Goal: Task Accomplishment & Management: Use online tool/utility

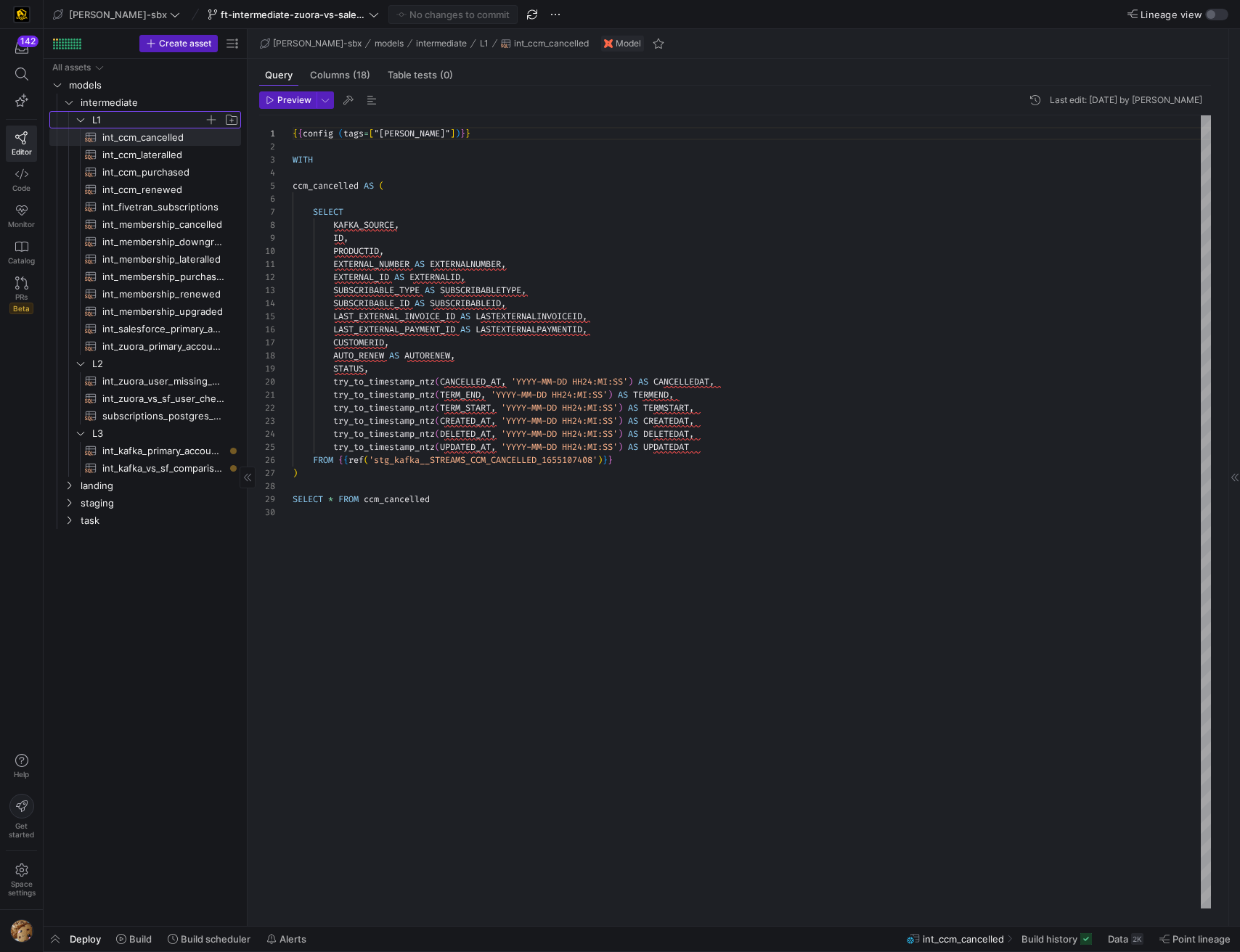
click at [131, 121] on span "L1" at bounding box center [148, 119] width 111 height 17
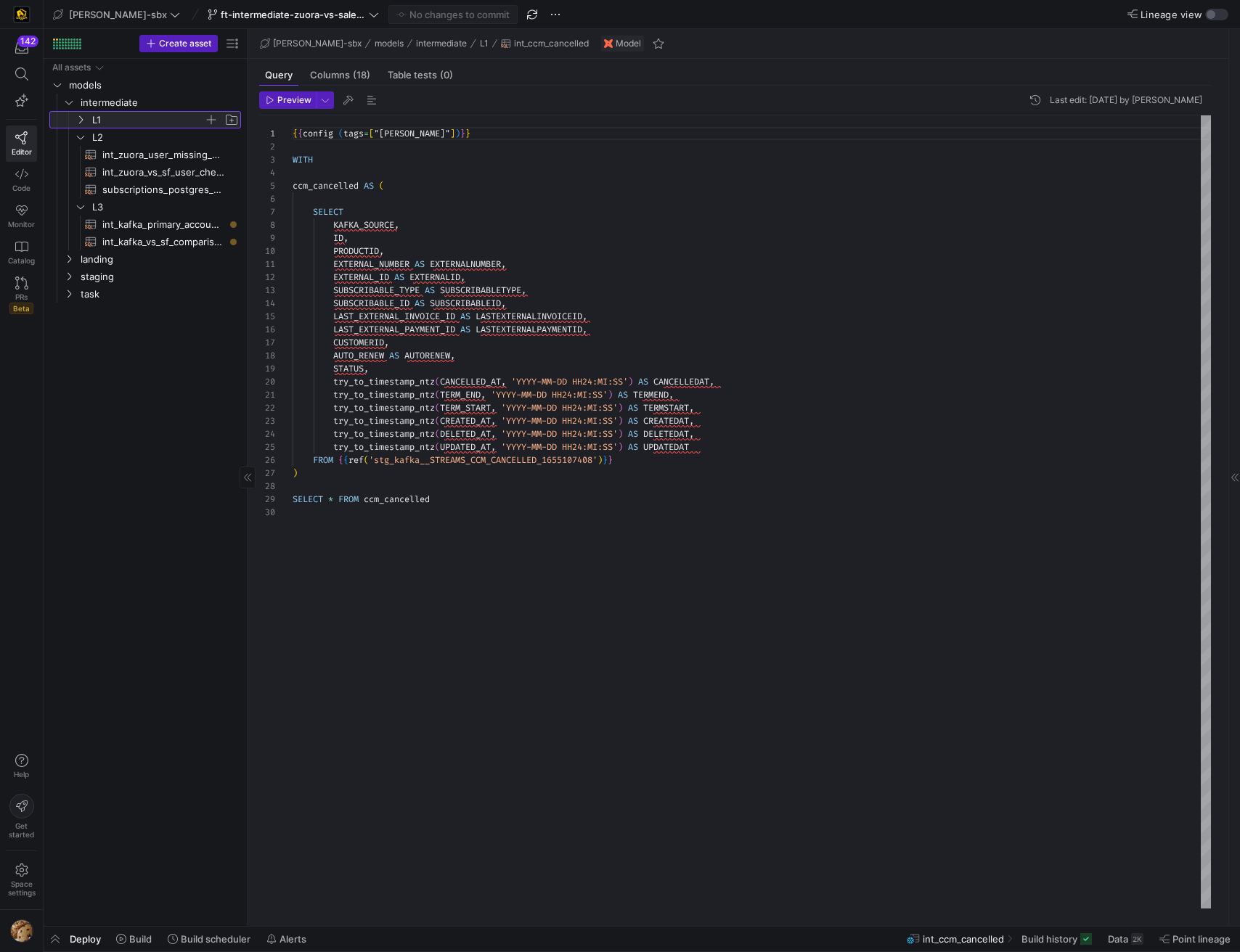
click at [100, 120] on span "L1" at bounding box center [148, 119] width 111 height 17
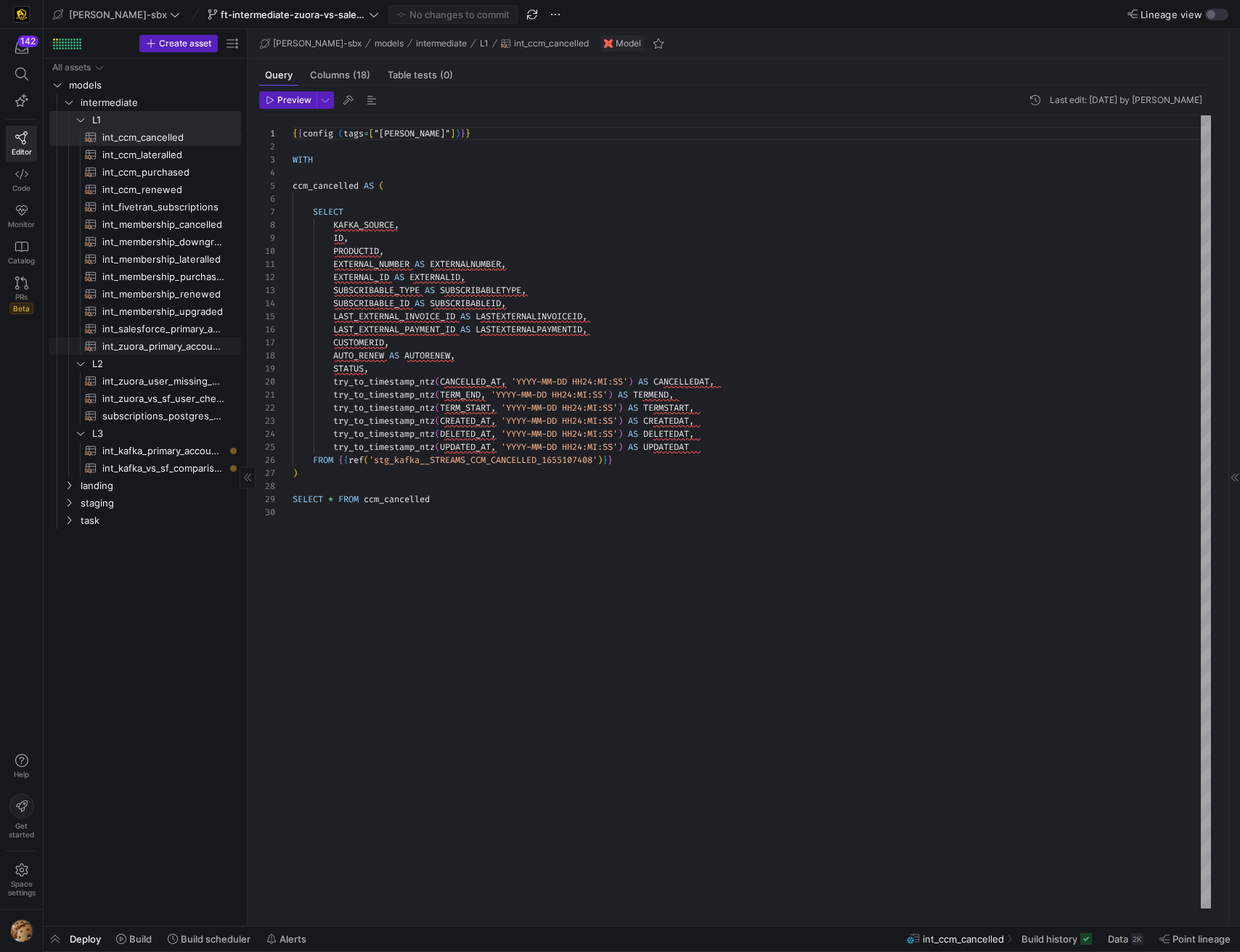
click at [123, 354] on span "int_zuora_primary_accounts​​​​​​​​​​" at bounding box center [163, 346] width 122 height 17
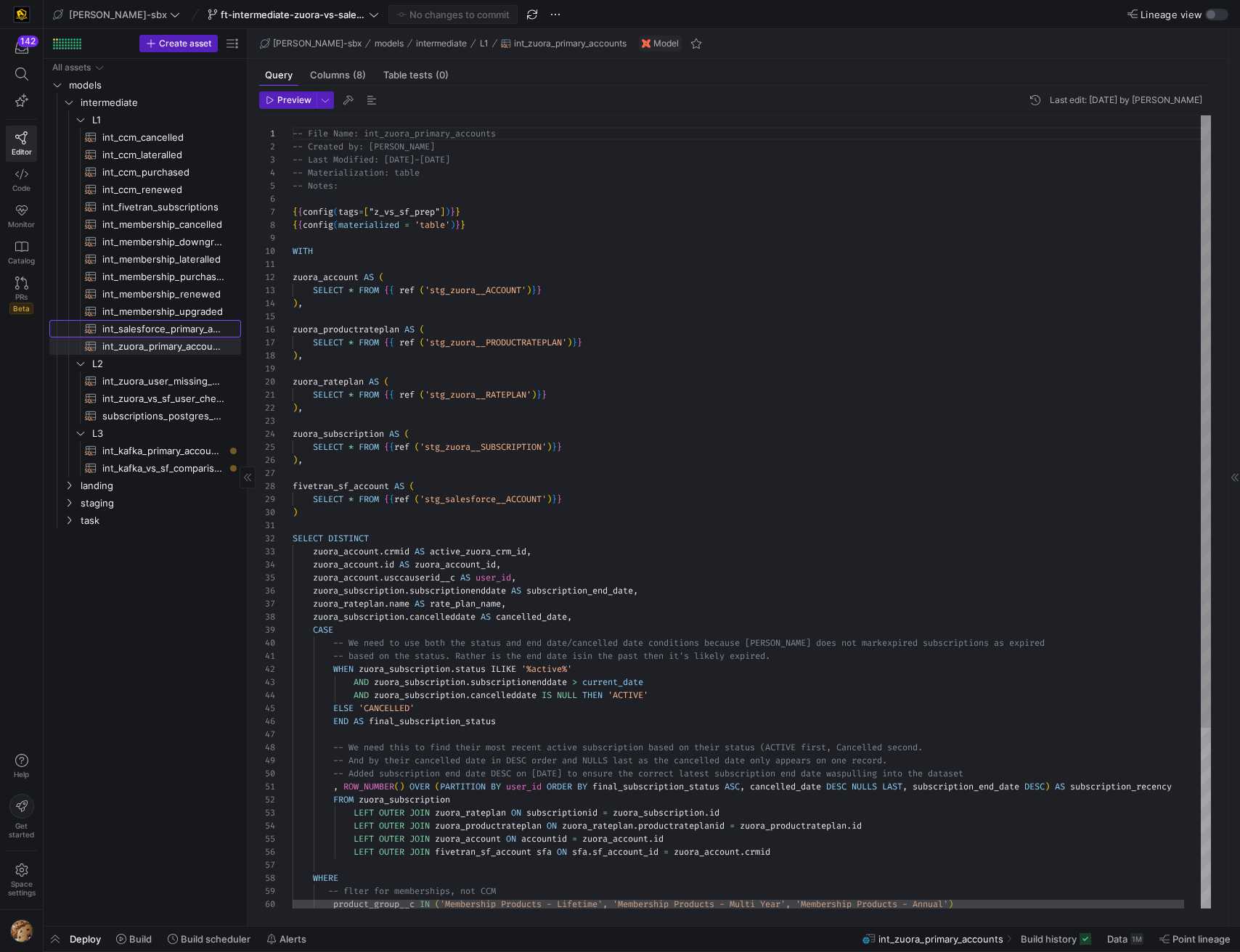
click at [151, 326] on span "int_salesforce_primary_account​​​​​​​​​​" at bounding box center [163, 328] width 122 height 17
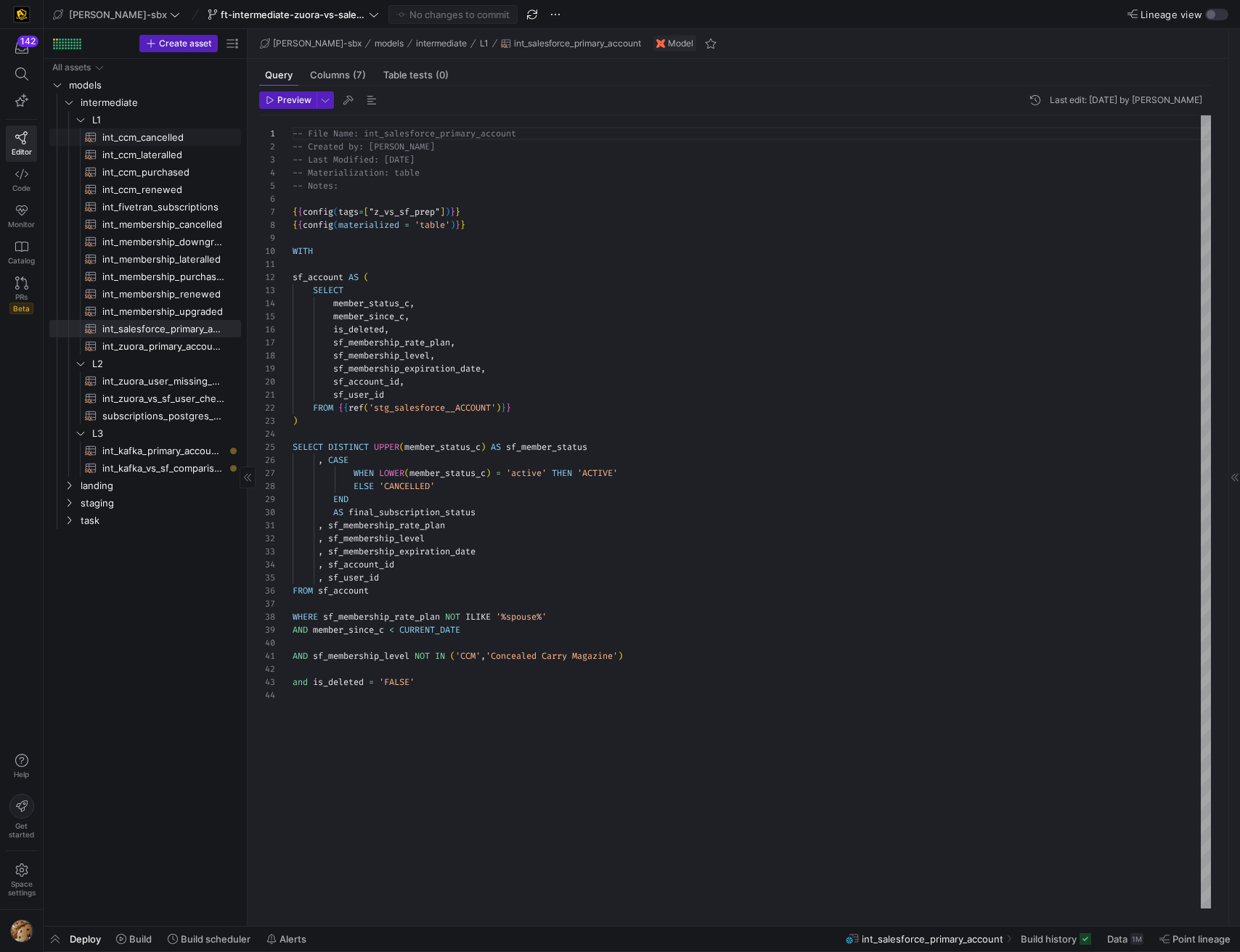
click at [132, 137] on span "int_ccm_cancelled​​​​​​​​​​" at bounding box center [163, 137] width 122 height 17
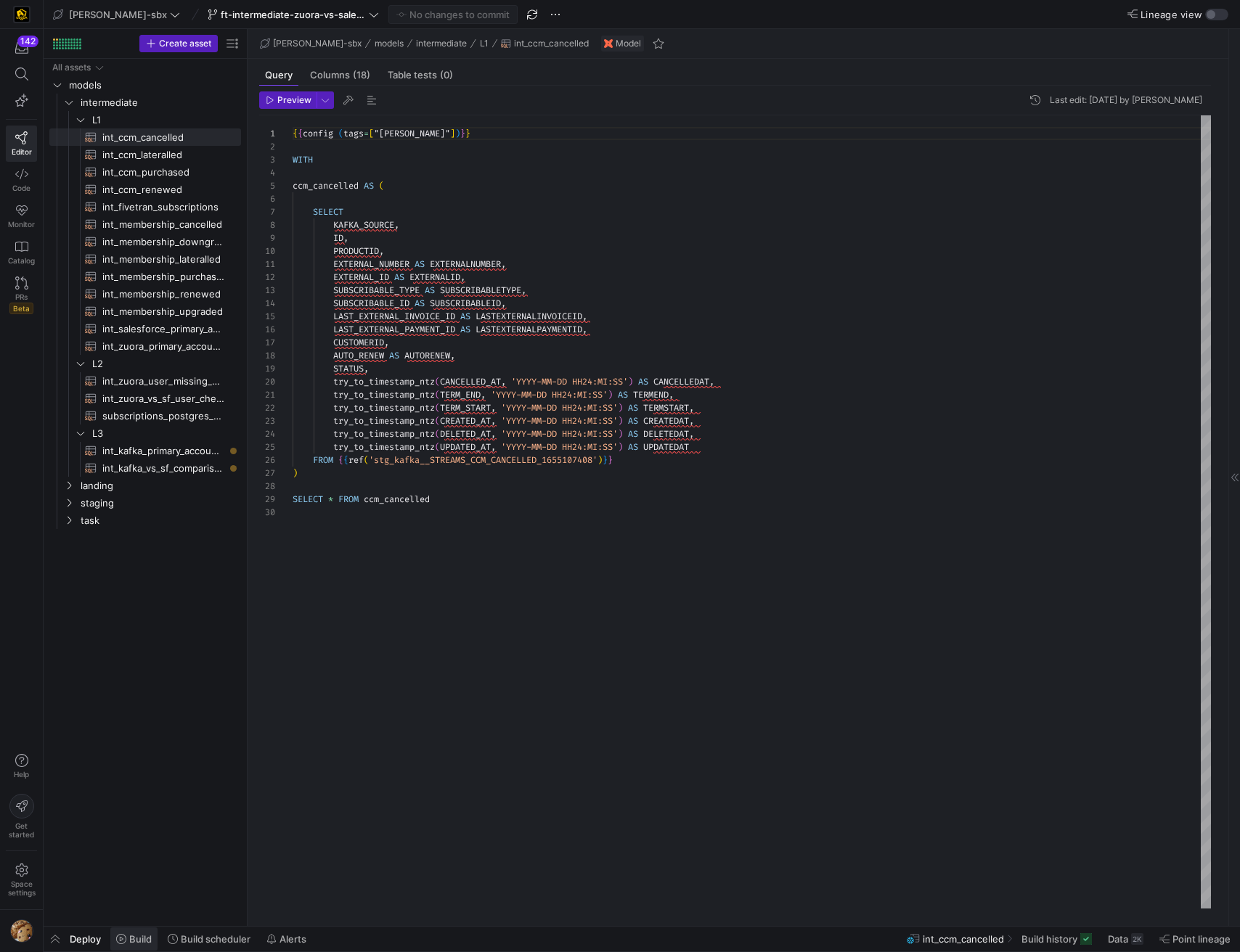
click at [131, 933] on span "Build" at bounding box center [140, 939] width 22 height 12
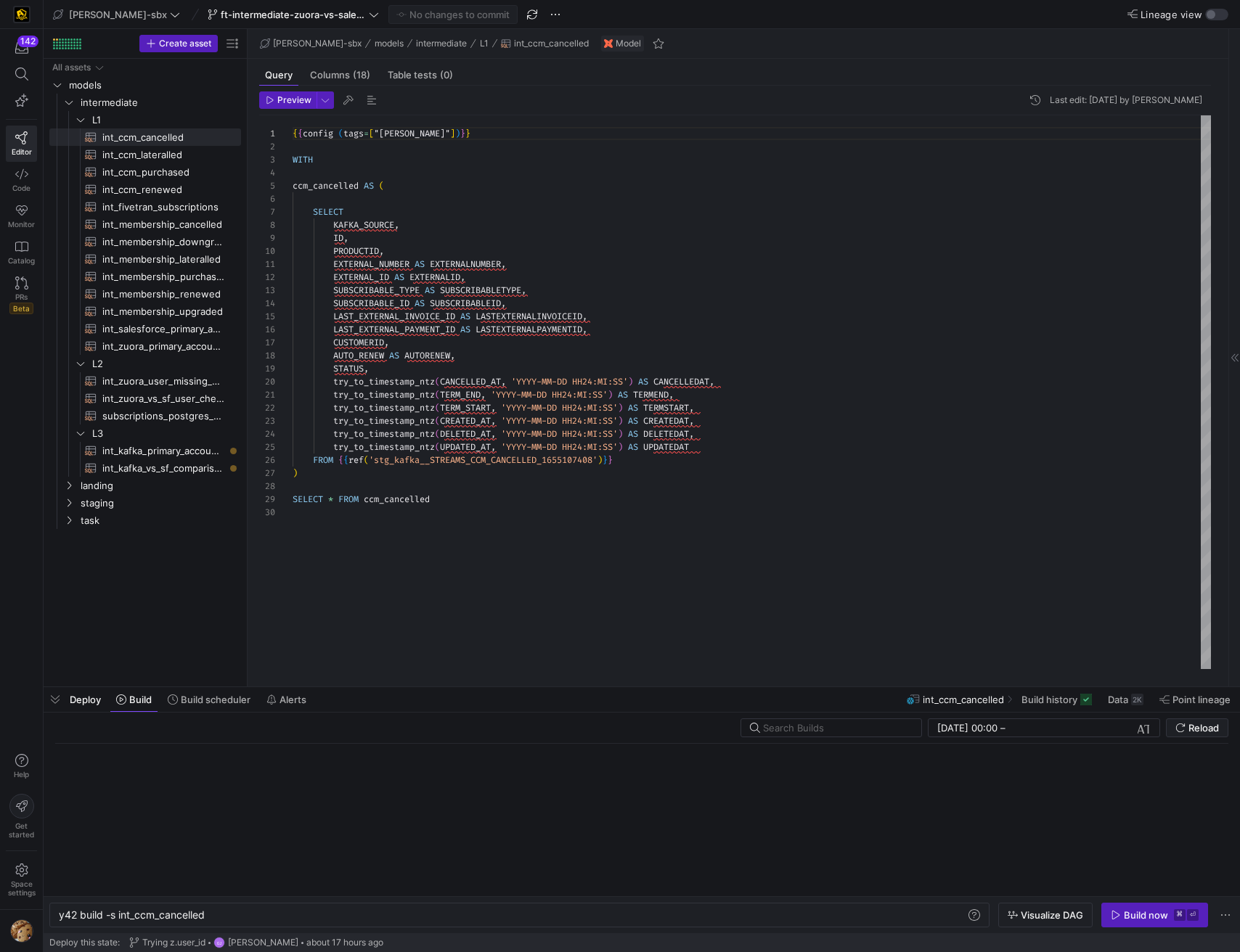
scroll to position [0, 147]
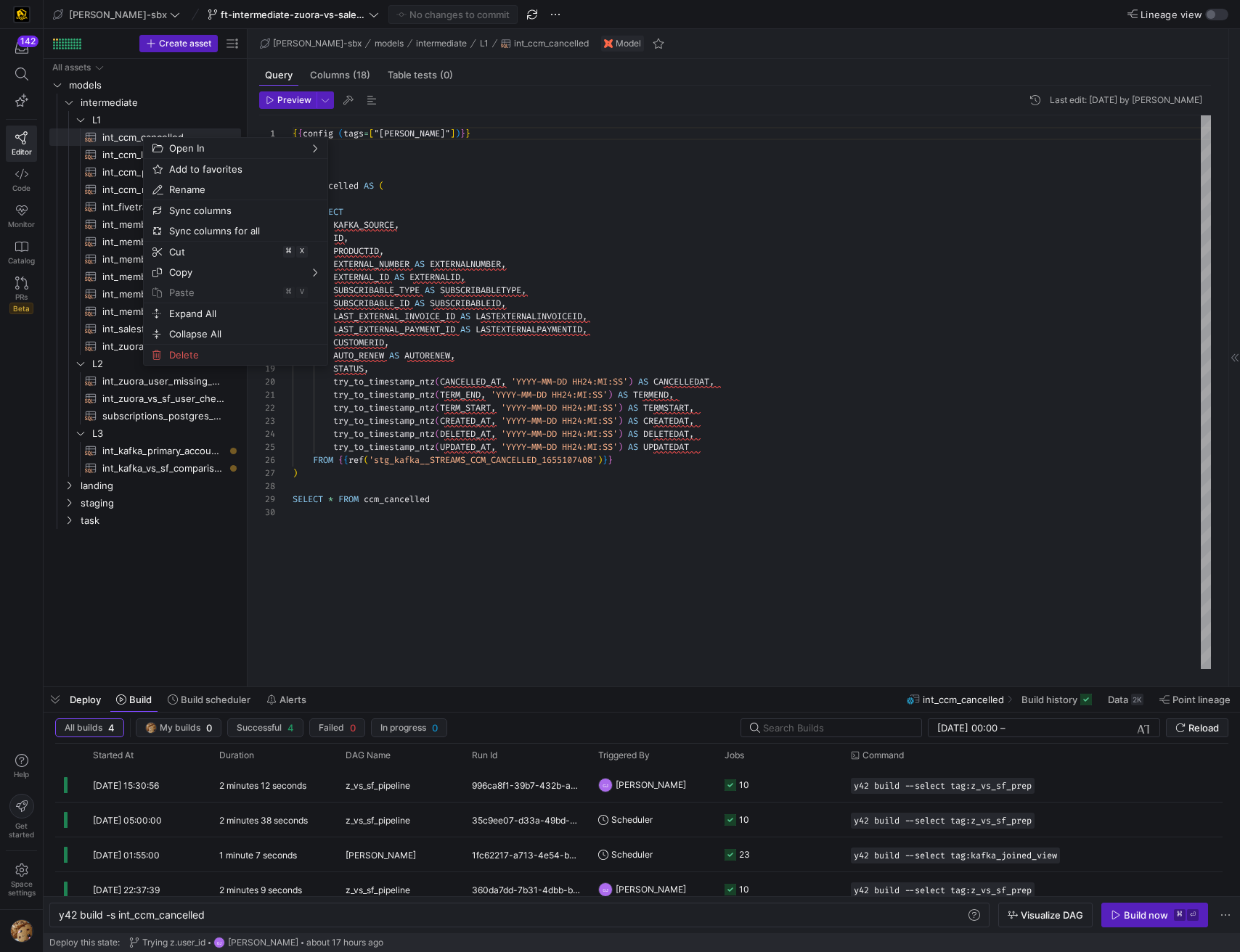
click at [727, 222] on div "{ { config ( tags = [ "kafka_joined_view" ] ) } } WITH ccm_cancelled AS ( SELEC…" at bounding box center [751, 392] width 919 height 554
click at [165, 346] on span "int_zuora_primary_accounts​​​​​​​​​​" at bounding box center [163, 346] width 122 height 17
type textarea "-- File Name: int_zuora_primary_accounts -- Created by: [PERSON_NAME] -- Last M…"
type textarea "y42 build -s int_zuora_primary_accounts"
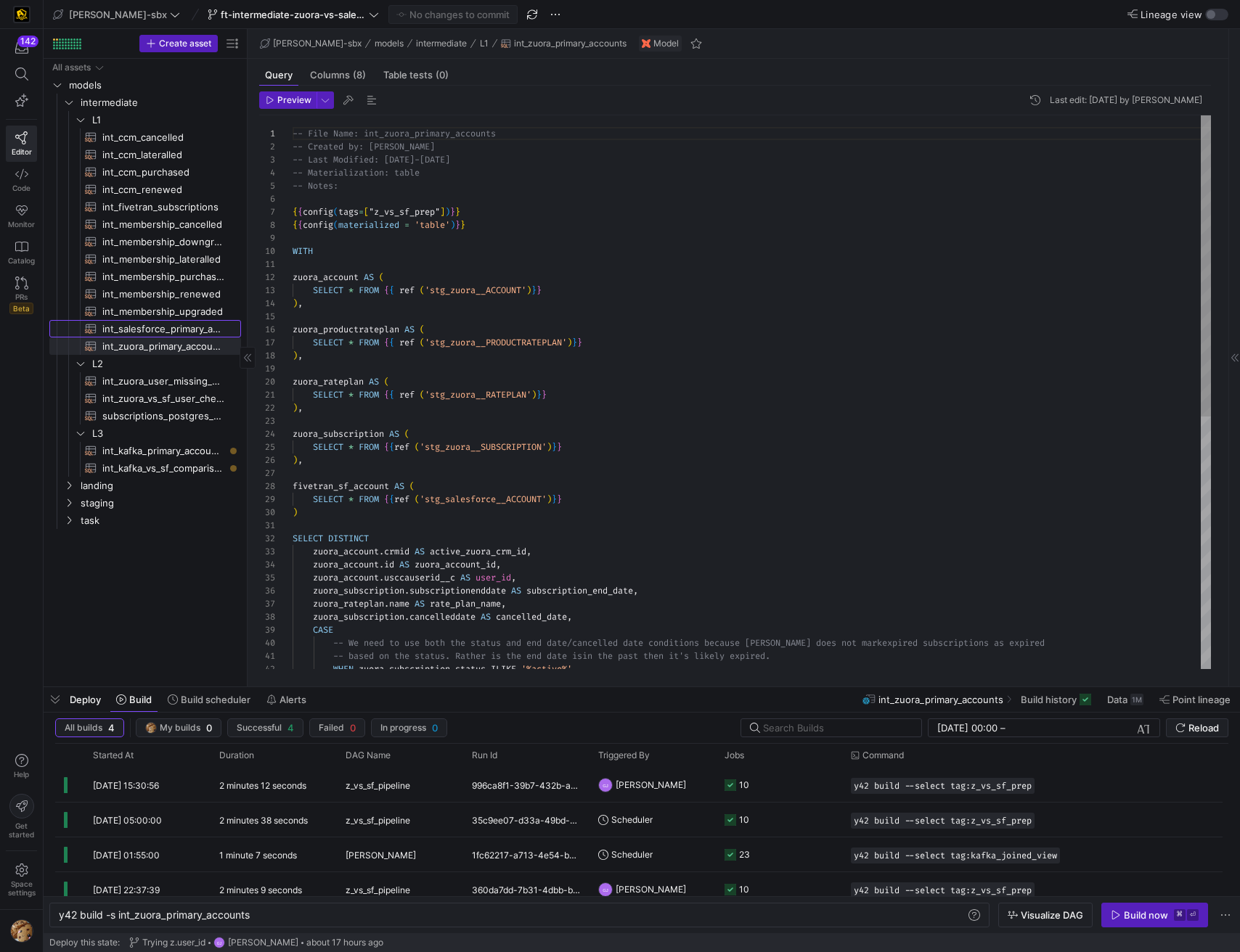
click at [174, 331] on span "int_salesforce_primary_account​​​​​​​​​​" at bounding box center [163, 328] width 122 height 17
type textarea "-- File Name: int_salesforce_primary_account -- Created by: [PERSON_NAME] -- La…"
type textarea "y42 build -s int_salesforce_primary_account"
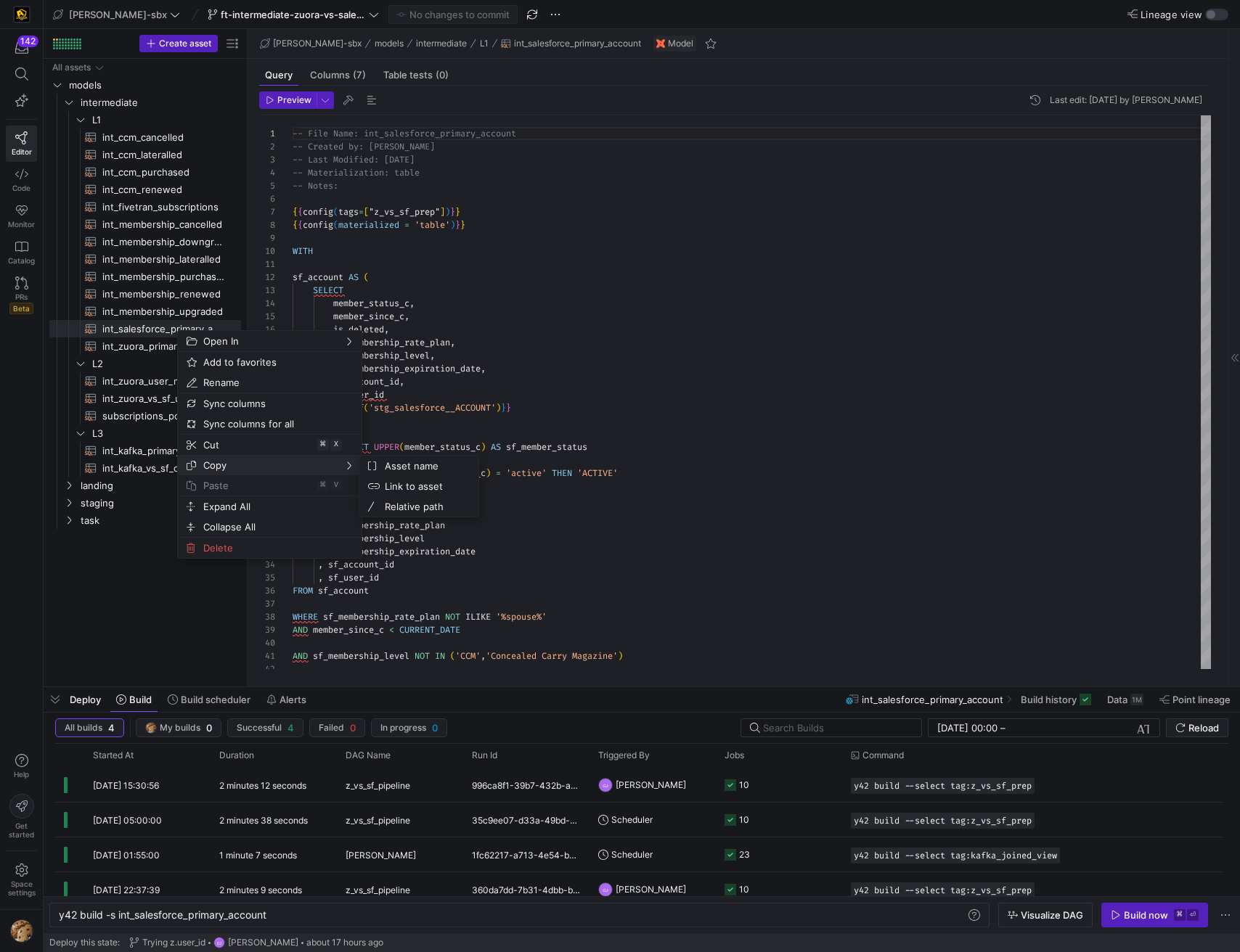
click at [227, 462] on span "Copy" at bounding box center [257, 465] width 120 height 21
click at [128, 373] on span "int_zuora_user_missing_check​​​​​​​​​​" at bounding box center [163, 381] width 122 height 17
type textarea "-- File Name: int-zuora-user-check -- Created by: Grant Jones -- Last Modified:…"
type textarea "y42 build -s int_zuora_user_missing_check"
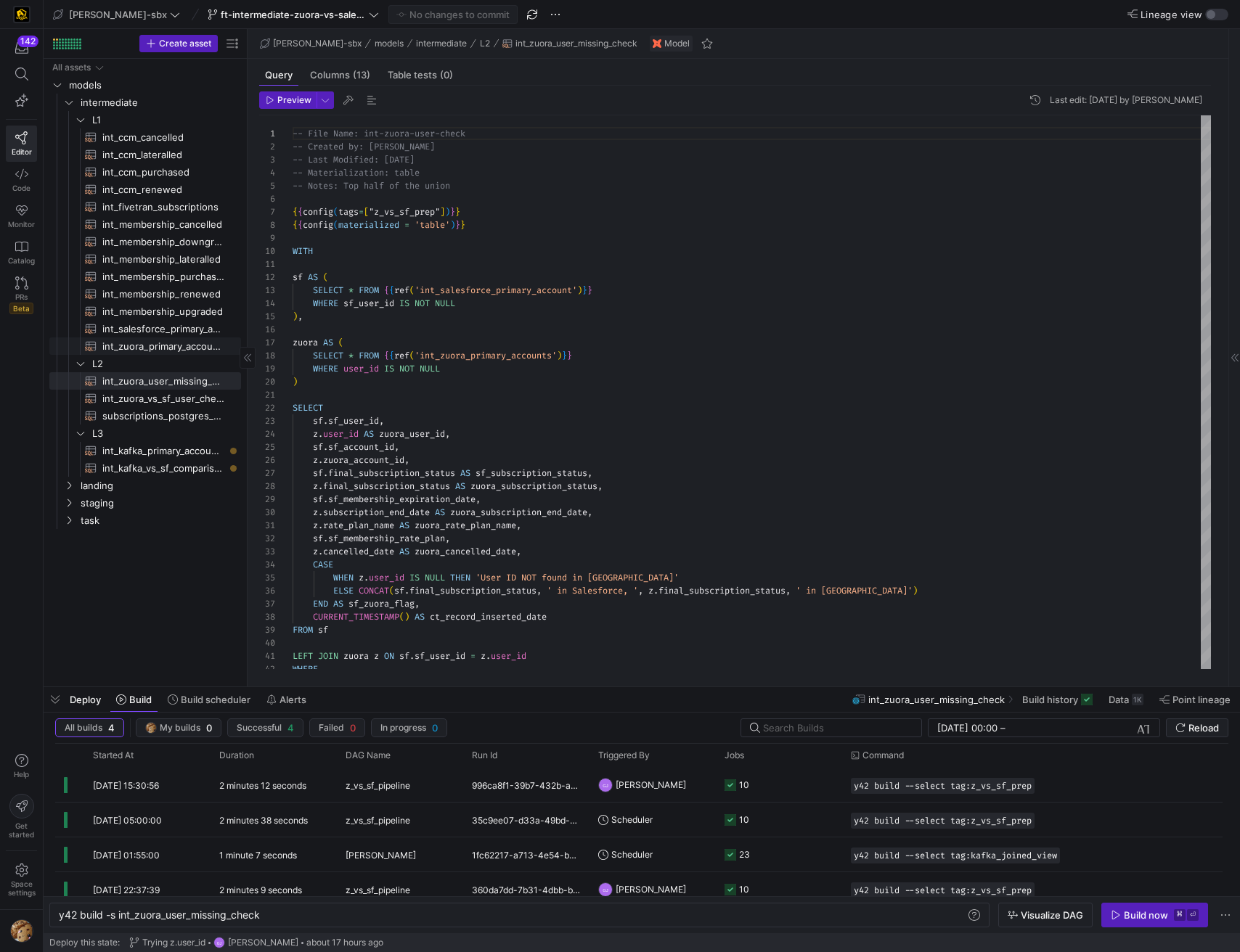
click at [162, 338] on span "int_zuora_primary_accounts​​​​​​​​​​" at bounding box center [163, 346] width 122 height 17
type textarea "-- File Name: int_zuora_primary_accounts -- Created by: [PERSON_NAME] -- Last M…"
type textarea "y42 build -s int_zuora_primary_accounts"
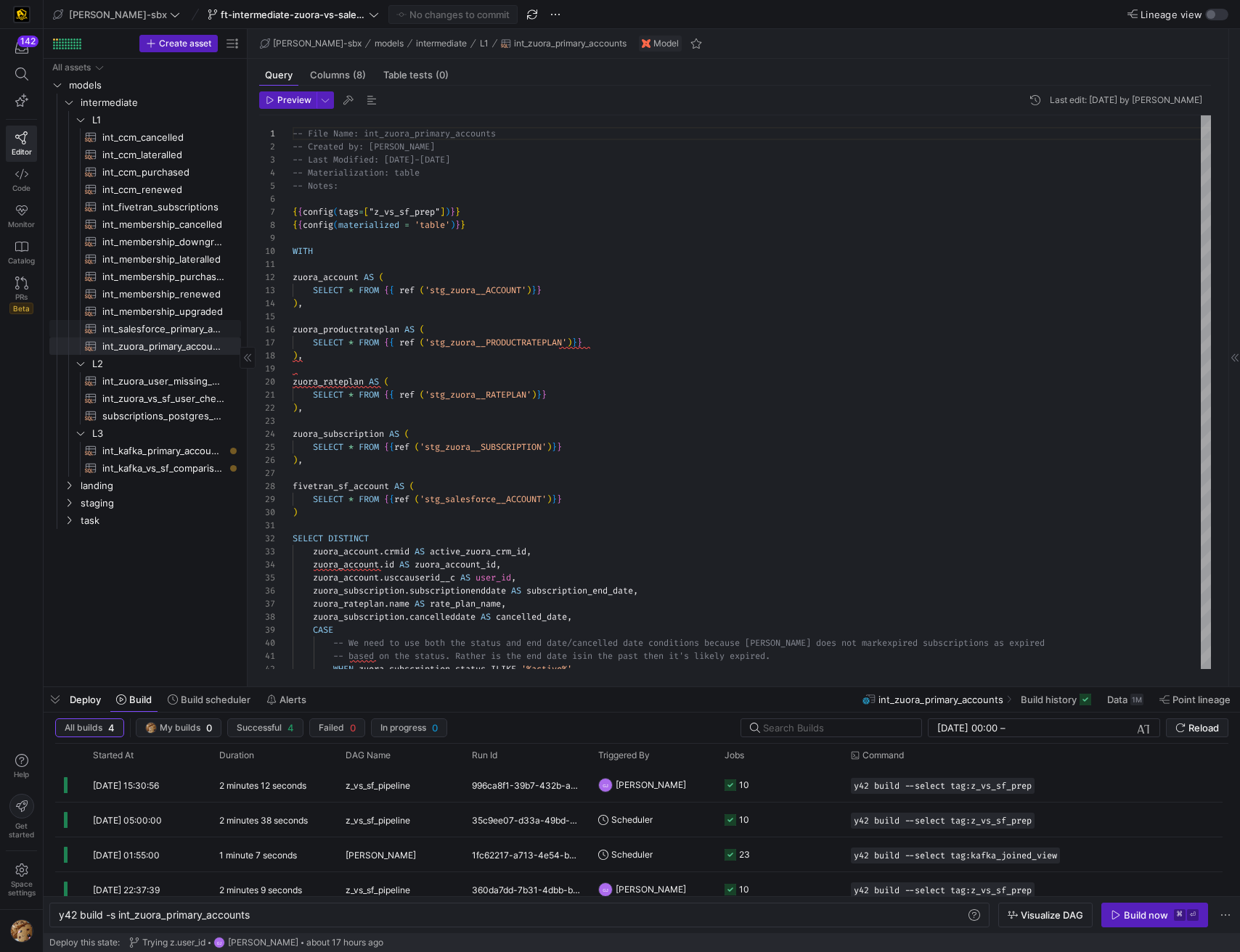
click at [168, 329] on span "int_salesforce_primary_account​​​​​​​​​​" at bounding box center [163, 328] width 122 height 17
type textarea "-- File Name: int_salesforce_primary_account -- Created by: [PERSON_NAME] -- La…"
type textarea "y42 build -s int_salesforce_primary_account"
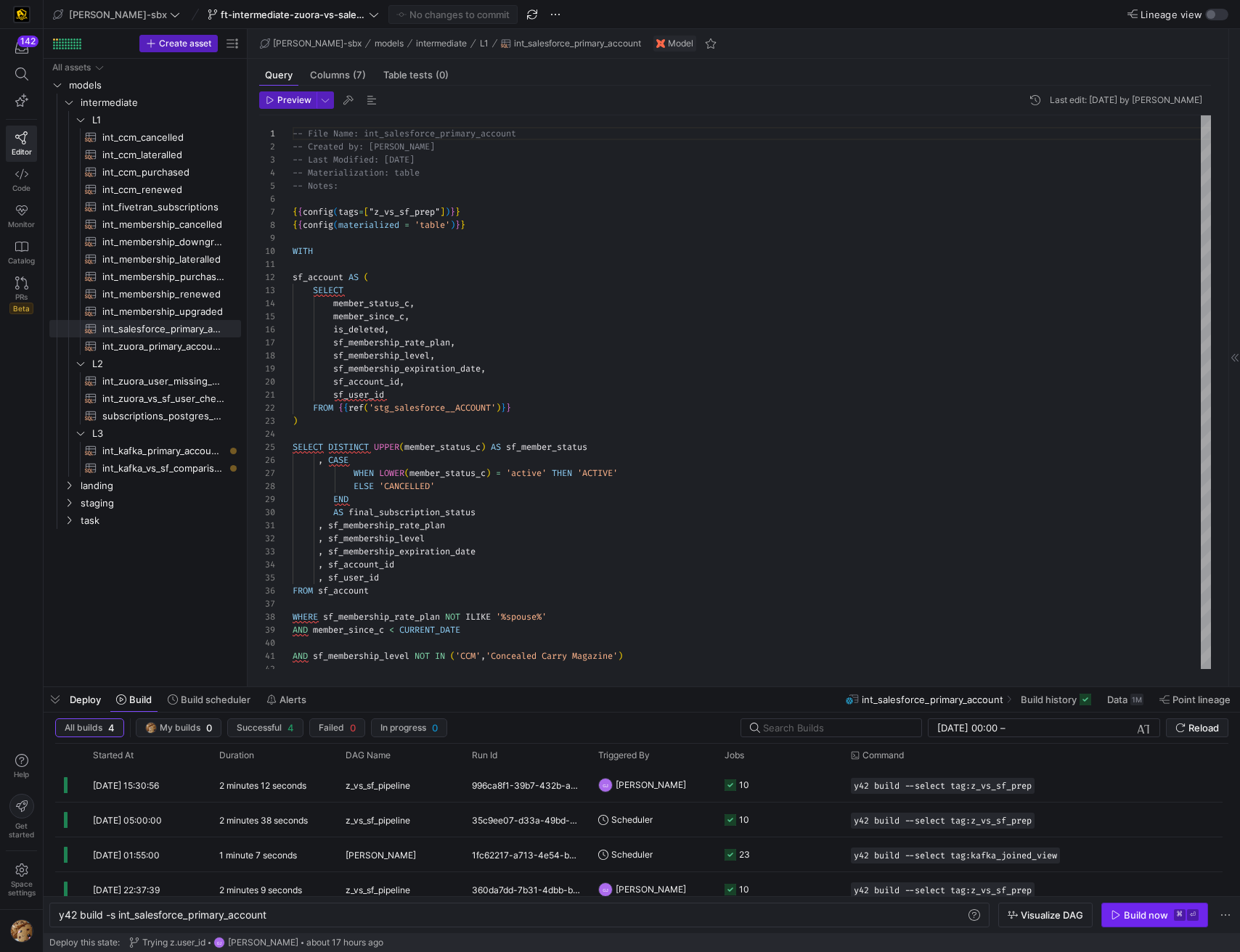
click at [1127, 924] on span "button" at bounding box center [1154, 916] width 106 height 23
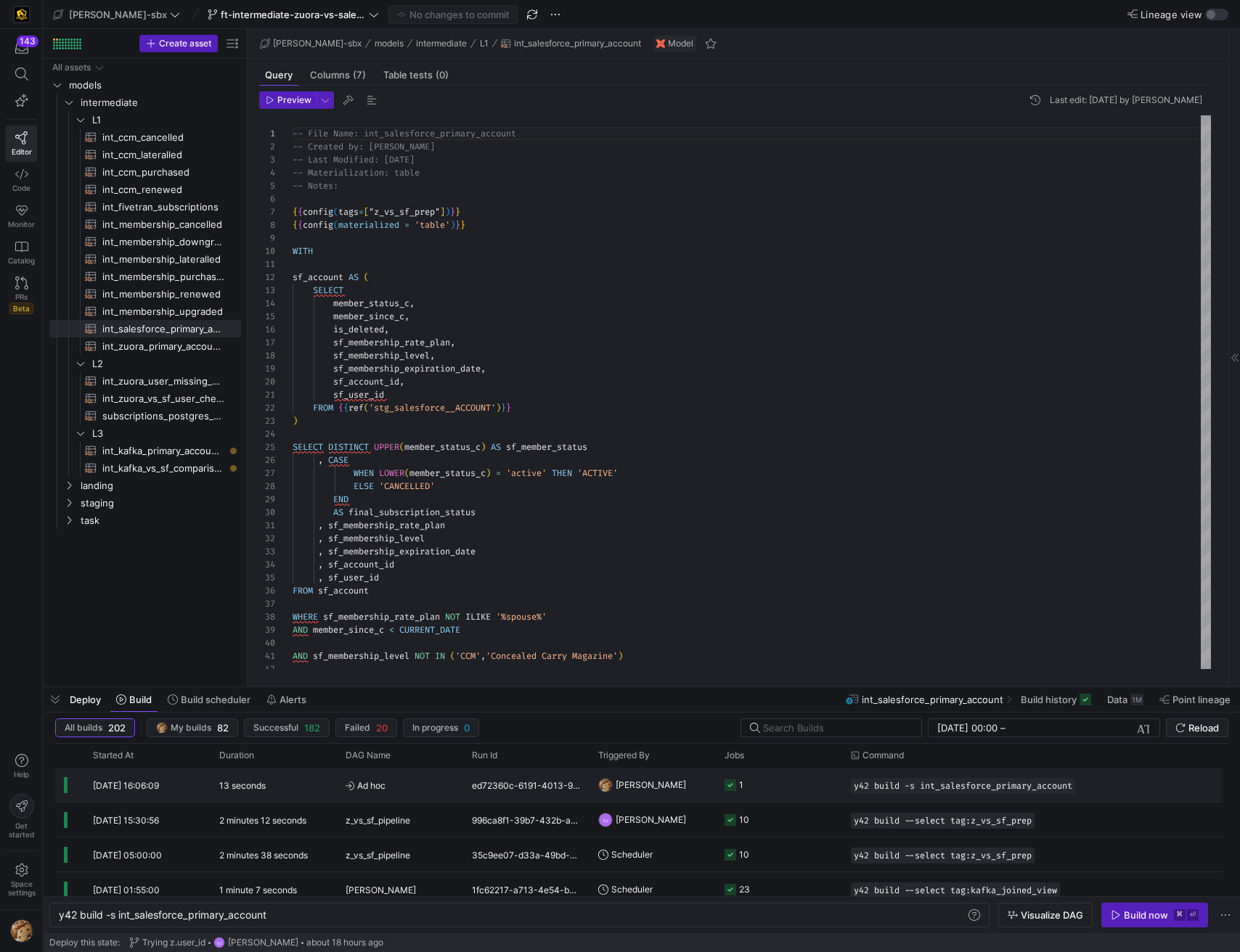
click at [546, 781] on div "ed72360c-6191-4013-9f07-12f3cd9fa278" at bounding box center [526, 785] width 126 height 34
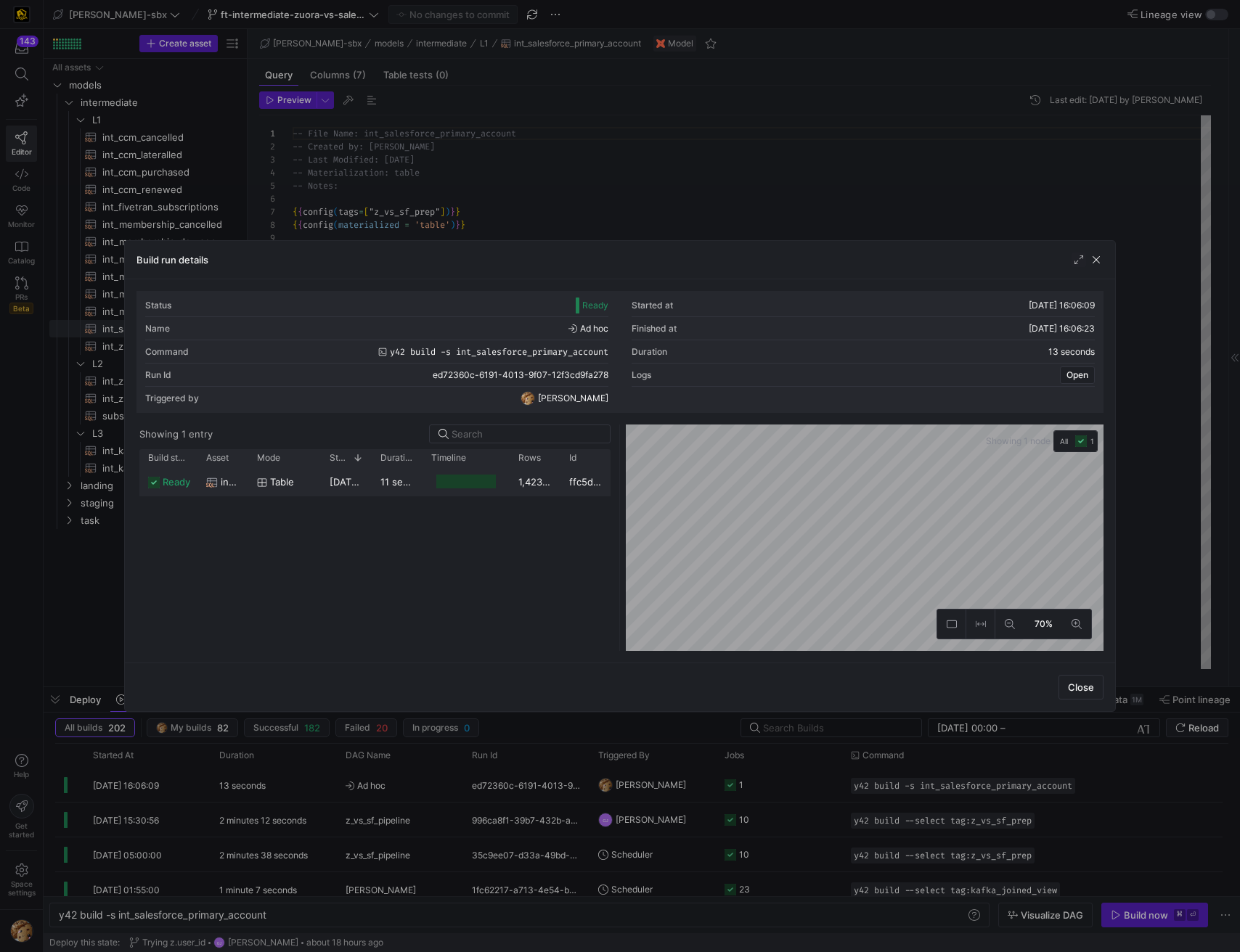
click at [413, 481] on y42-duration "11 seconds" at bounding box center [405, 482] width 50 height 12
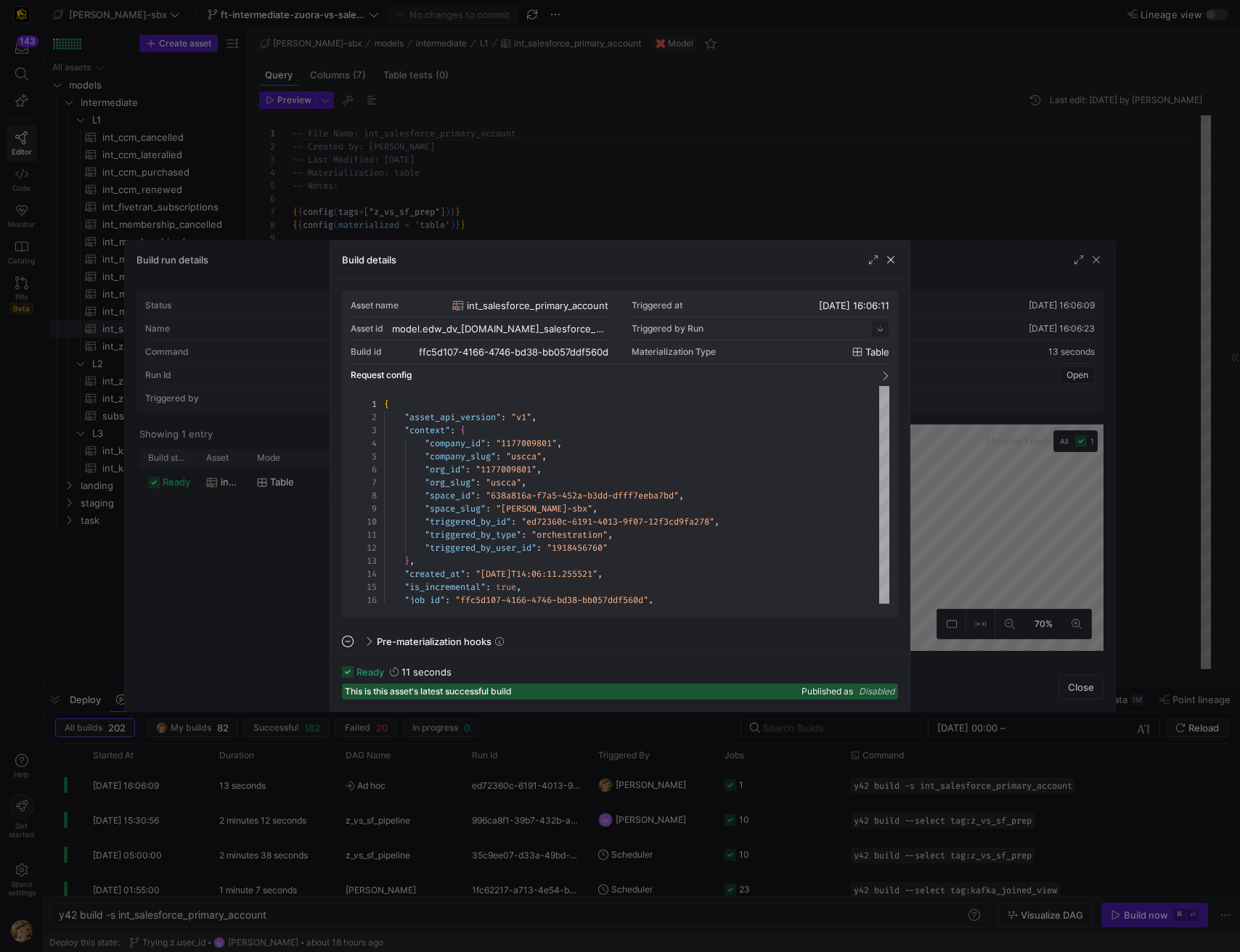
scroll to position [131, 0]
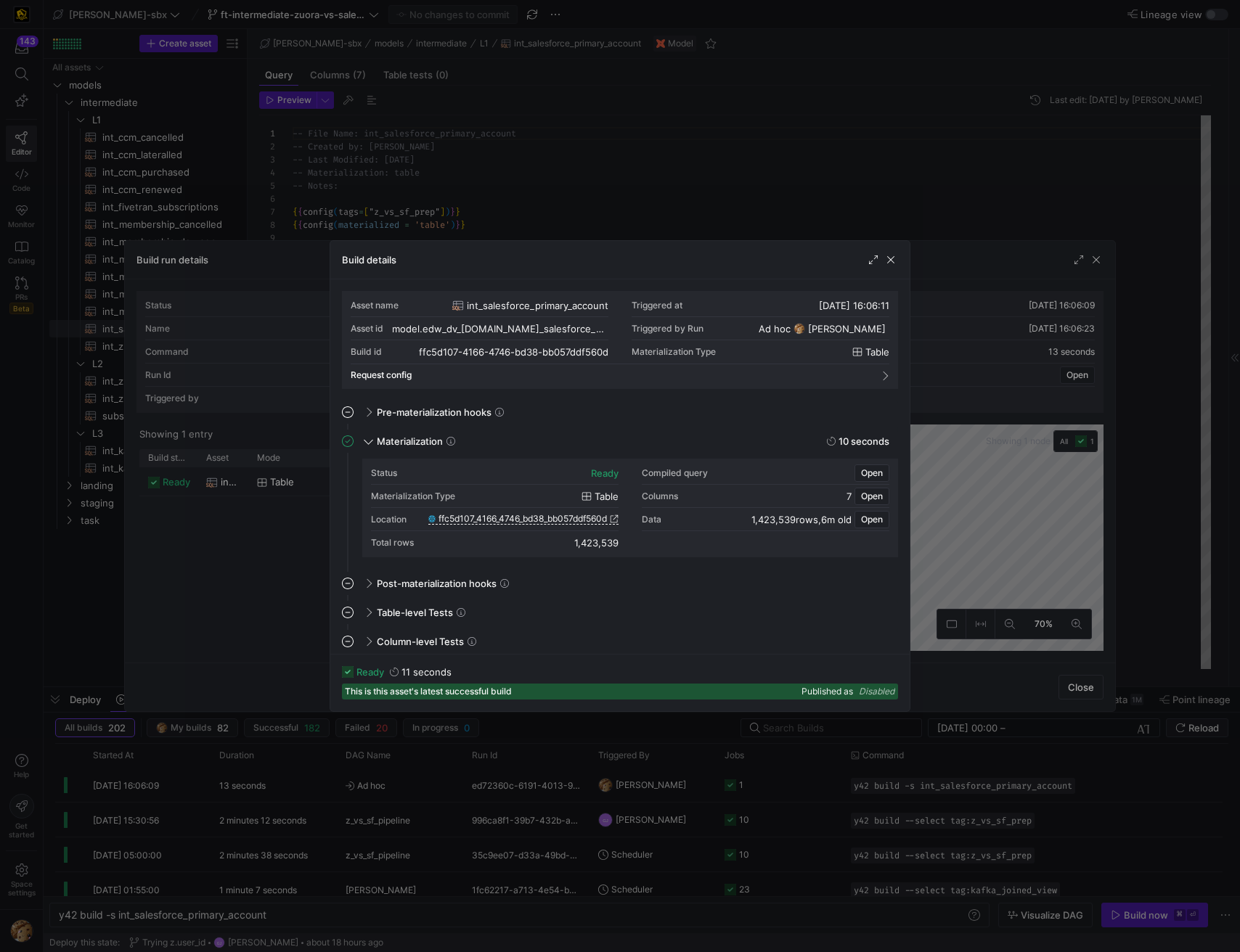
click at [772, 520] on span "1,423,539 rows" at bounding box center [785, 520] width 66 height 12
click at [890, 261] on span "button" at bounding box center [890, 259] width 15 height 15
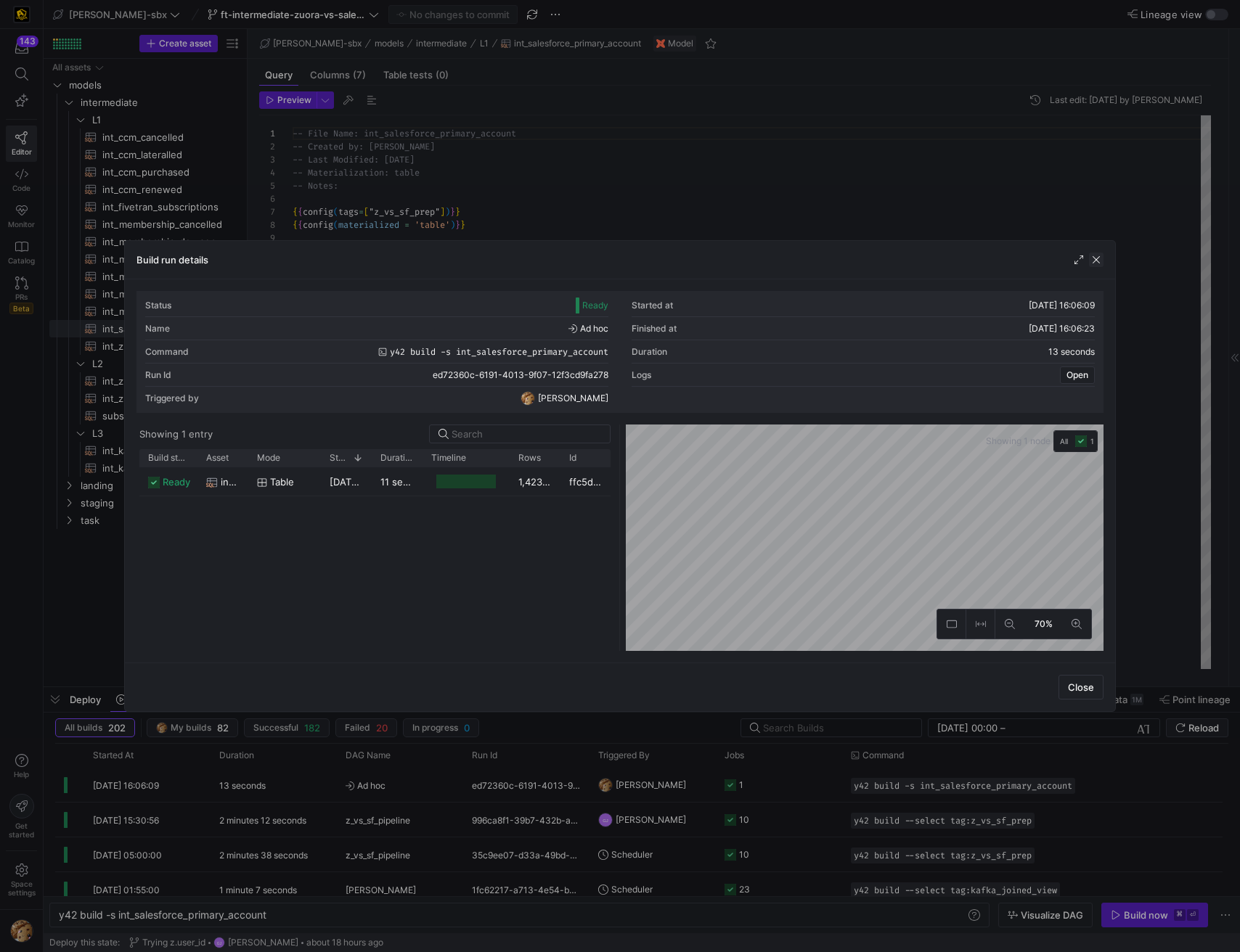
click at [1096, 264] on span "button" at bounding box center [1095, 259] width 15 height 15
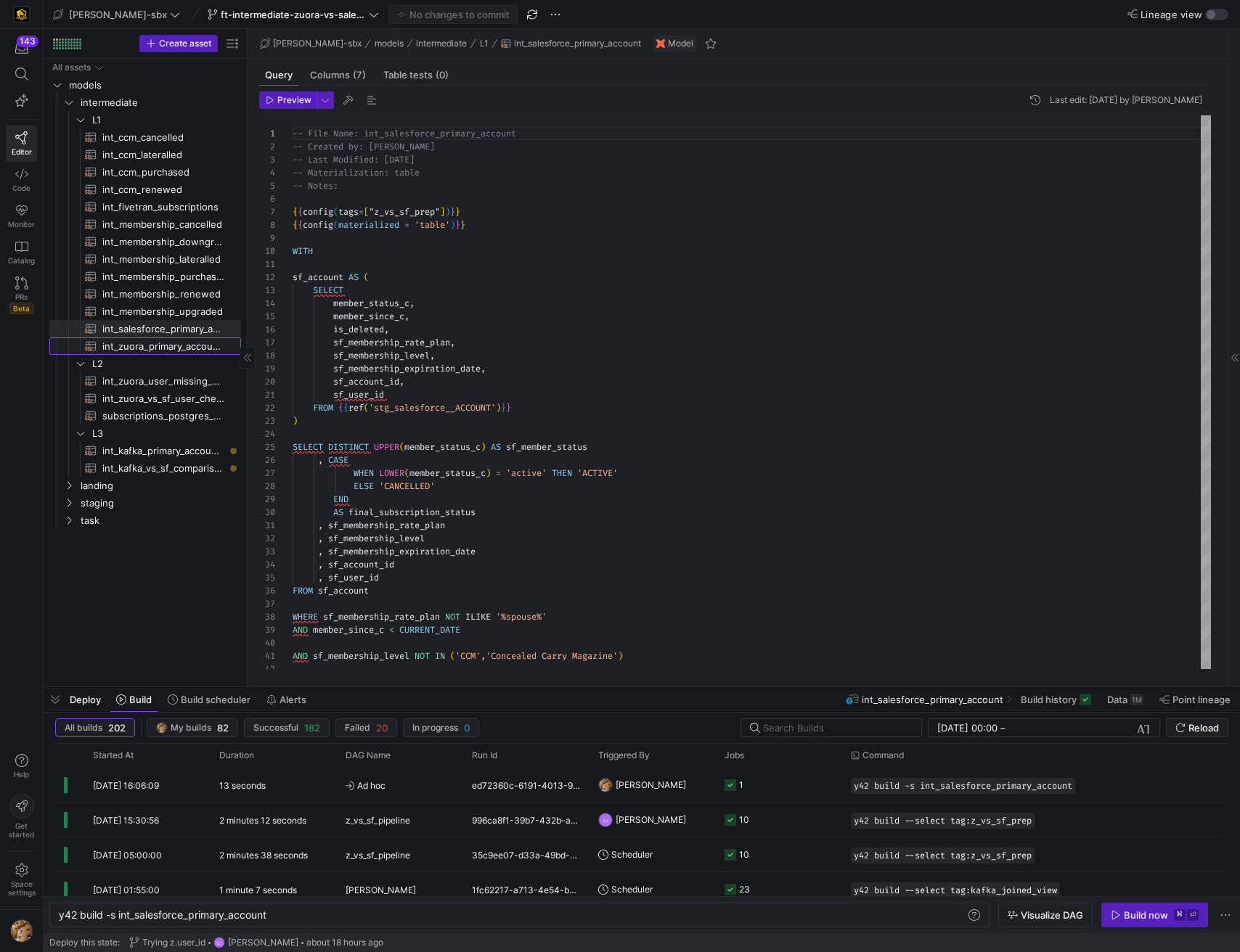
click at [154, 348] on span "int_zuora_primary_accounts​​​​​​​​​​" at bounding box center [163, 346] width 122 height 17
type textarea "-- File Name: int_zuora_primary_accounts -- Created by: [PERSON_NAME] -- Last M…"
type textarea "y42 build -s int_zuora_primary_accounts"
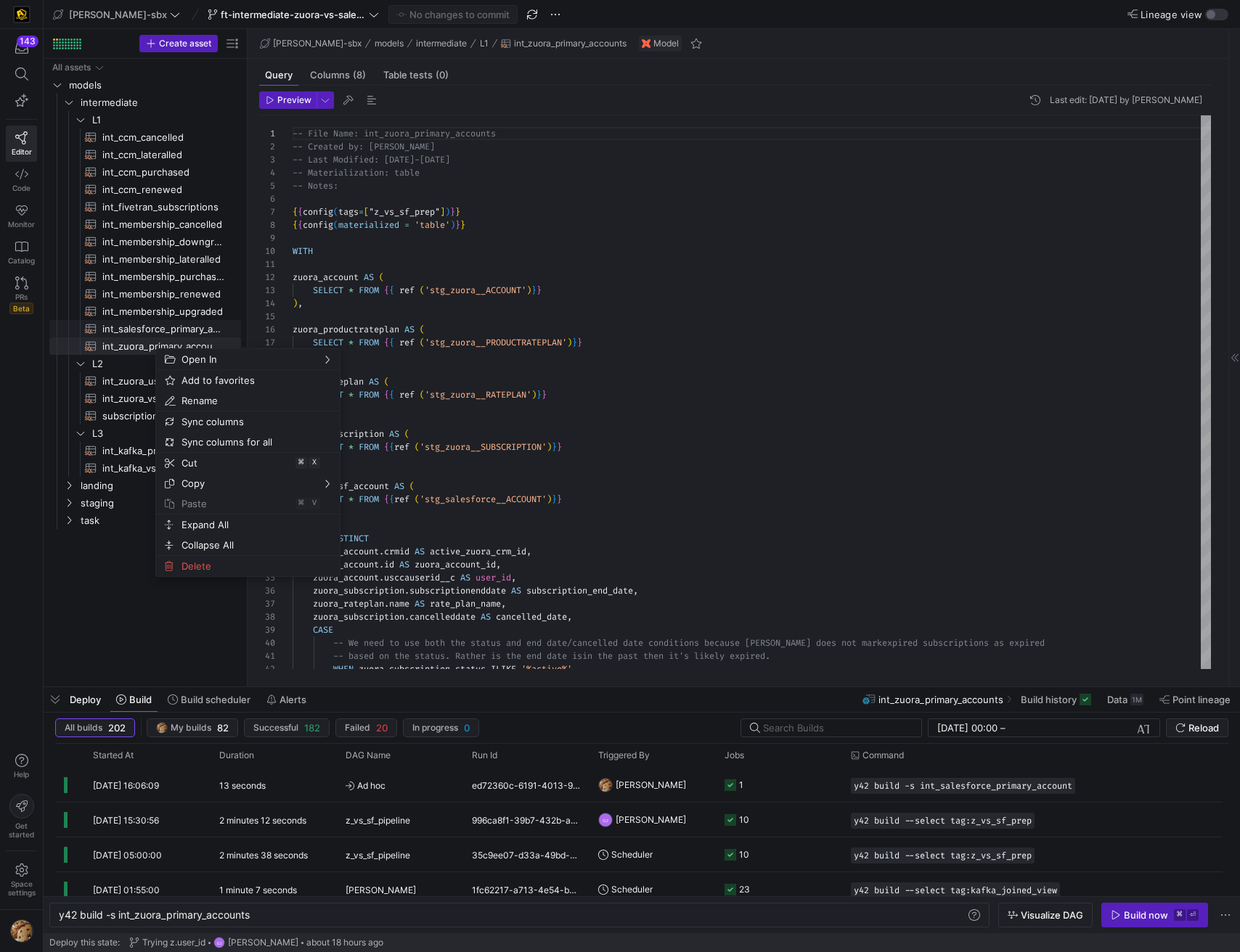
click at [212, 325] on span "int_salesforce_primary_account​​​​​​​​​​" at bounding box center [163, 328] width 122 height 17
type textarea "-- File Name: int_salesforce_primary_account -- Created by: [PERSON_NAME] -- La…"
type textarea "y42 build -s int_salesforce_primary_account"
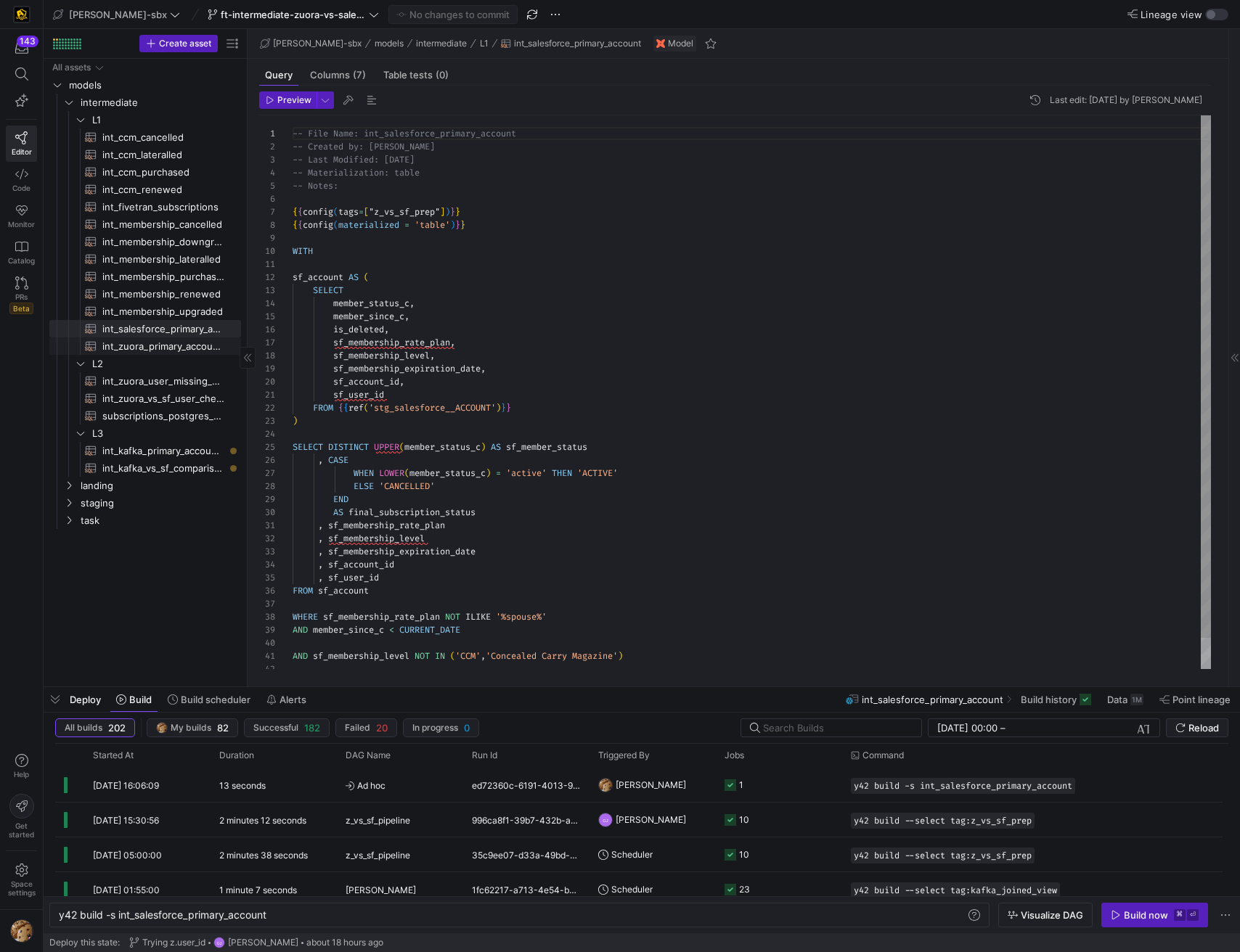
click at [181, 342] on span "int_zuora_primary_accounts​​​​​​​​​​" at bounding box center [163, 346] width 122 height 17
type textarea "-- File Name: int_zuora_primary_accounts -- Created by: [PERSON_NAME] -- Last M…"
type textarea "y42 build -s int_zuora_primary_accounts"
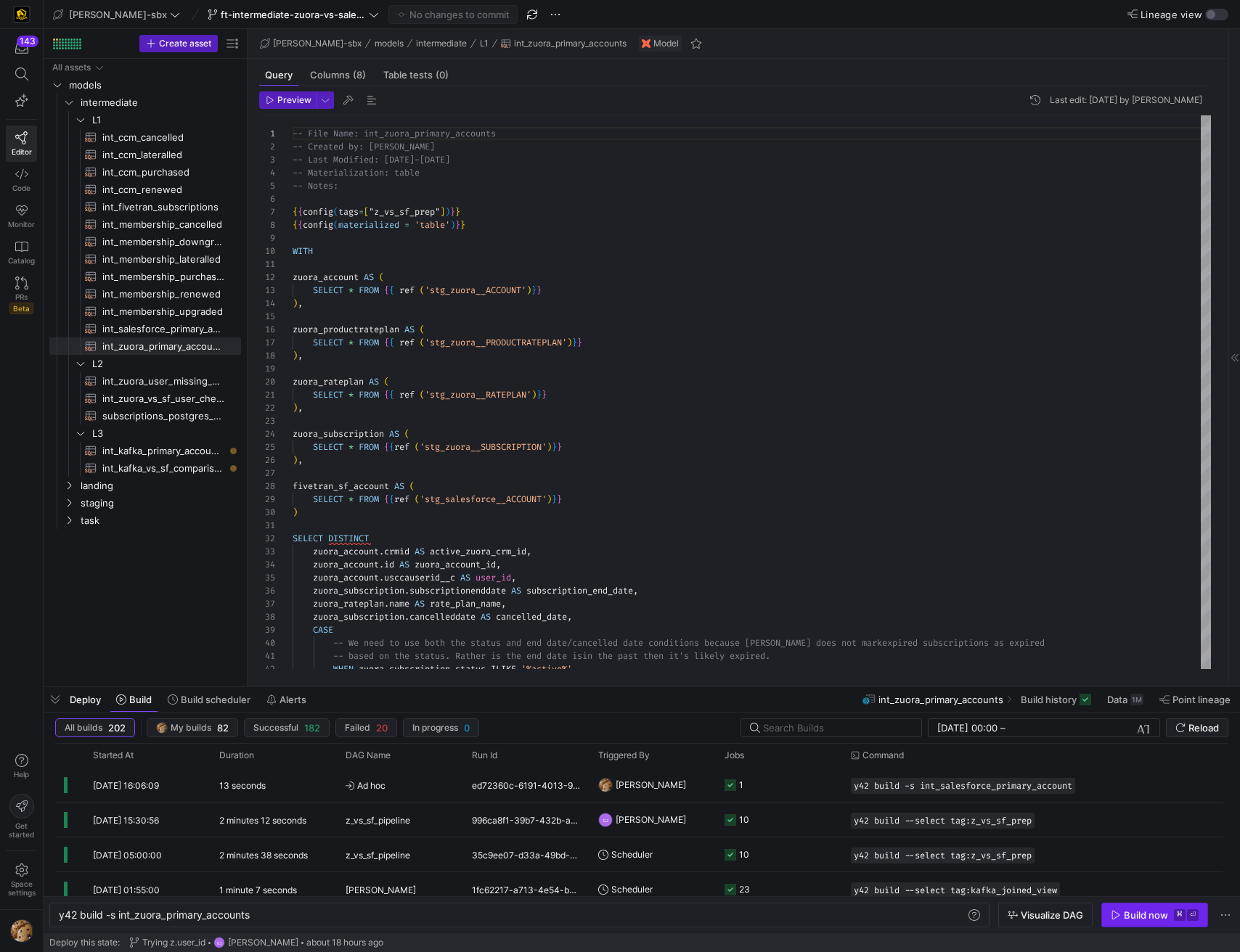
click at [1150, 918] on div "Build now" at bounding box center [1145, 916] width 44 height 12
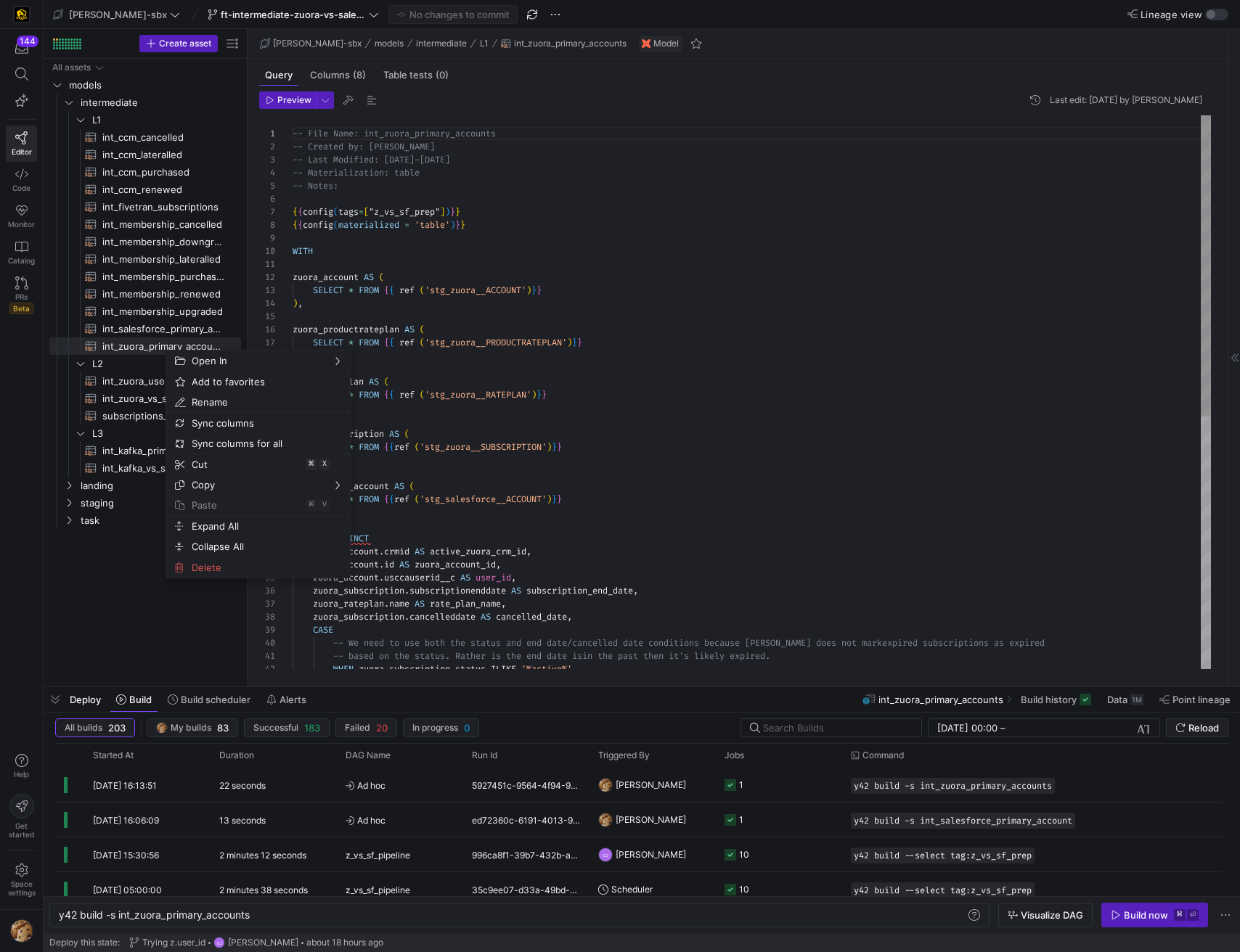
drag, startPoint x: 391, startPoint y: 312, endPoint x: 1215, endPoint y: 144, distance: 841.0
click at [391, 312] on div "-- File Name: int_zuora_primary_accounts -- Created by: Alejandro Baeza -- Last…" at bounding box center [751, 624] width 919 height 1017
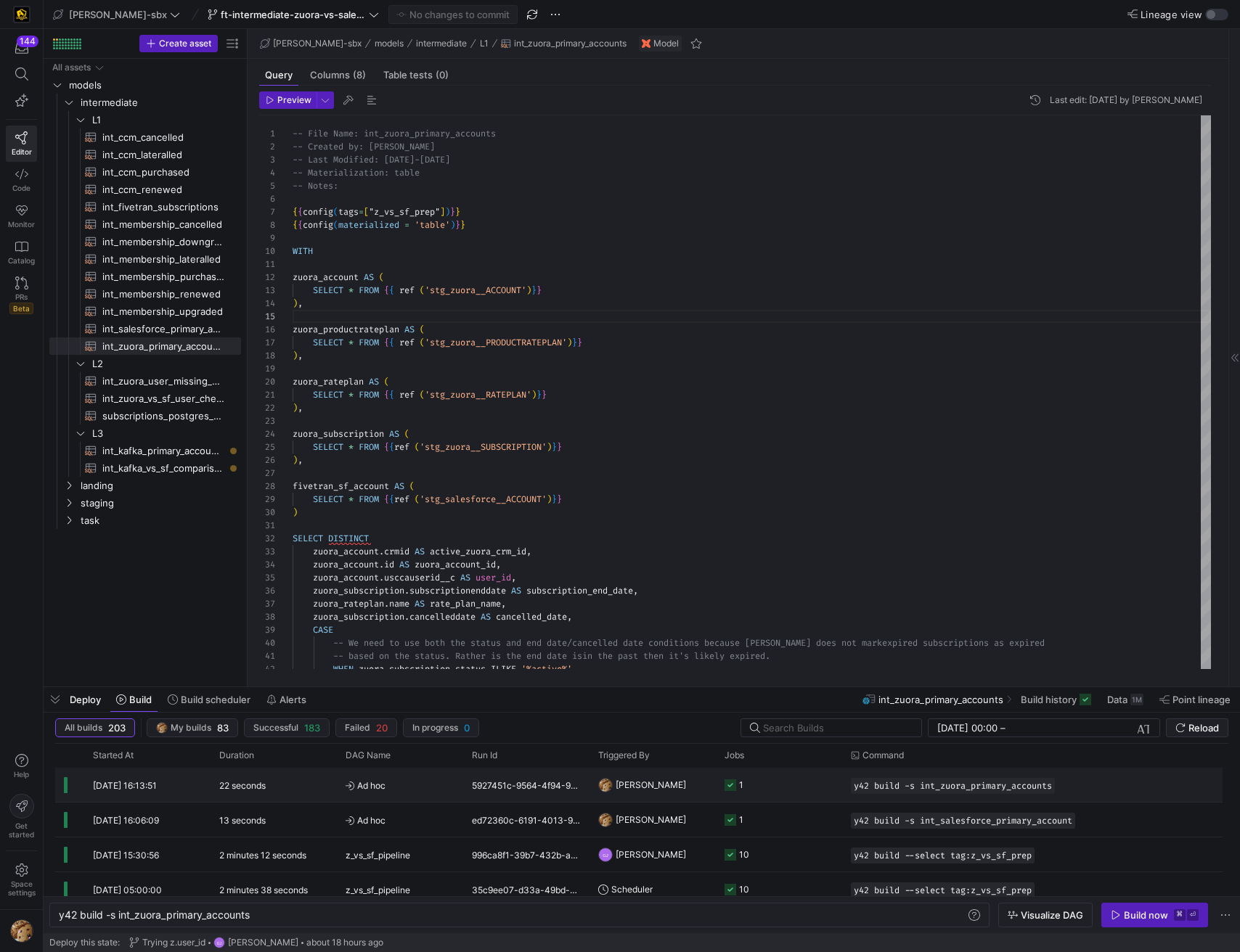
click at [471, 777] on div "5927451c-9564-4f94-9e62-d7579a19cabb" at bounding box center [526, 785] width 126 height 34
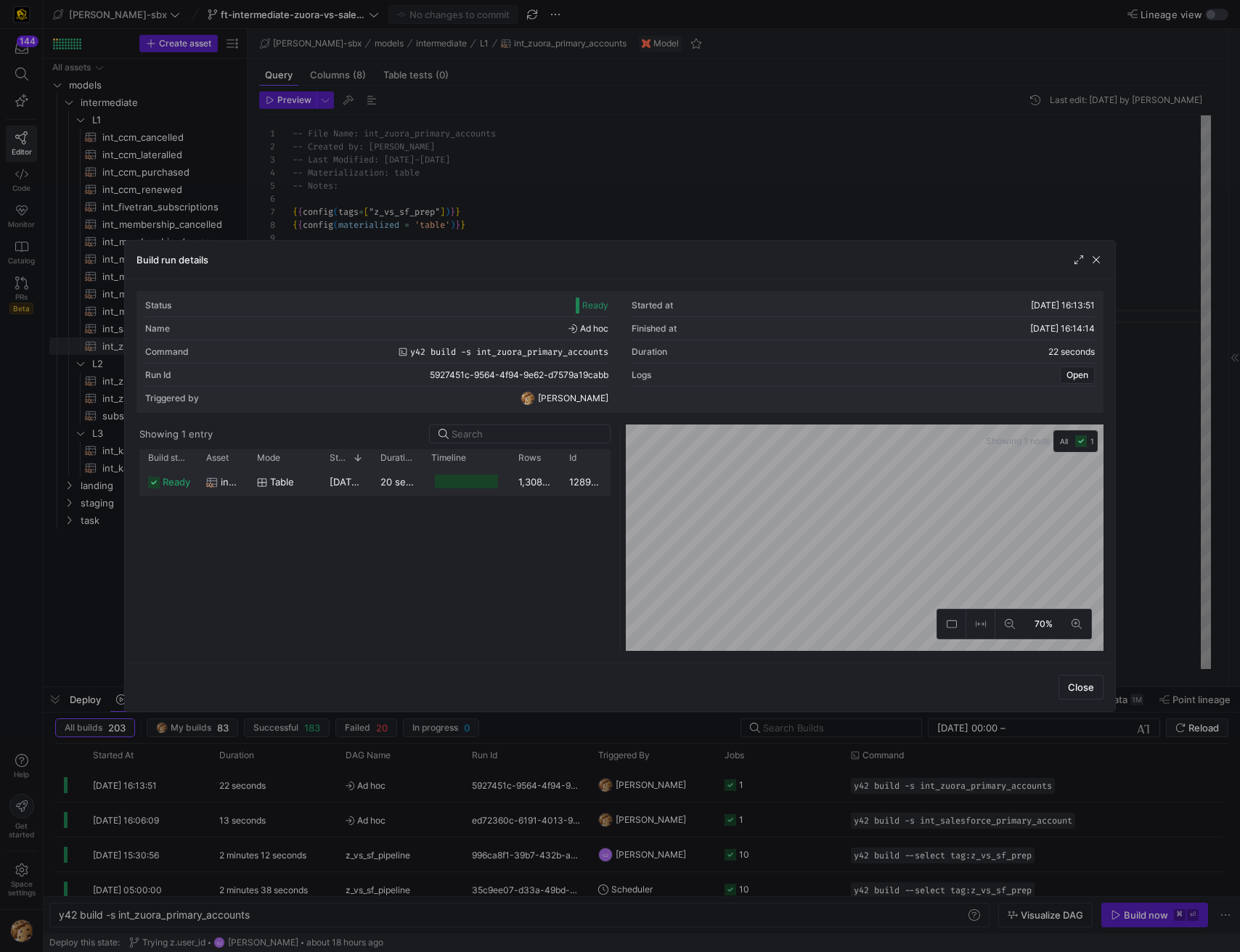
click at [470, 480] on div at bounding box center [466, 482] width 64 height 14
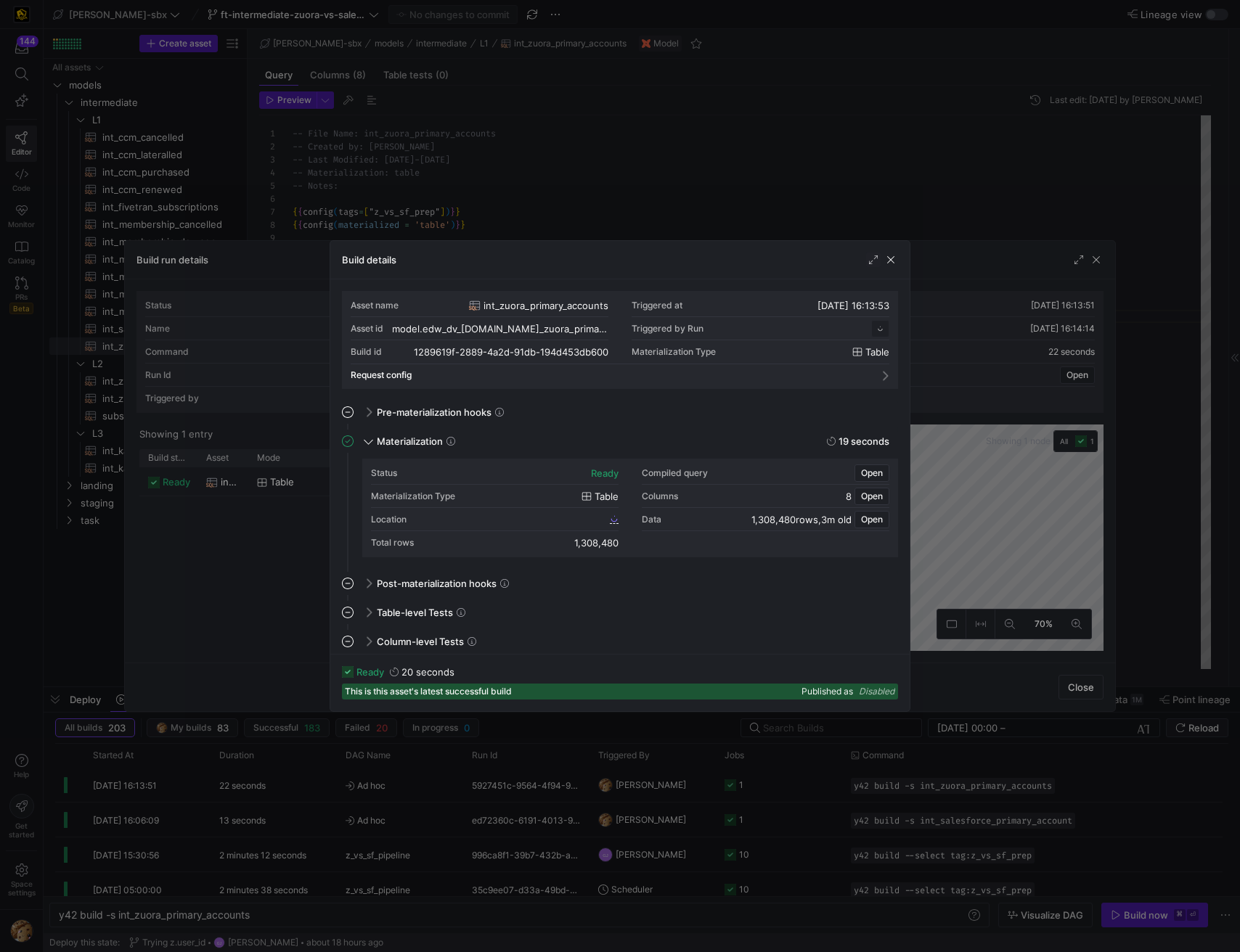
scroll to position [131, 0]
click at [588, 546] on div "1,308,480" at bounding box center [595, 543] width 44 height 12
copy div "1,308,480"
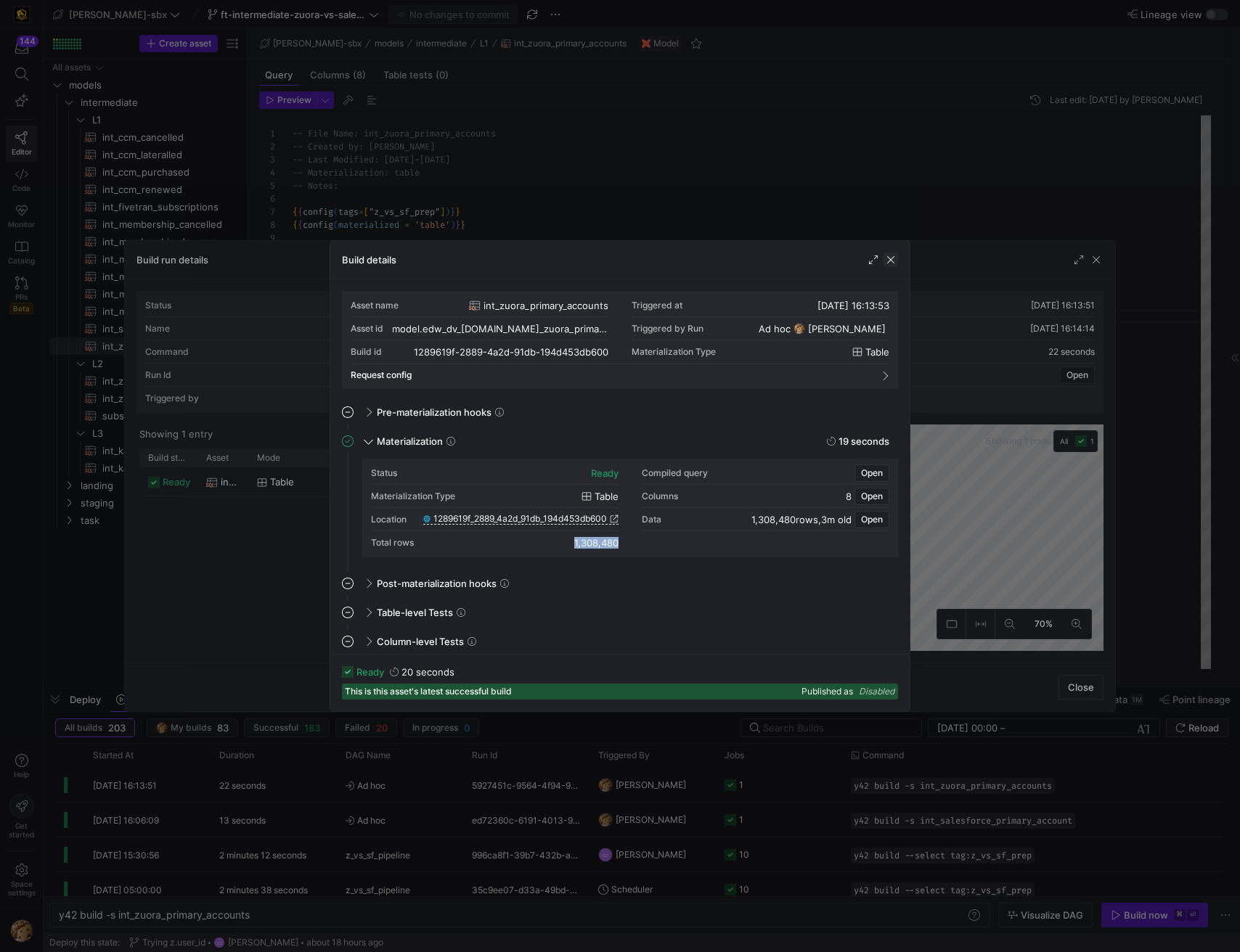
click at [887, 263] on span "button" at bounding box center [890, 259] width 15 height 15
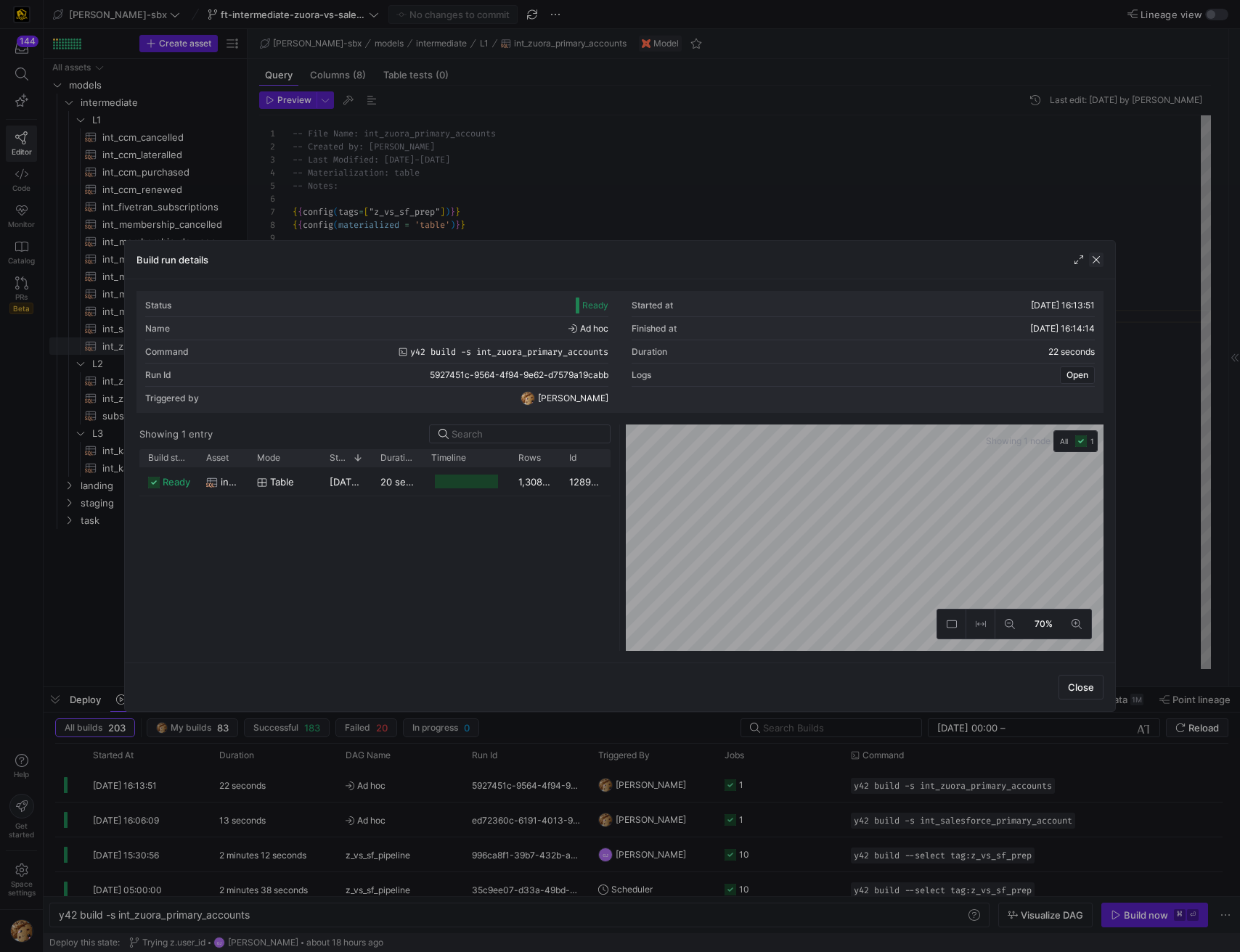
click at [1096, 263] on span "button" at bounding box center [1095, 259] width 15 height 15
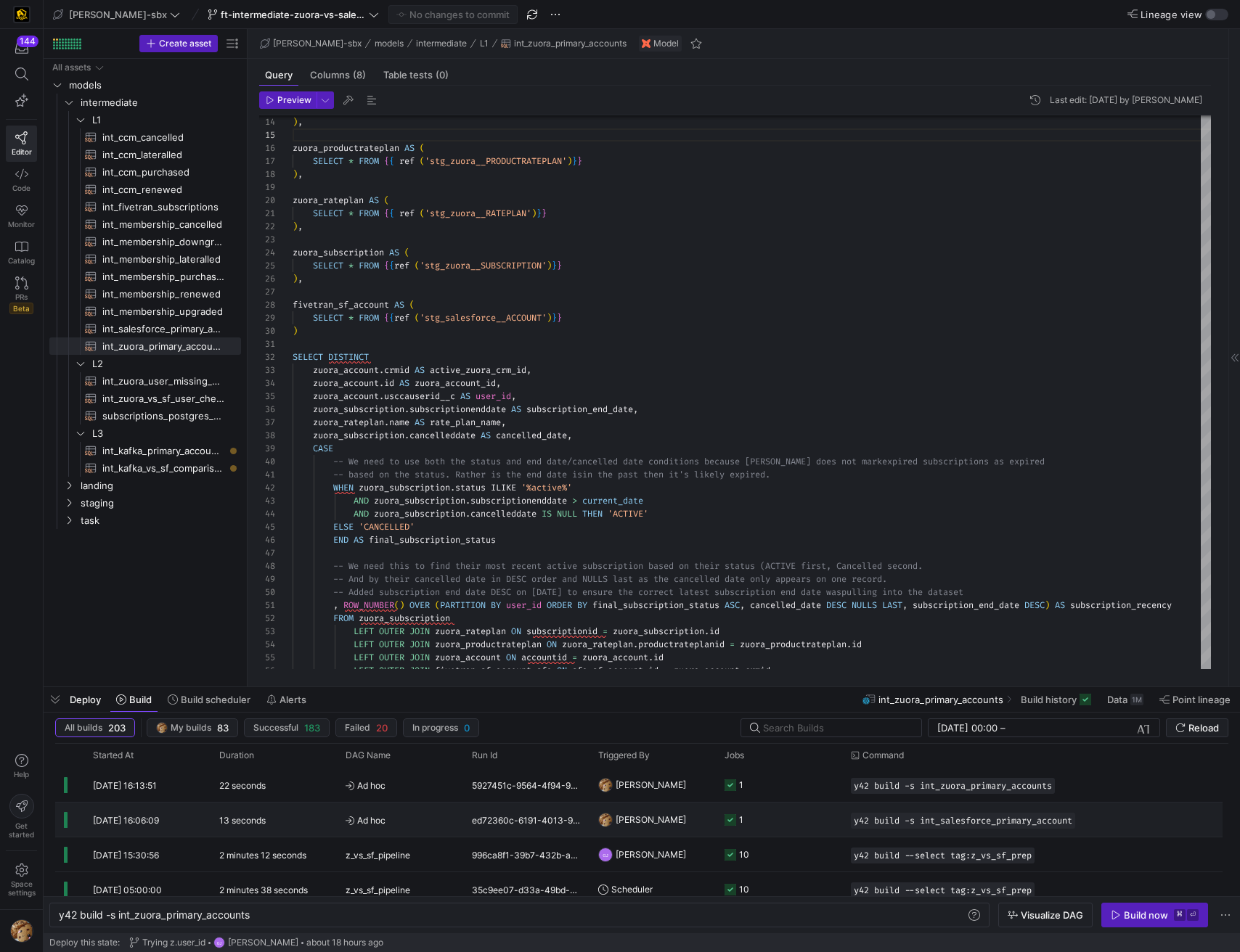
click at [306, 822] on div "13 seconds" at bounding box center [273, 819] width 126 height 34
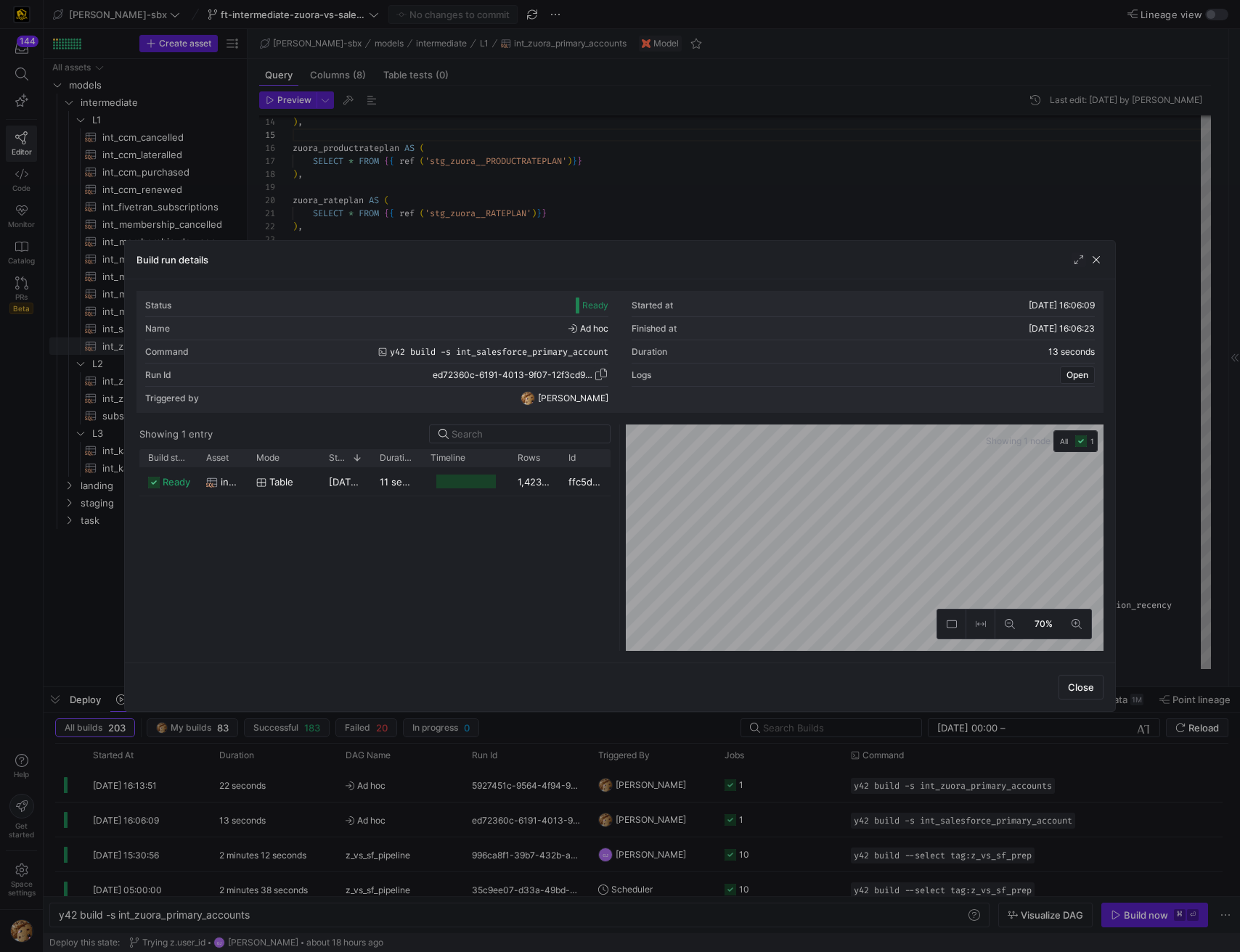
click at [596, 374] on span "button" at bounding box center [601, 374] width 15 height 15
copy div "1,308,480"
click at [456, 483] on div at bounding box center [465, 482] width 60 height 14
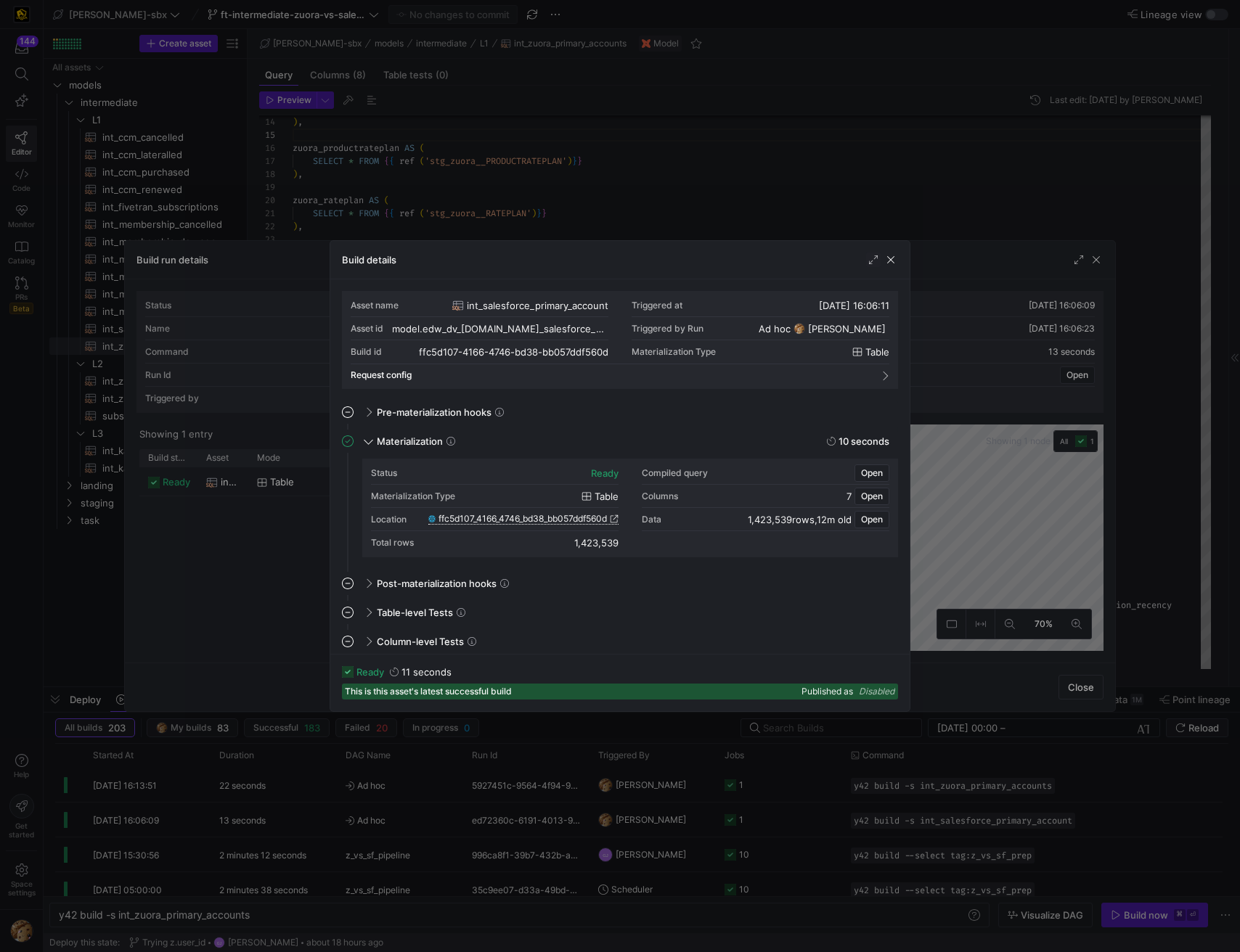
click at [548, 523] on span "ffc5d107_4166_4746_bd38_bb057ddf560d" at bounding box center [523, 519] width 168 height 10
click at [884, 261] on span "button" at bounding box center [890, 259] width 15 height 15
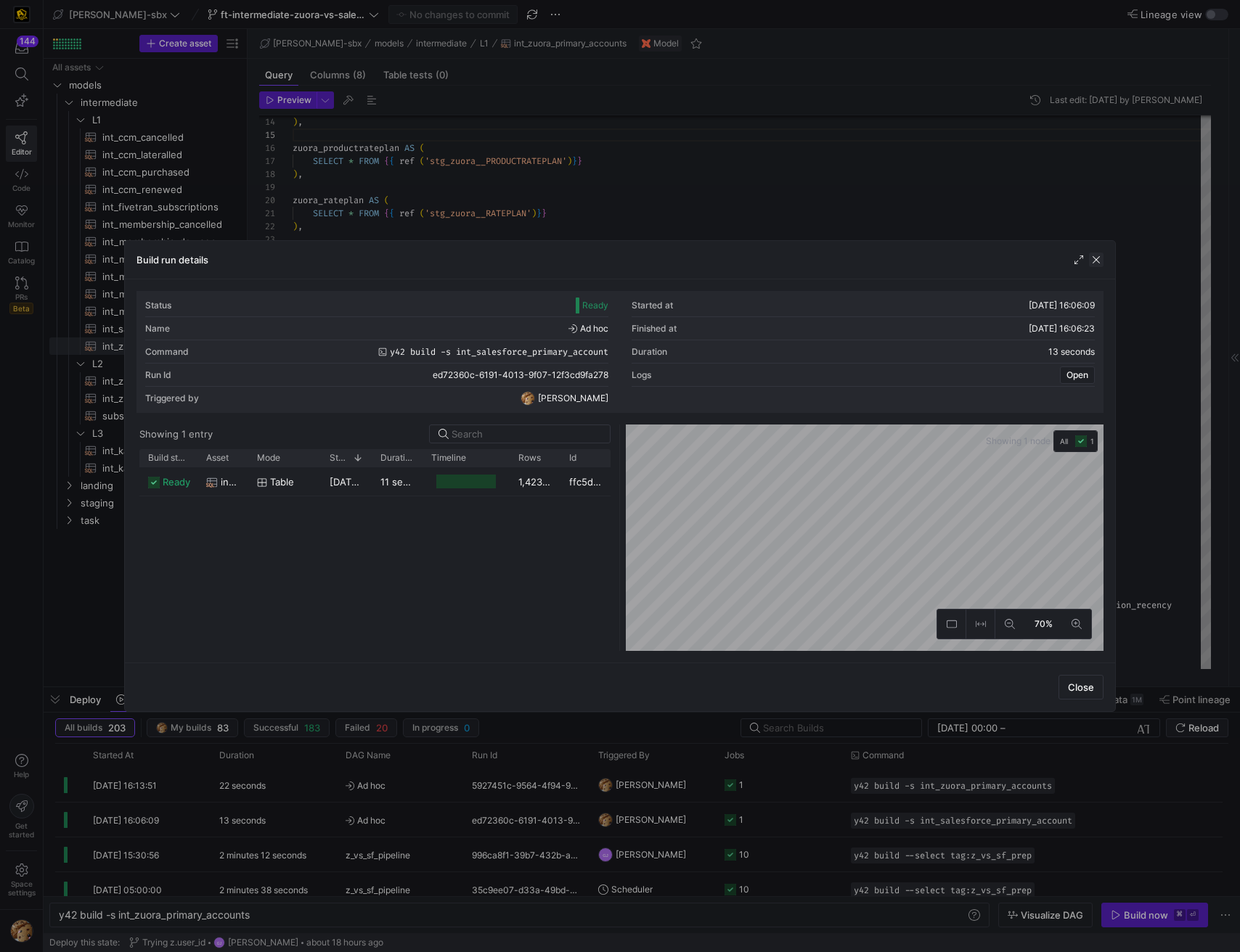
click at [1096, 260] on span "button" at bounding box center [1095, 259] width 15 height 15
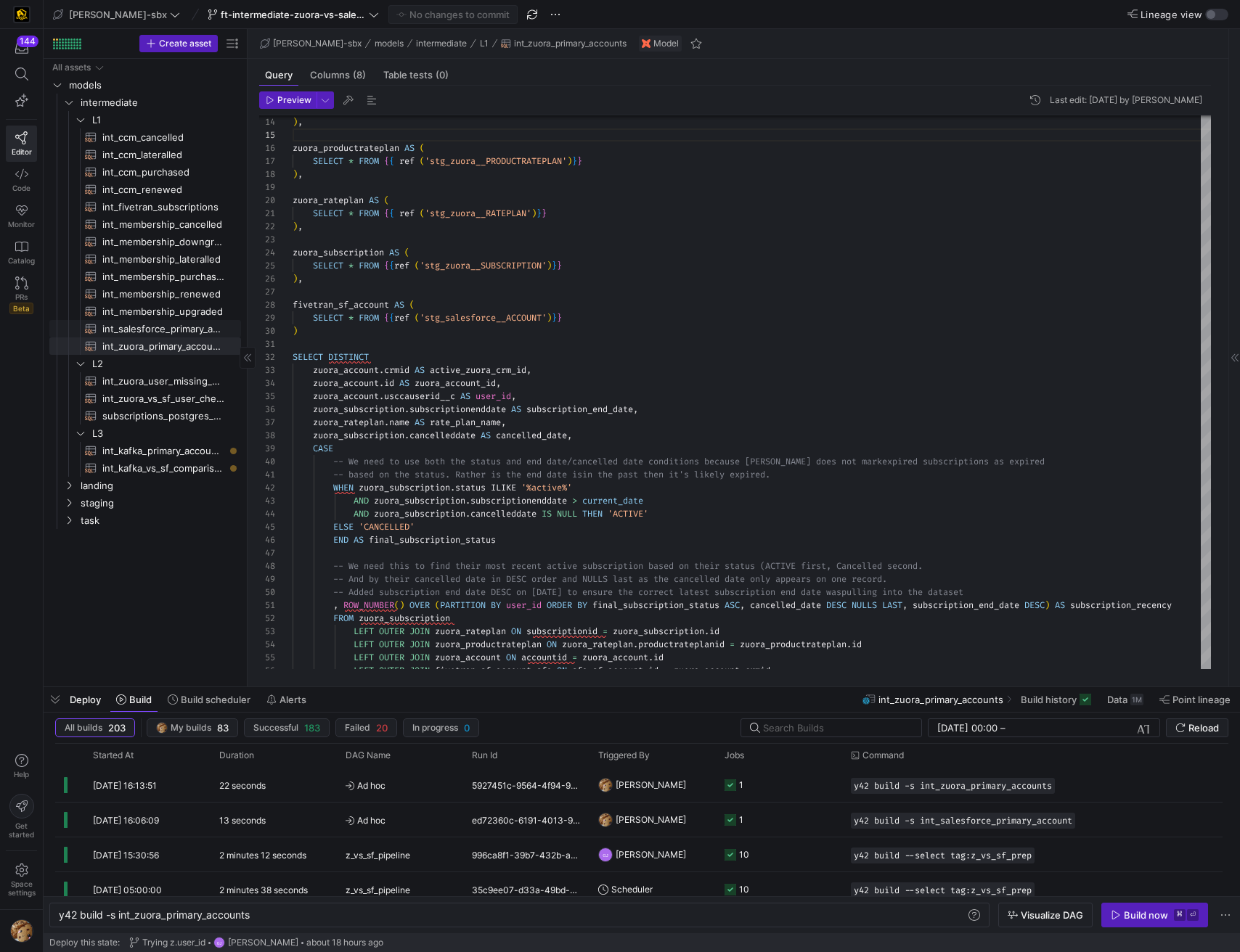
click at [179, 325] on span "int_salesforce_primary_account​​​​​​​​​​" at bounding box center [163, 328] width 122 height 17
type textarea "-- File Name: int_salesforce_primary_account -- Created by: [PERSON_NAME] -- La…"
type textarea "y42 build -s int_salesforce_primary_account"
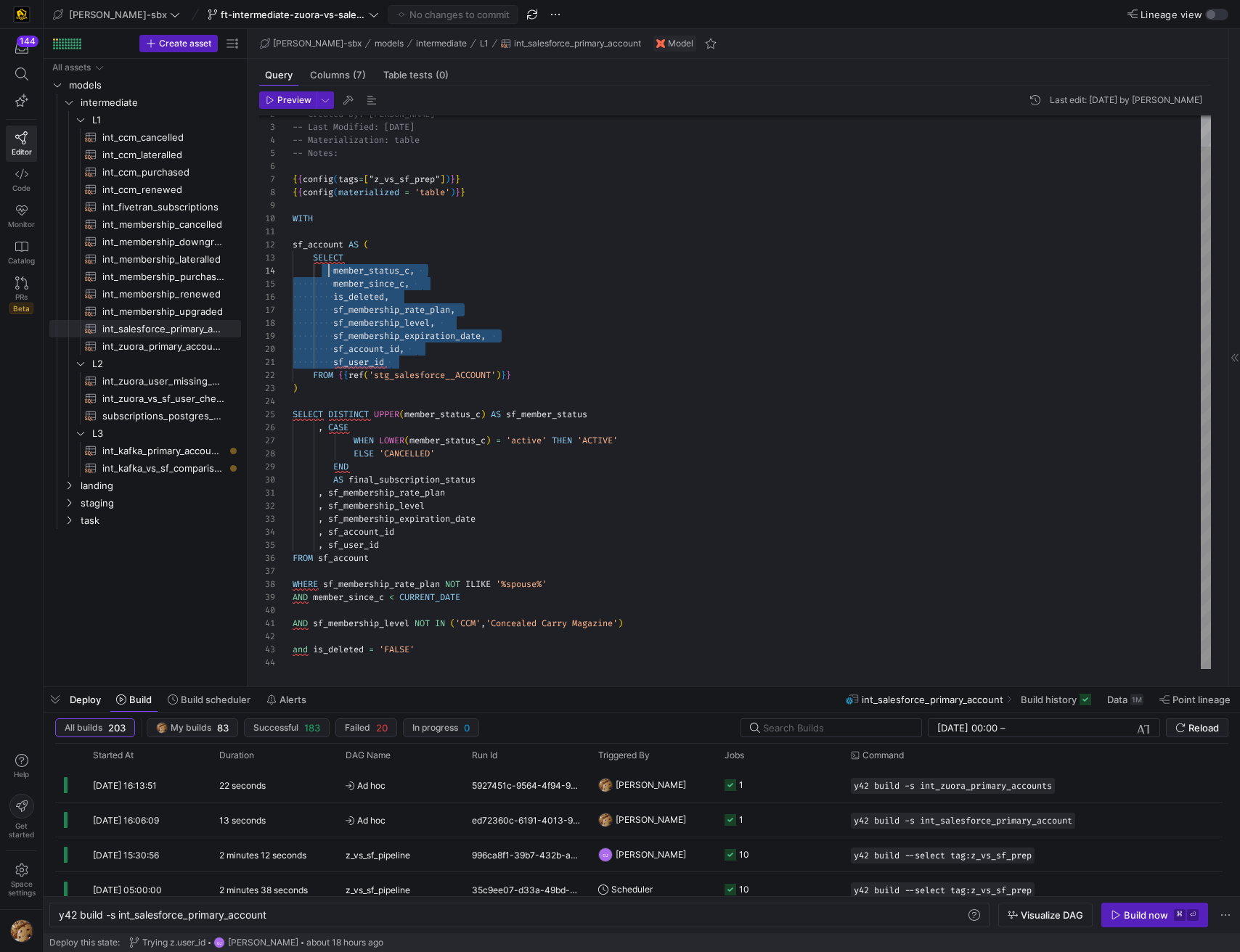
scroll to position [39, 36]
drag, startPoint x: 394, startPoint y: 360, endPoint x: 329, endPoint y: 273, distance: 108.6
click at [329, 273] on div "-- Last Modified: 2025-08-05 -- Materialization: table -- Notes: { { config ( t…" at bounding box center [751, 376] width 919 height 586
type textarea "sf_account AS ( SELECT member_status_c, member_since_c, is_deleted, sf_membersh…"
click at [602, 245] on div "-- Last Modified: 2025-08-05 -- Materialization: table -- Notes: { { config ( t…" at bounding box center [751, 376] width 919 height 586
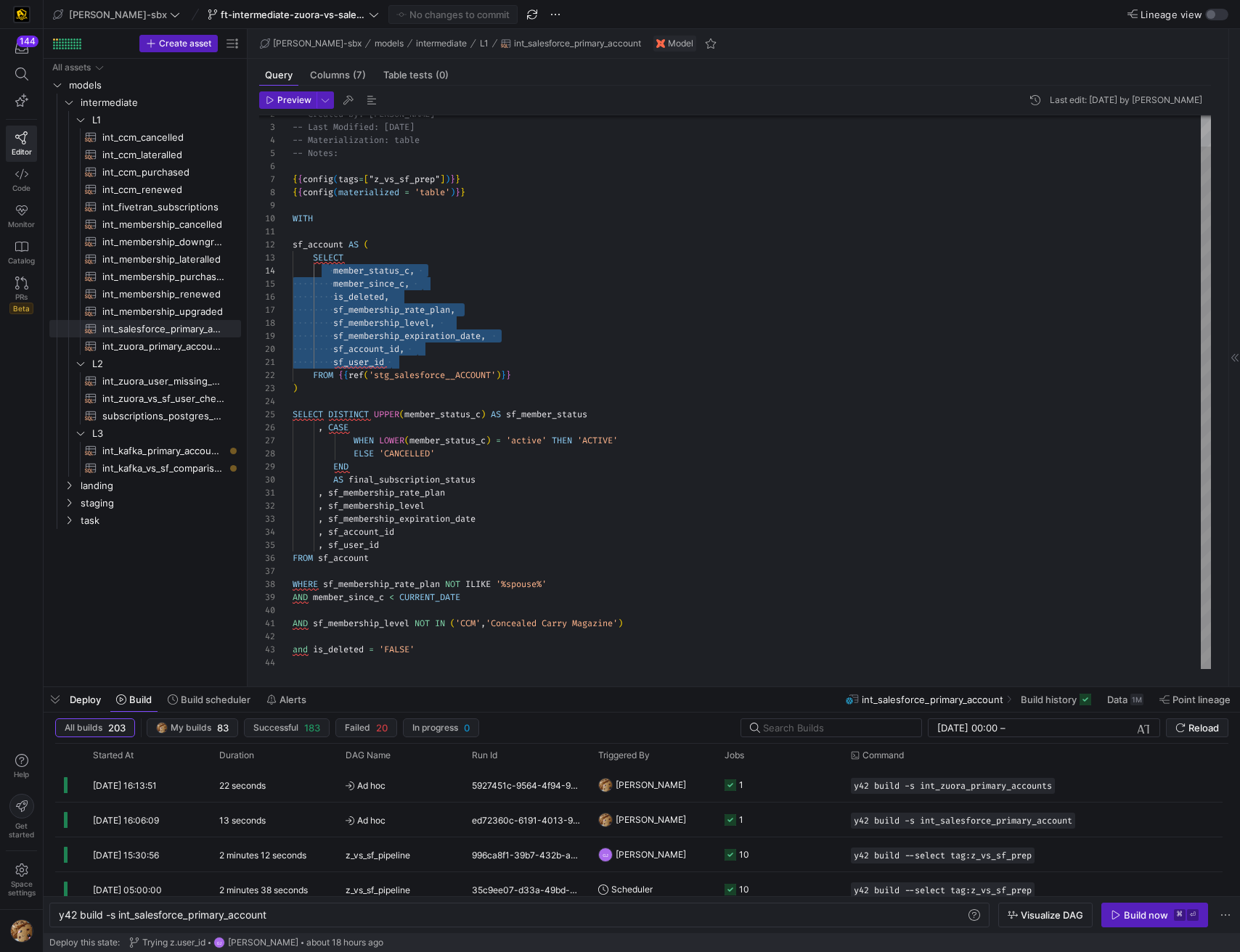
scroll to position [13, 78]
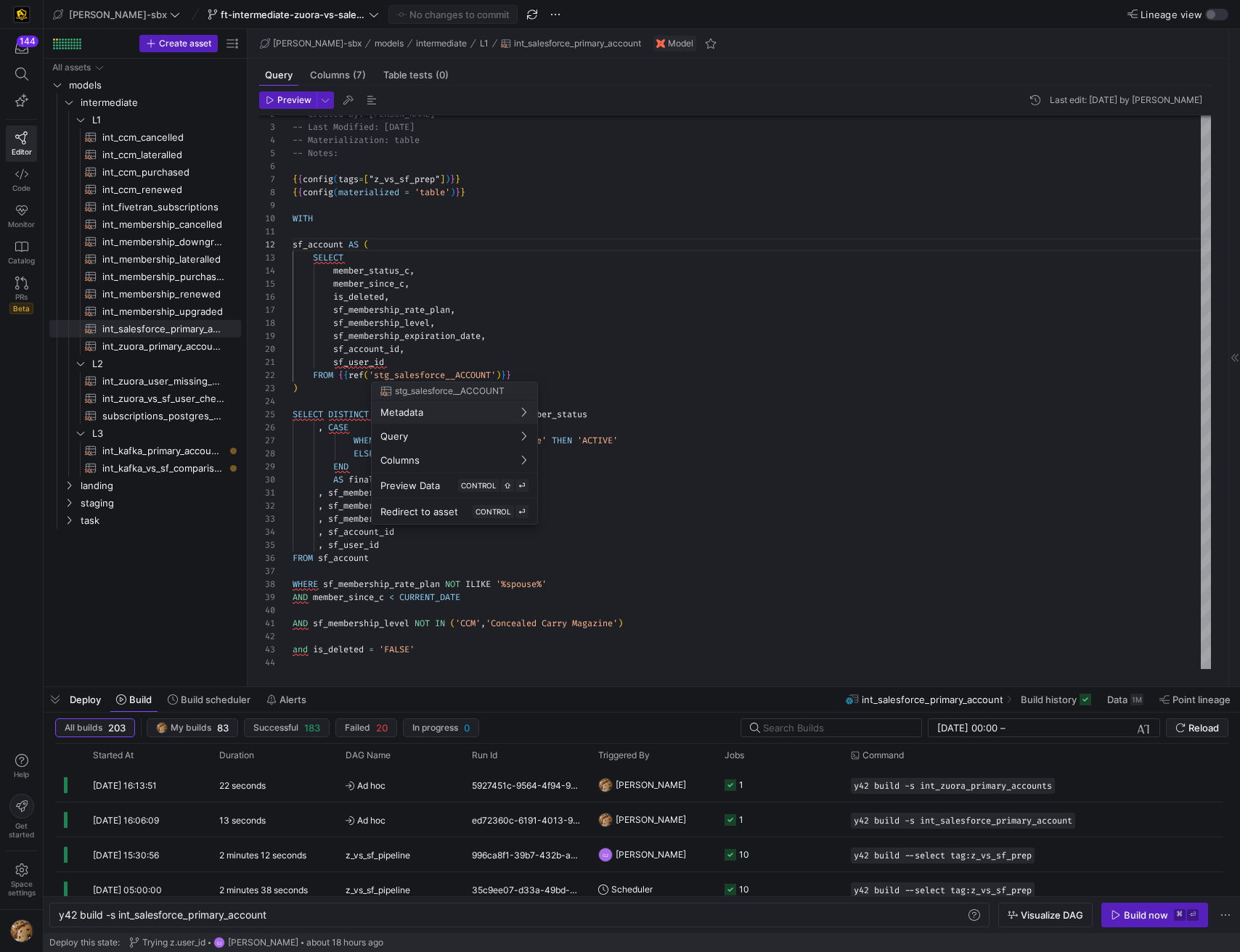
click at [137, 331] on div at bounding box center [620, 476] width 1240 height 952
click at [137, 331] on span "int_salesforce_primary_account​​​​​​​​​​" at bounding box center [163, 328] width 122 height 17
click at [338, 77] on span "Columns (7)" at bounding box center [337, 75] width 56 height 10
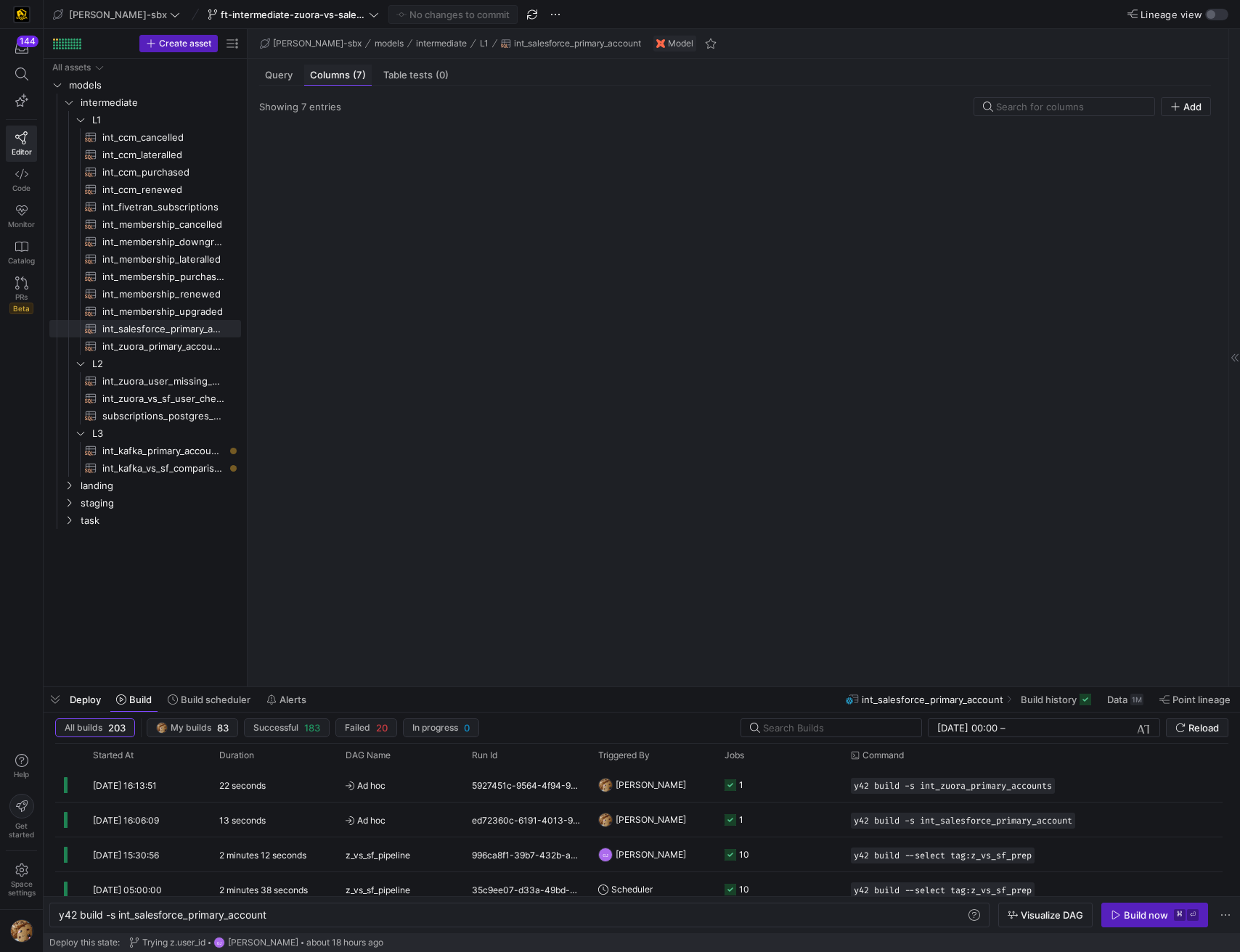
click at [338, 77] on span "Columns (7)" at bounding box center [337, 75] width 56 height 10
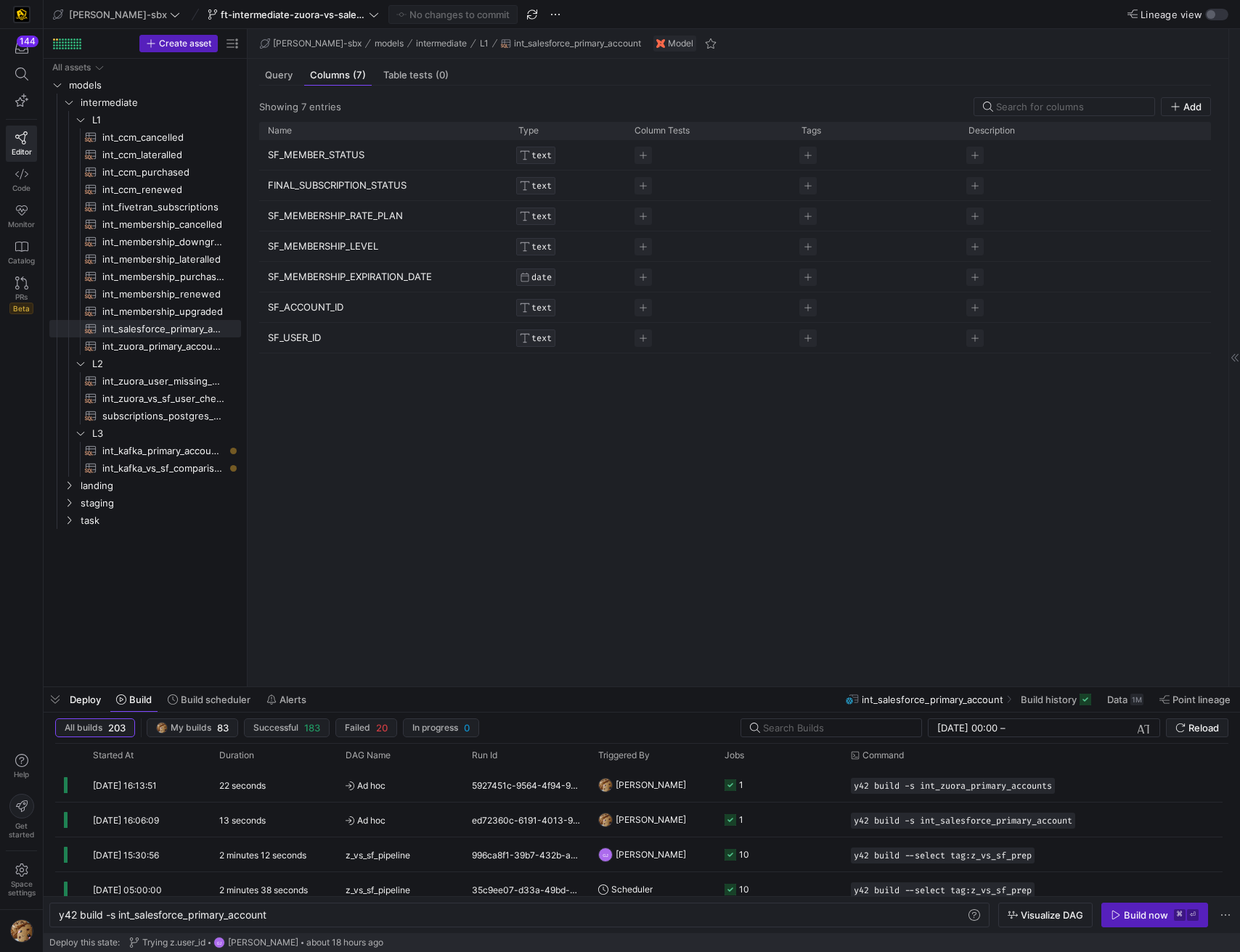
click at [338, 155] on p "SF_MEMBER_STATUS" at bounding box center [384, 154] width 233 height 28
click at [280, 83] on div "Query" at bounding box center [278, 75] width 39 height 22
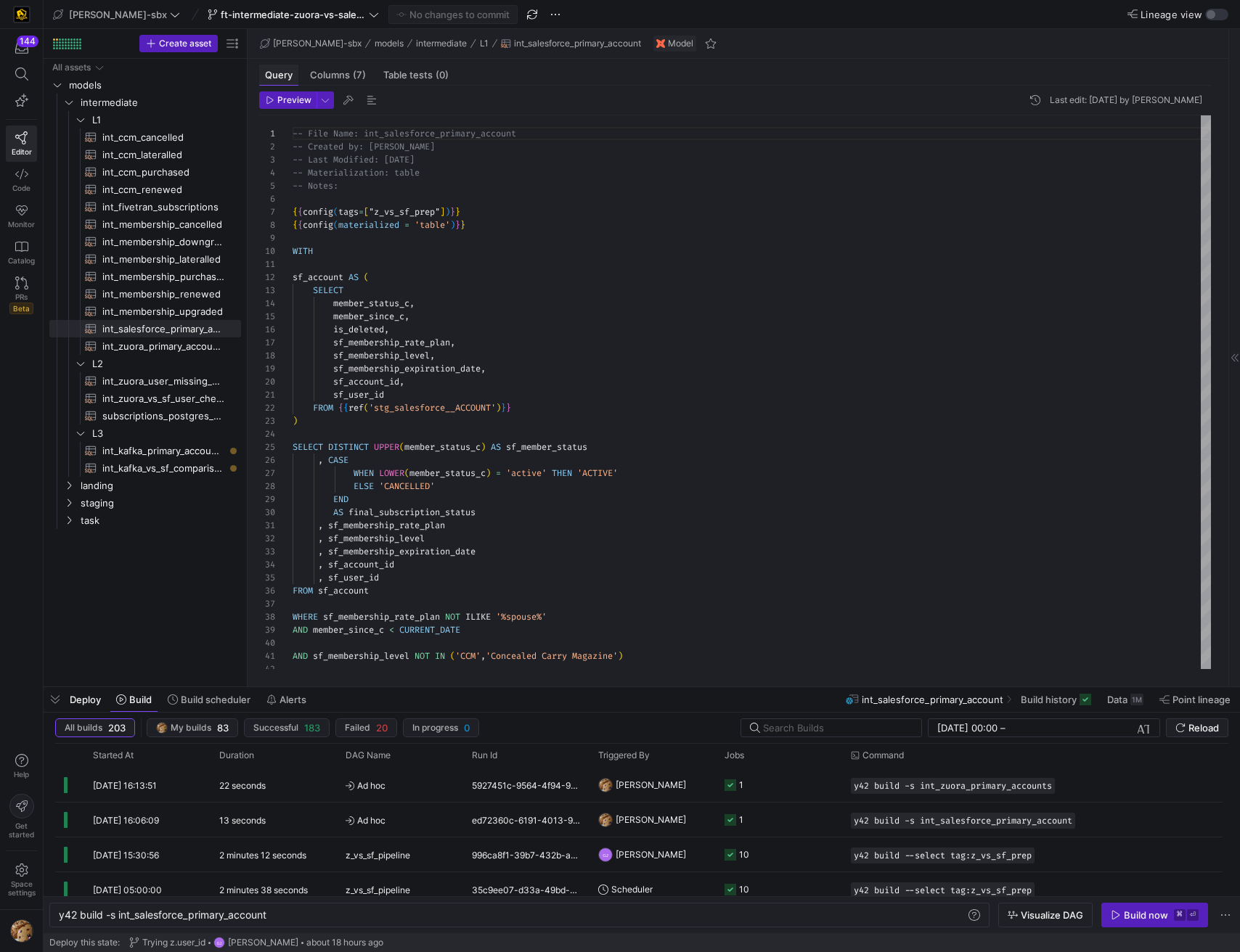
scroll to position [131, 0]
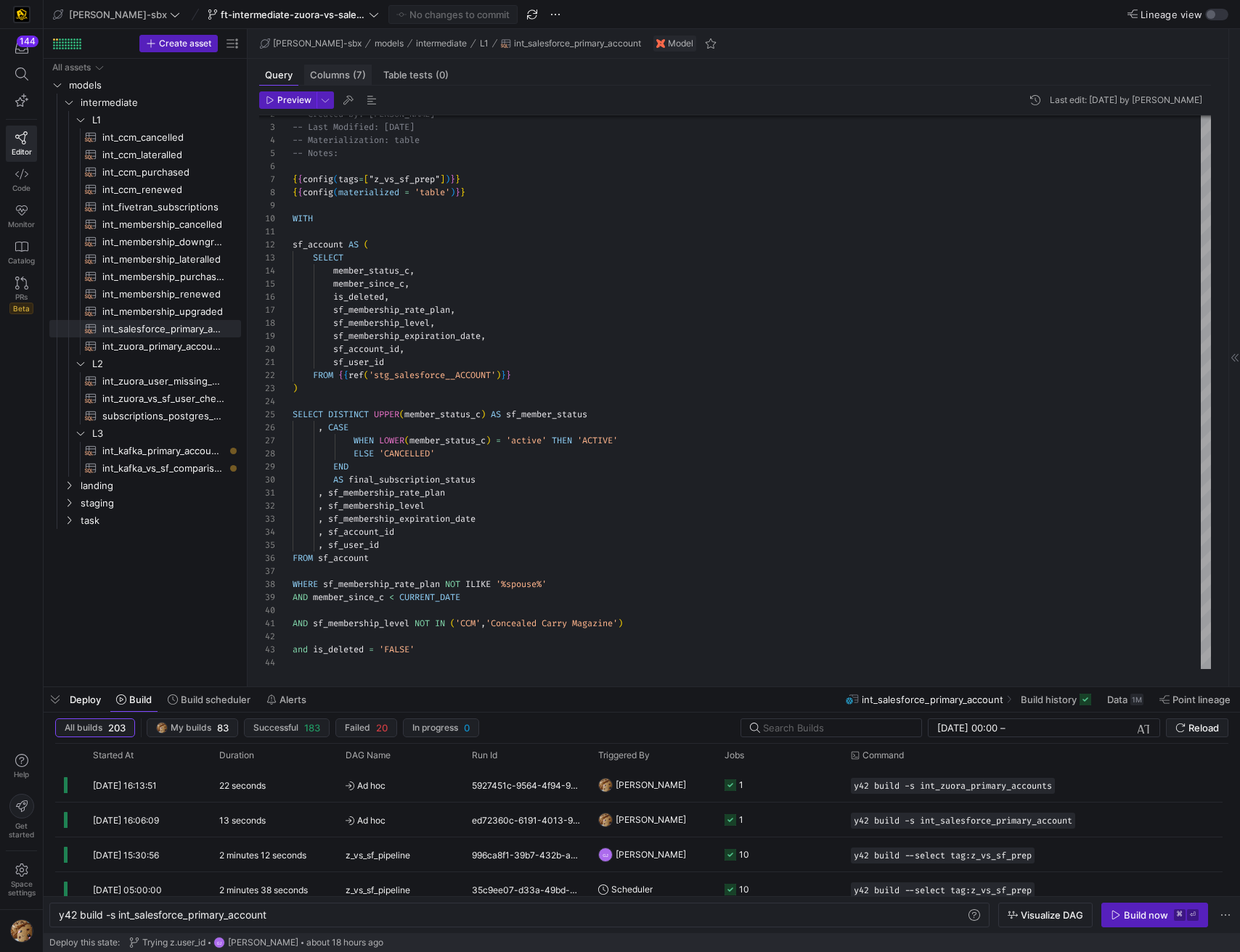
click at [337, 73] on span "Columns (7)" at bounding box center [337, 75] width 56 height 10
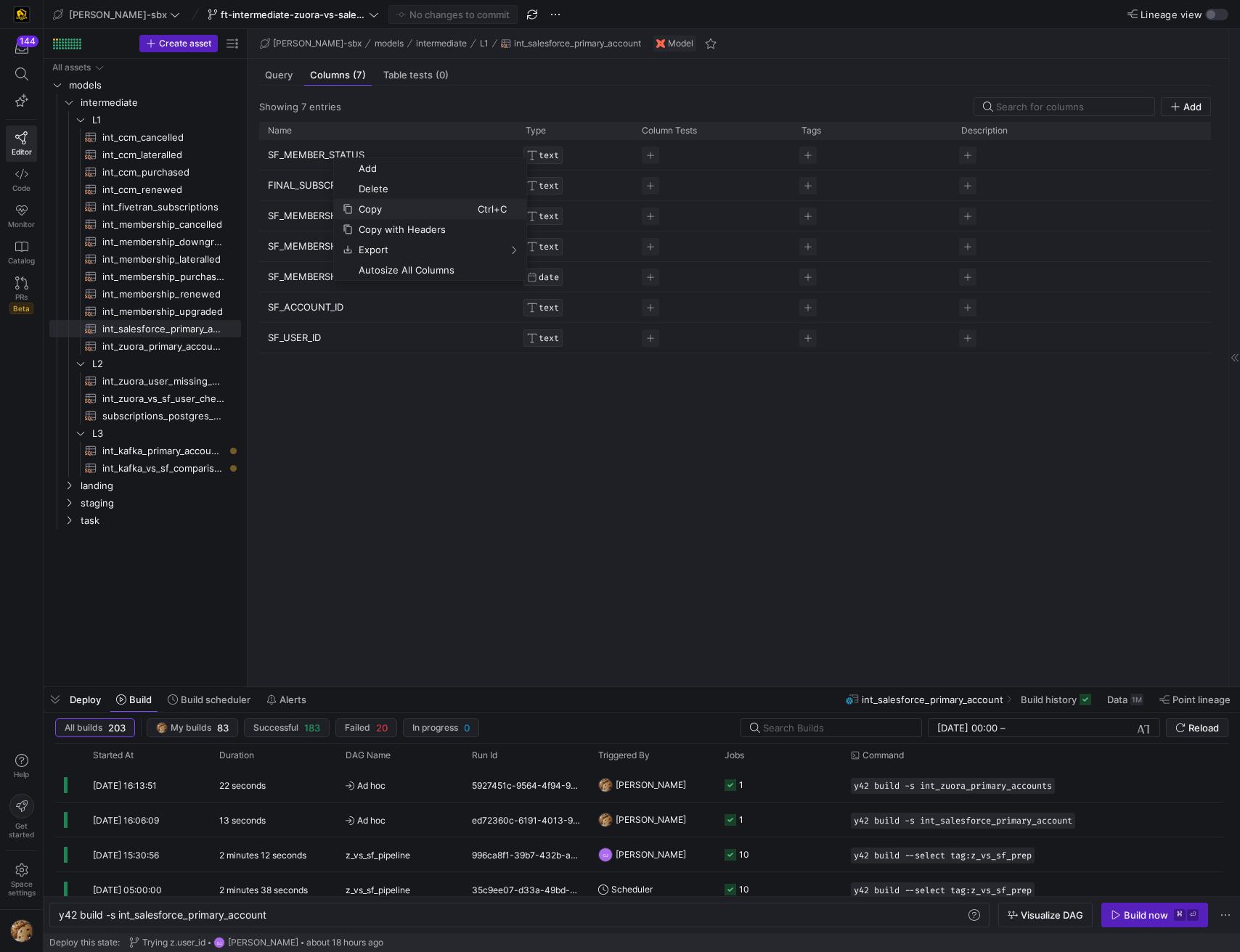
click at [391, 209] on span "Copy" at bounding box center [415, 209] width 125 height 21
click at [157, 331] on span "int_salesforce_primary_account​​​​​​​​​​" at bounding box center [163, 328] width 122 height 17
click at [1133, 913] on div "Build now" at bounding box center [1145, 916] width 44 height 12
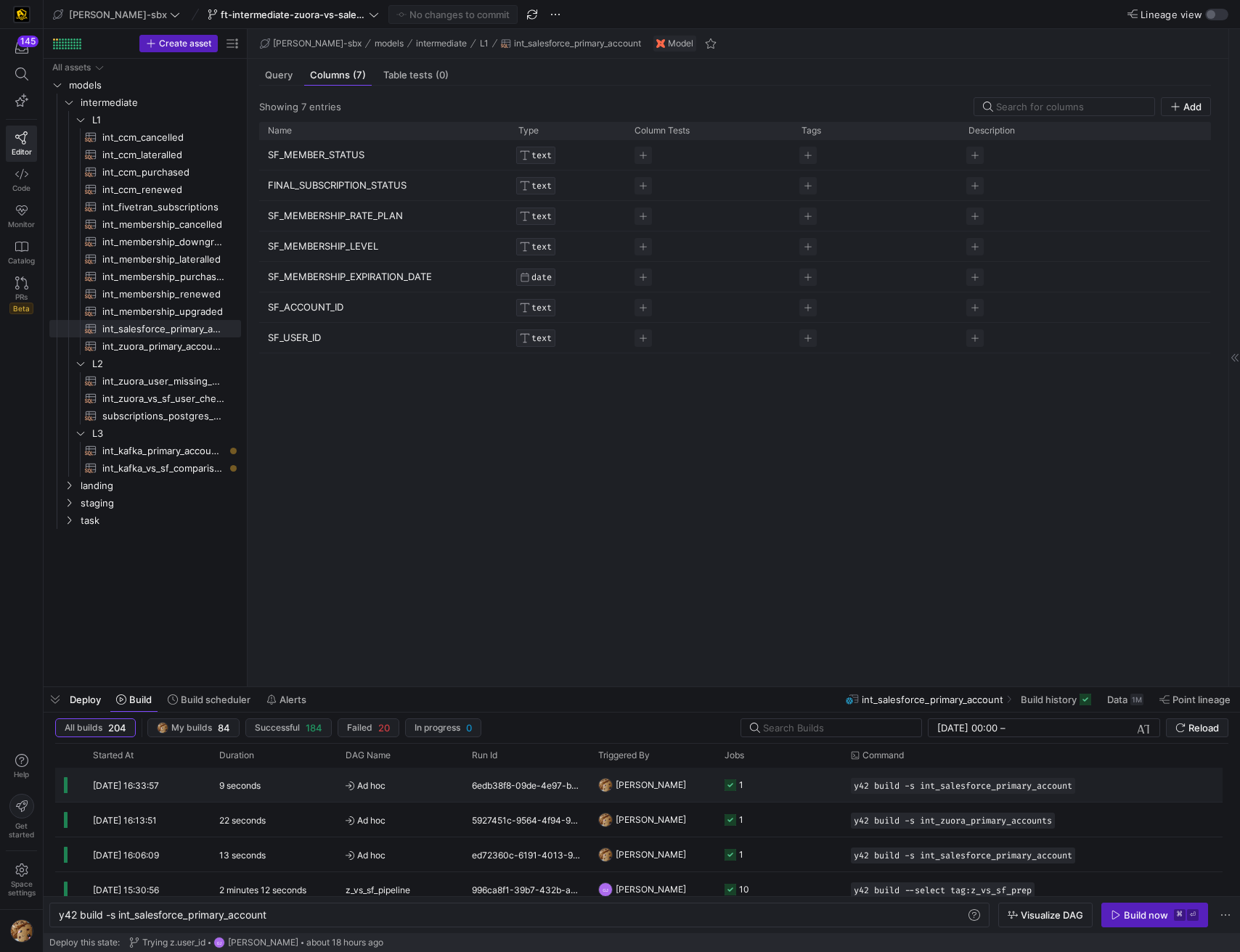
click at [394, 798] on span "Ad hoc" at bounding box center [400, 786] width 108 height 34
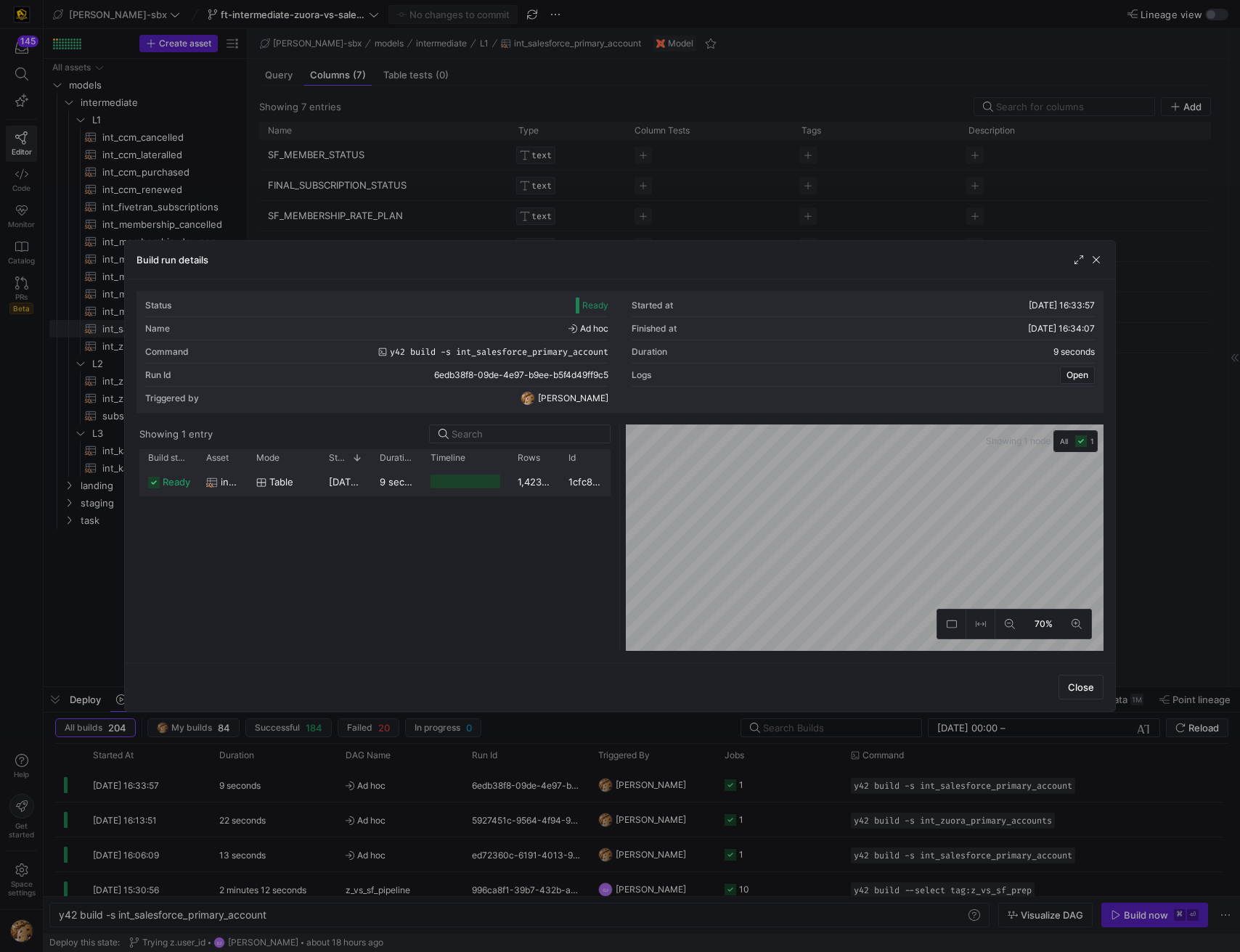
click at [472, 495] on y42-job-duration-timeline-cell-renderer at bounding box center [464, 481] width 69 height 26
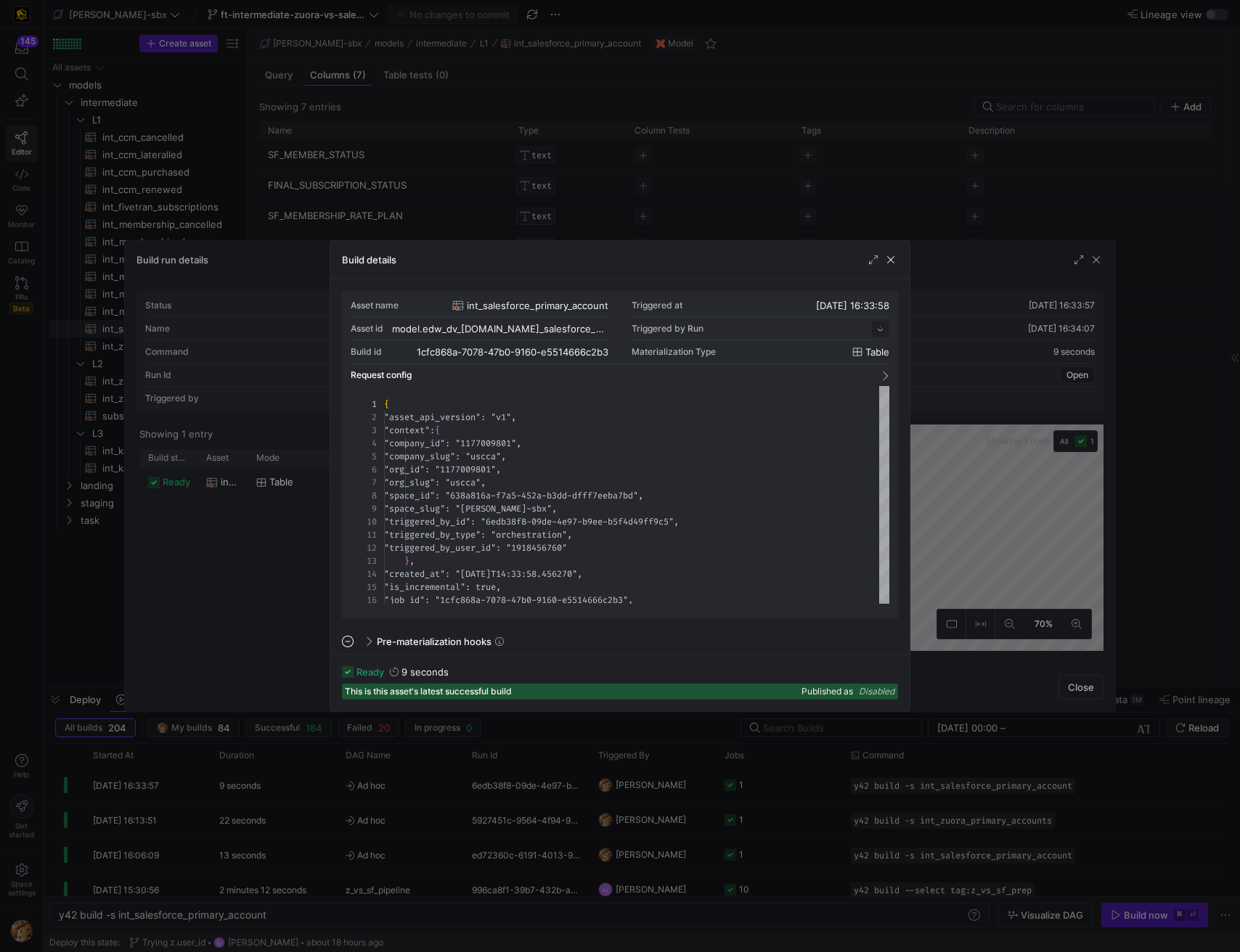
scroll to position [131, 0]
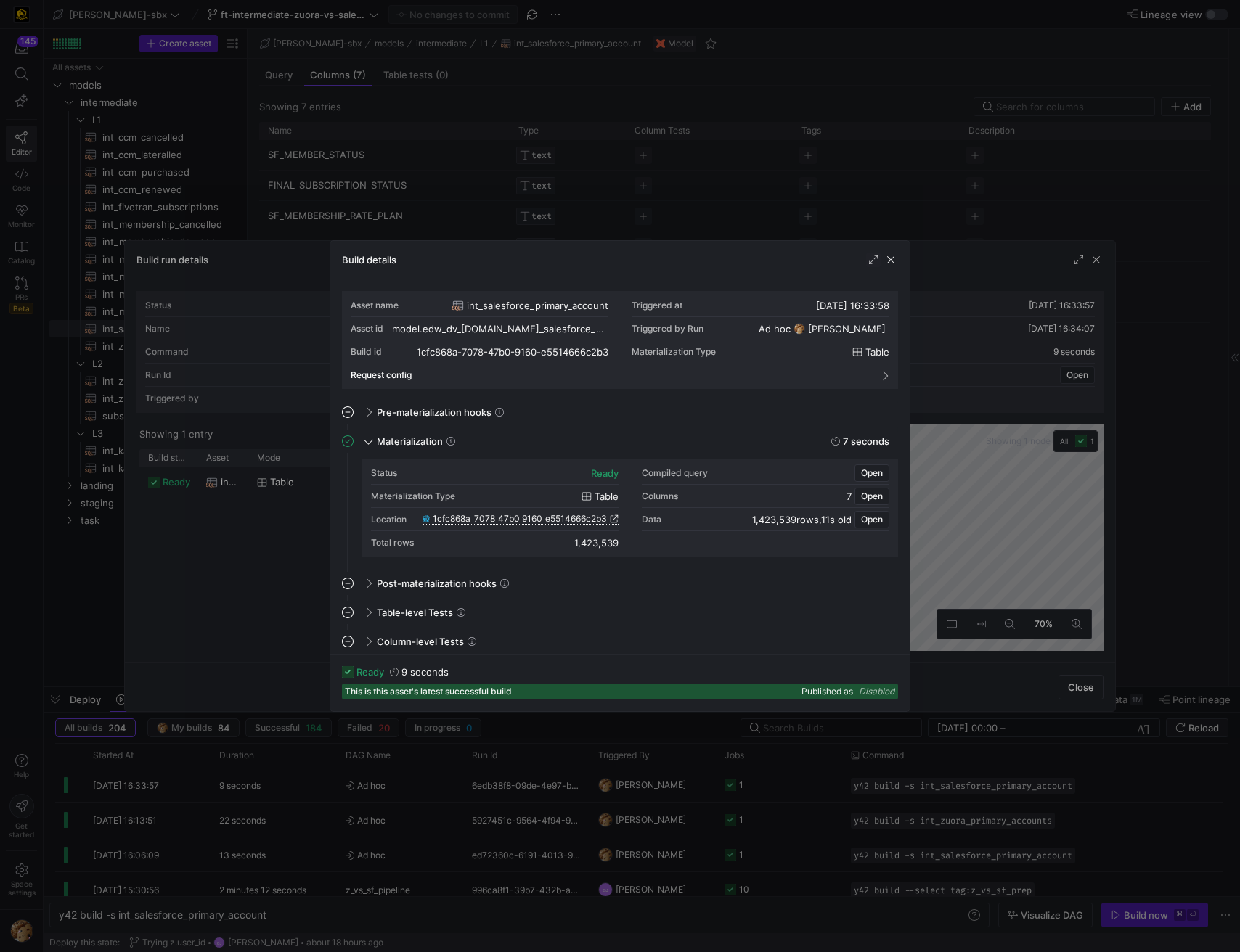
click at [616, 521] on icon at bounding box center [614, 519] width 9 height 9
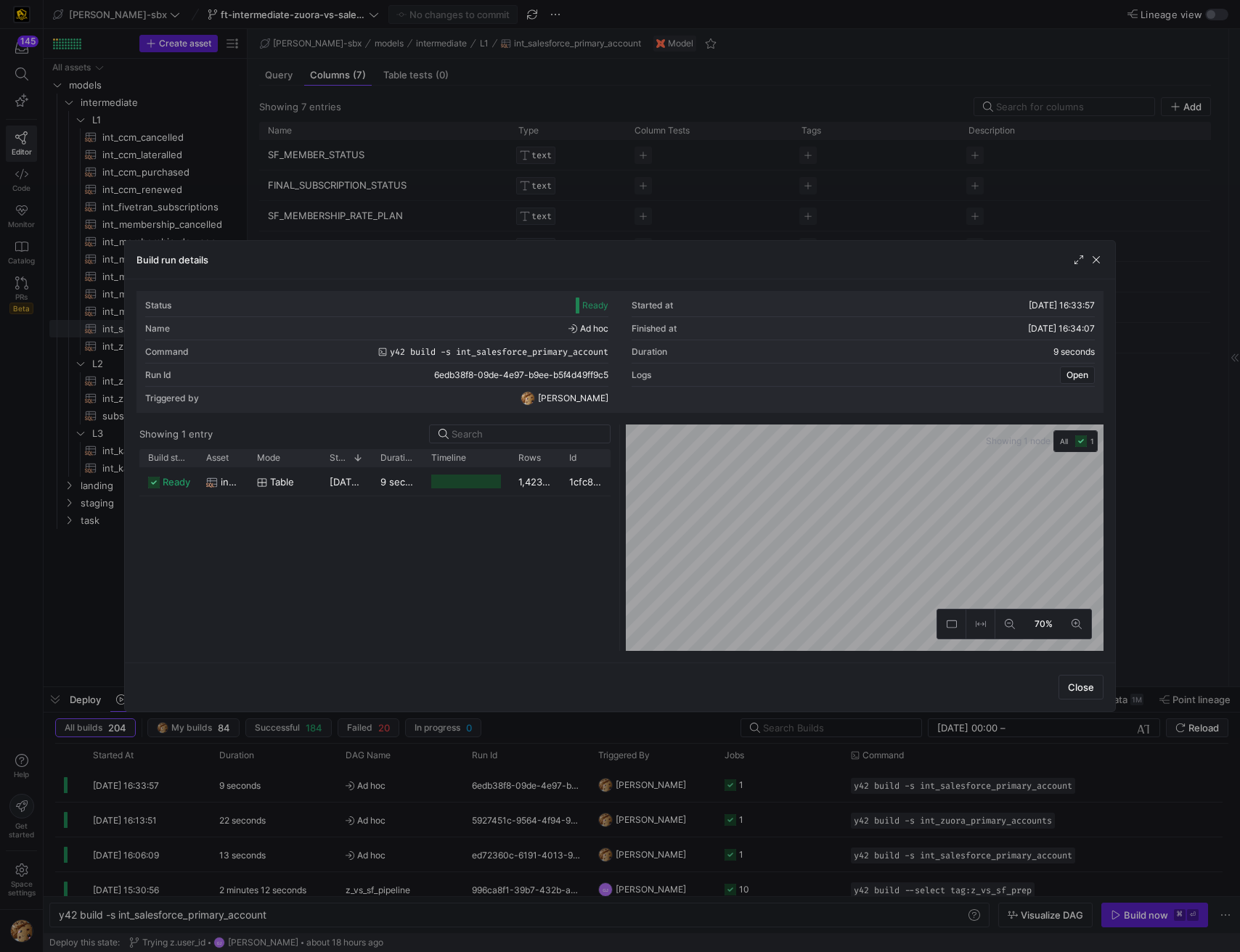
click at [75, 349] on div at bounding box center [620, 476] width 1240 height 952
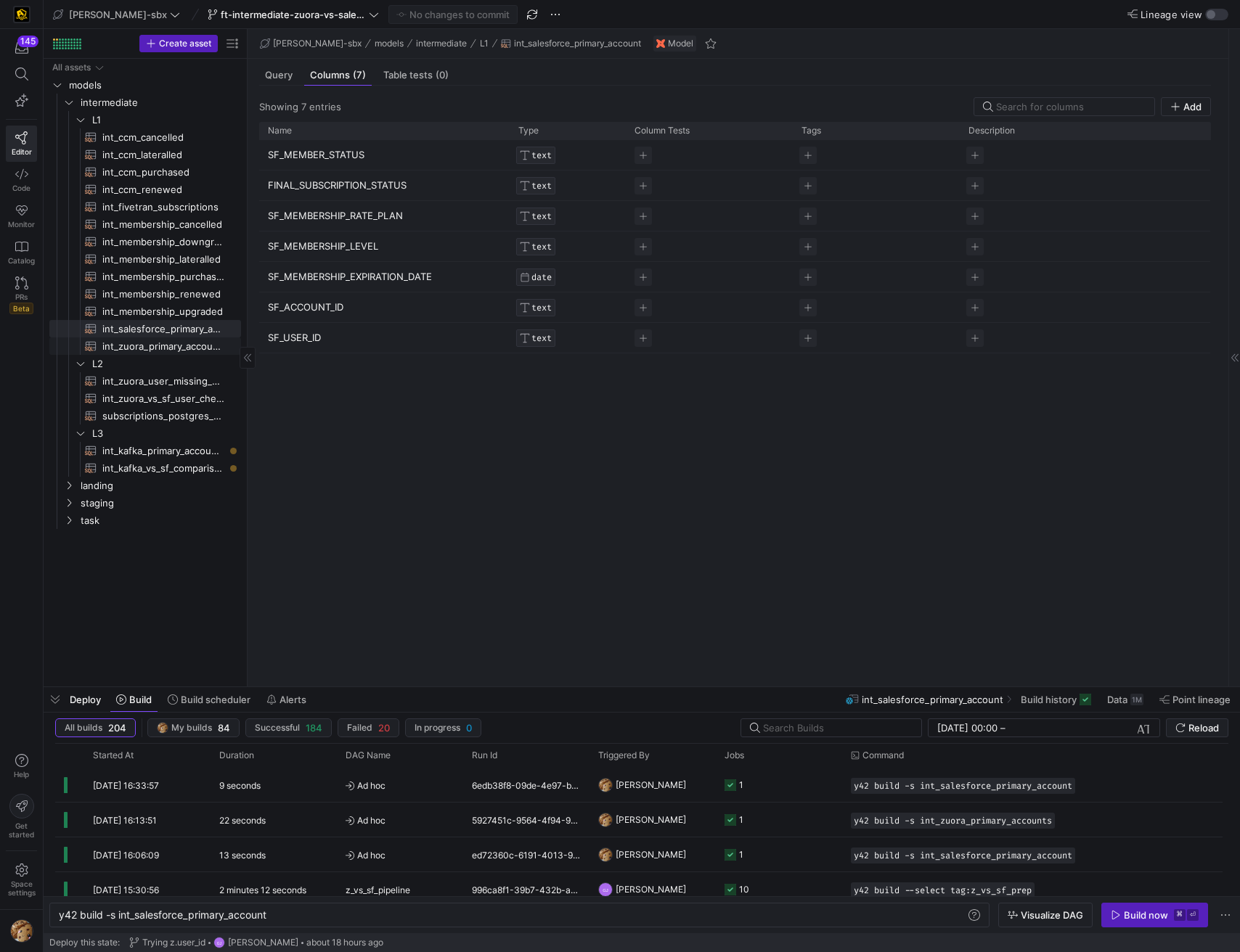
click at [162, 347] on span "int_zuora_primary_accounts​​​​​​​​​​" at bounding box center [163, 346] width 122 height 17
type textarea "y42 build -s int_zuora_primary_accounts"
click at [270, 79] on span "Query" at bounding box center [278, 75] width 27 height 10
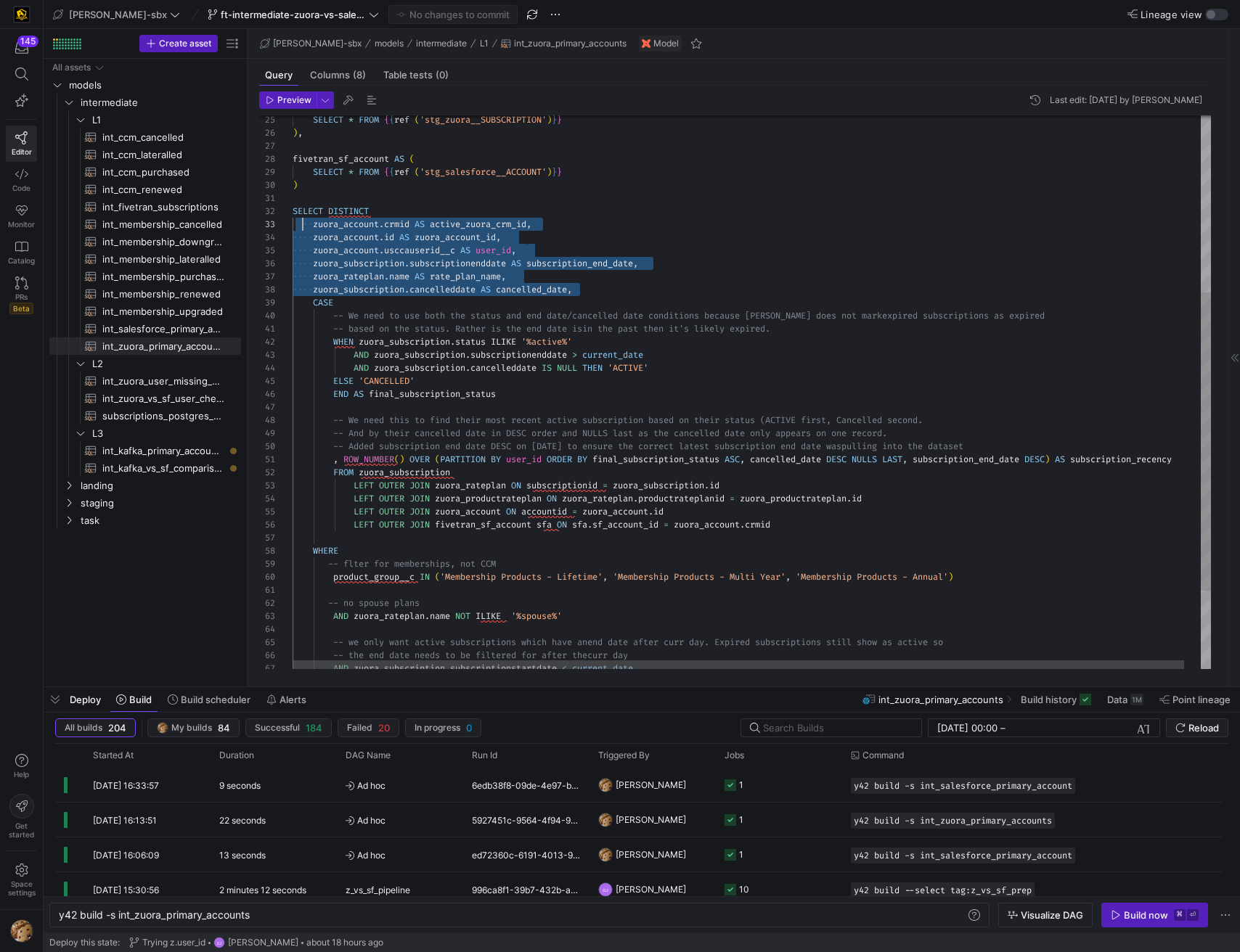
scroll to position [26, 10]
drag, startPoint x: 581, startPoint y: 295, endPoint x: 302, endPoint y: 227, distance: 287.2
click at [302, 227] on div "zuora_subscription . subscriptionenddate AS subscription_end_date , zuora_ratep…" at bounding box center [759, 301] width 935 height 1026
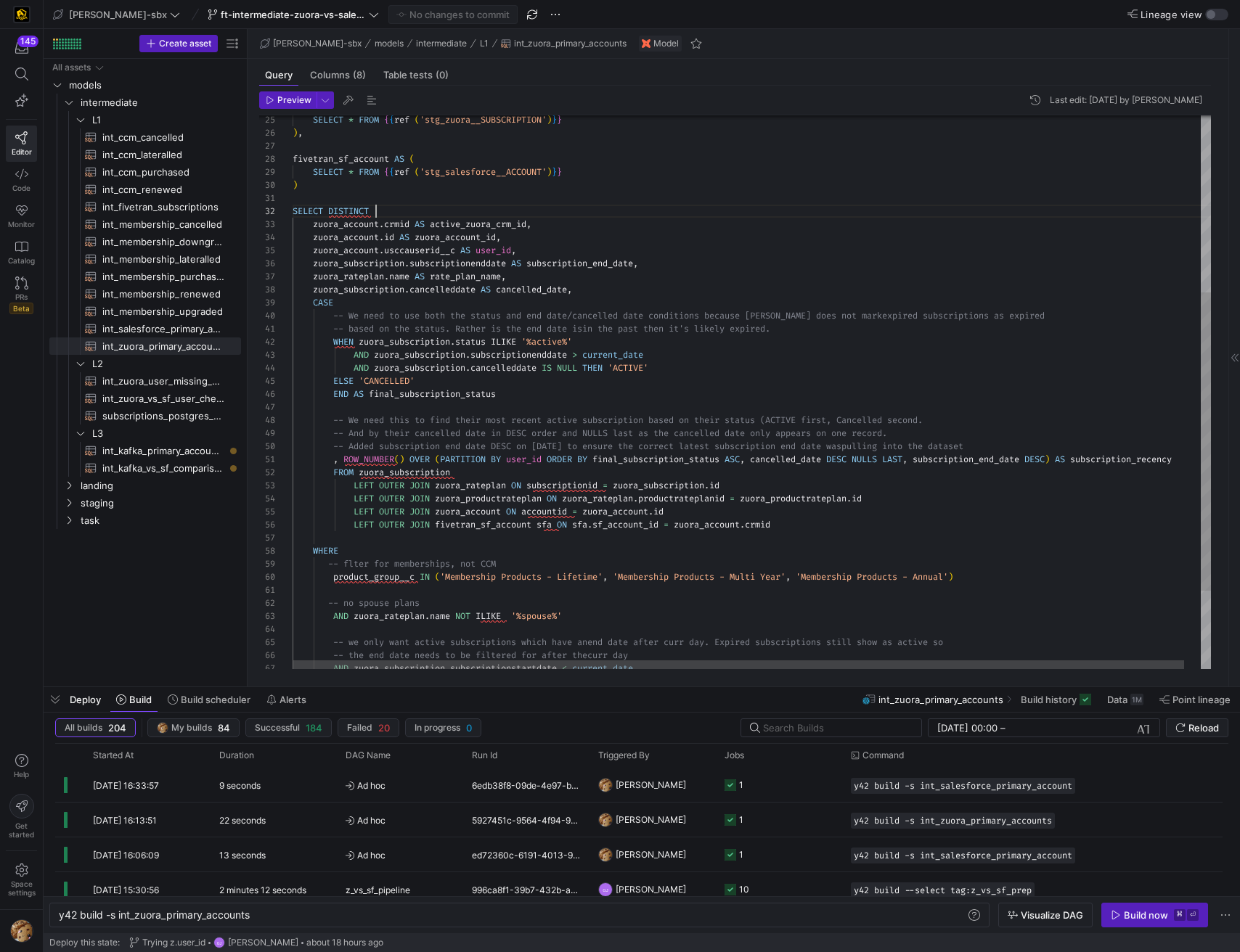
drag, startPoint x: 790, startPoint y: 205, endPoint x: 633, endPoint y: 314, distance: 191.1
click at [791, 205] on div "zuora_subscription . subscriptionenddate AS subscription_end_date , zuora_ratep…" at bounding box center [759, 301] width 935 height 1026
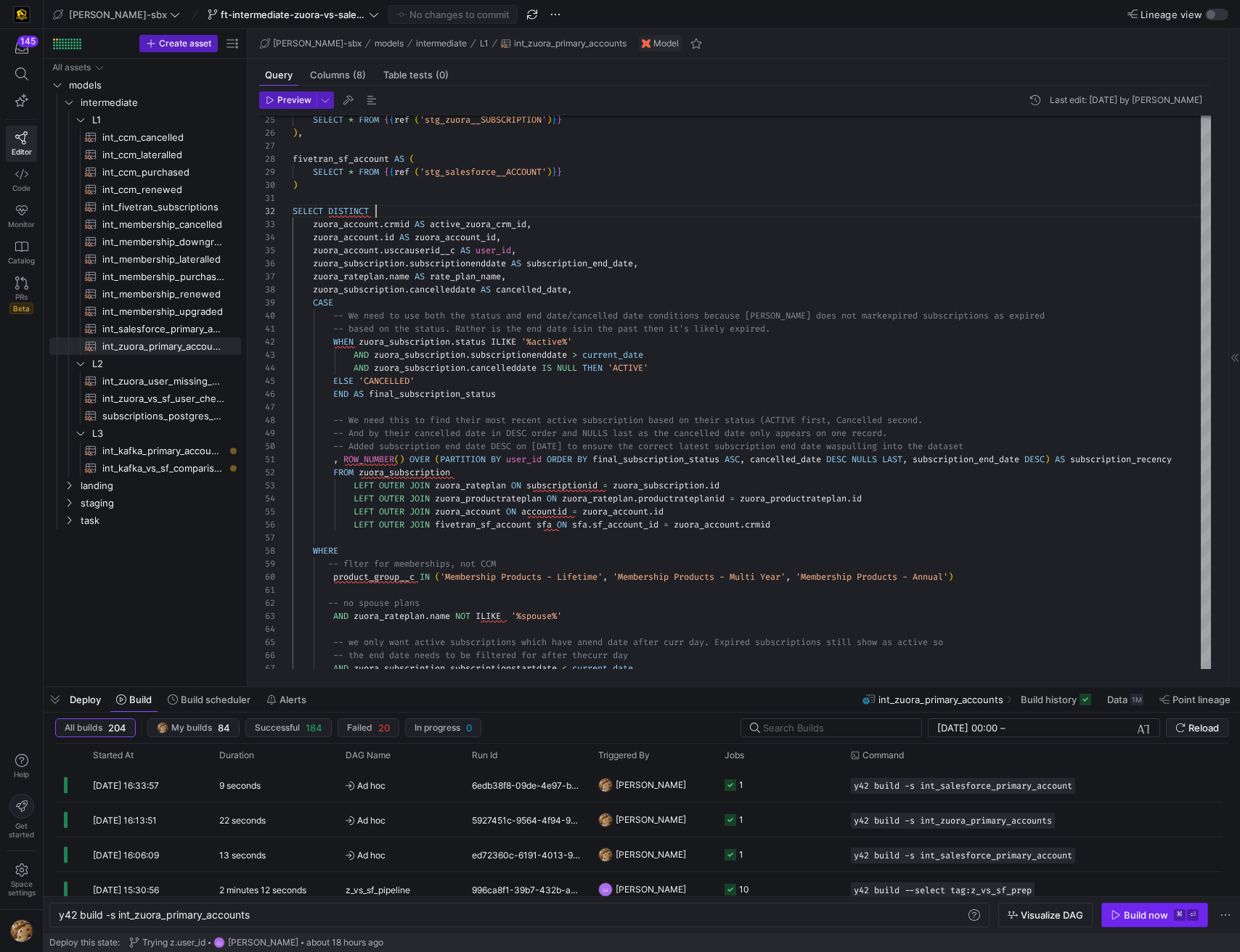
click at [1149, 912] on div "Build now" at bounding box center [1145, 916] width 44 height 12
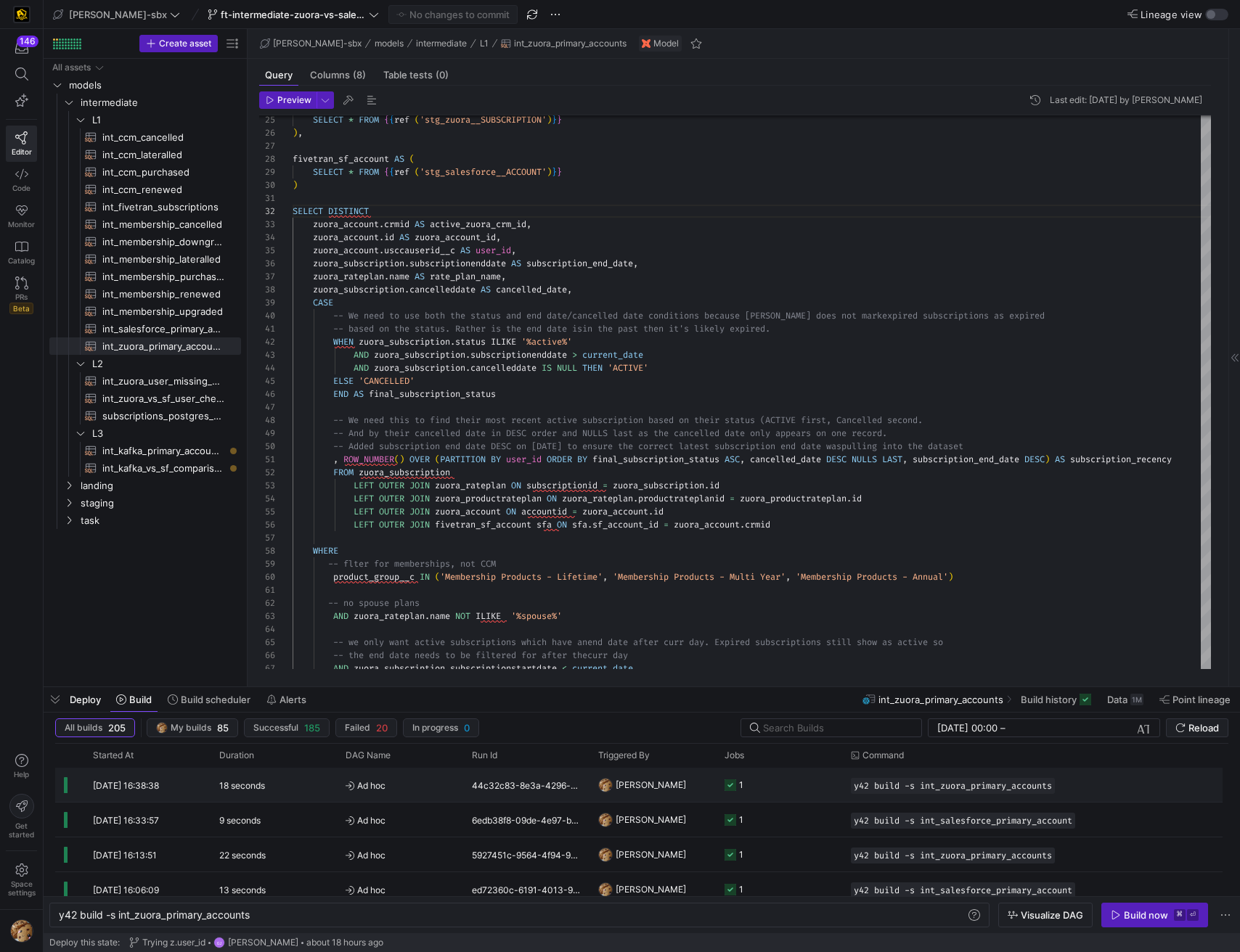
click at [548, 786] on div "44c32c83-8e3a-4296-a42f-522f75987ef9" at bounding box center [526, 785] width 126 height 34
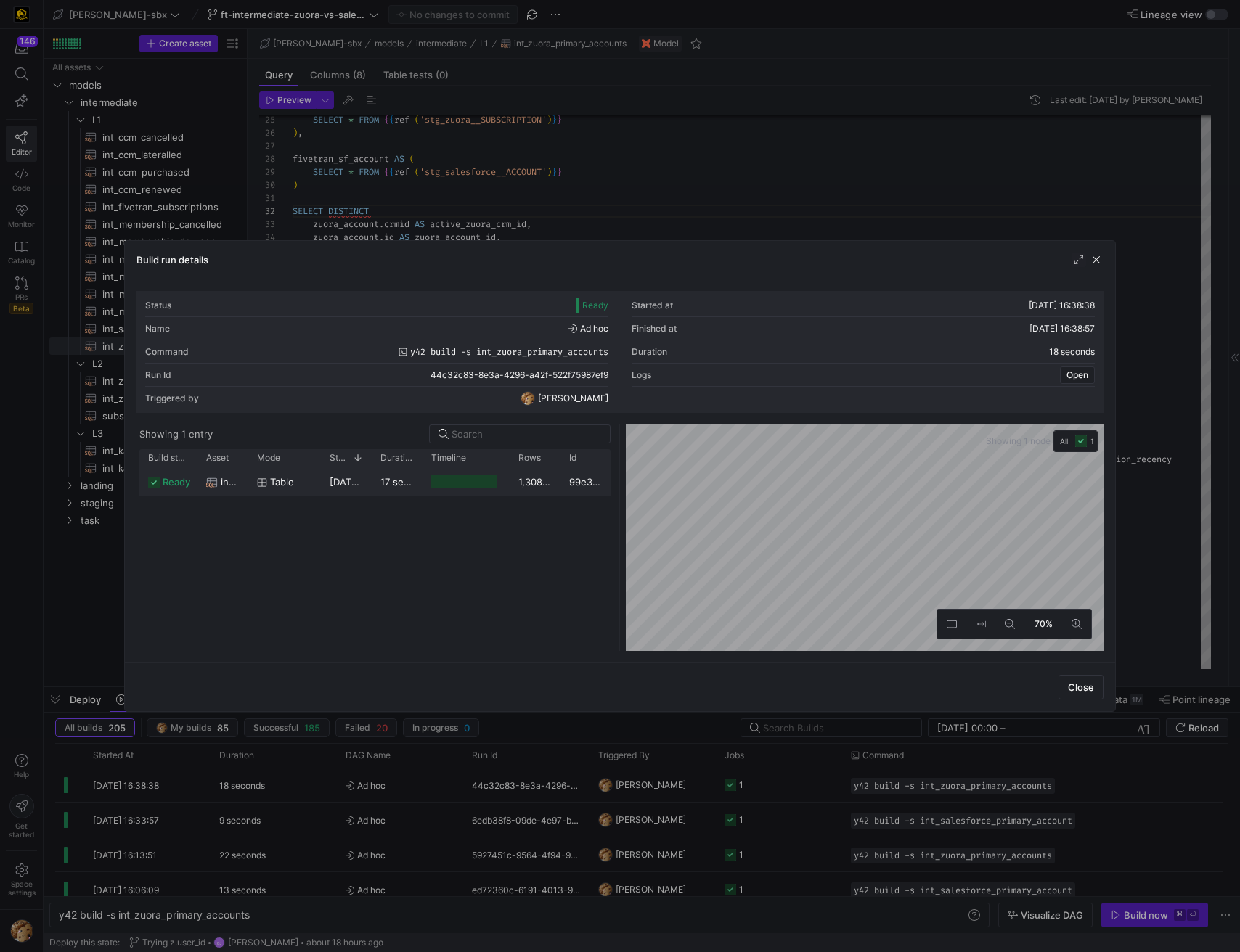
click at [465, 483] on div at bounding box center [464, 482] width 66 height 14
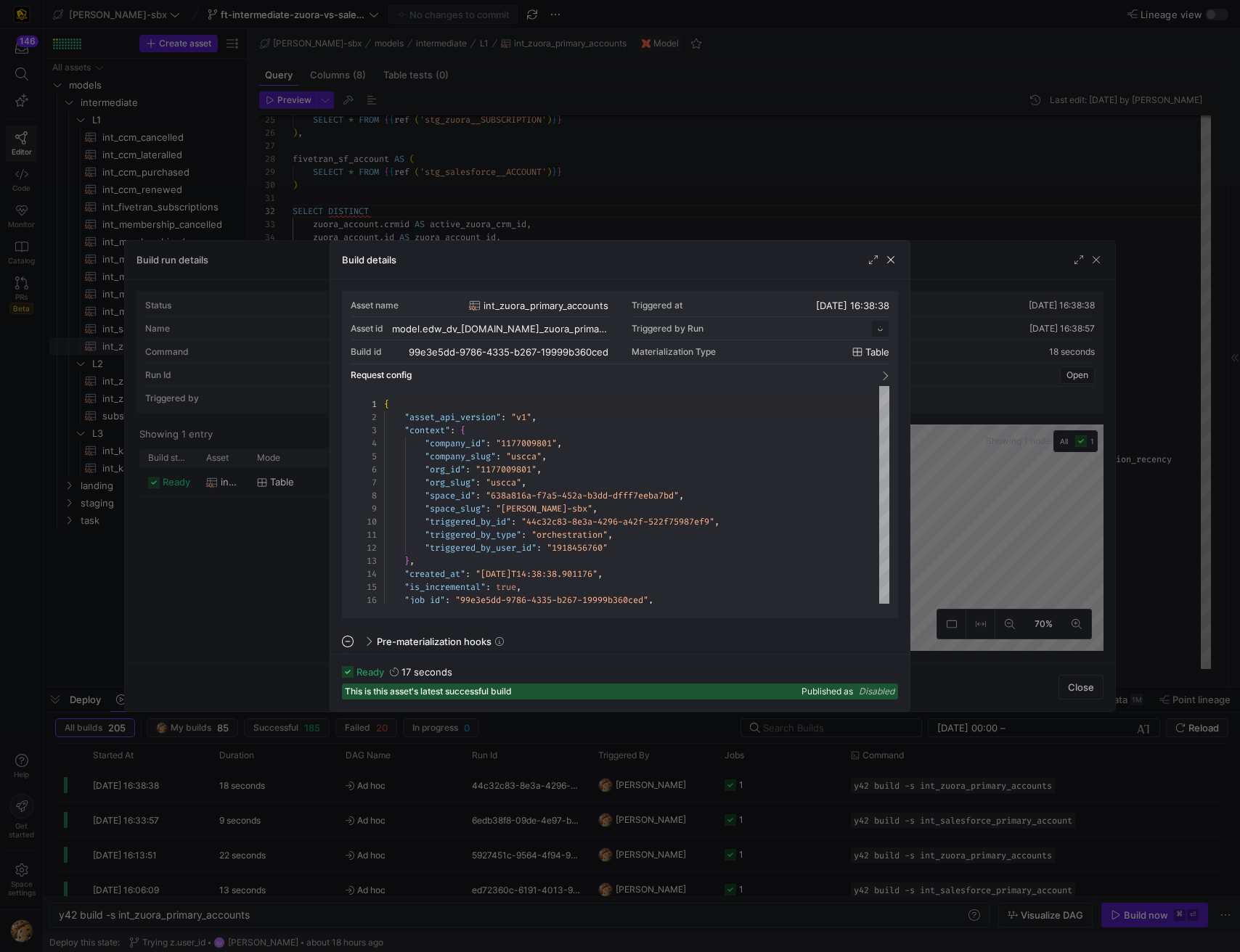
scroll to position [131, 0]
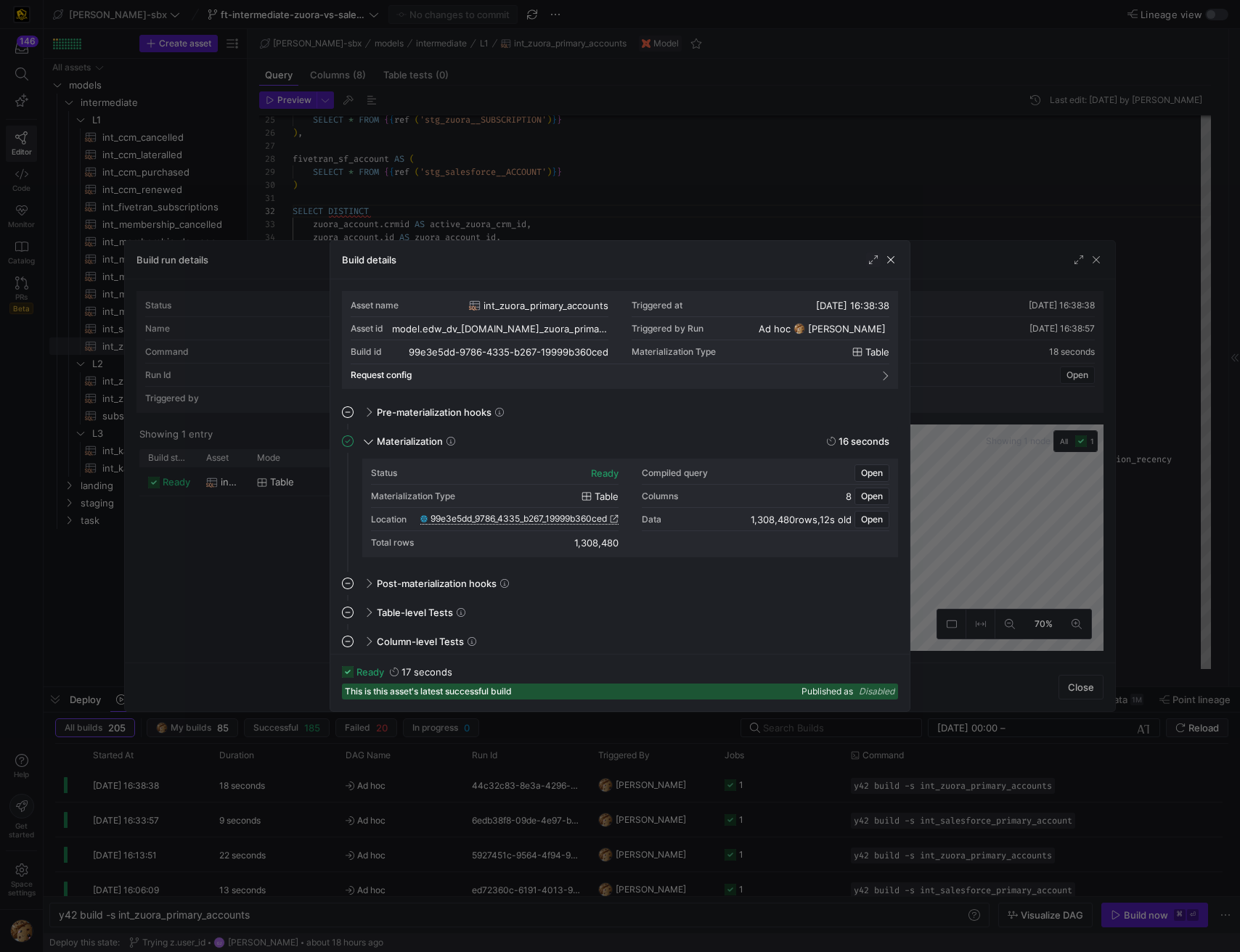
click at [565, 518] on span "99e3e5dd_9786_4335_b267_19999b360ced" at bounding box center [518, 519] width 176 height 10
click at [890, 265] on span "button" at bounding box center [890, 259] width 15 height 15
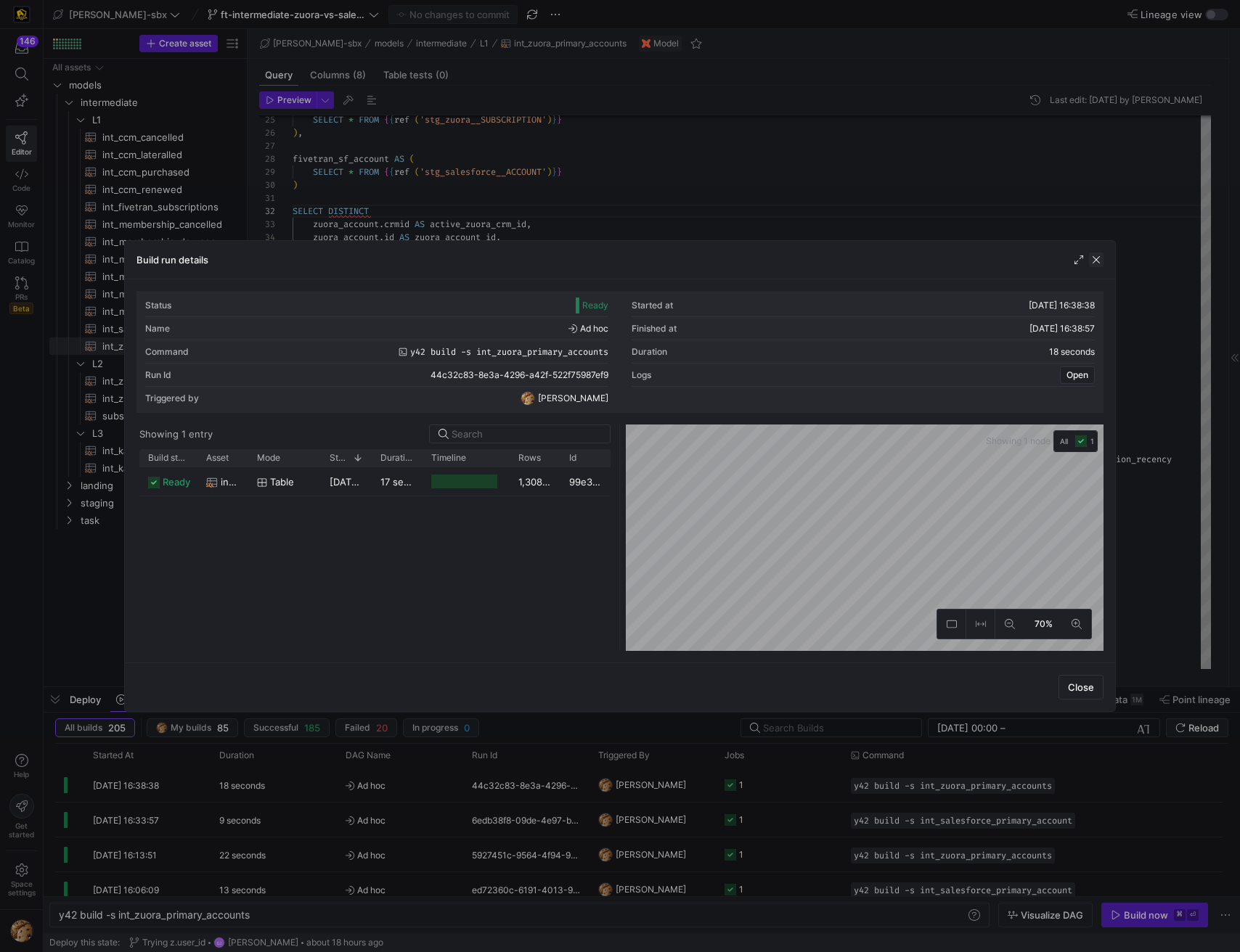
click at [1097, 261] on span "button" at bounding box center [1095, 259] width 15 height 15
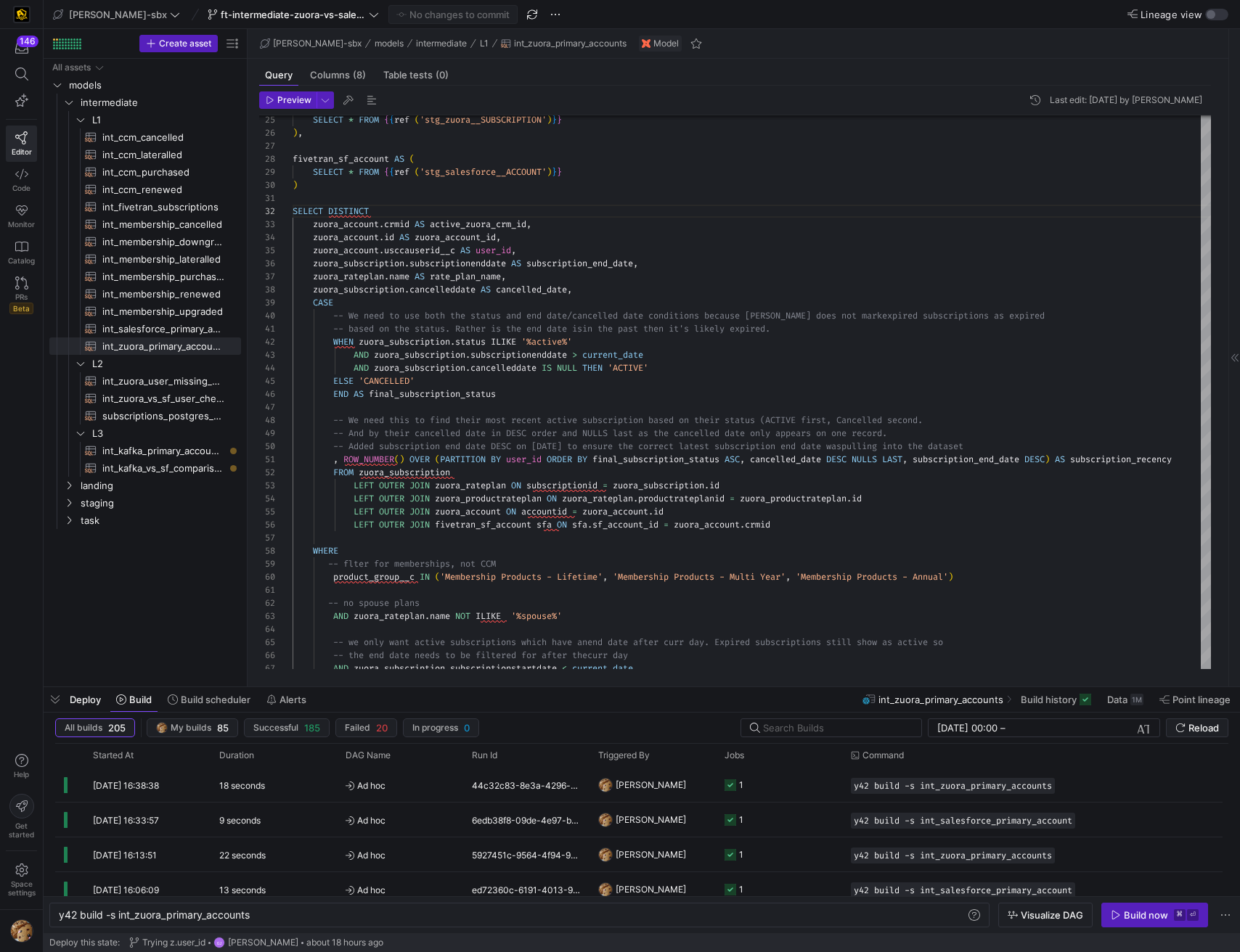
scroll to position [13, 83]
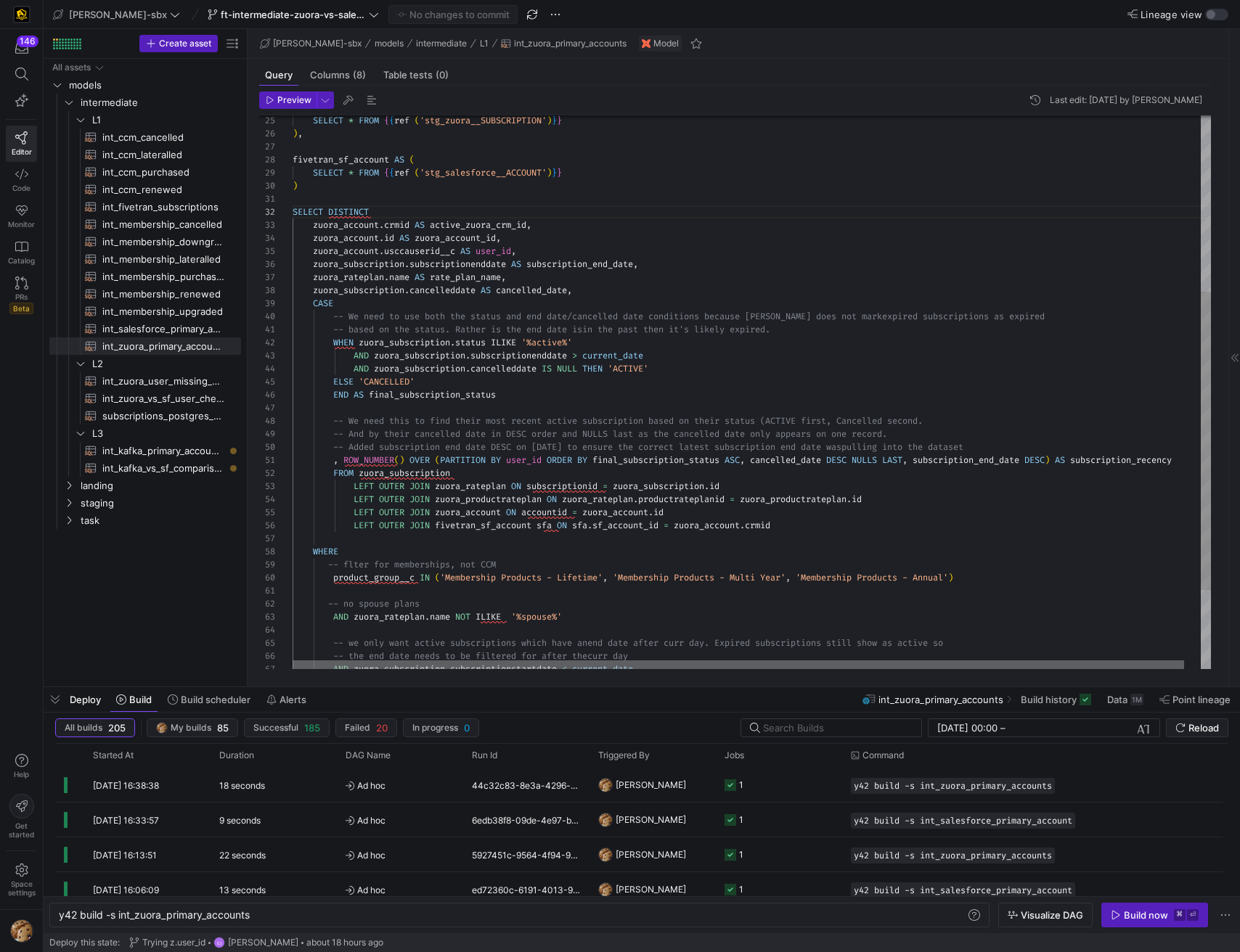
click at [787, 665] on div at bounding box center [738, 665] width 891 height 9
click at [334, 472] on div "zuora_subscription . subscriptionenddate AS subscription_end_date , zuora_ratep…" at bounding box center [759, 302] width 935 height 1026
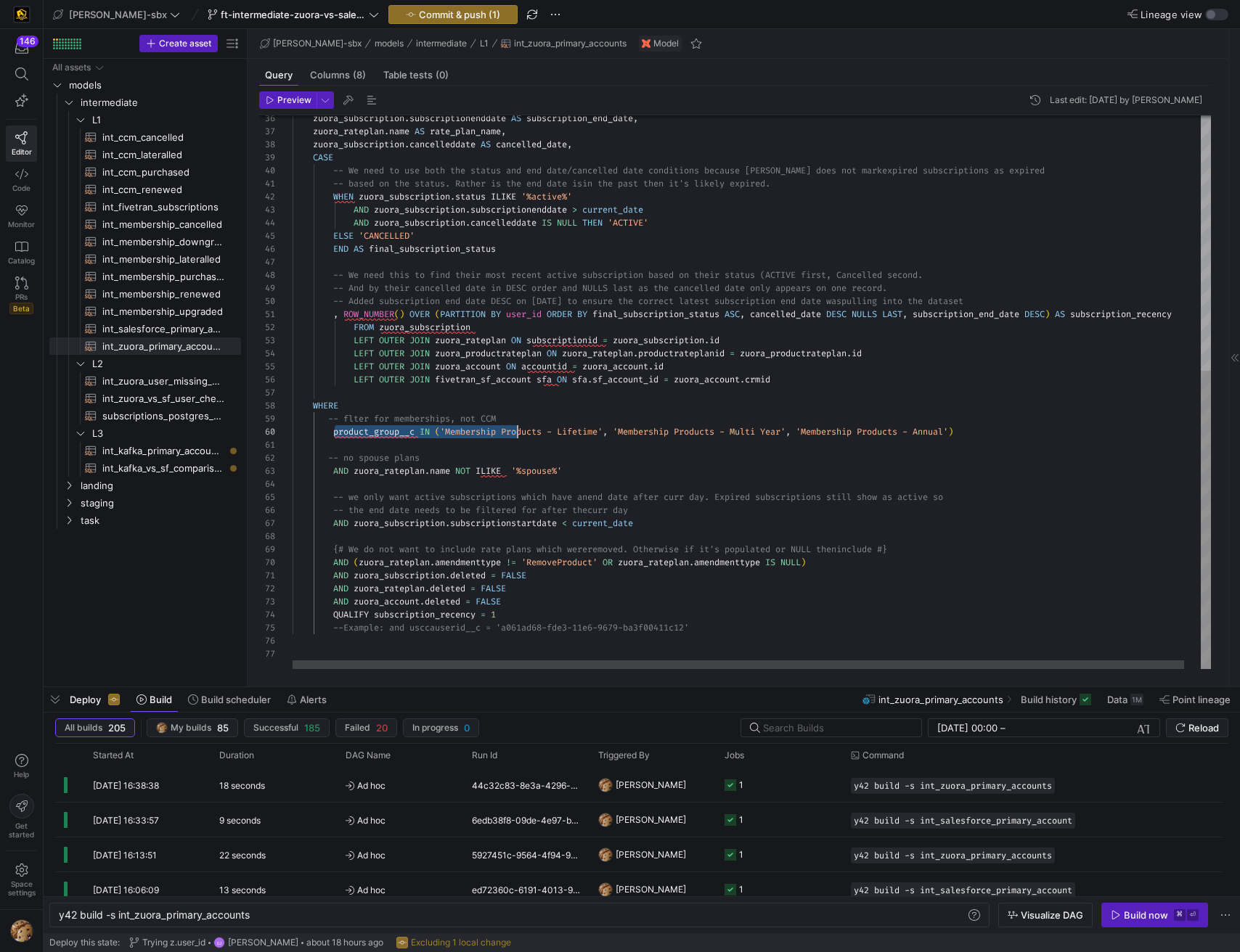
scroll to position [117, 0]
drag, startPoint x: 331, startPoint y: 435, endPoint x: 962, endPoint y: 435, distance: 631.0
click at [962, 435] on div "zuora_subscription . subscriptionenddate AS subscription_end_date , zuora_ratep…" at bounding box center [759, 156] width 935 height 1026
drag, startPoint x: 962, startPoint y: 435, endPoint x: 974, endPoint y: 436, distance: 12.0
click at [977, 438] on div "zuora_subscription . subscriptionenddate AS subscription_end_date , zuora_ratep…" at bounding box center [759, 156] width 935 height 1026
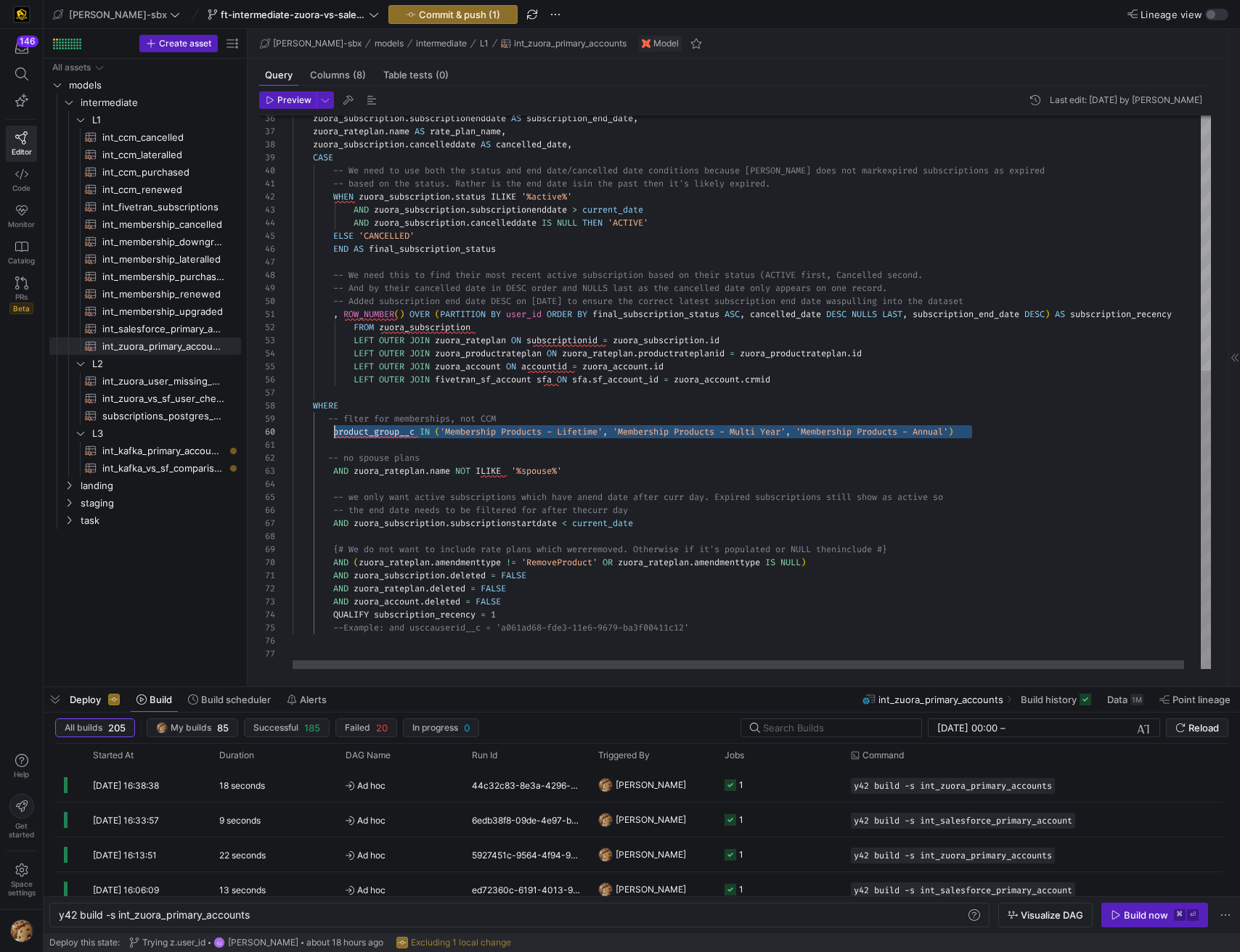
scroll to position [117, 42]
drag, startPoint x: 978, startPoint y: 433, endPoint x: 331, endPoint y: 434, distance: 647.0
click at [331, 434] on div "zuora_subscription . subscriptionenddate AS subscription_end_date , zuora_ratep…" at bounding box center [759, 156] width 935 height 1026
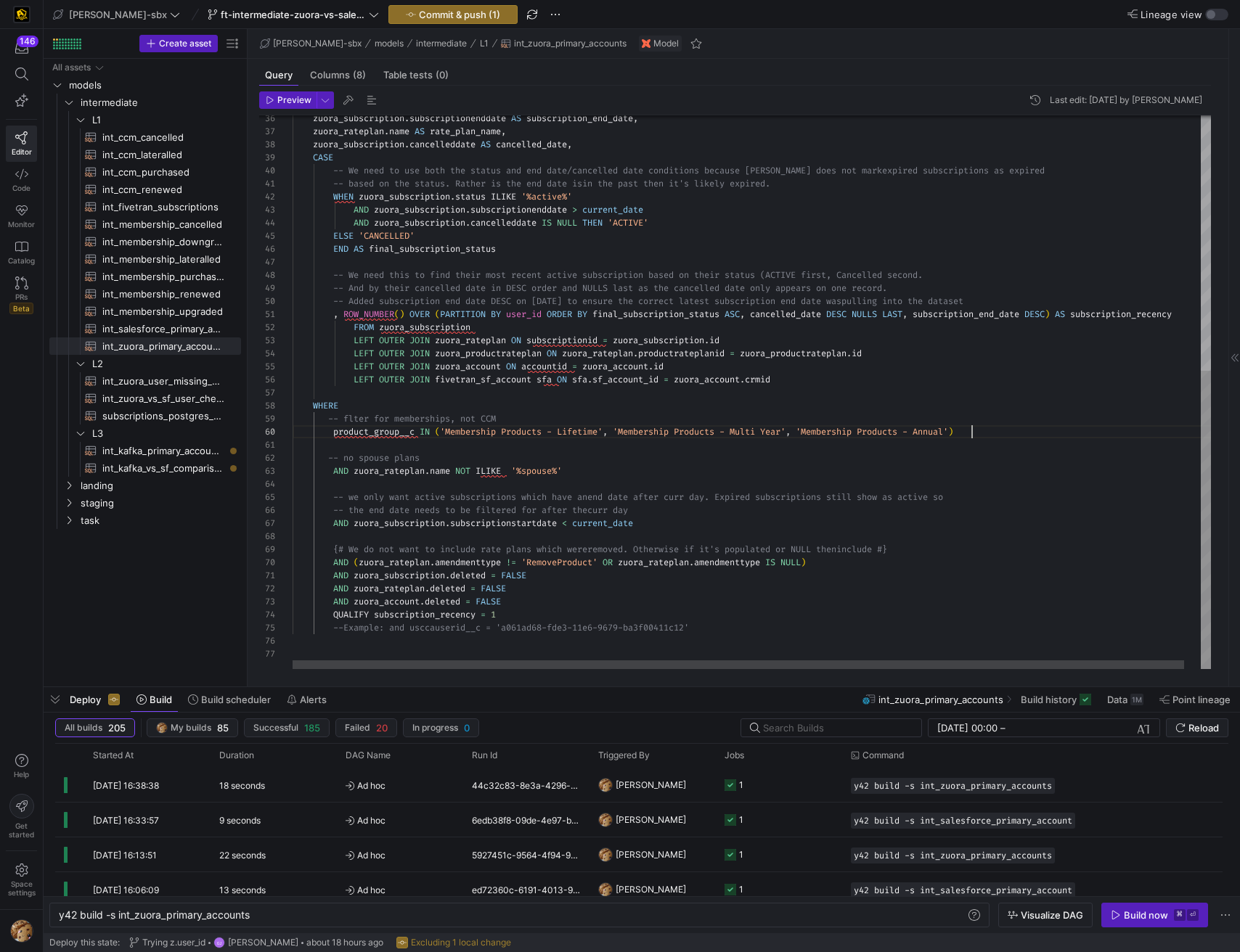
scroll to position [92, 678]
click at [739, 453] on div "zuora_subscription . subscriptionenddate AS subscription_end_date , zuora_ratep…" at bounding box center [759, 156] width 935 height 1026
click at [719, 405] on div "zuora_subscription . subscriptionenddate AS subscription_end_date , zuora_ratep…" at bounding box center [759, 156] width 935 height 1026
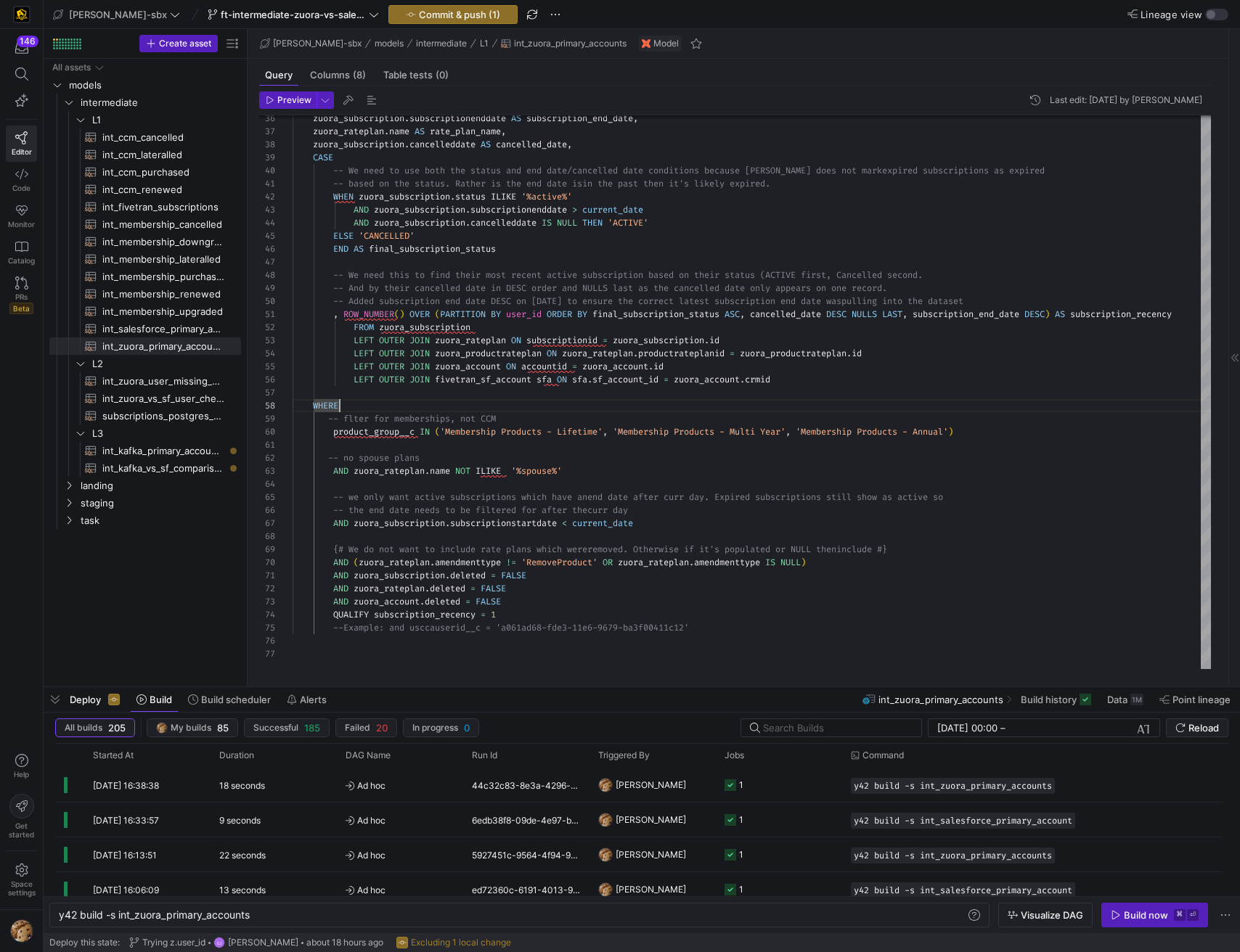
click at [477, 473] on div "zuora_subscription . subscriptionenddate AS subscription_end_date , zuora_ratep…" at bounding box center [759, 156] width 935 height 1026
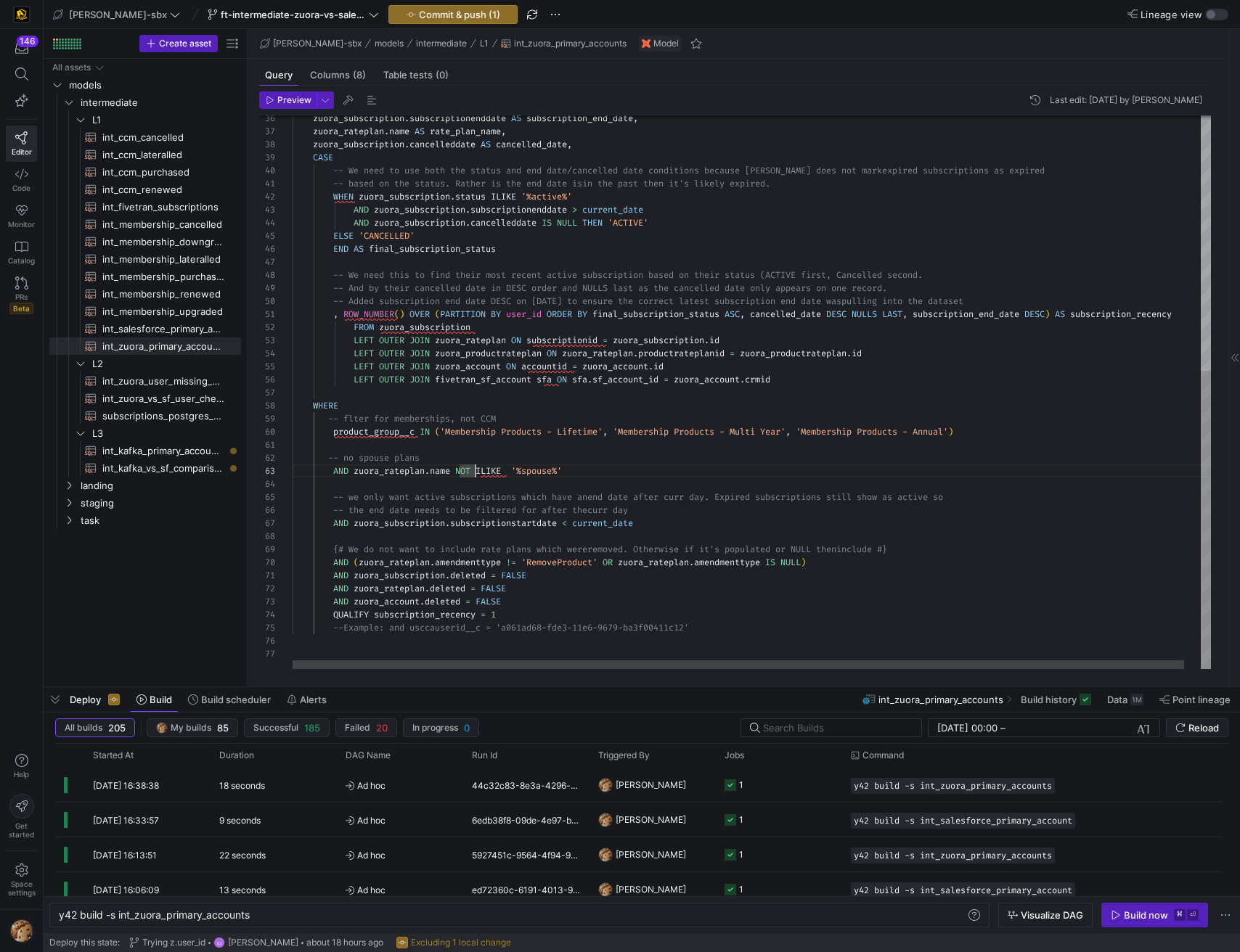
click at [477, 473] on div "zuora_subscription . subscriptionenddate AS subscription_end_date , zuora_ratep…" at bounding box center [759, 156] width 935 height 1026
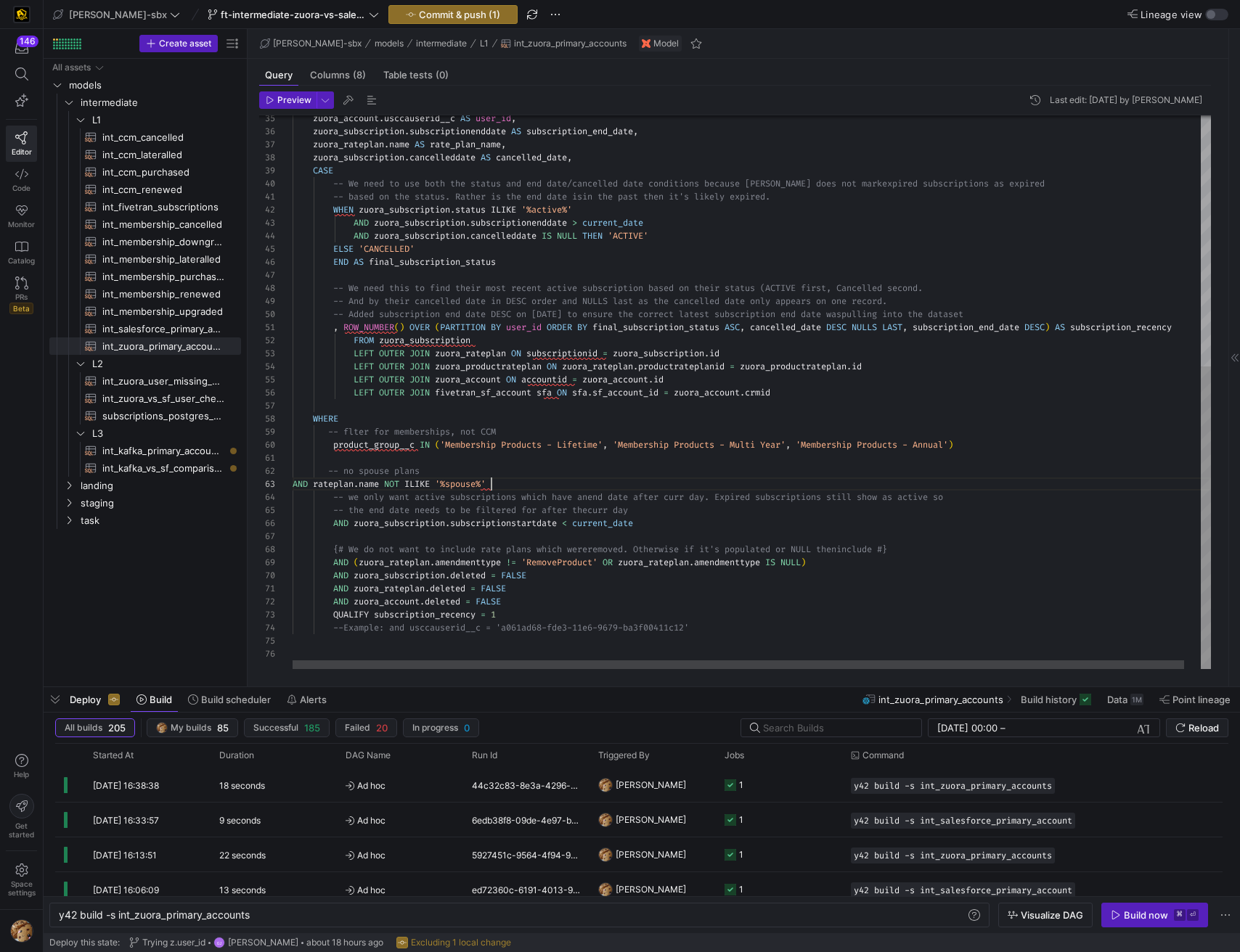
click at [290, 484] on div at bounding box center [276, 484] width 33 height 13
click at [292, 484] on div "zuora_subscription . subscriptionenddate AS subscription_end_date , zuora_ratep…" at bounding box center [759, 162] width 935 height 1014
click at [551, 452] on div "zuora_subscription . subscriptionenddate AS subscription_end_date , zuora_ratep…" at bounding box center [759, 162] width 935 height 1014
click at [557, 484] on div "zuora_subscription . subscriptionenddate AS subscription_end_date , zuora_ratep…" at bounding box center [759, 162] width 935 height 1014
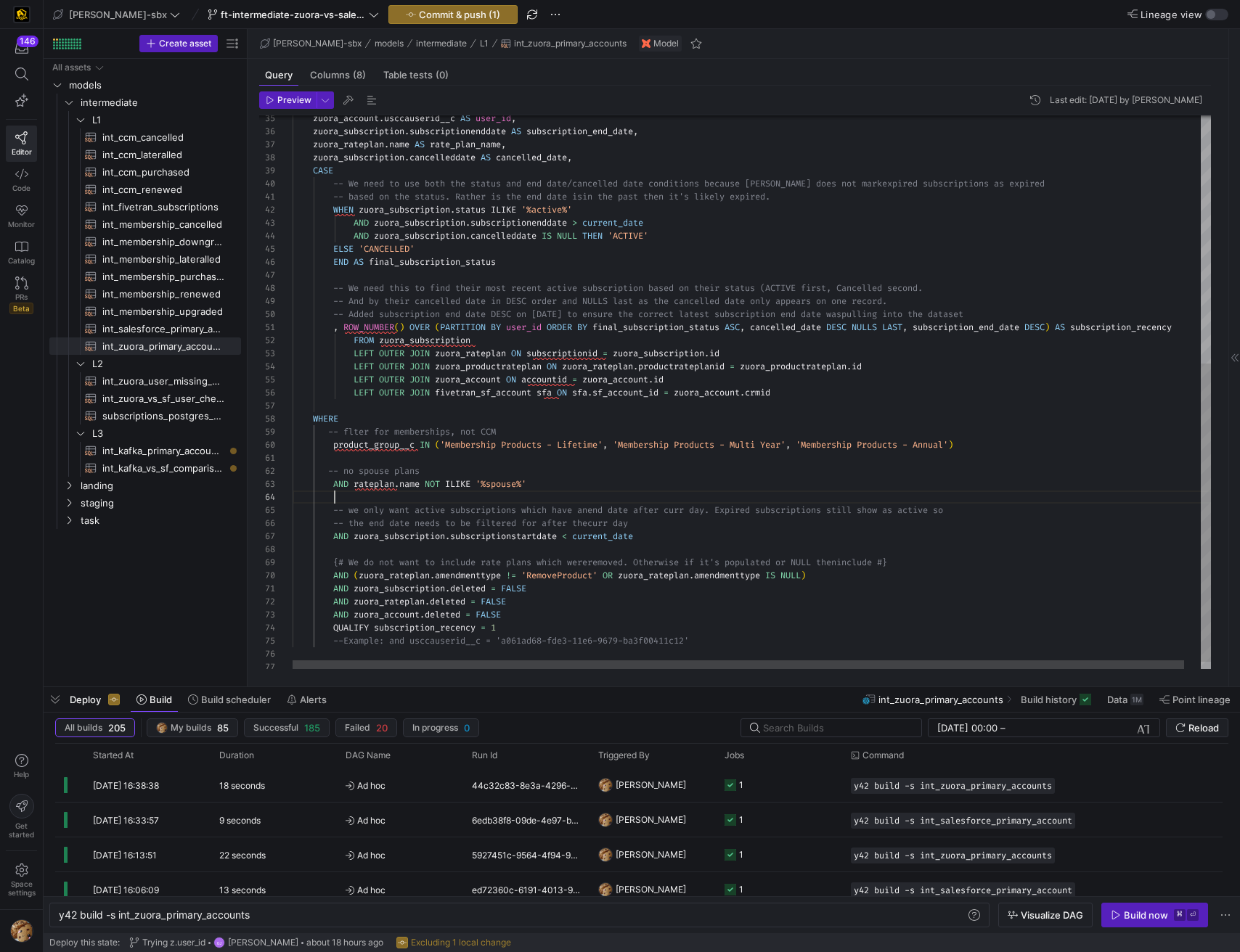
scroll to position [39, 42]
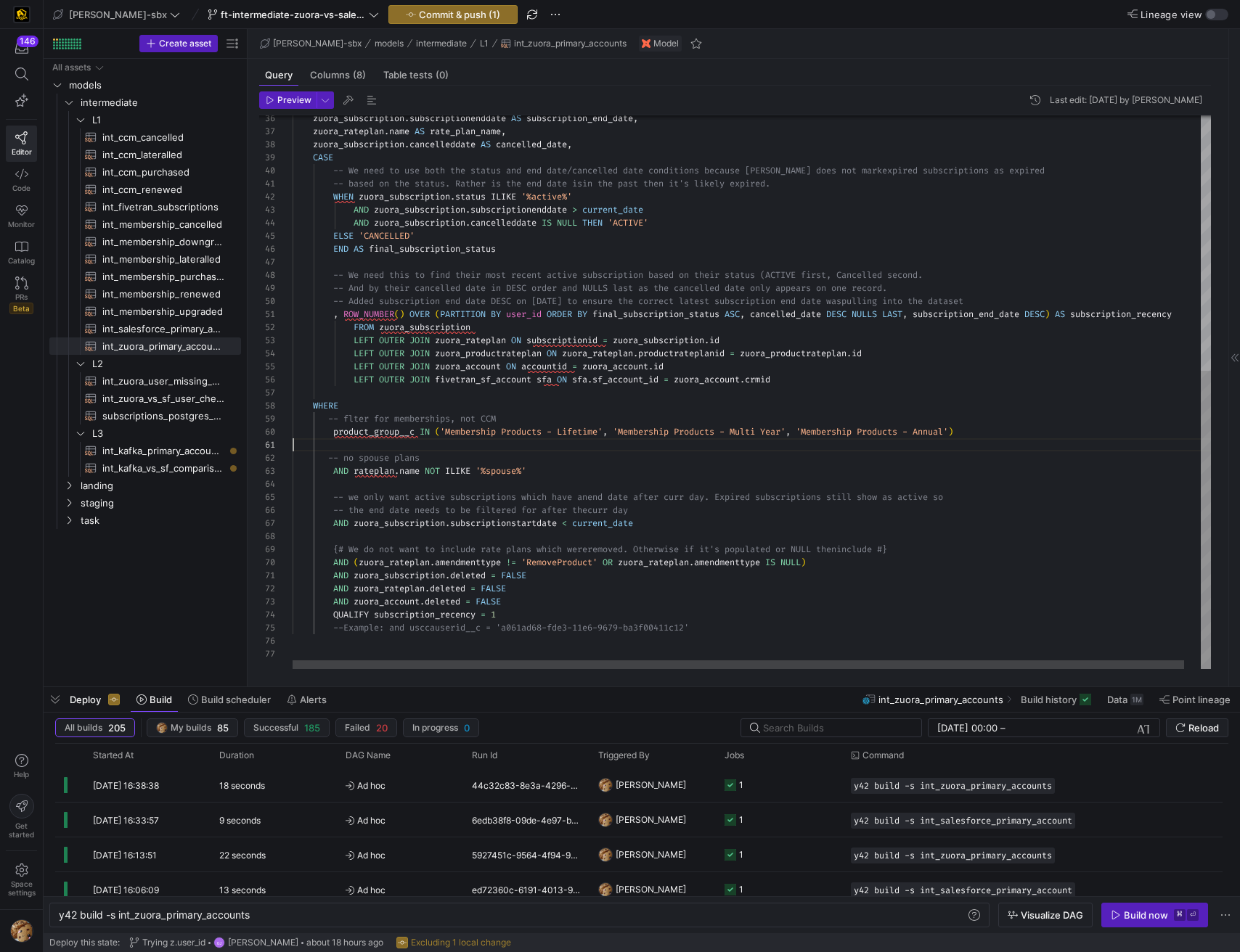
click at [867, 451] on div "zuora_subscription . subscriptionenddate AS subscription_end_date , zuora_ratep…" at bounding box center [759, 156] width 935 height 1026
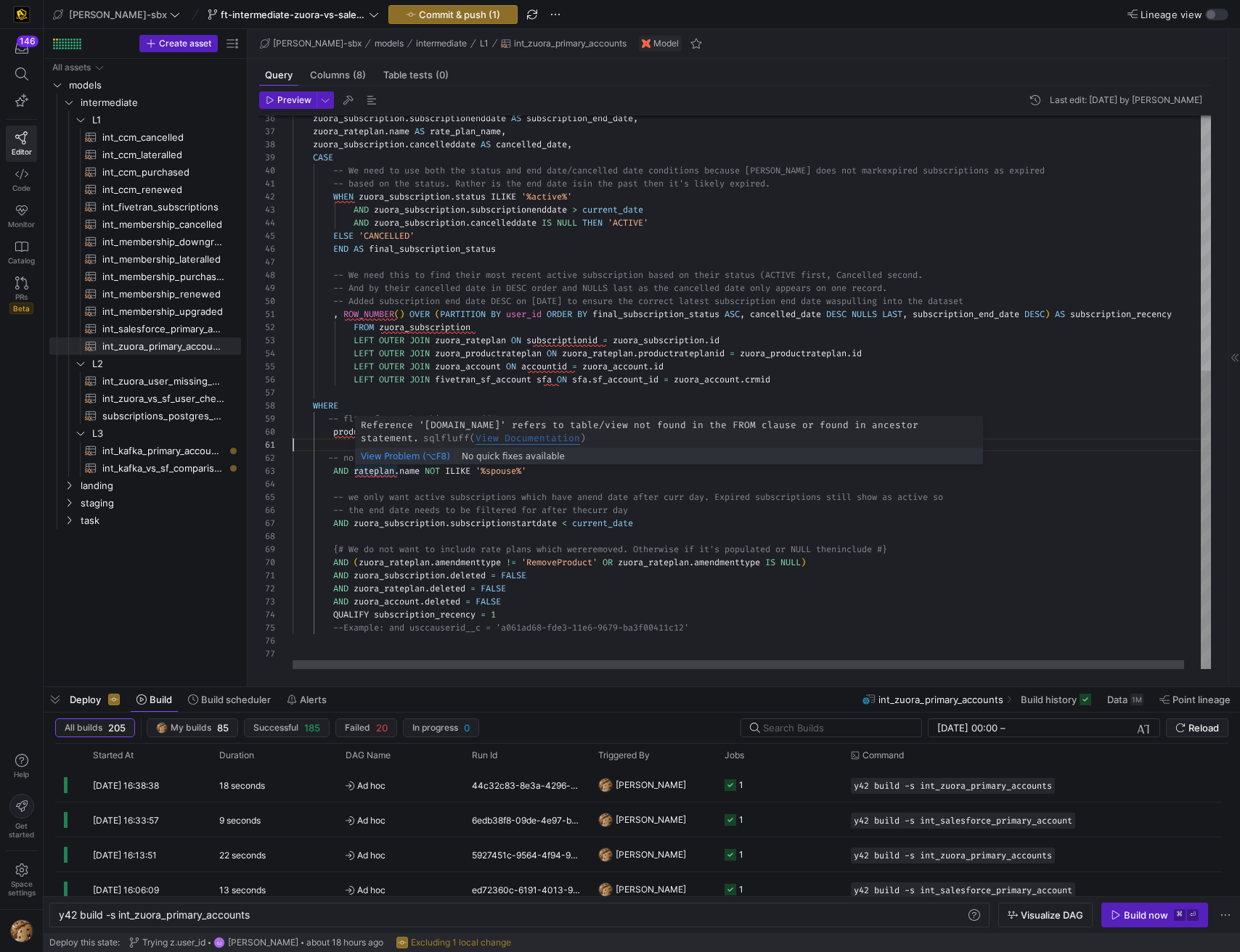
click at [364, 467] on div "zuora_subscription . subscriptionenddate AS subscription_end_date , zuora_ratep…" at bounding box center [759, 156] width 935 height 1026
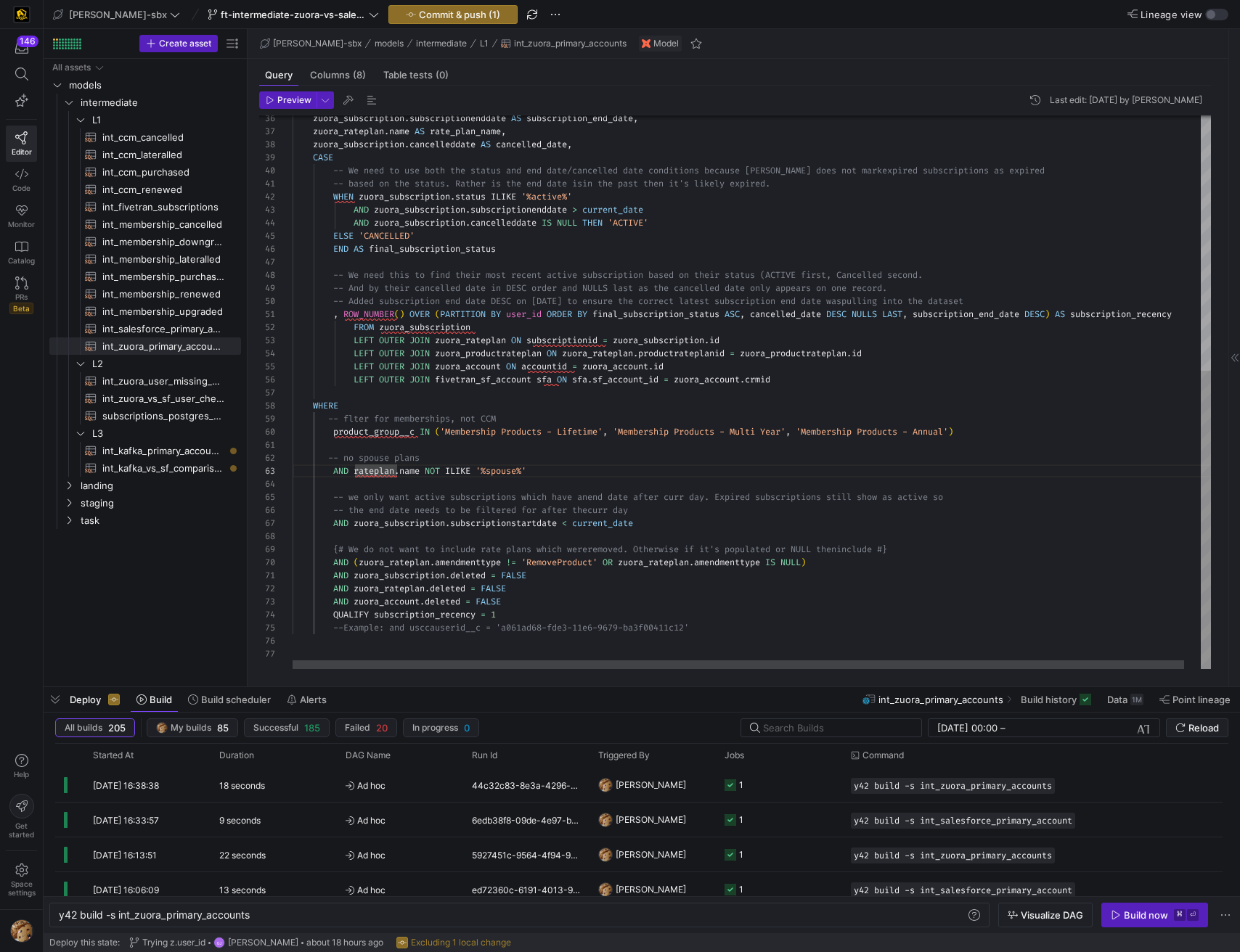
click at [352, 470] on div "zuora_subscription . subscriptionenddate AS subscription_end_date , zuora_ratep…" at bounding box center [759, 156] width 935 height 1026
click at [354, 471] on div "zuora_subscription . subscriptionenddate AS subscription_end_date , zuora_ratep…" at bounding box center [759, 156] width 935 height 1026
click at [632, 485] on div "zuora_subscription . subscriptionenddate AS subscription_end_date , zuora_ratep…" at bounding box center [759, 156] width 935 height 1026
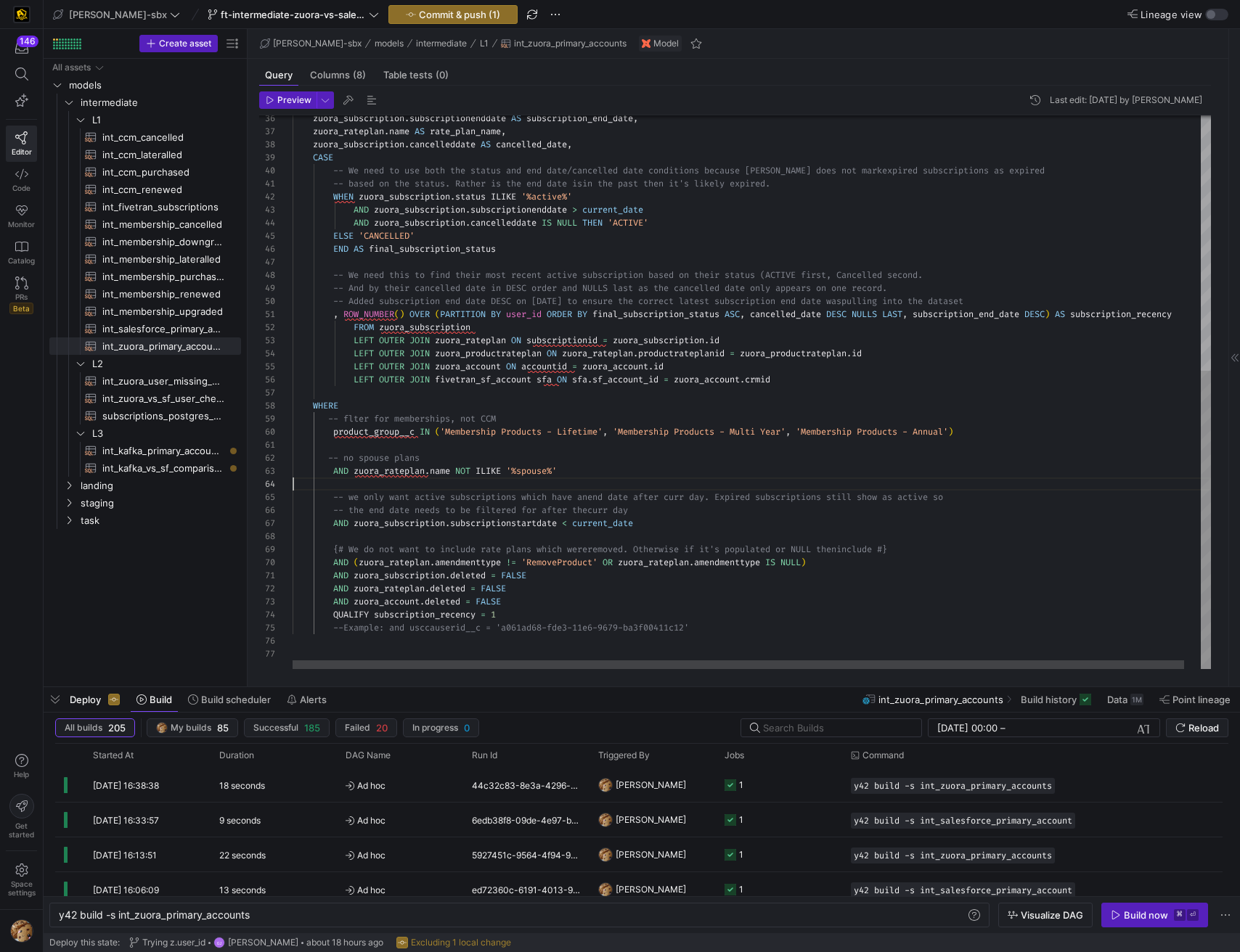
scroll to position [39, 0]
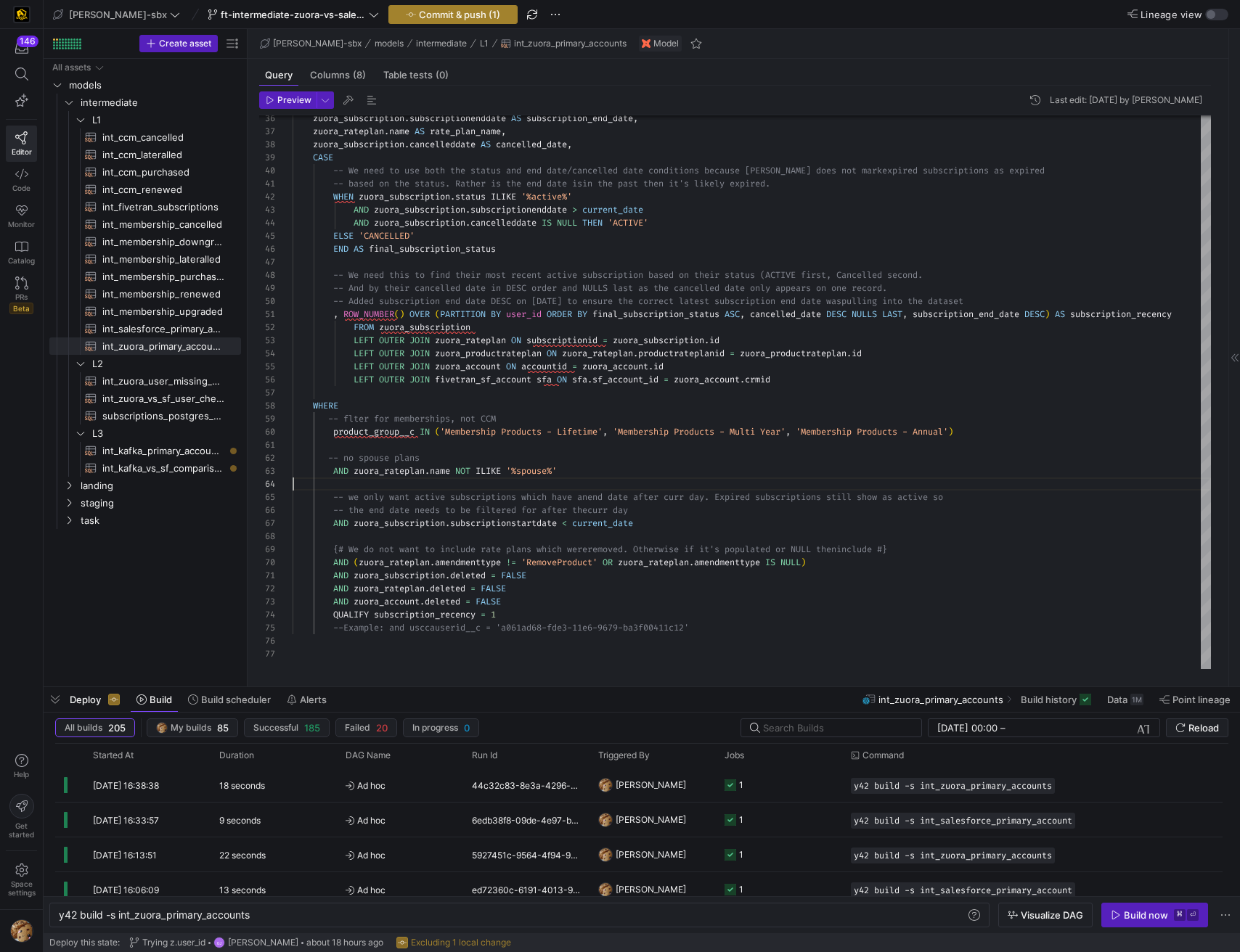
type textarea "-- no spouse plans AND zuora_rateplan.name NOT ILIKE '%spouse%' -- we only want…"
click at [419, 13] on span "Commit & push (1)" at bounding box center [459, 15] width 81 height 12
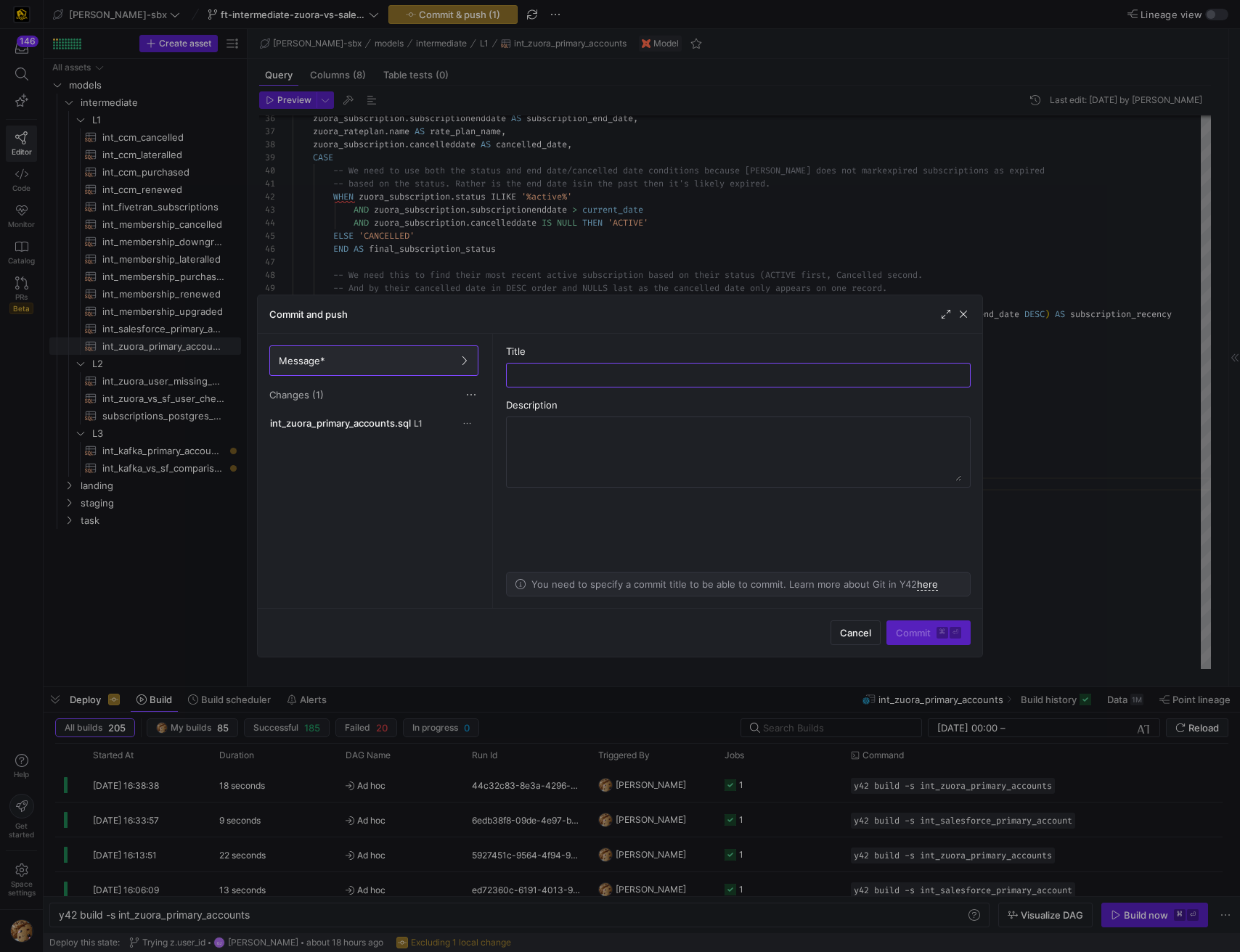
click at [399, 17] on div at bounding box center [620, 476] width 1240 height 952
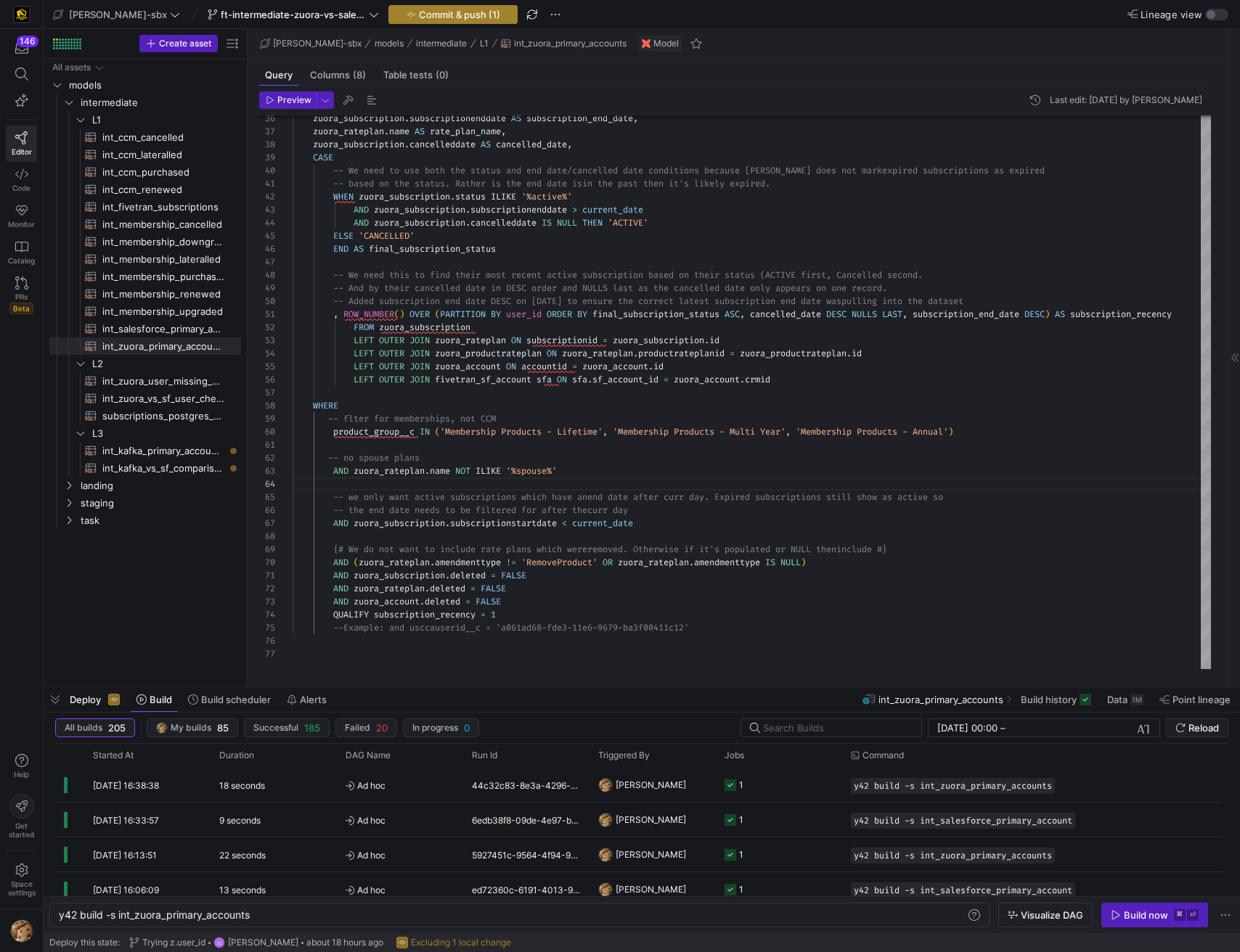
click at [419, 15] on span "Commit & push (1)" at bounding box center [459, 15] width 81 height 12
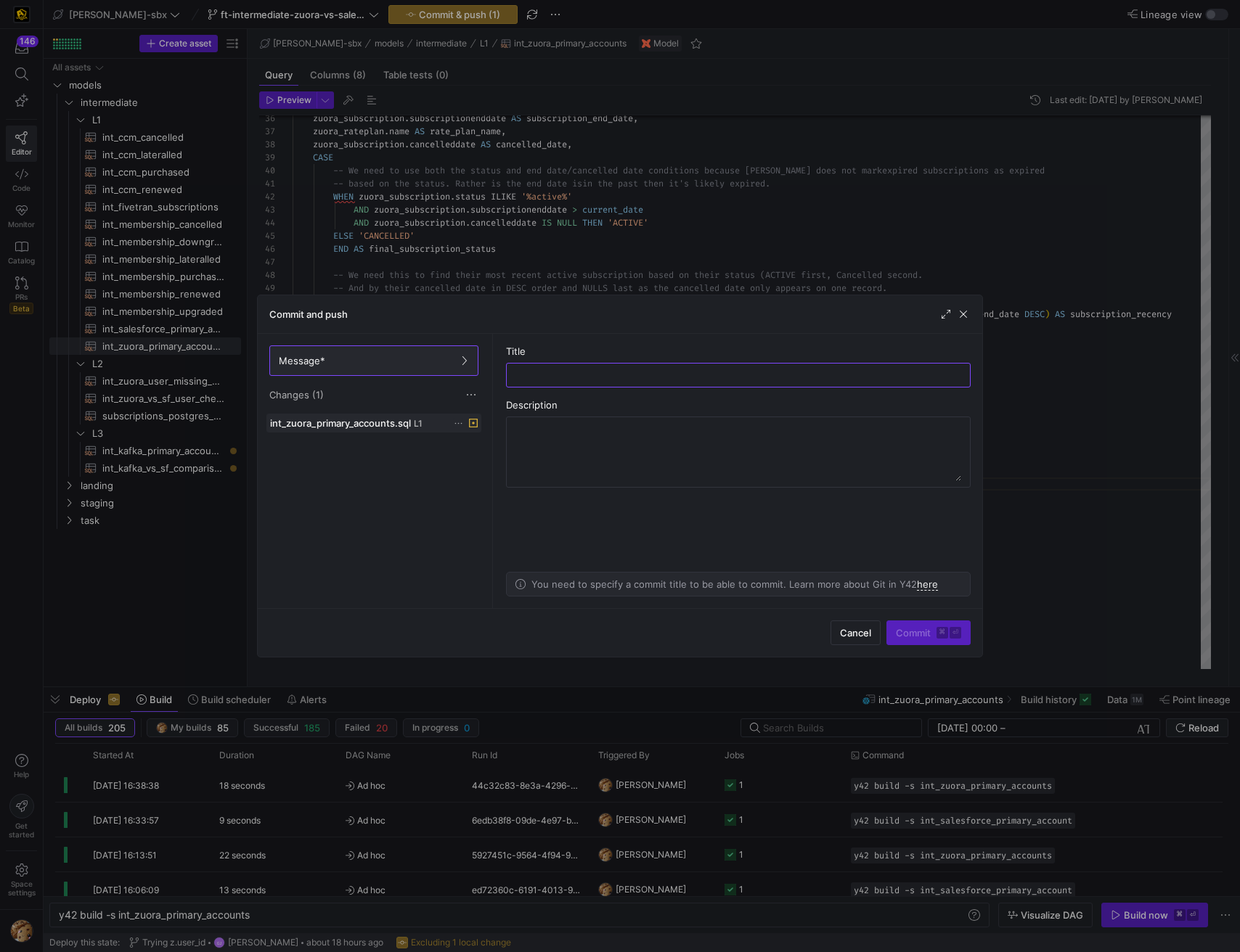
click at [424, 411] on div "Message* Changes (1)" at bounding box center [374, 374] width 233 height 80
click at [419, 418] on div "int_zuora_primary_accounts.sql L1" at bounding box center [358, 423] width 176 height 12
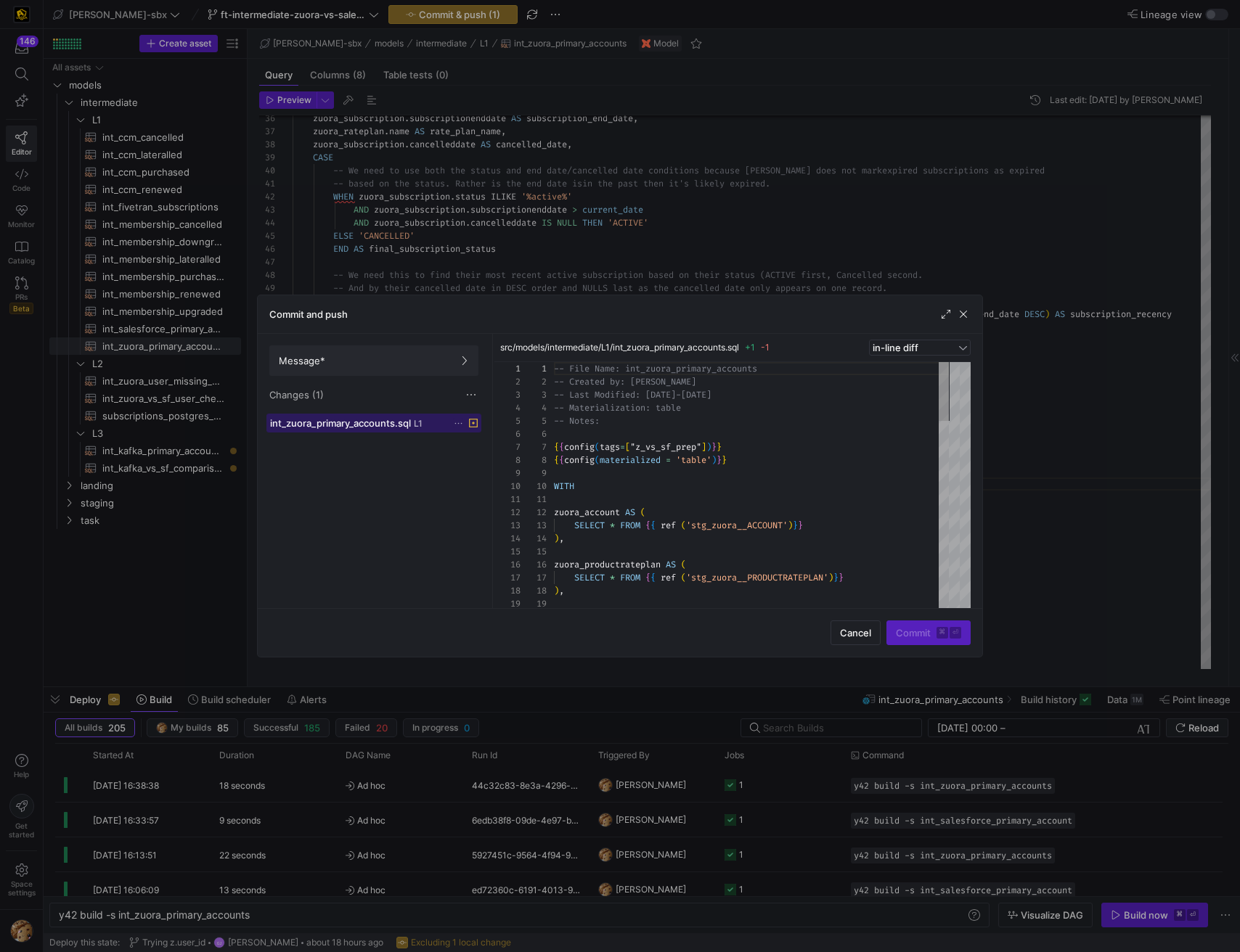
scroll to position [131, 0]
click at [399, 366] on span "Message*" at bounding box center [373, 361] width 191 height 12
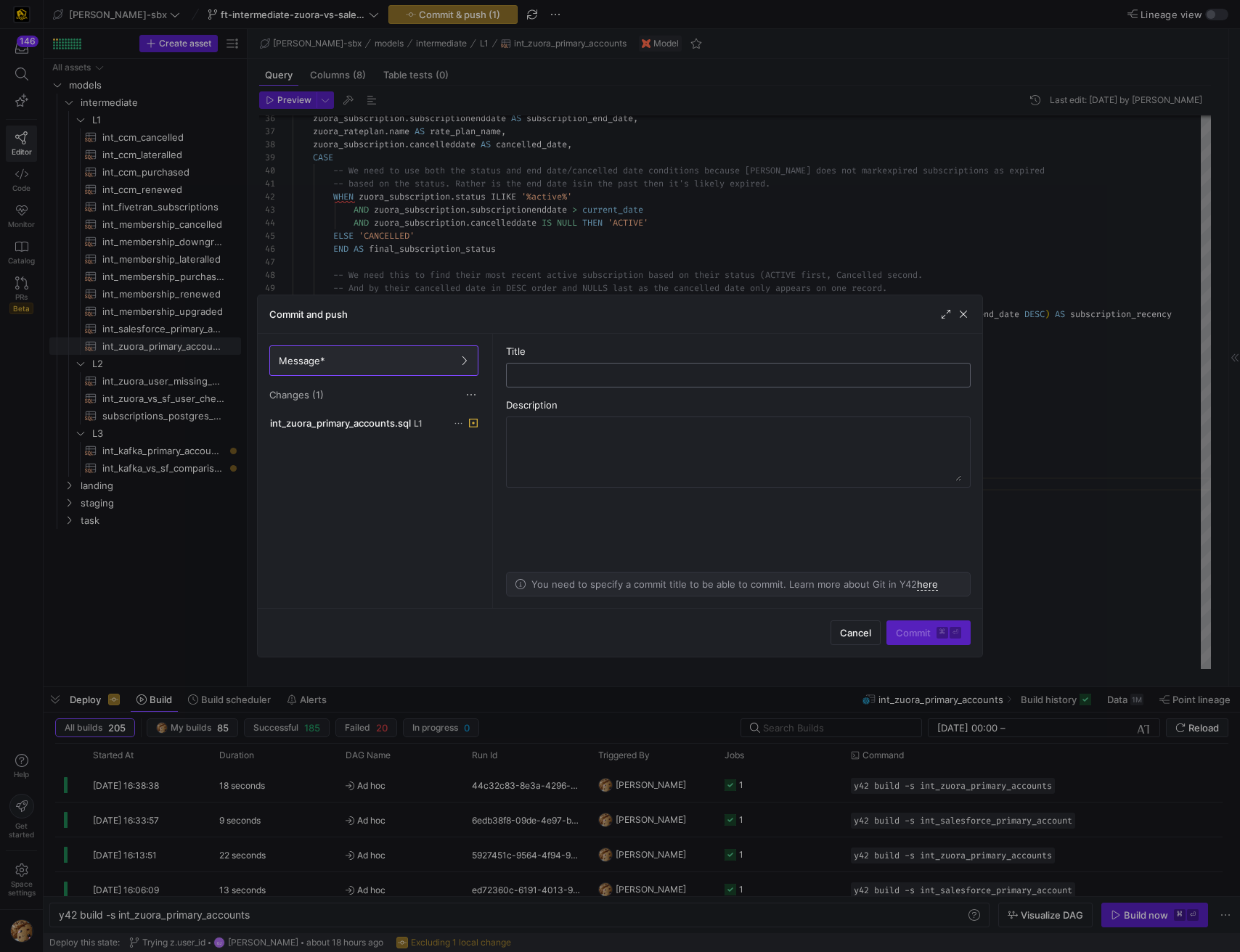
click at [623, 369] on input "text" at bounding box center [738, 375] width 440 height 12
type input "S"
type input "REMOVING EXTRA SPACE"
click at [923, 642] on span "submit" at bounding box center [928, 633] width 83 height 23
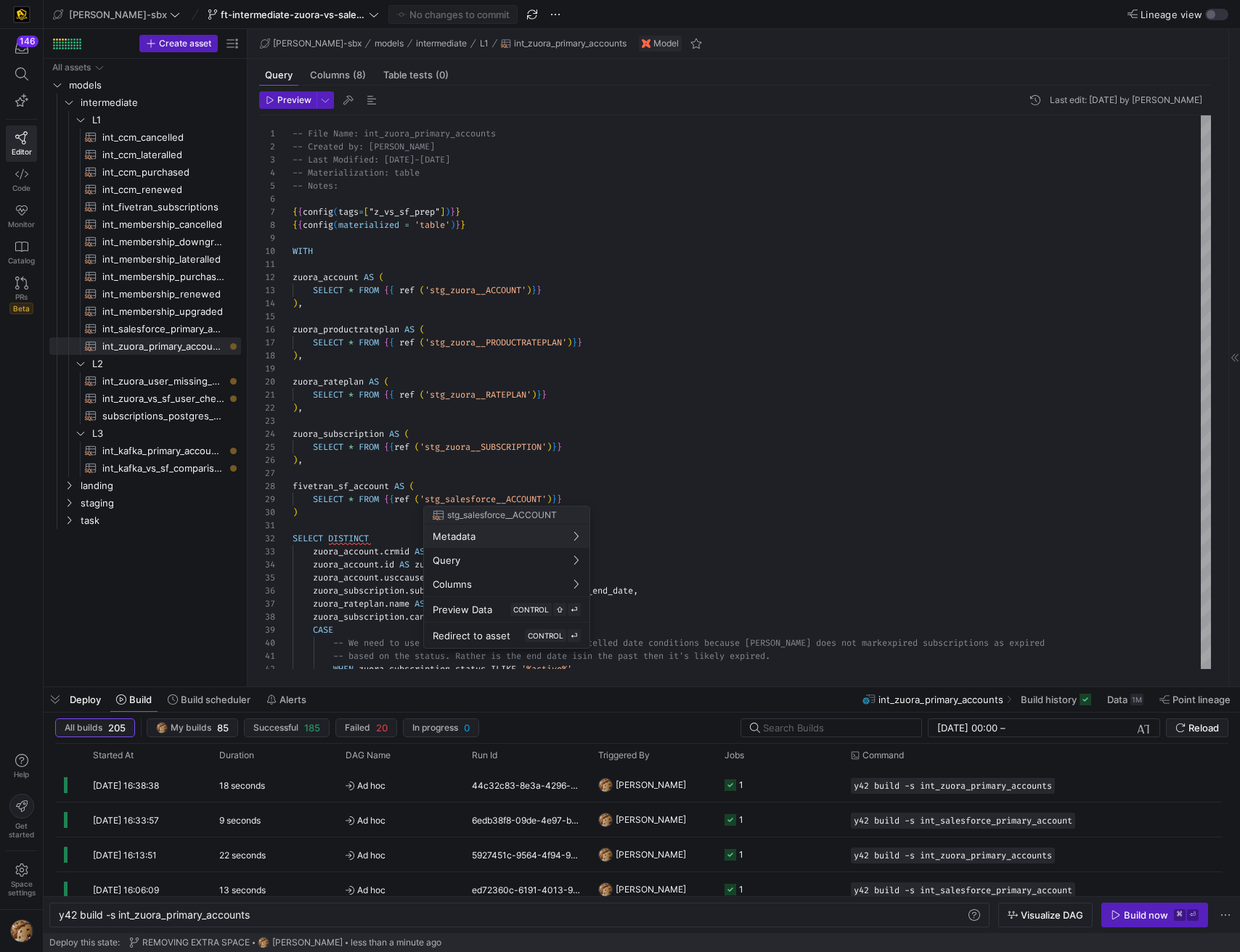
click at [559, 792] on div at bounding box center [620, 476] width 1240 height 952
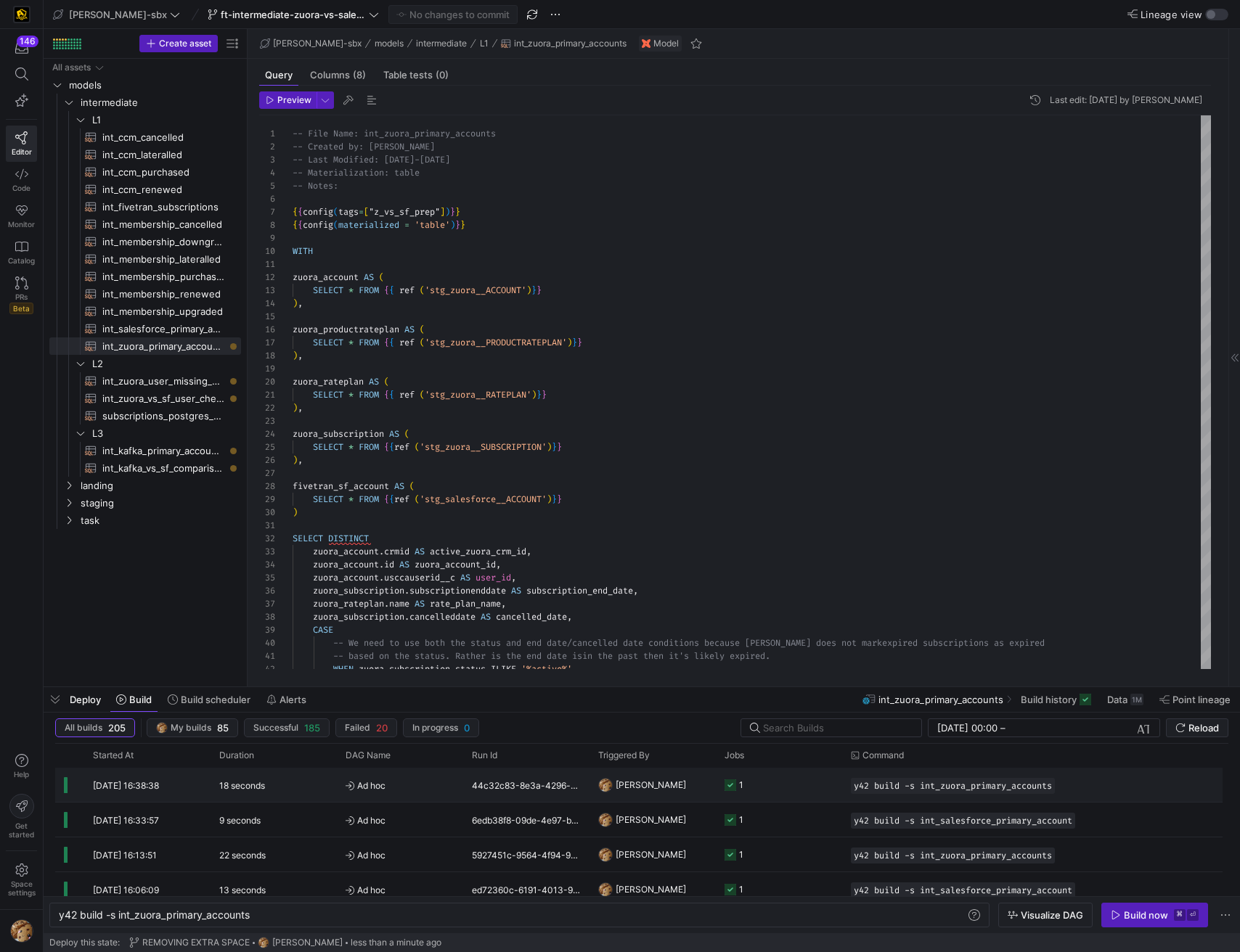
click at [515, 787] on div "44c32c83-8e3a-4296-a42f-522f75987ef9" at bounding box center [526, 785] width 126 height 34
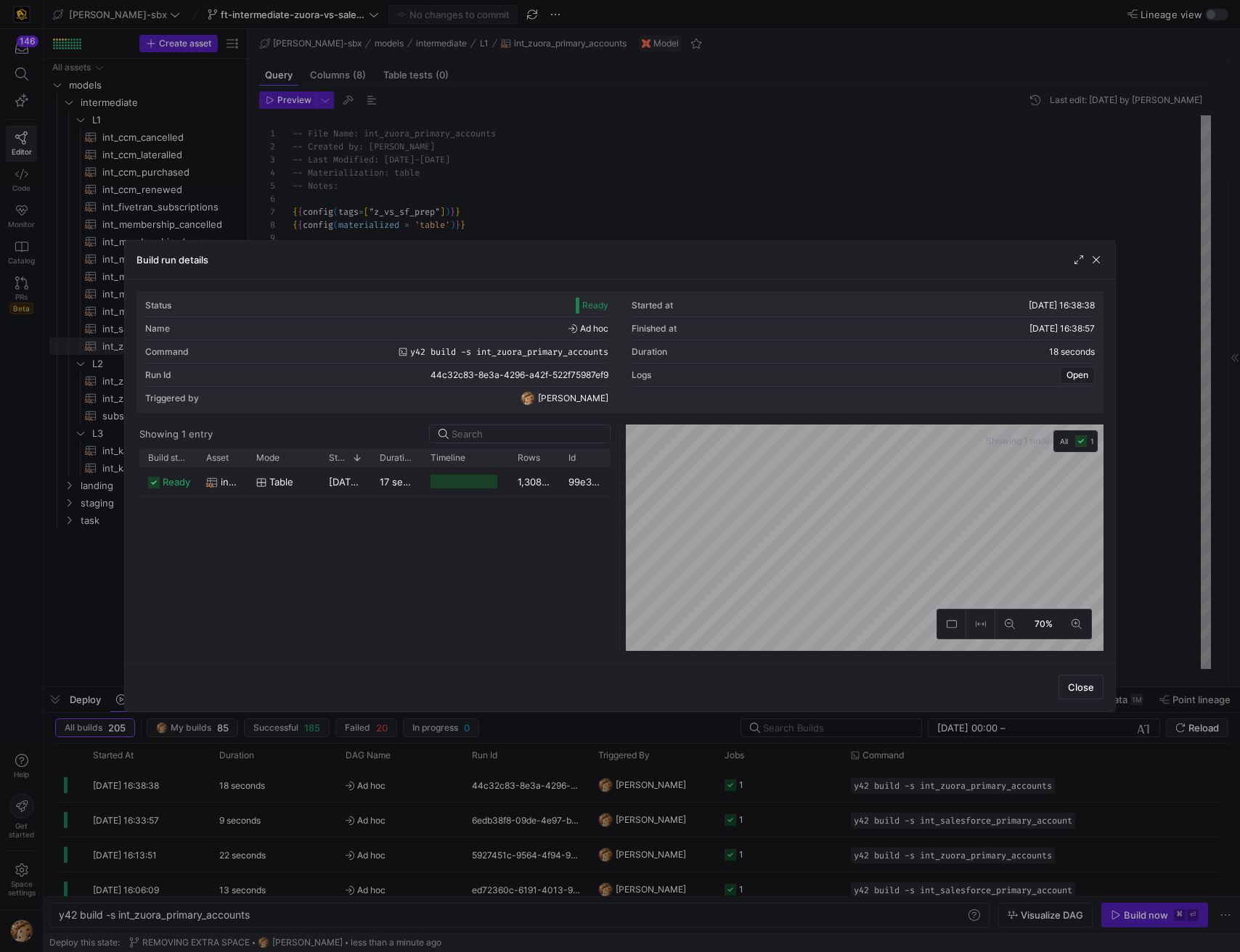
drag, startPoint x: 483, startPoint y: 246, endPoint x: 480, endPoint y: 285, distance: 39.1
click at [490, 283] on div "Build run details Status Ready Started at 15/08/25, 16:38:38 Name Ad hoc Finish…" at bounding box center [620, 476] width 992 height 472
click at [1094, 265] on span "button" at bounding box center [1095, 259] width 15 height 15
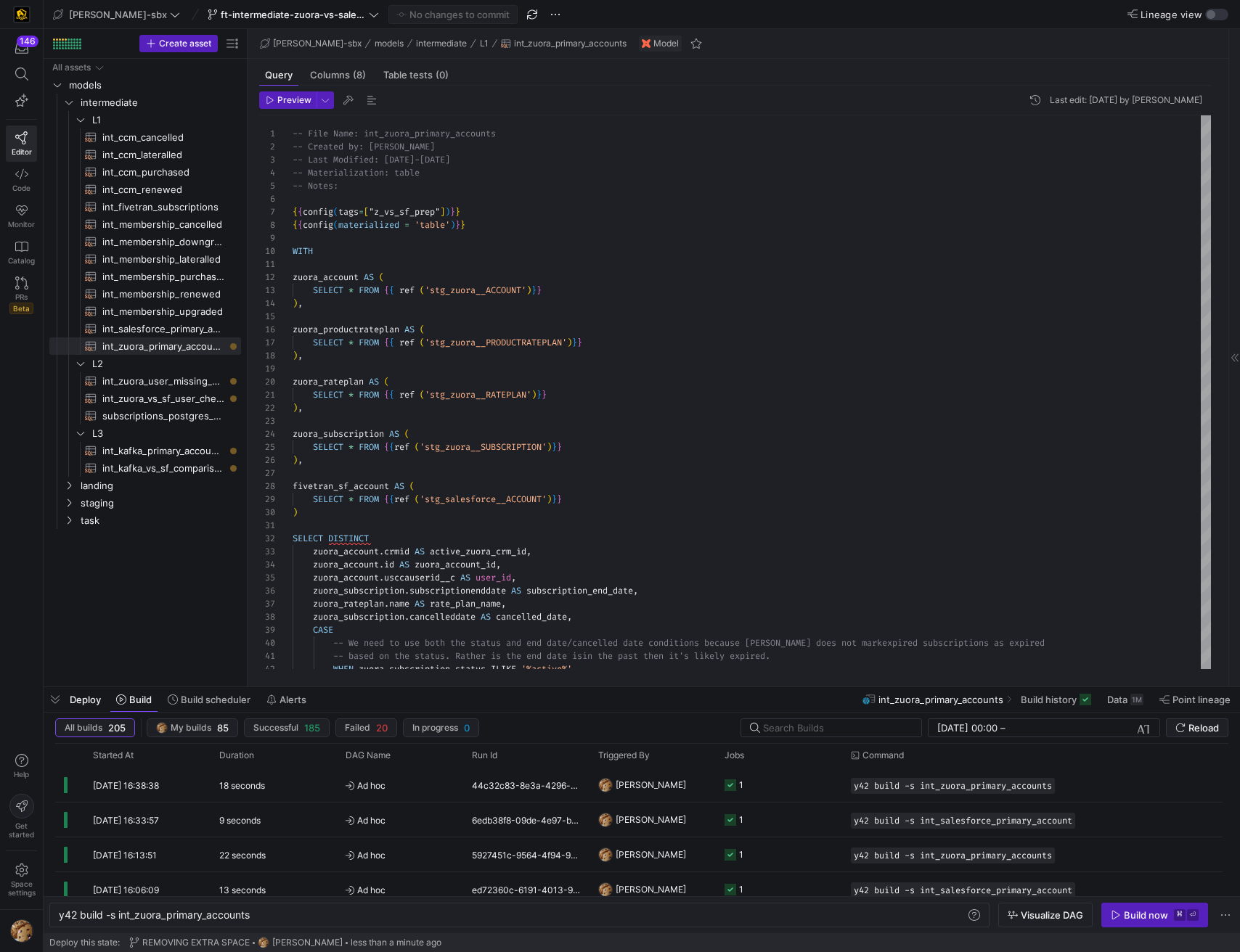
click at [1124, 908] on span "button" at bounding box center [1154, 916] width 106 height 23
click at [507, 785] on div "432d00e4-f00f-4f3b-9224-feec35567adf" at bounding box center [526, 785] width 126 height 34
click at [507, 785] on body "147 Editor Code Monitor Catalog PRs Beta Help Get started Space settings edw-dv…" at bounding box center [620, 476] width 1240 height 952
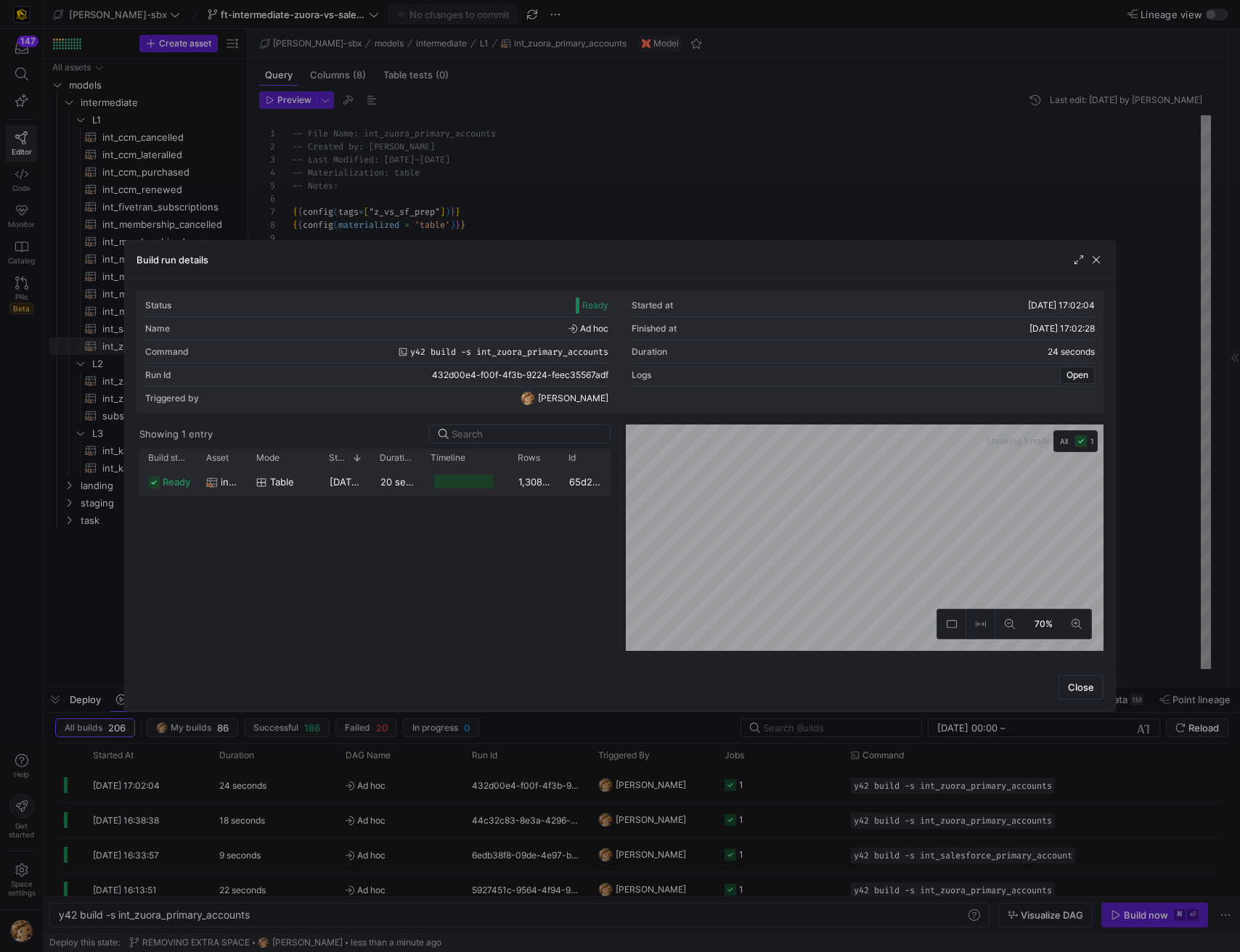
click at [433, 482] on y42-job-duration-timeline-cell-renderer at bounding box center [464, 481] width 69 height 26
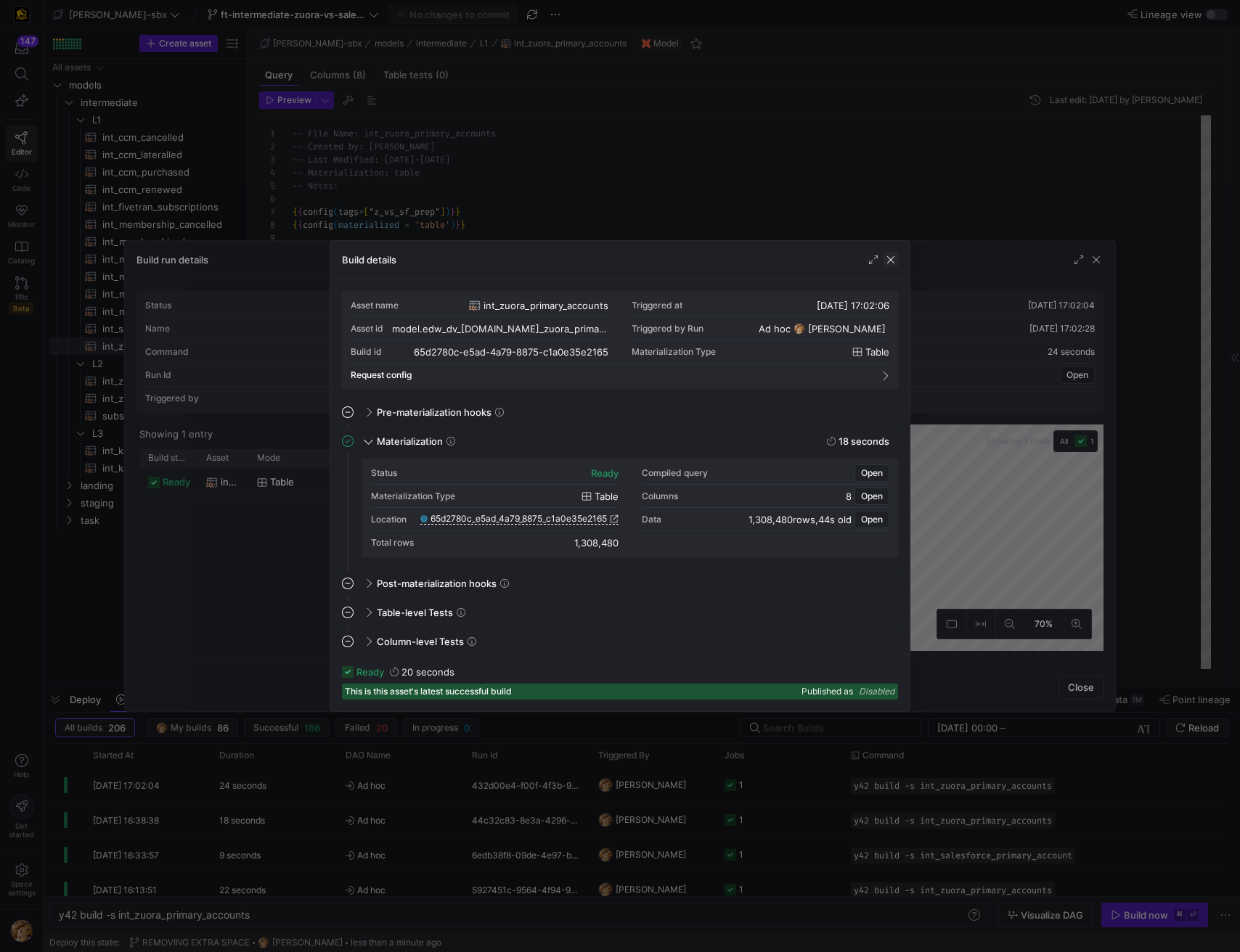
click at [894, 255] on span "button" at bounding box center [890, 259] width 15 height 15
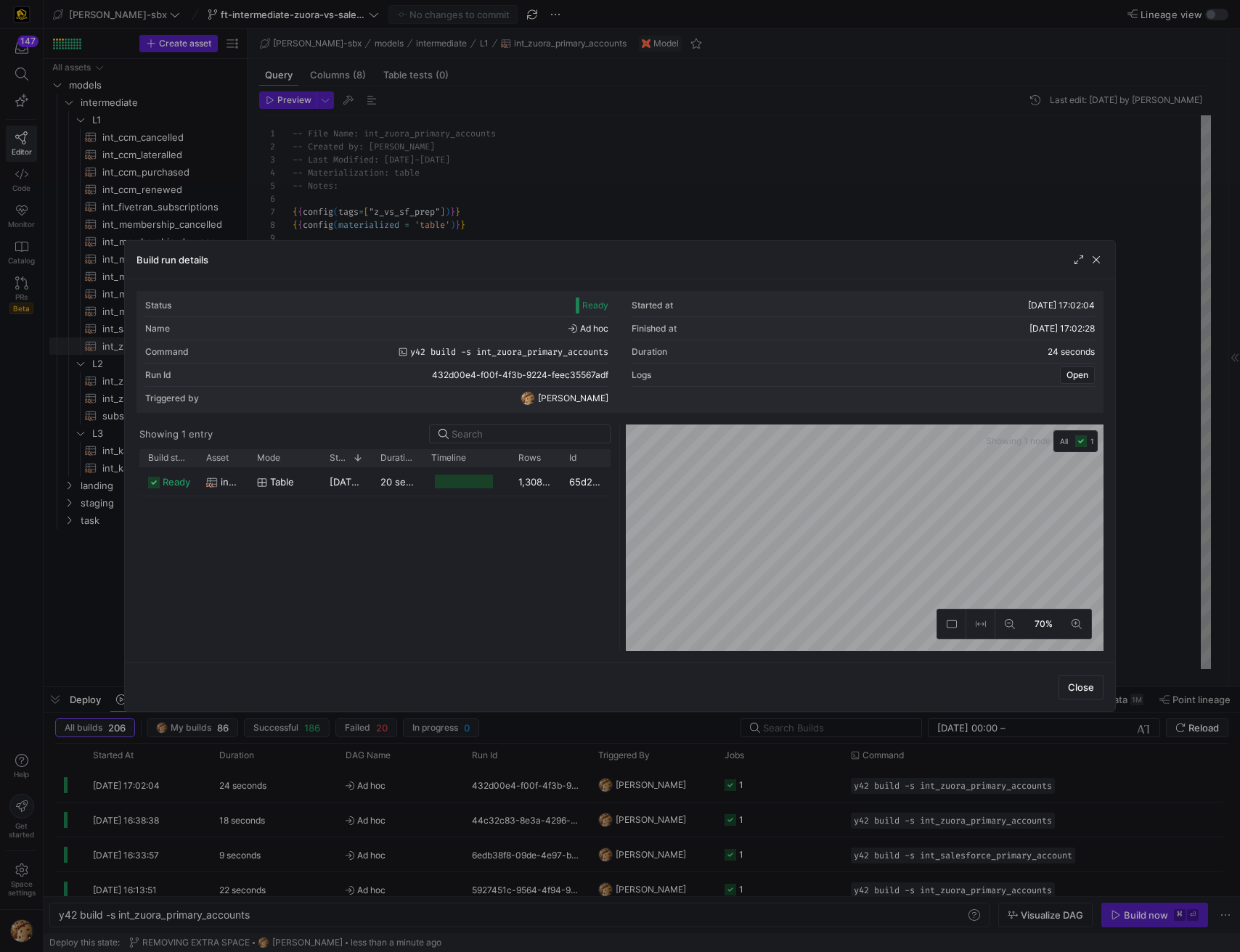
drag, startPoint x: 1098, startPoint y: 262, endPoint x: 1086, endPoint y: 267, distance: 13.0
click at [1096, 263] on span "button" at bounding box center [1095, 259] width 15 height 15
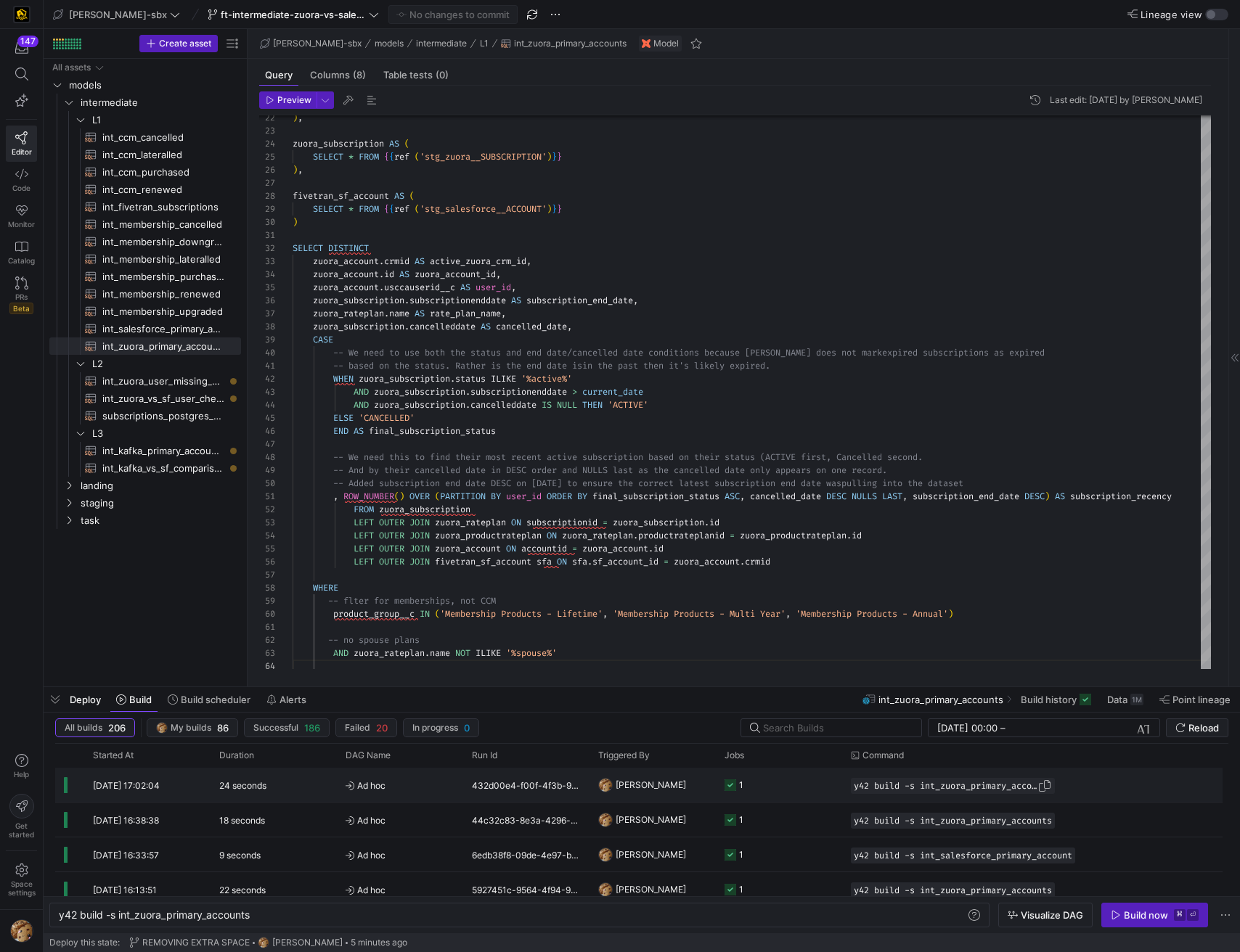
click at [873, 783] on span "y42 build -s int_zuora_primary_accounts" at bounding box center [945, 786] width 184 height 10
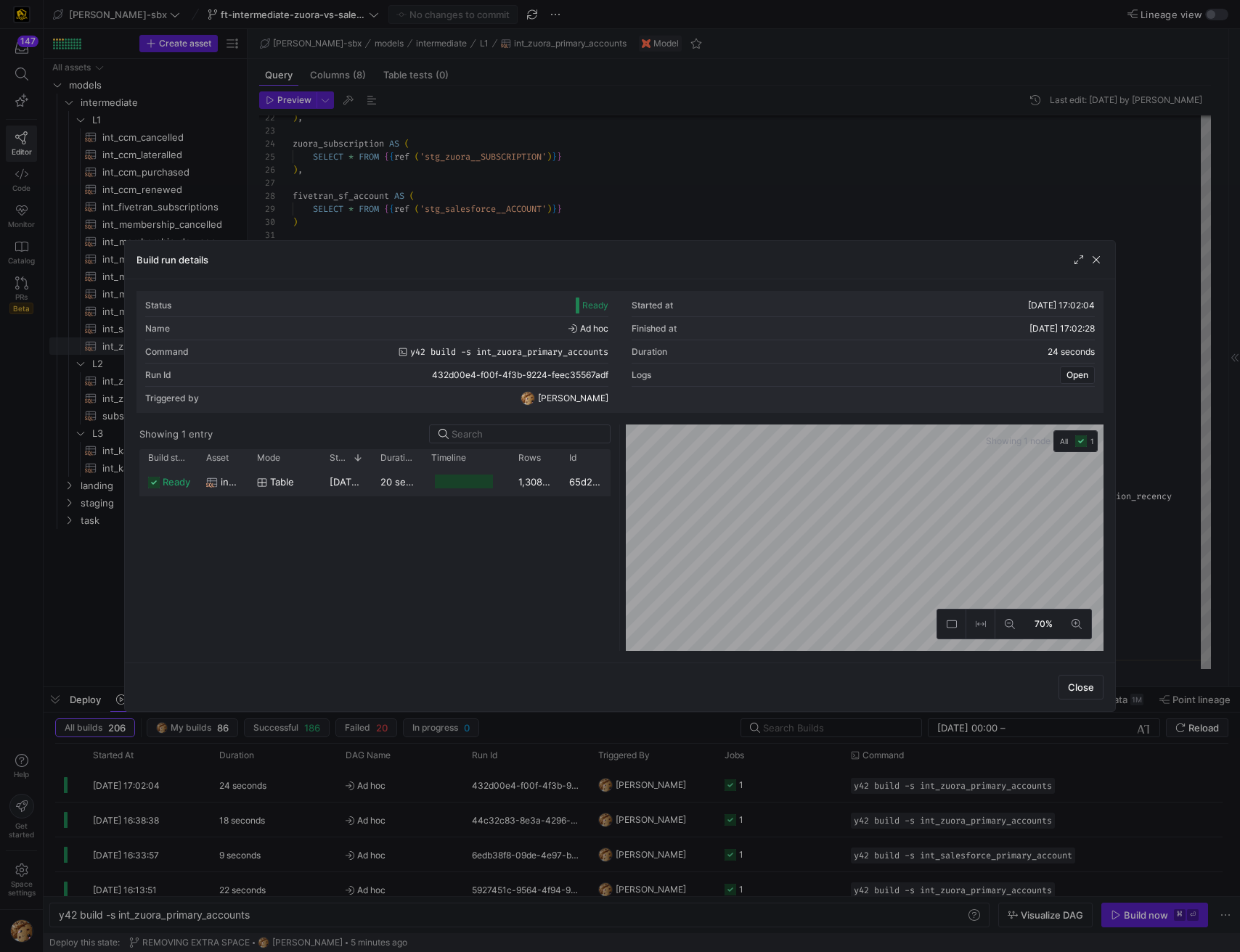
click at [475, 481] on div at bounding box center [464, 482] width 59 height 14
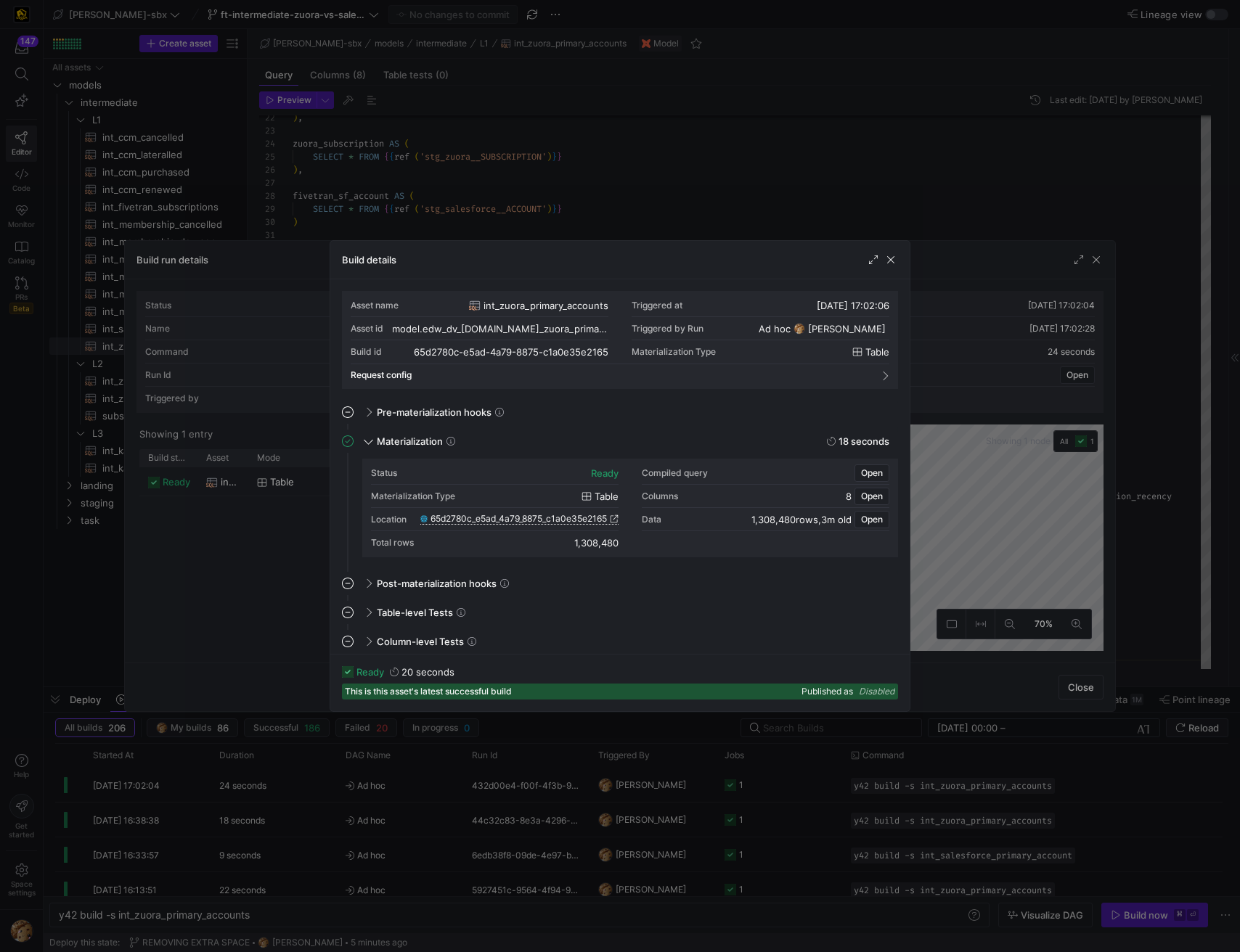
click at [467, 518] on span "65d2780c_e5ad_4a79_8875_c1a0e35e2165" at bounding box center [518, 519] width 176 height 10
click at [892, 263] on span "button" at bounding box center [890, 259] width 15 height 15
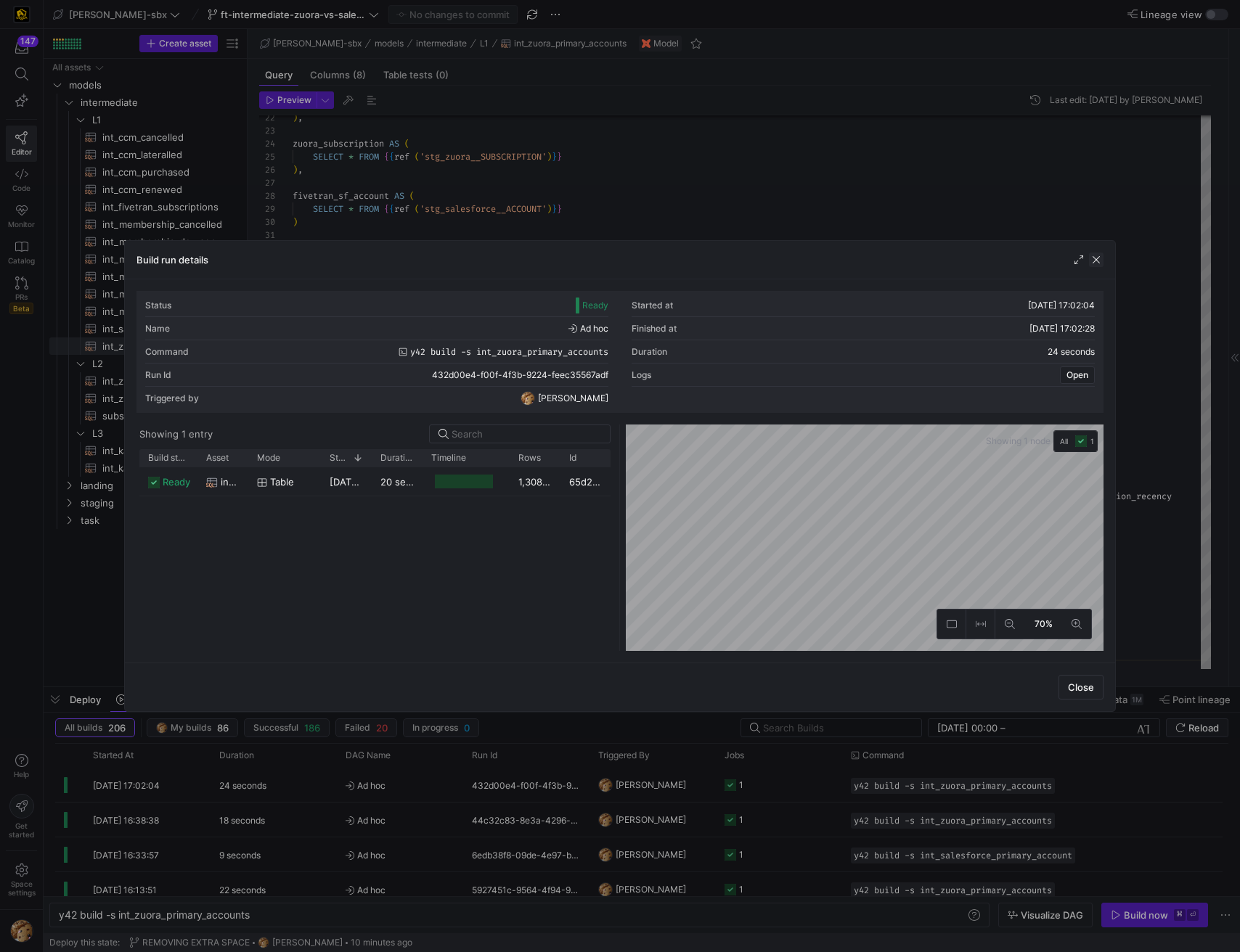
click at [1096, 260] on span "button" at bounding box center [1095, 259] width 15 height 15
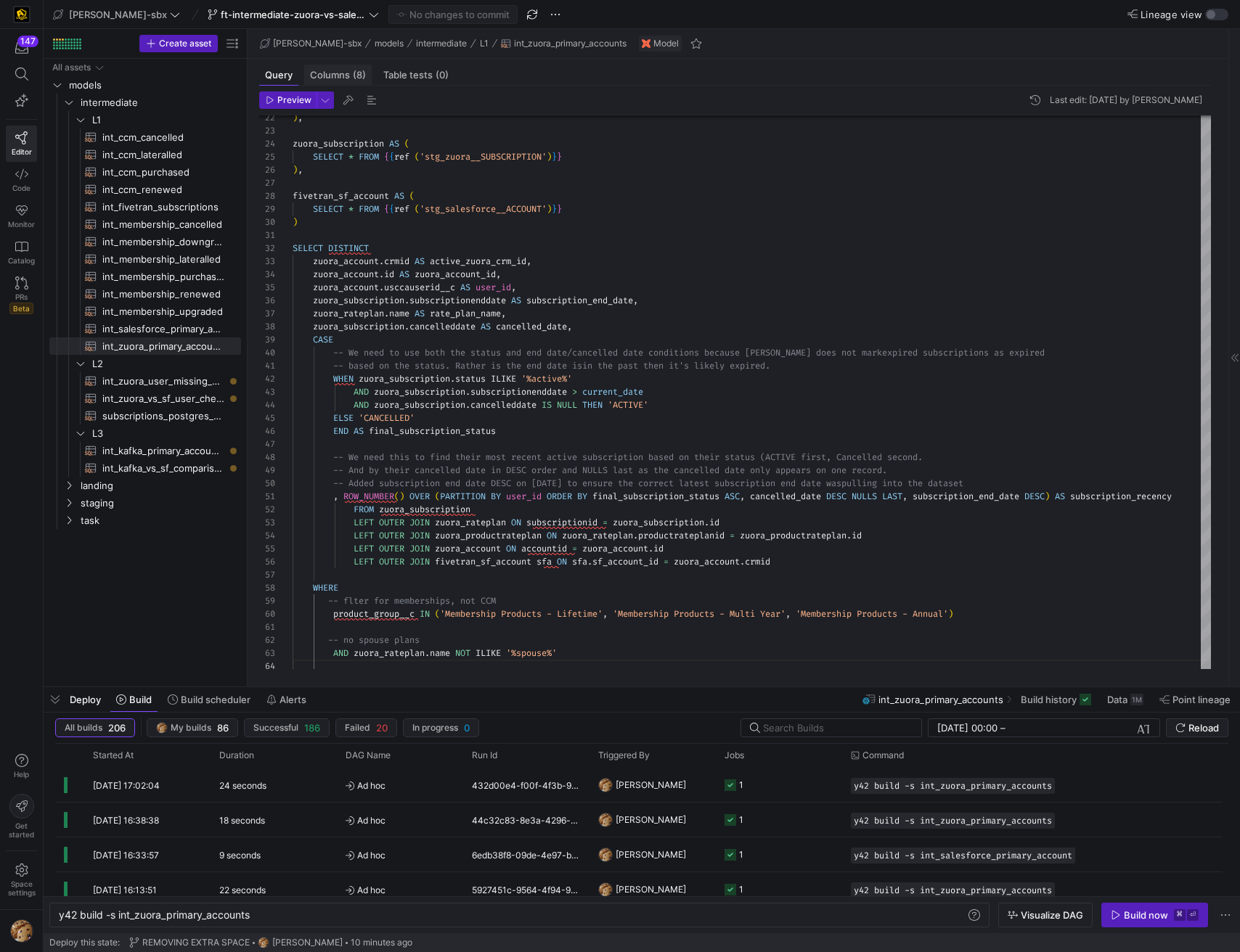
click at [338, 70] on span "Columns (8)" at bounding box center [337, 75] width 56 height 10
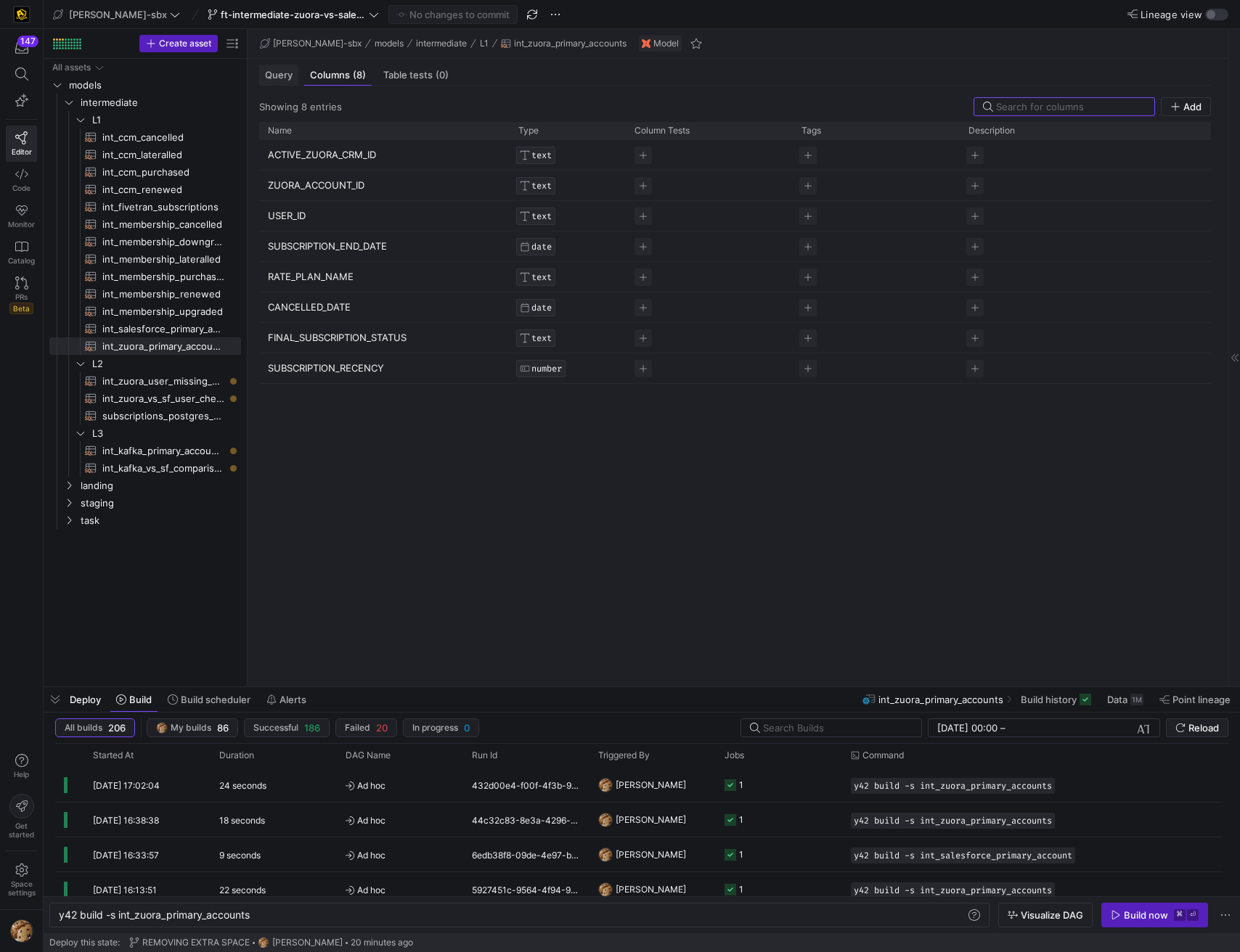
click at [285, 79] on span "Query" at bounding box center [278, 75] width 27 height 10
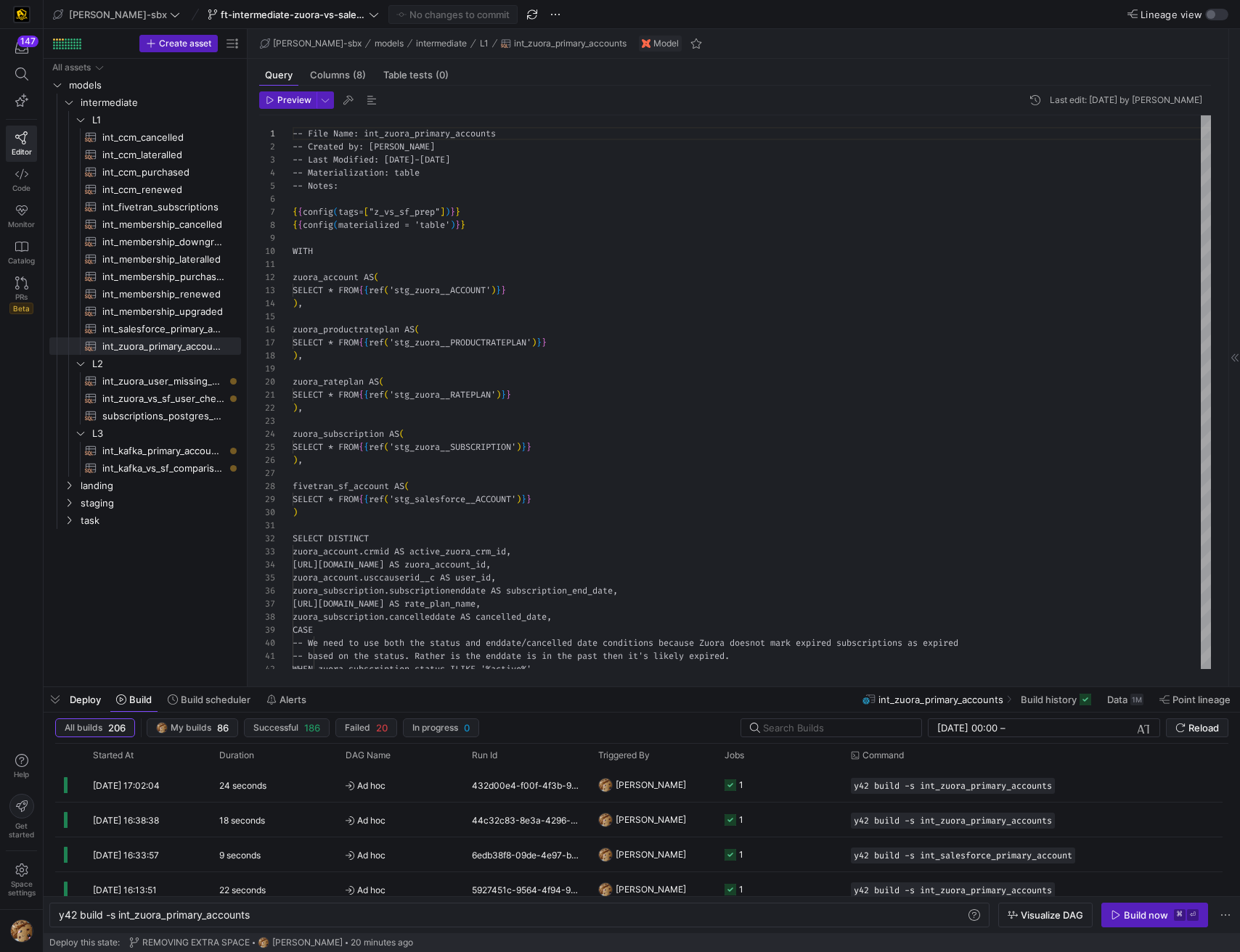
scroll to position [131, 0]
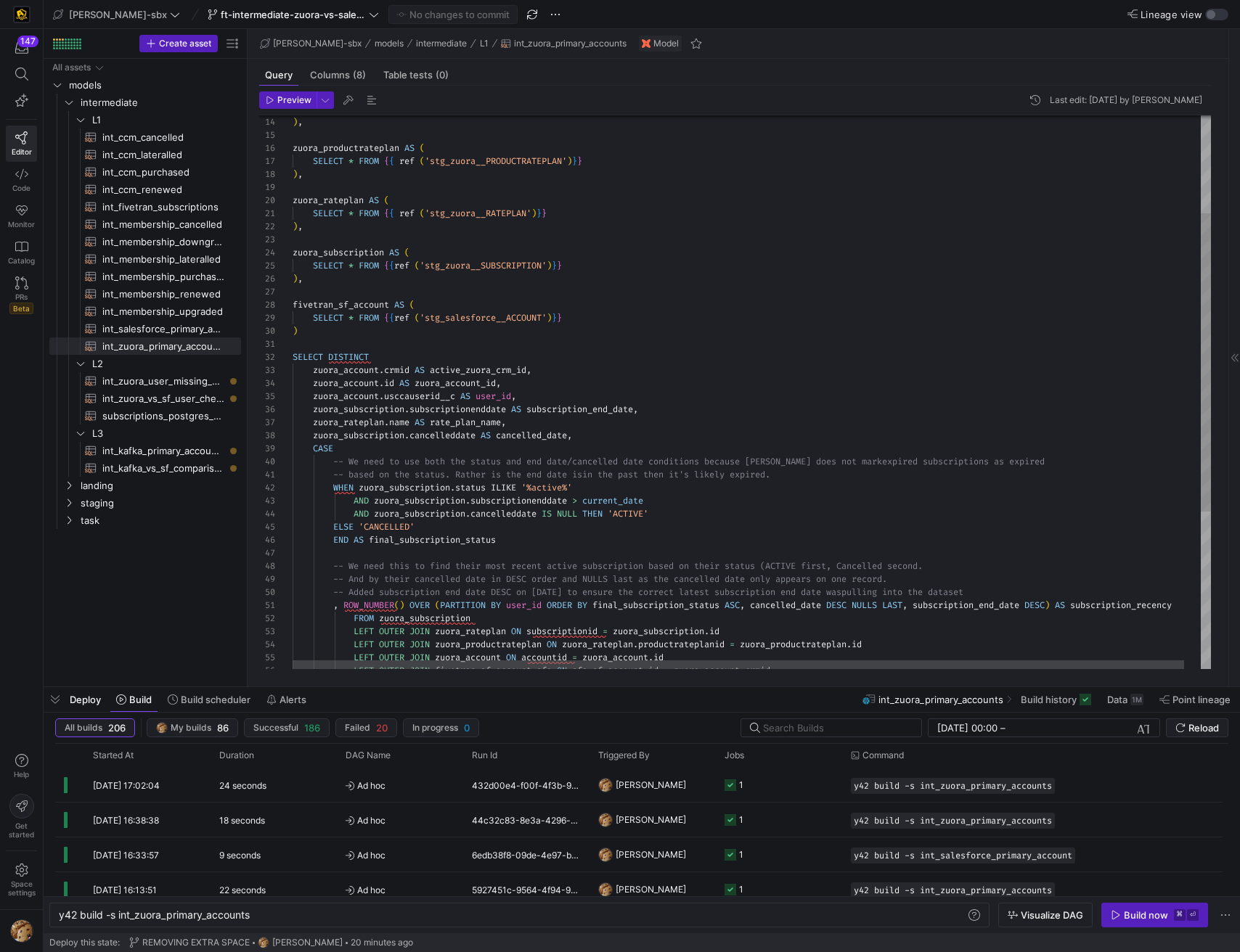
type textarea "SELECT DISTINCT zuora_account.crmid AS active_zuora_crm_id, zuora_account.id AS…"
drag, startPoint x: 593, startPoint y: 438, endPoint x: 299, endPoint y: 435, distance: 294.0
click at [299, 435] on div ") , zuora_productrateplan AS ( SELECT * FROM { { ref ( 'stg_zuora__PRODUCTRATEP…" at bounding box center [759, 447] width 935 height 1026
click at [601, 415] on div ") , zuora_productrateplan AS ( SELECT * FROM { { ref ( 'stg_zuora__PRODUCTRATEP…" at bounding box center [759, 447] width 935 height 1026
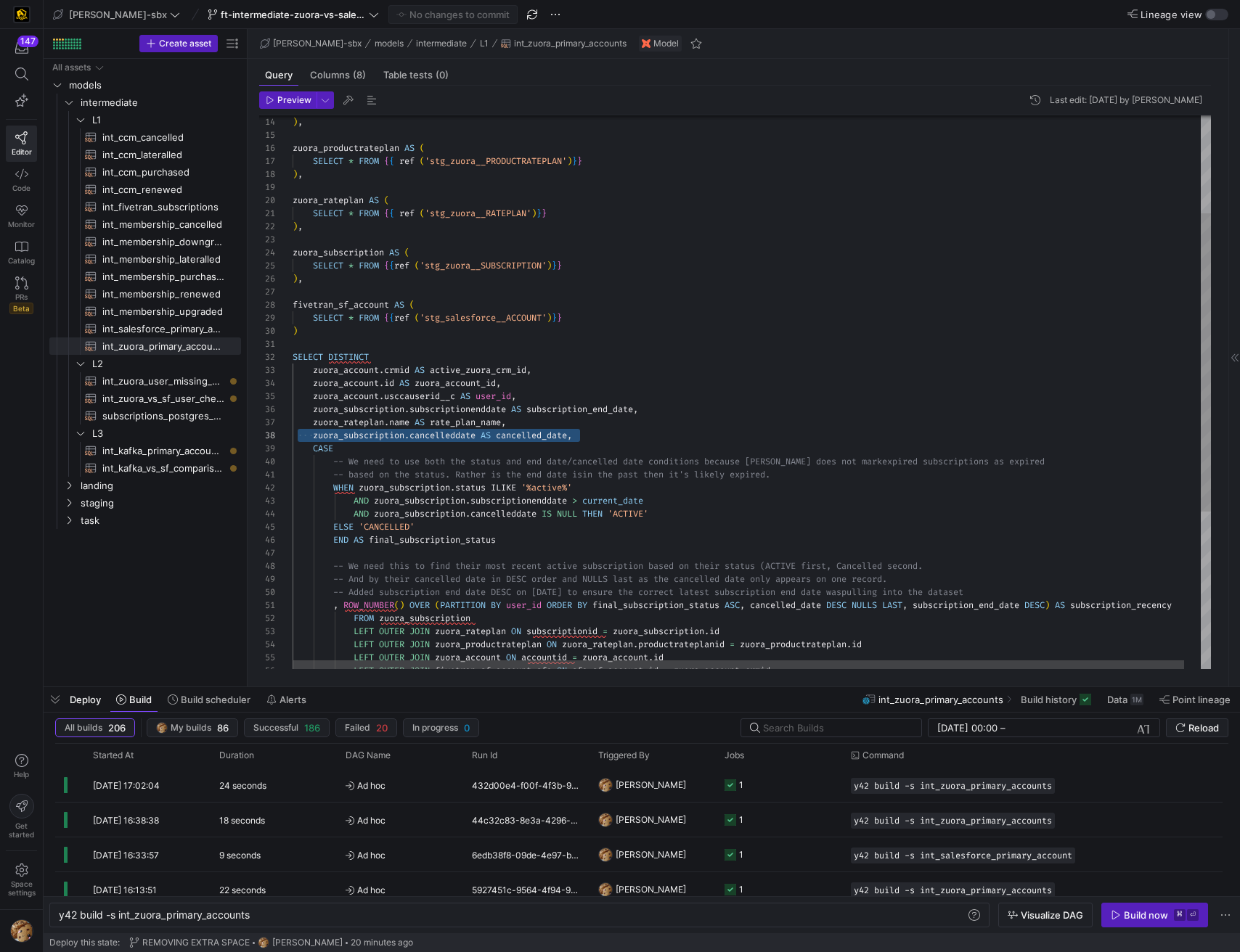
scroll to position [65, 309]
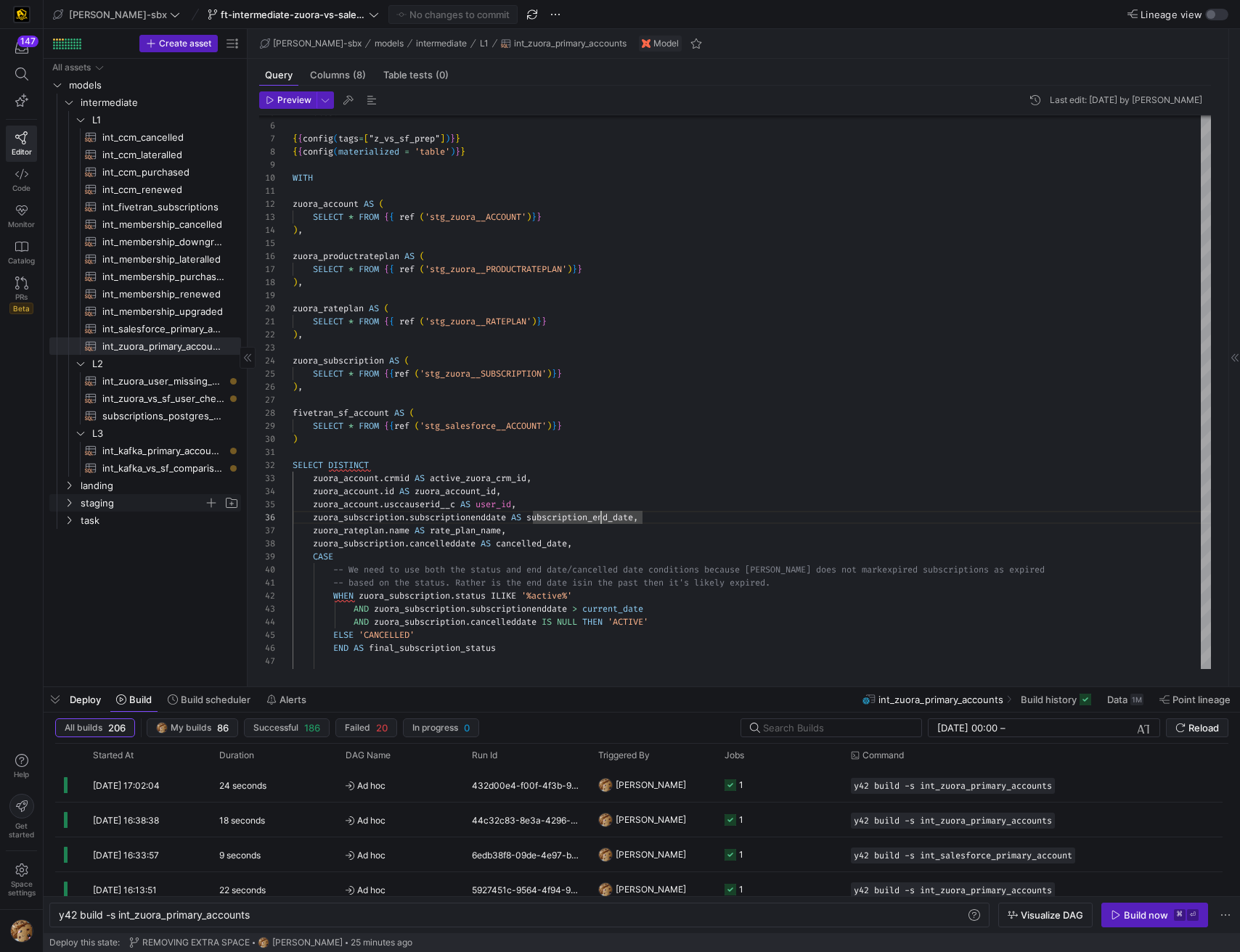
click at [101, 505] on span "staging" at bounding box center [142, 503] width 123 height 17
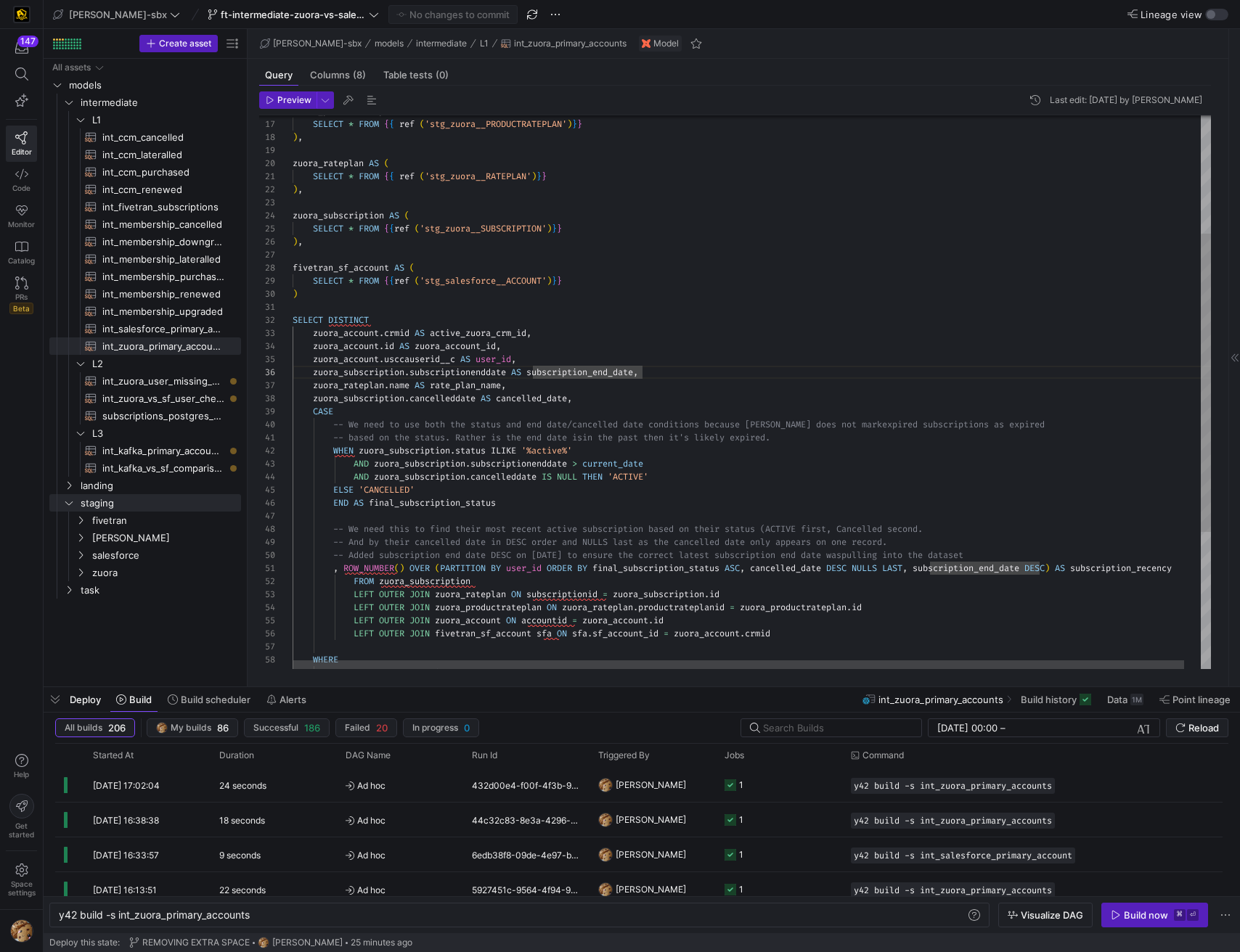
click at [649, 323] on div "zuora_subscription . subscriptionenddate AS subscription_end_date , zuora_ratep…" at bounding box center [759, 411] width 935 height 1026
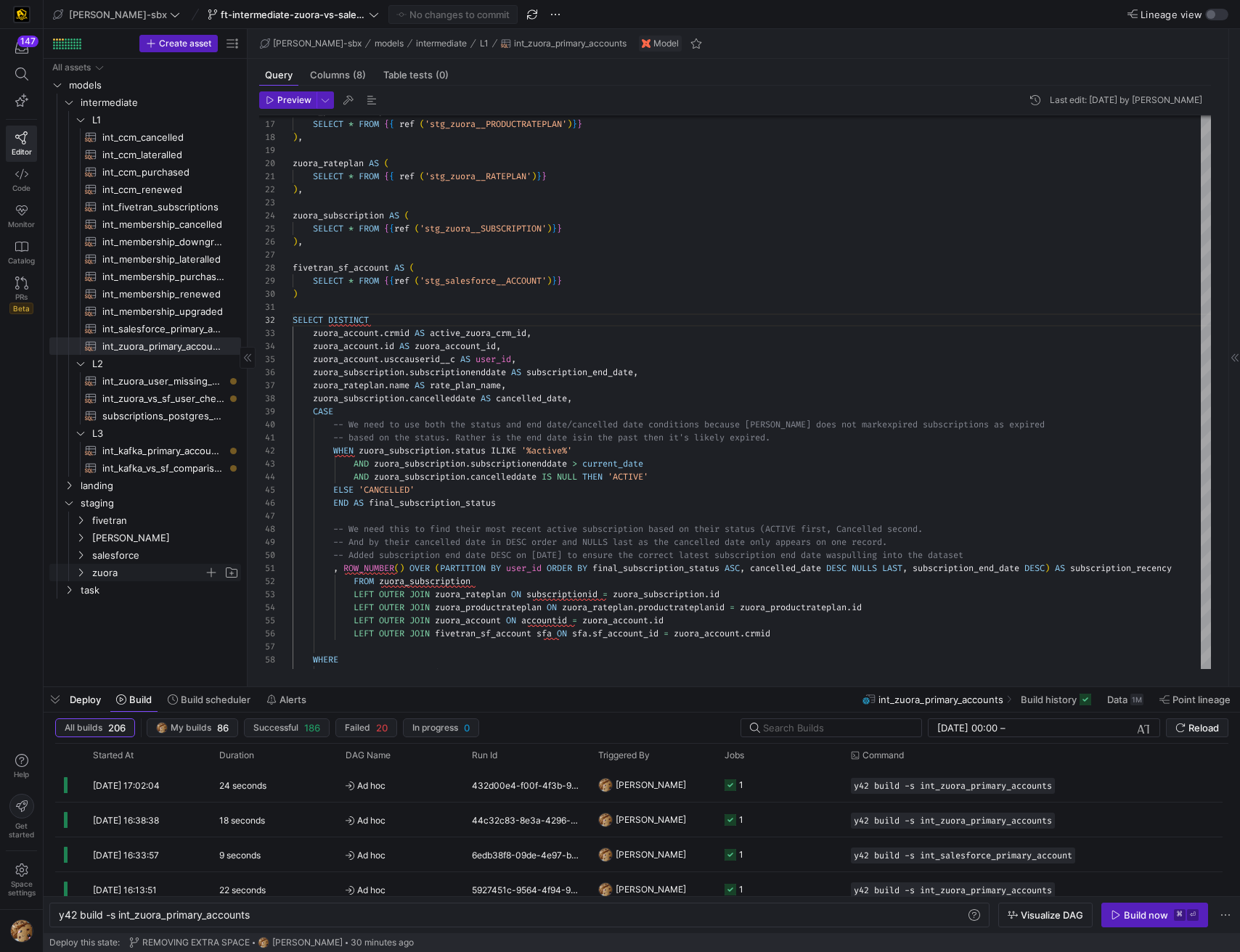
click at [123, 577] on span "zuora" at bounding box center [148, 573] width 111 height 17
click at [171, 624] on span "stg_zuora__RATEPLAN​​​​​​​​​​" at bounding box center [163, 625] width 122 height 17
type textarea "y42 build -s stg_zuora__RATEPLAN"
type textarea "{{config(tags=["z_vs_sf_prep"])}} {{config(materialized = 'table')}} WITH sourc…"
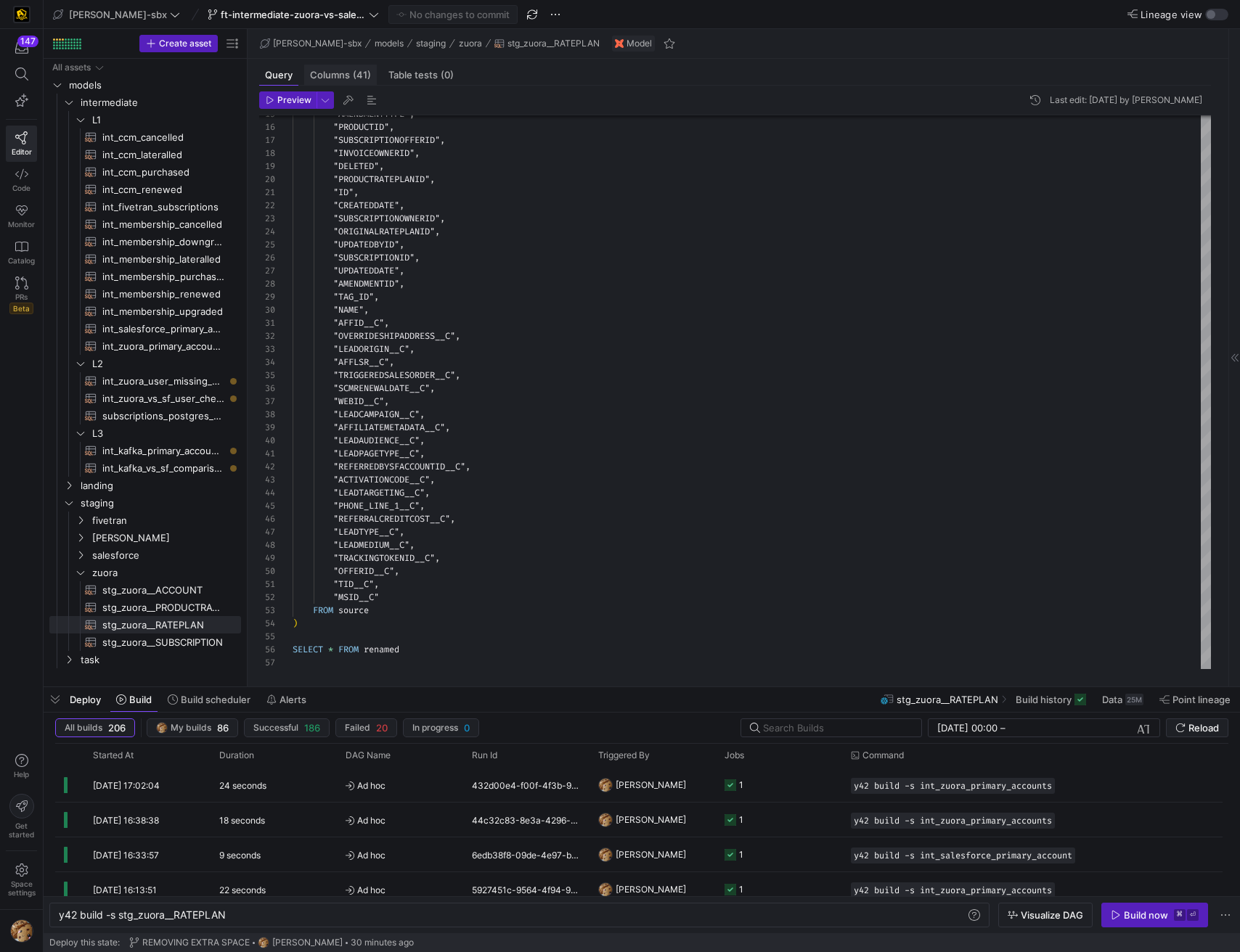
click at [346, 77] on span "Columns (41)" at bounding box center [340, 75] width 61 height 10
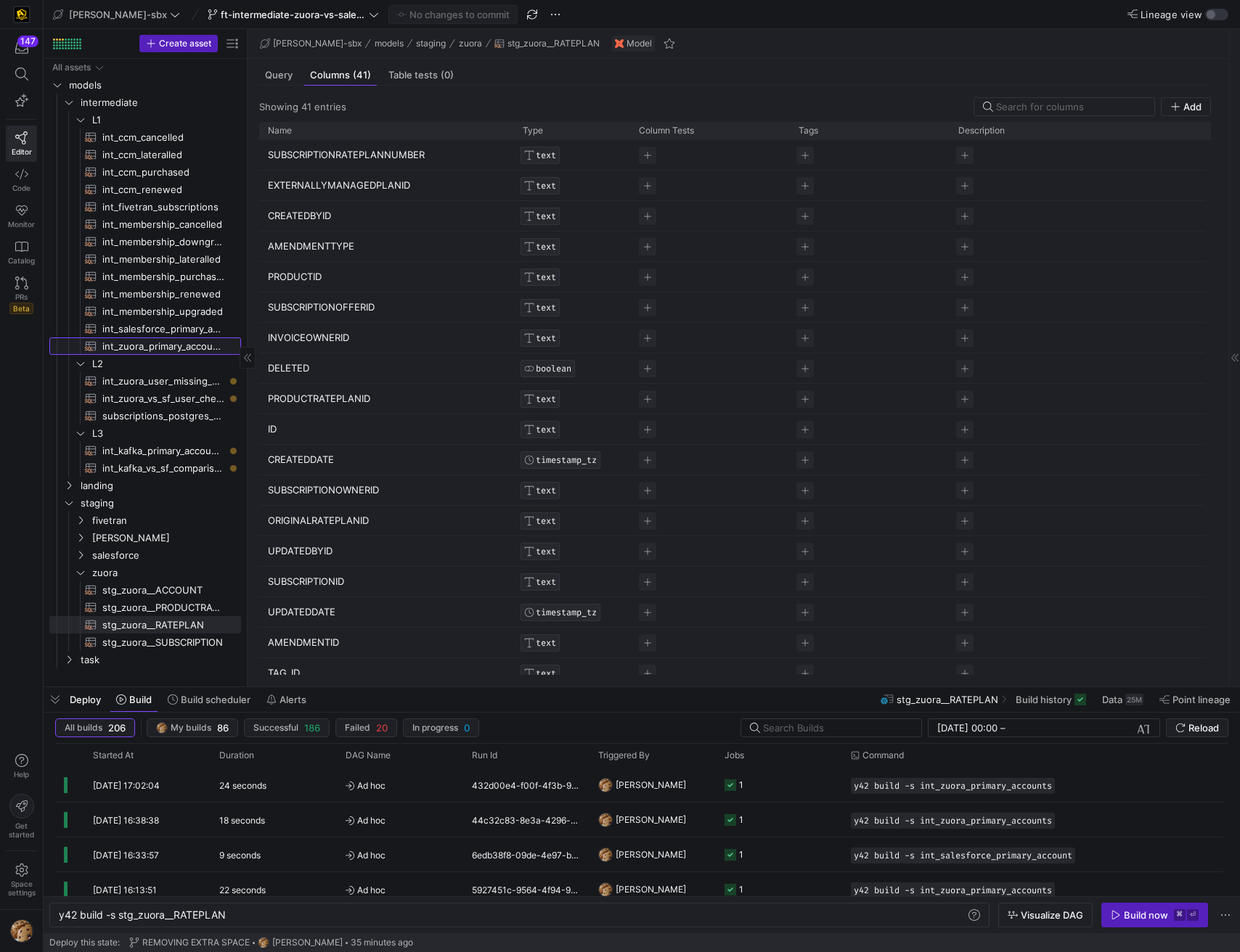
click at [161, 343] on span "int_zuora_primary_accounts​​​​​​​​​​" at bounding box center [163, 346] width 122 height 17
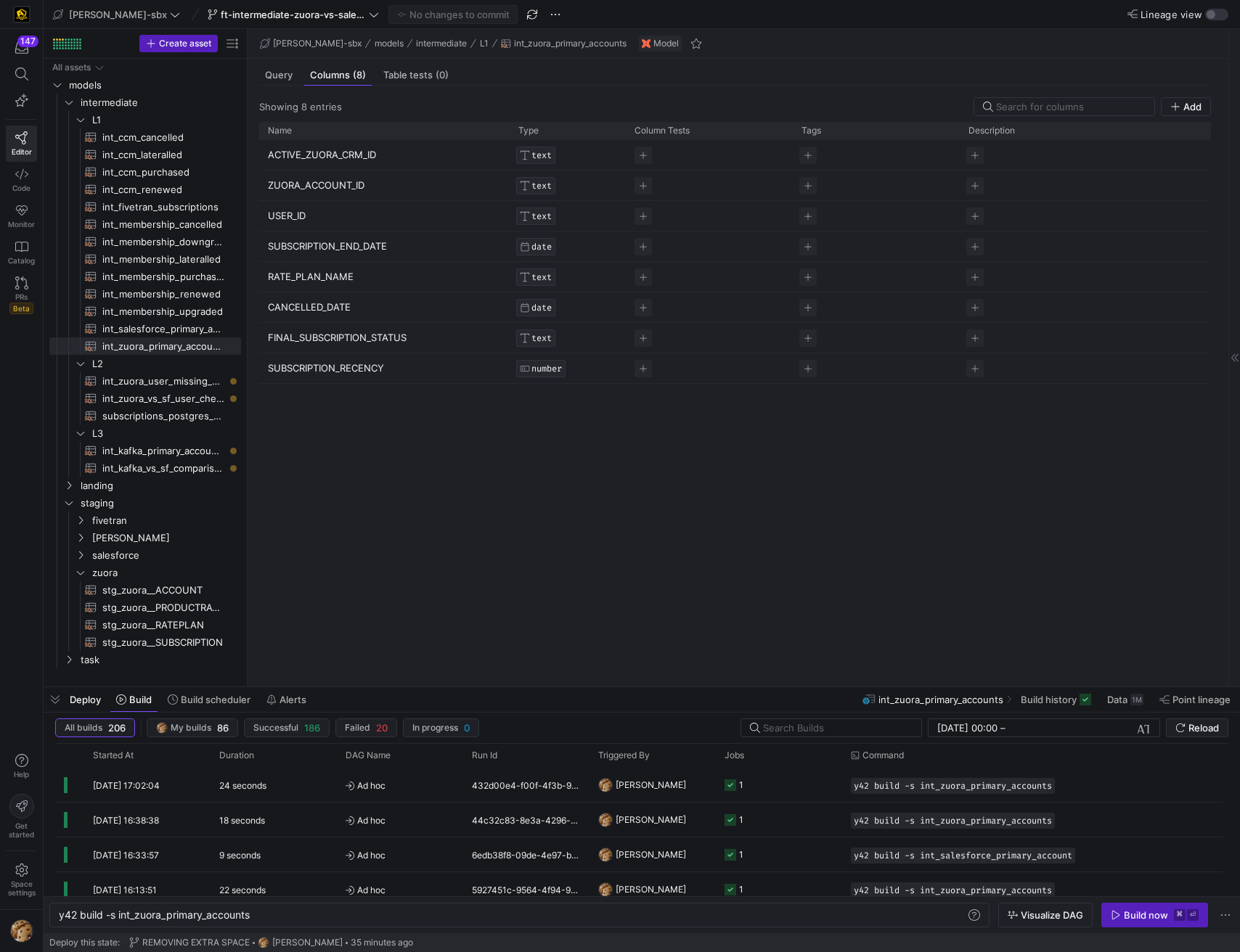
click at [329, 153] on p "ACTIVE_ZUORA_CRM_ID" at bounding box center [384, 154] width 233 height 28
click at [278, 78] on span "Query" at bounding box center [278, 75] width 27 height 10
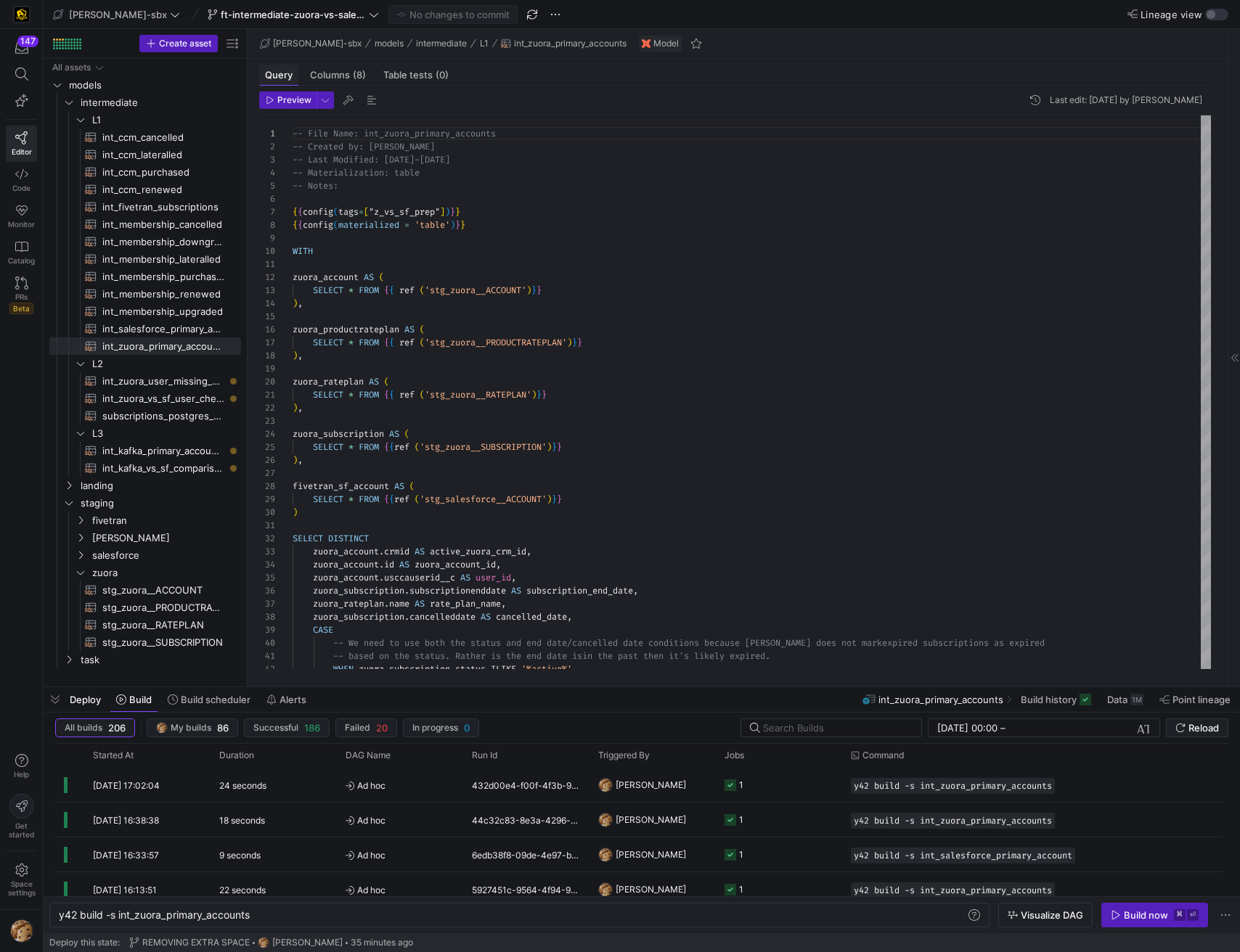
scroll to position [131, 0]
click at [337, 78] on span "Columns (8)" at bounding box center [337, 75] width 56 height 10
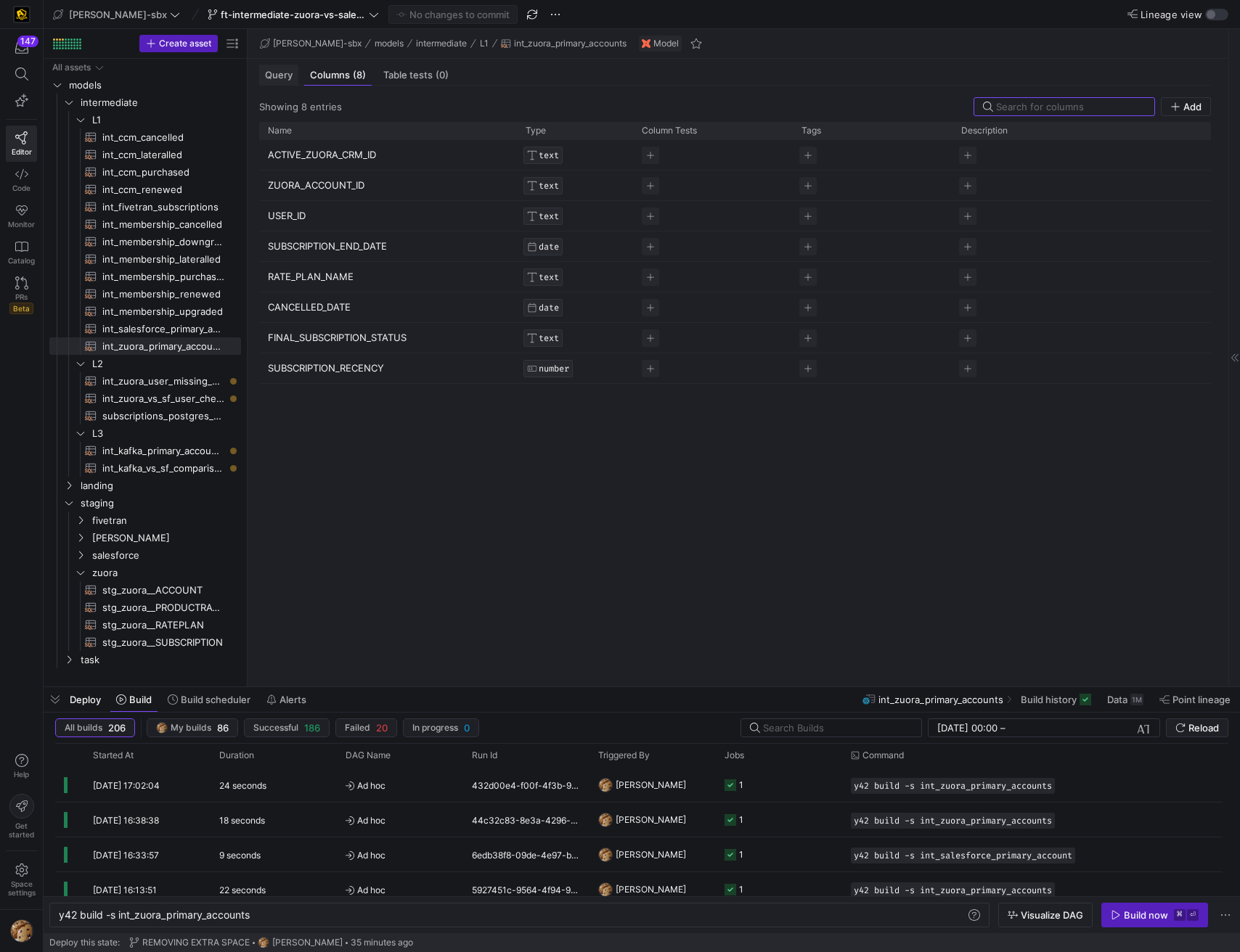
click at [271, 81] on div "Query" at bounding box center [278, 75] width 39 height 22
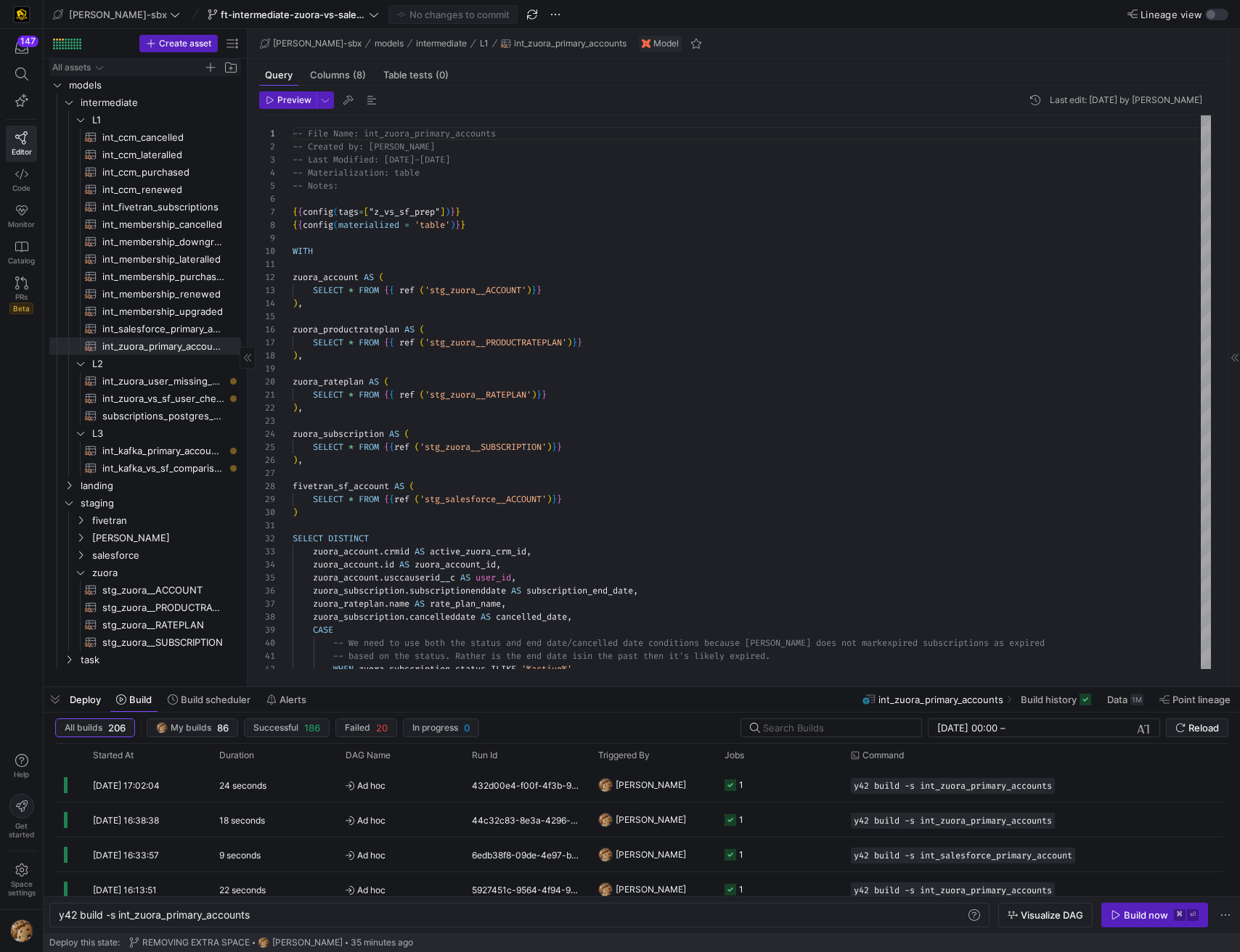
scroll to position [131, 0]
click at [283, 100] on span "Preview" at bounding box center [294, 100] width 34 height 10
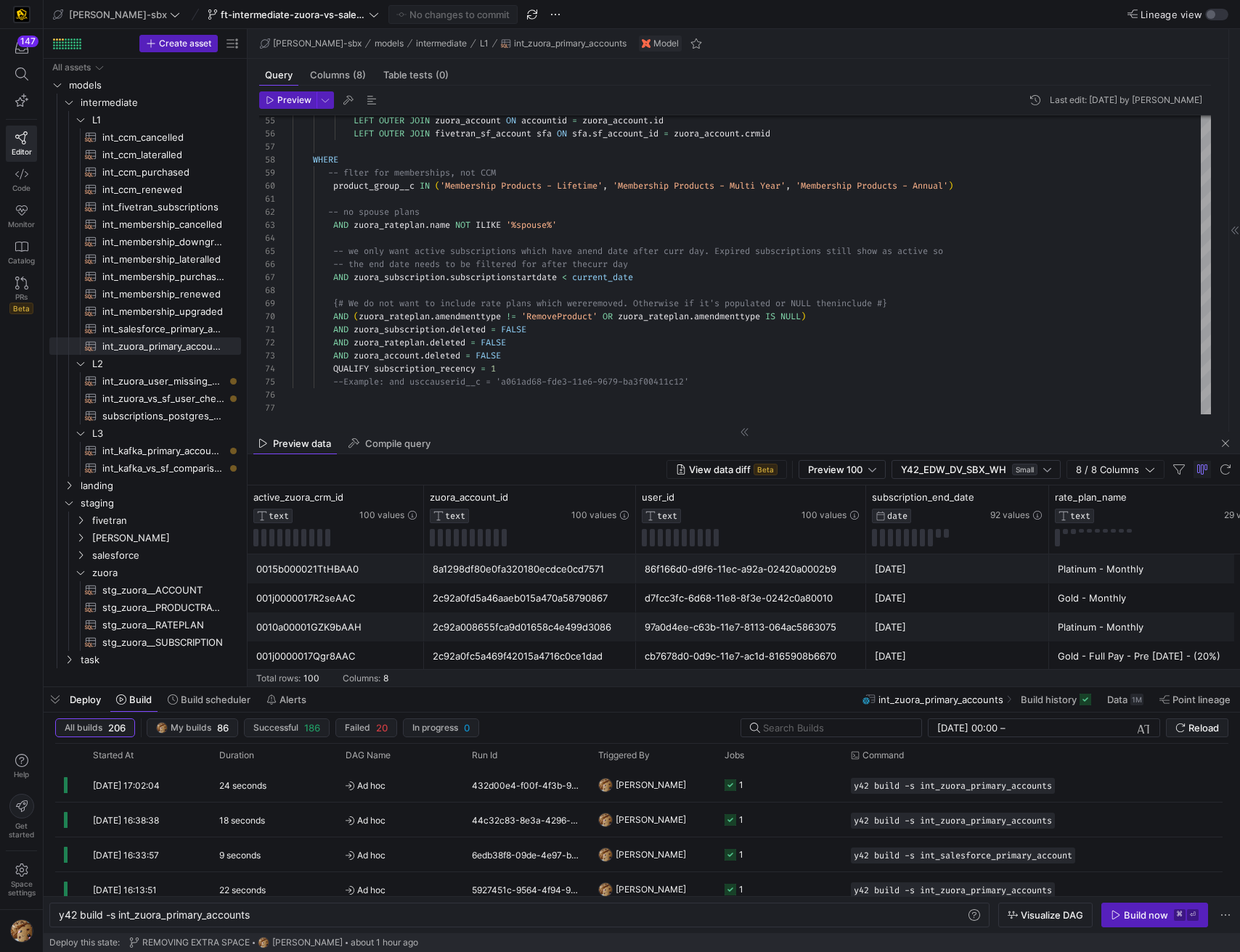
click at [588, 453] on div "Preview data Compile query" at bounding box center [743, 444] width 992 height 22
drag, startPoint x: 586, startPoint y: 456, endPoint x: 588, endPoint y: 487, distance: 31.1
click at [588, 487] on y42-sql-data-preview "View data diff Beta Preview 100 Y42_EDW_DV_SBX_WH Small 8 / 8 Columns Drag here…" at bounding box center [743, 571] width 992 height 233
click at [328, 66] on div "Columns (8)" at bounding box center [337, 75] width 67 height 22
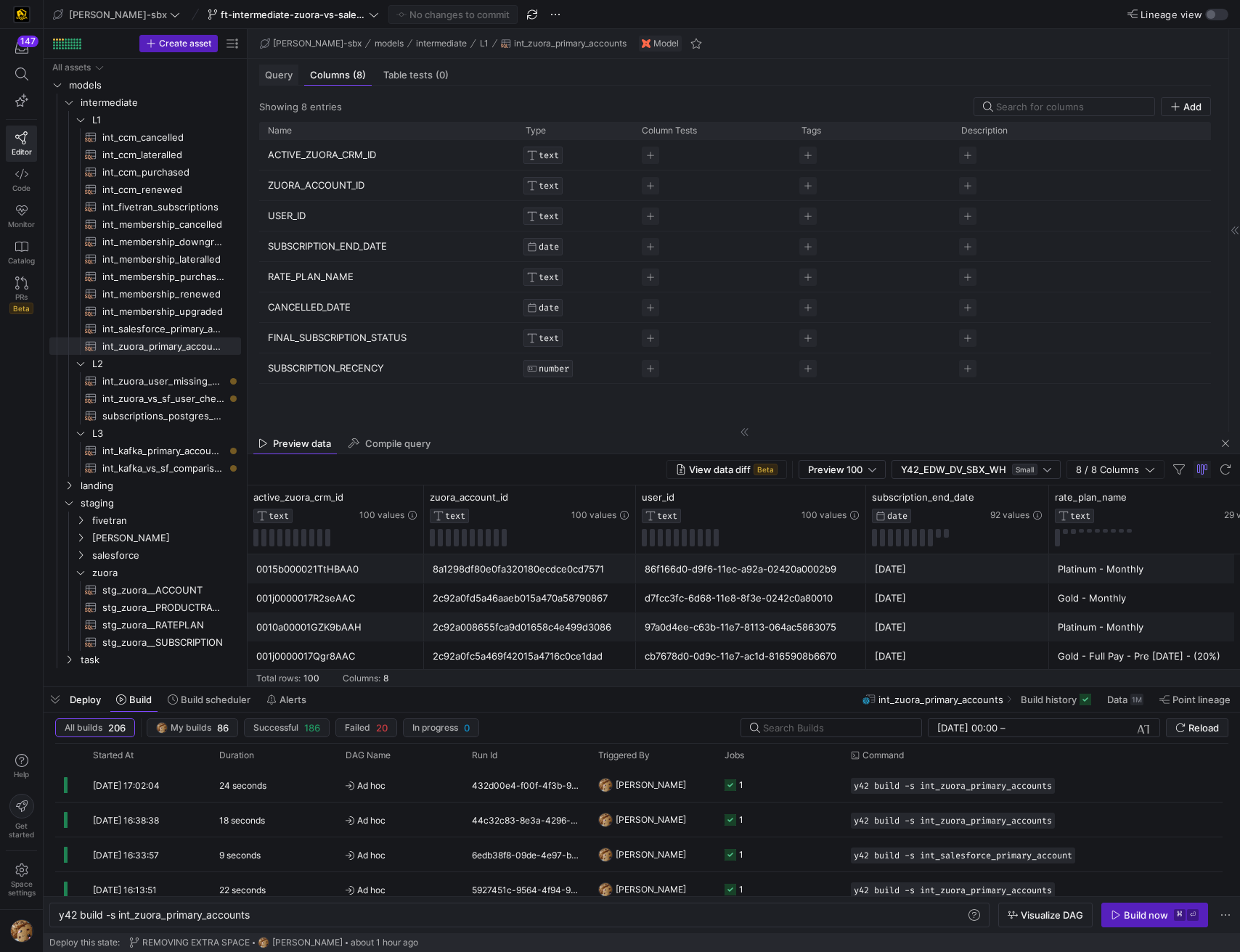
click at [280, 74] on span "Query" at bounding box center [278, 75] width 27 height 10
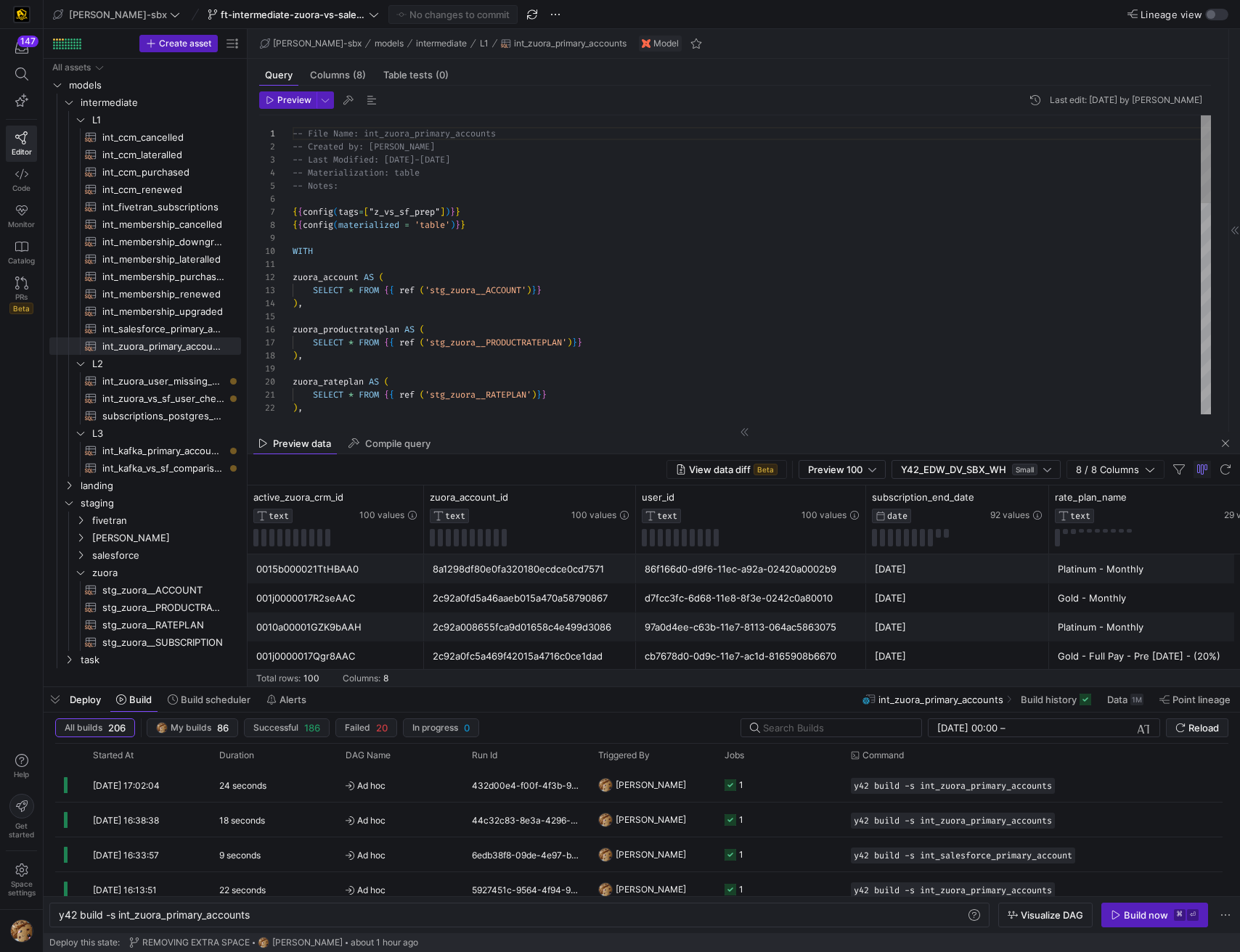
scroll to position [131, 0]
click at [862, 626] on div "97a0d4ee-c63b-11e7-8113-064ac5863075" at bounding box center [750, 627] width 230 height 29
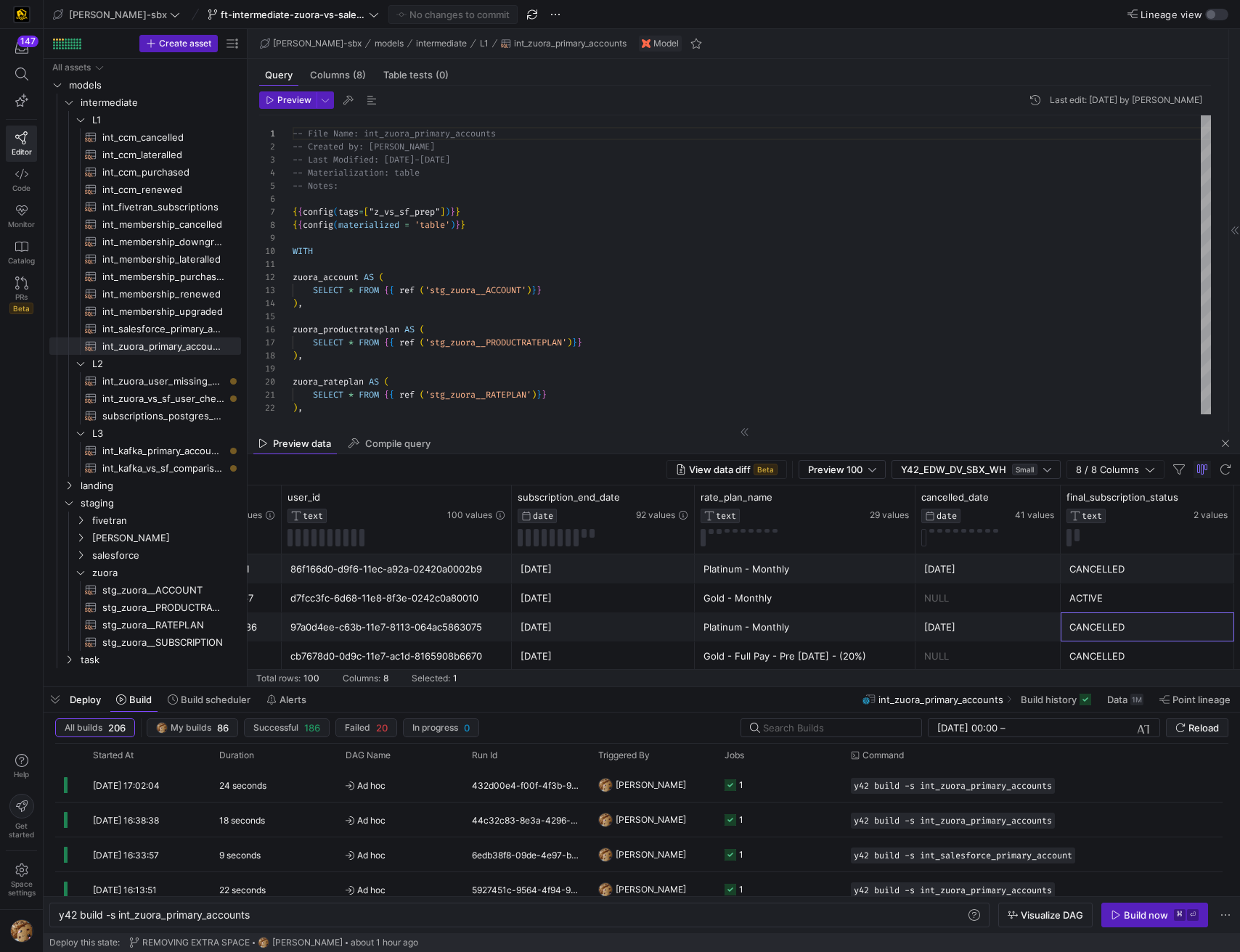
scroll to position [0, 508]
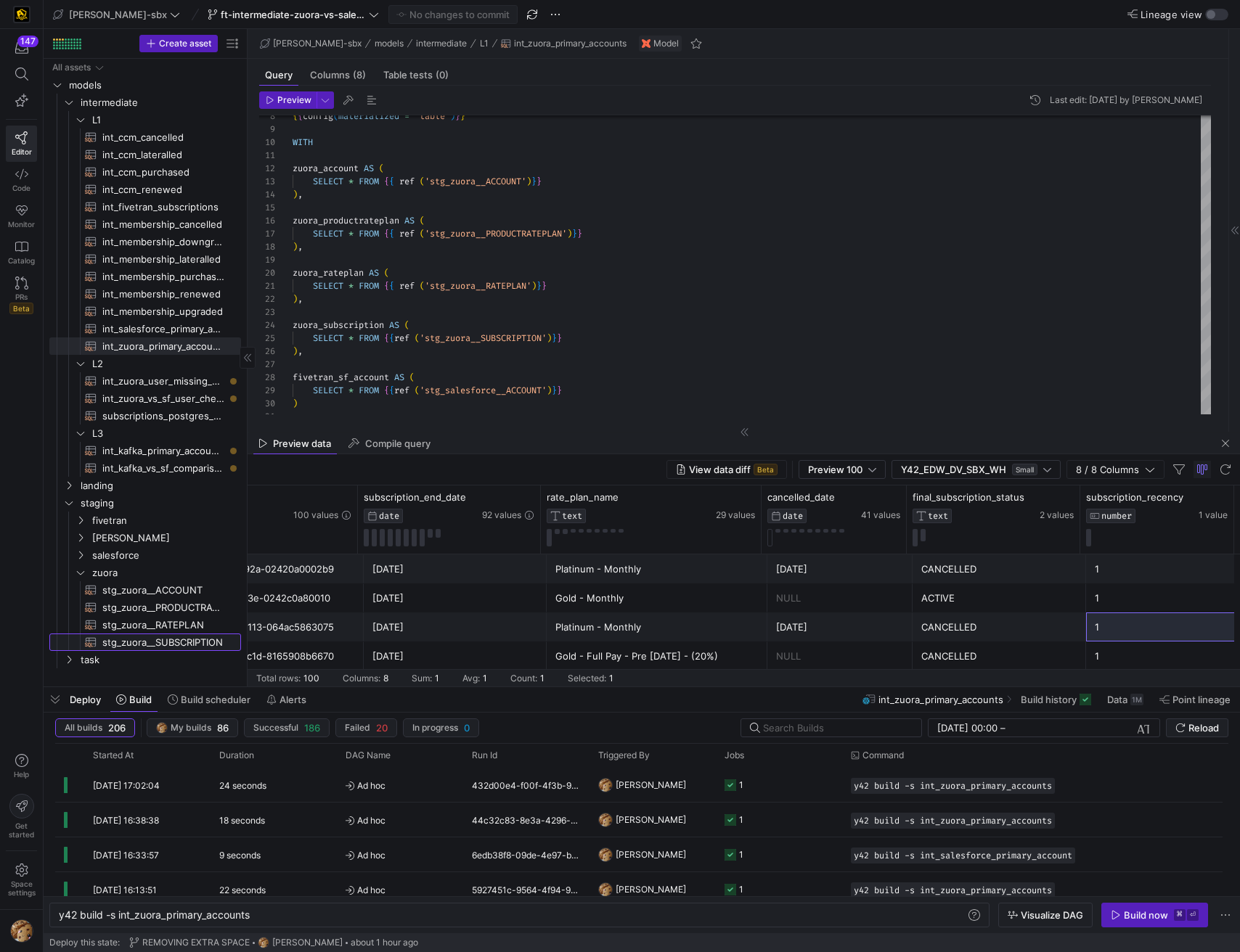
click at [145, 637] on span "stg_zuora__SUBSCRIPTION​​​​​​​​​​" at bounding box center [163, 642] width 122 height 17
type textarea "y42 build -s stg_zuora__SUBSCRIPTION"
type textarea "{{config(tags=["z_vs_sf_prep"])}} {{config(materialized = 'table')}} WITH sourc…"
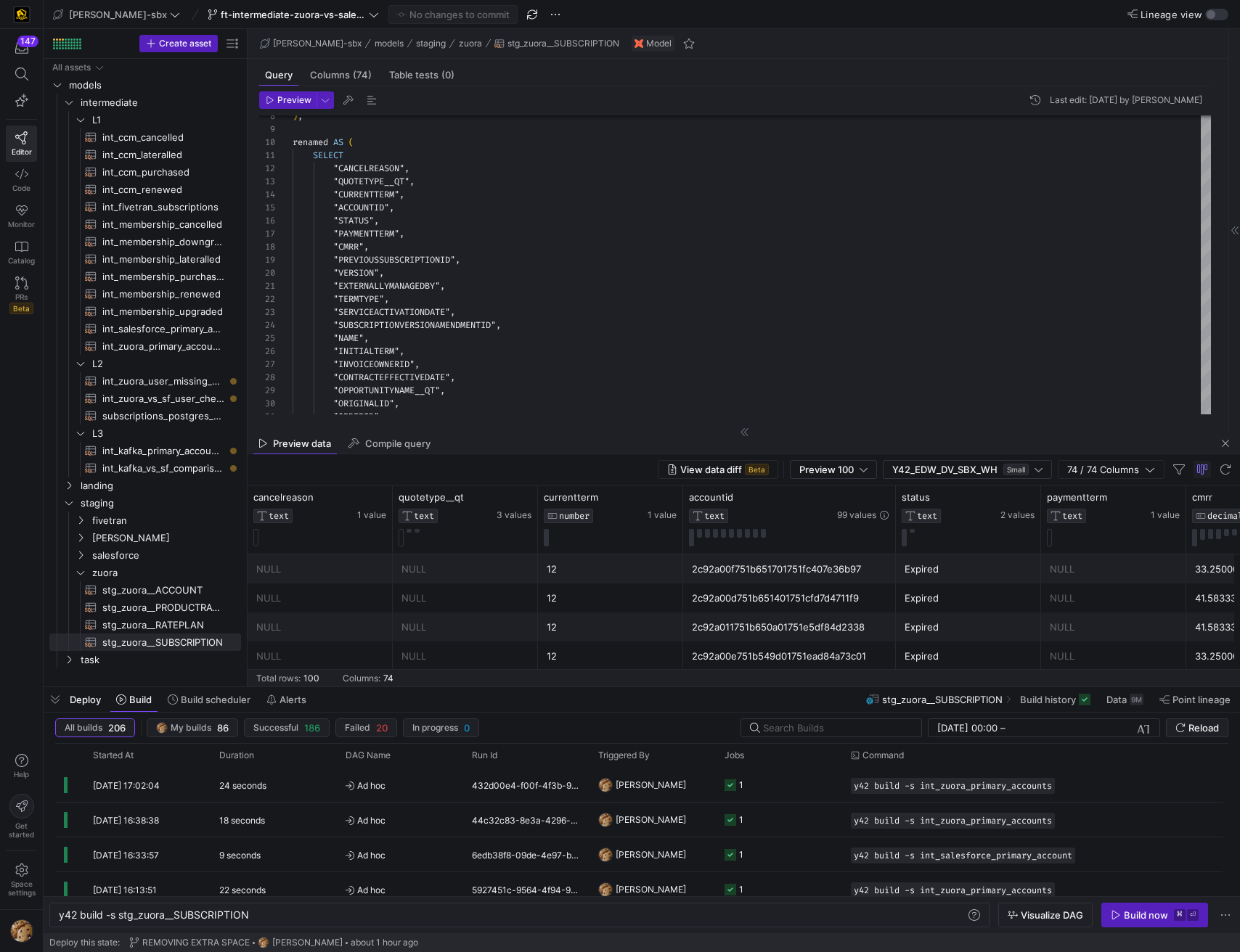
click at [500, 617] on div "NULL" at bounding box center [465, 627] width 128 height 28
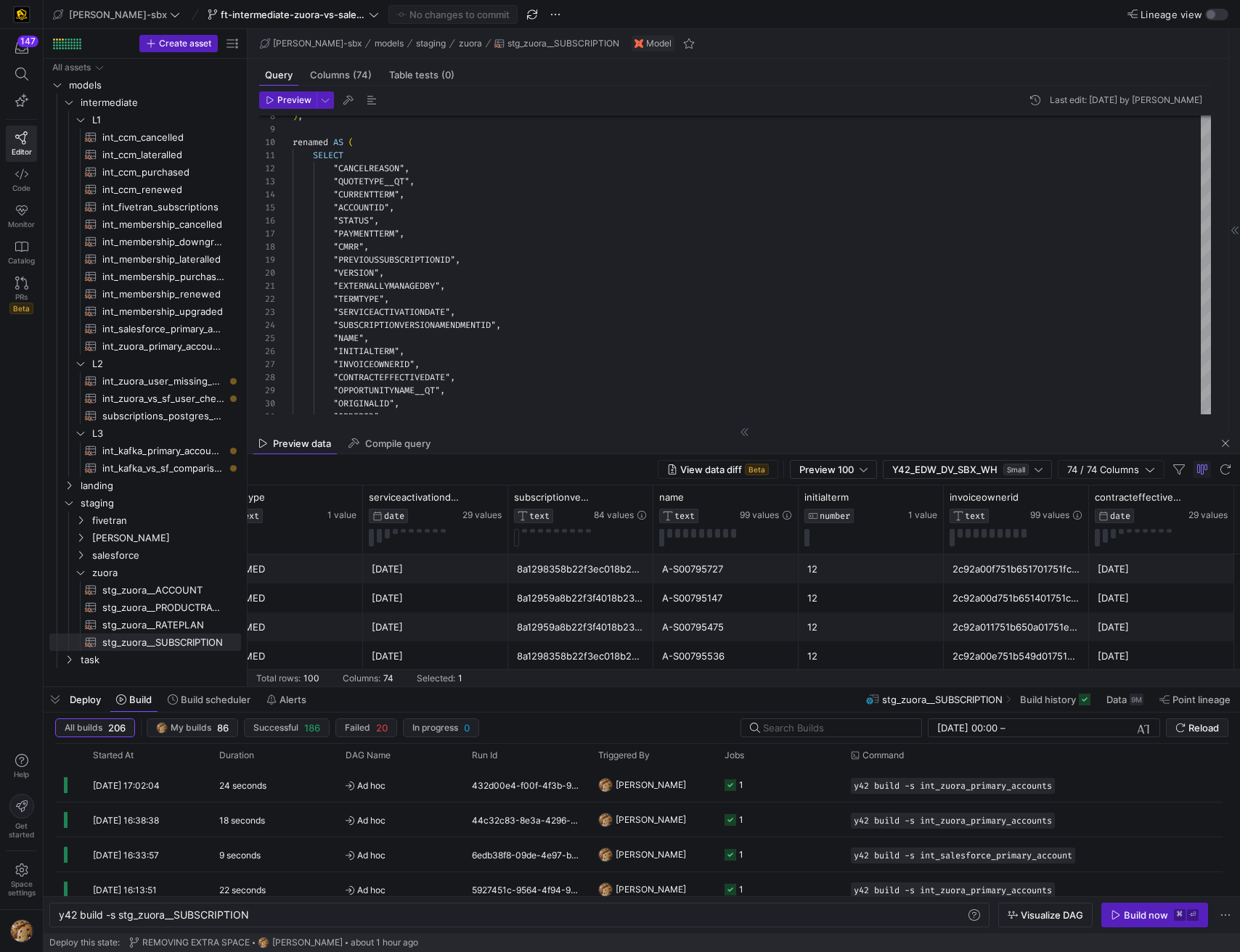
scroll to position [0, 1763]
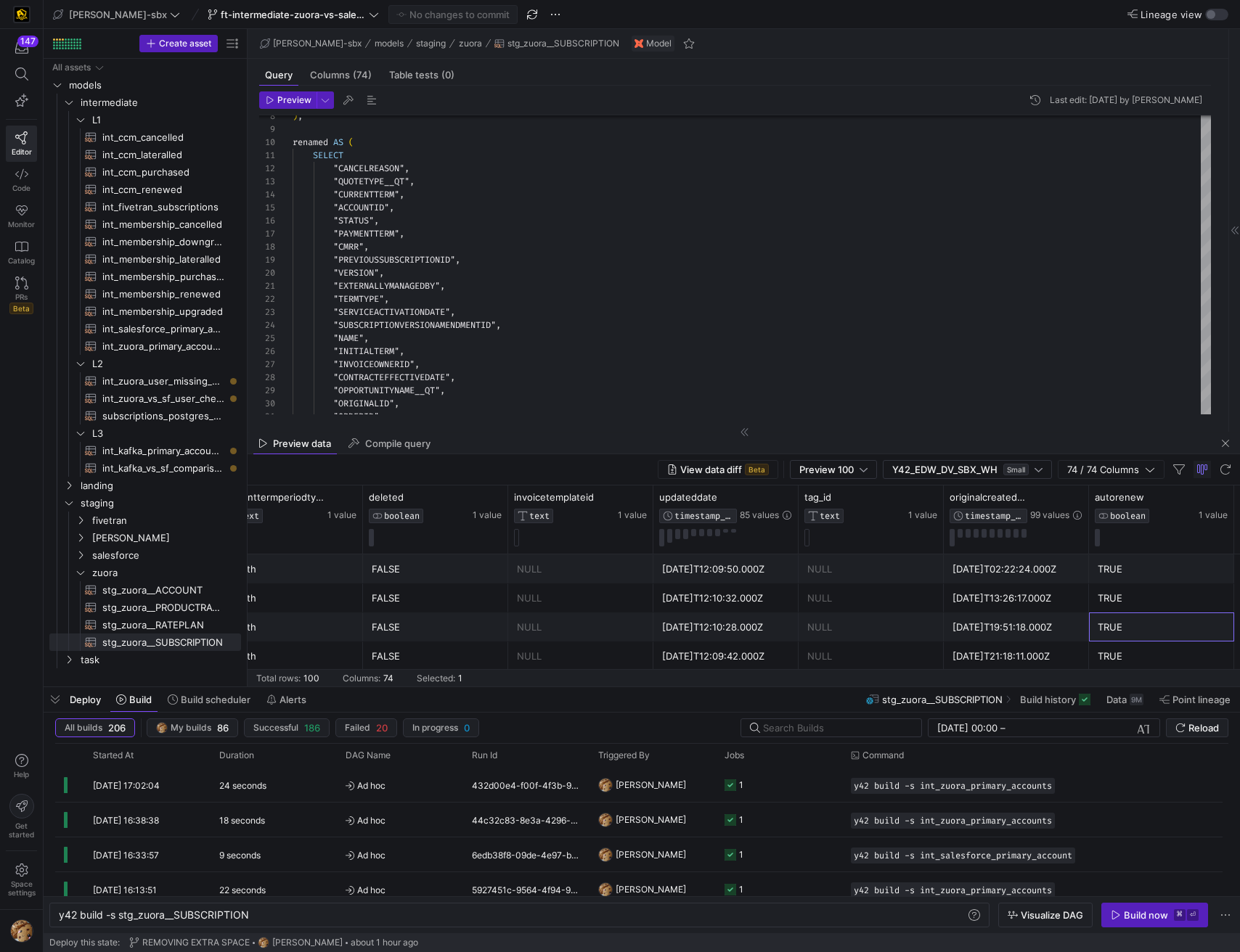
scroll to position [0, 4810]
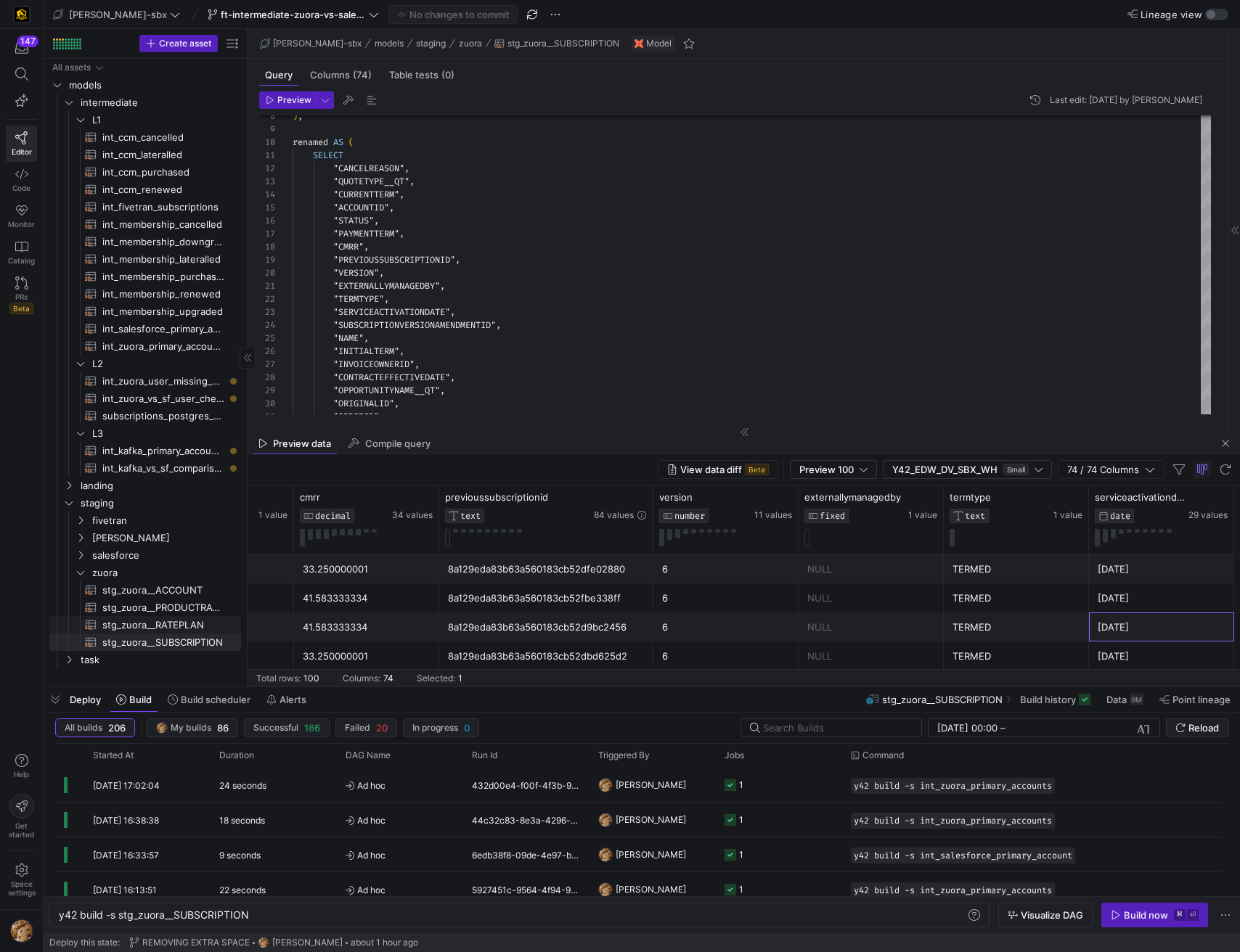
click at [171, 624] on span "stg_zuora__RATEPLAN​​​​​​​​​​" at bounding box center [163, 625] width 122 height 17
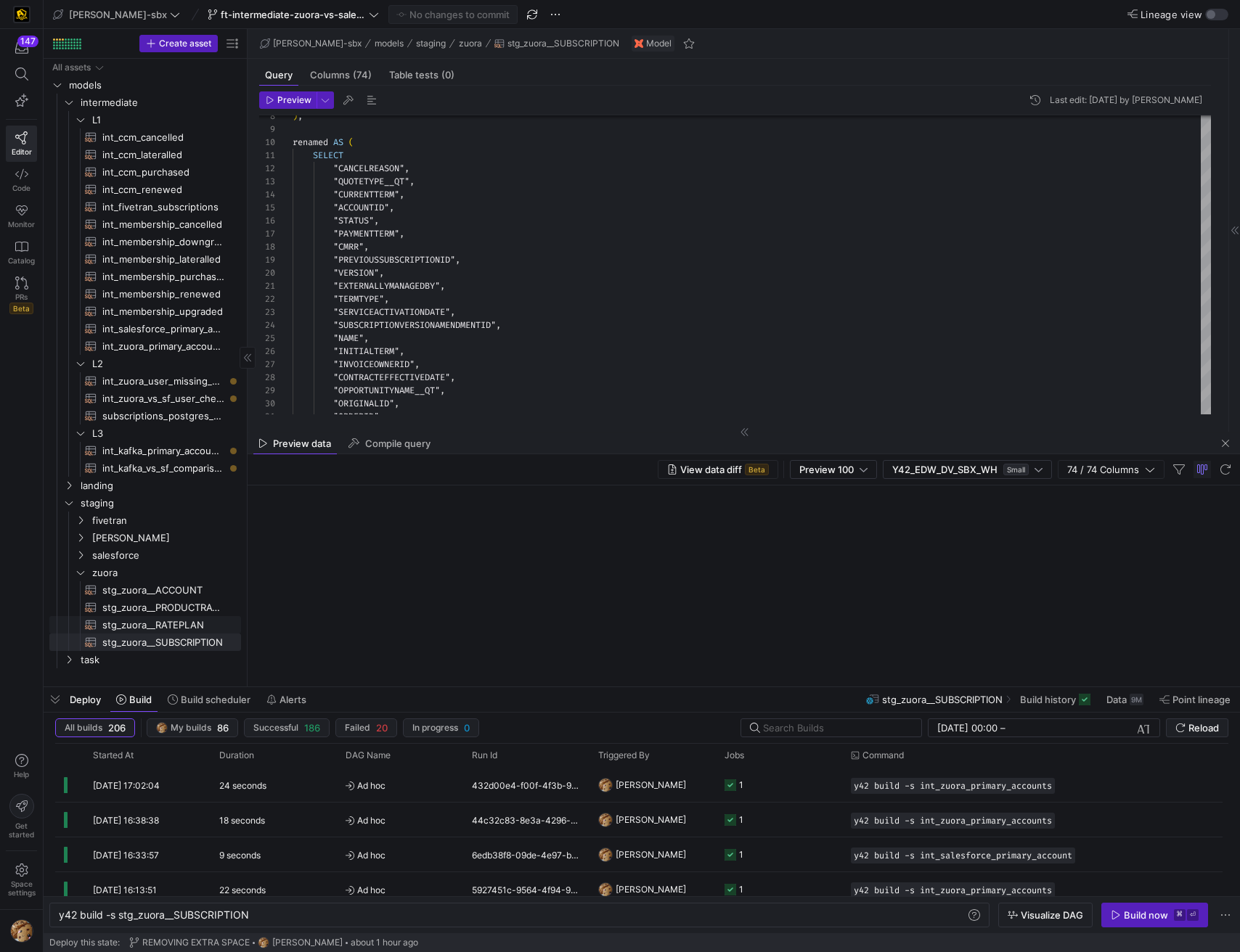
type textarea "{{config(tags=["z_vs_sf_prep"])}} {{config(materialized = 'table')}} WITH sourc…"
type textarea "y42 build -s stg_zuora__RATEPLAN"
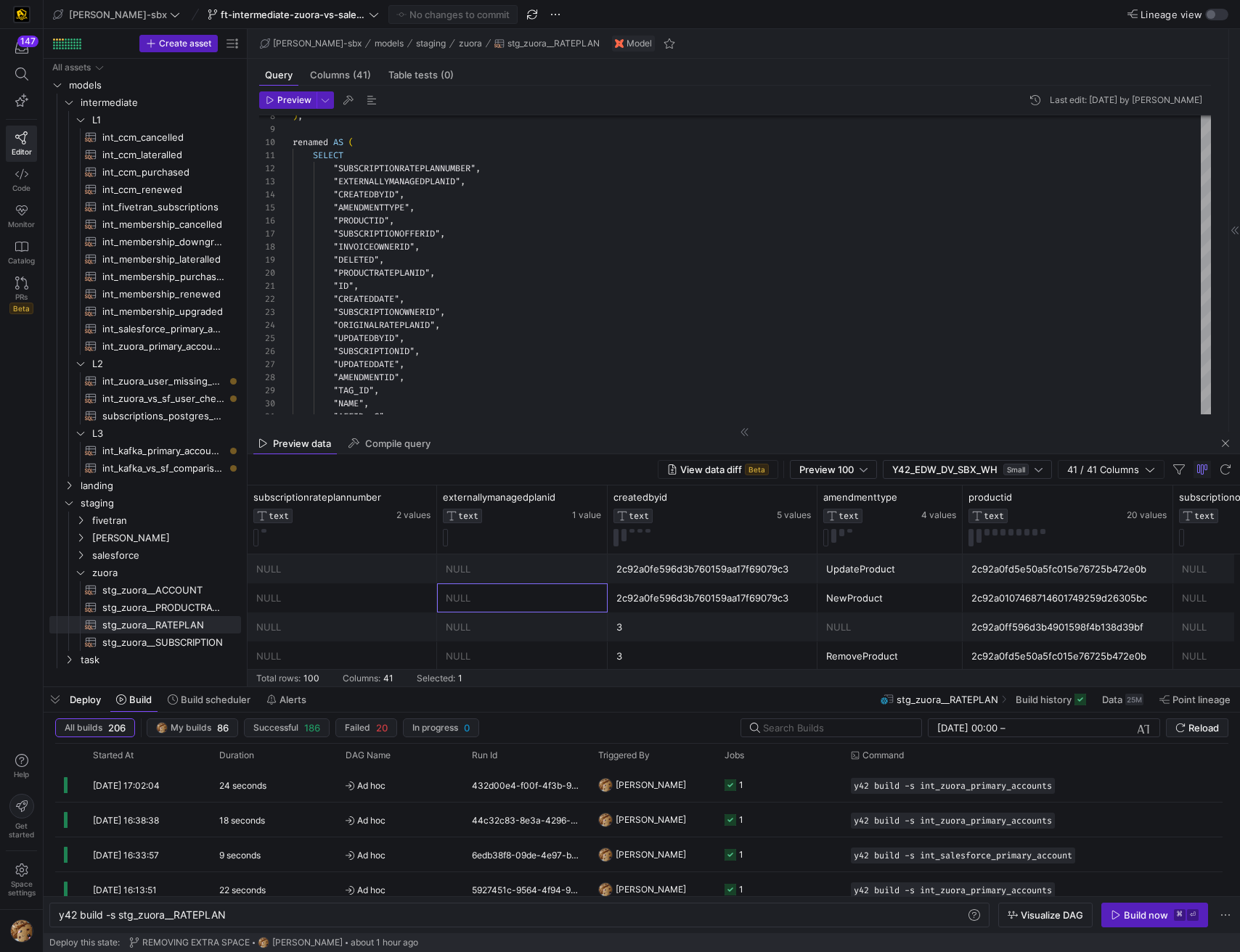
click at [448, 594] on div "NULL" at bounding box center [522, 598] width 153 height 28
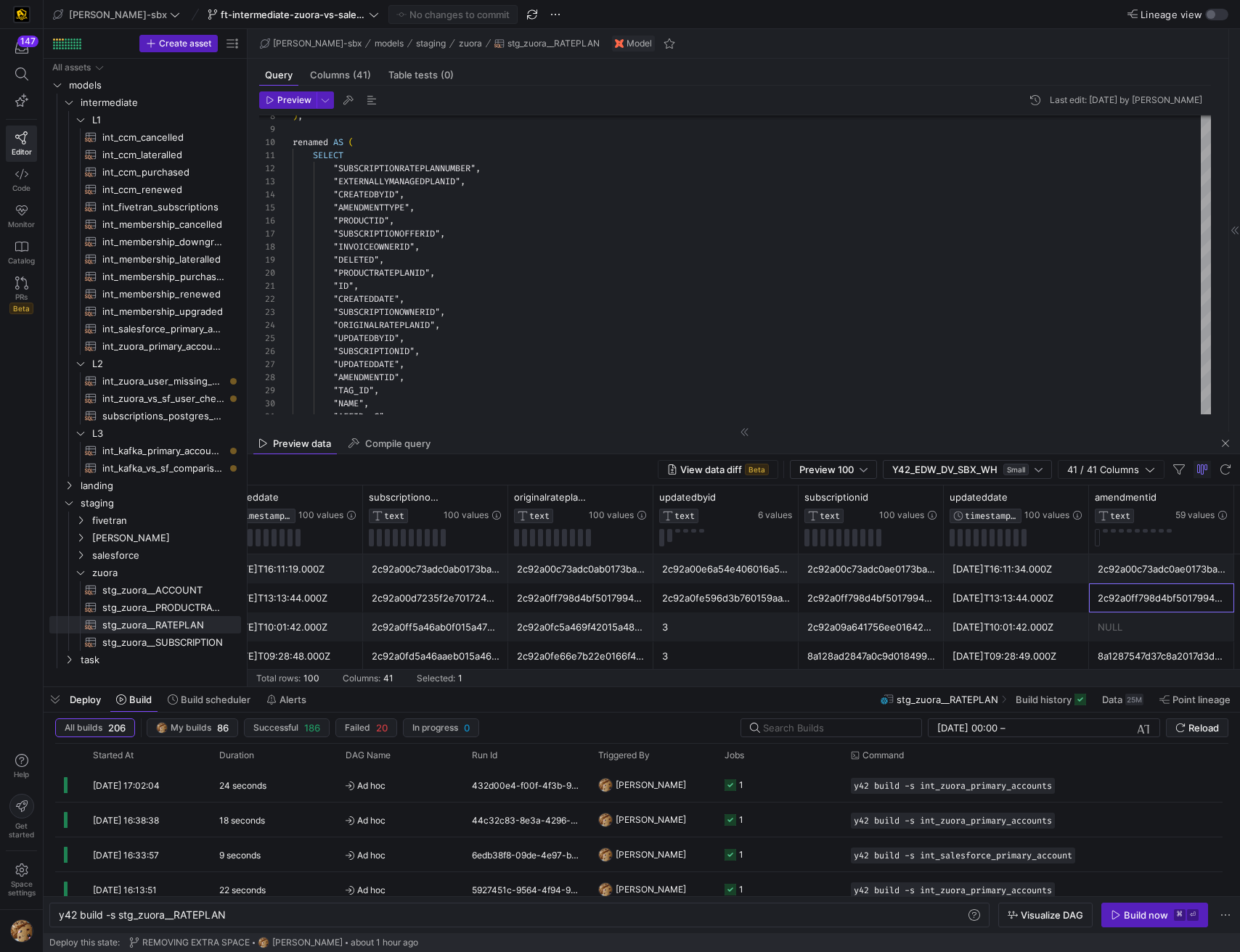
scroll to position [0, 2037]
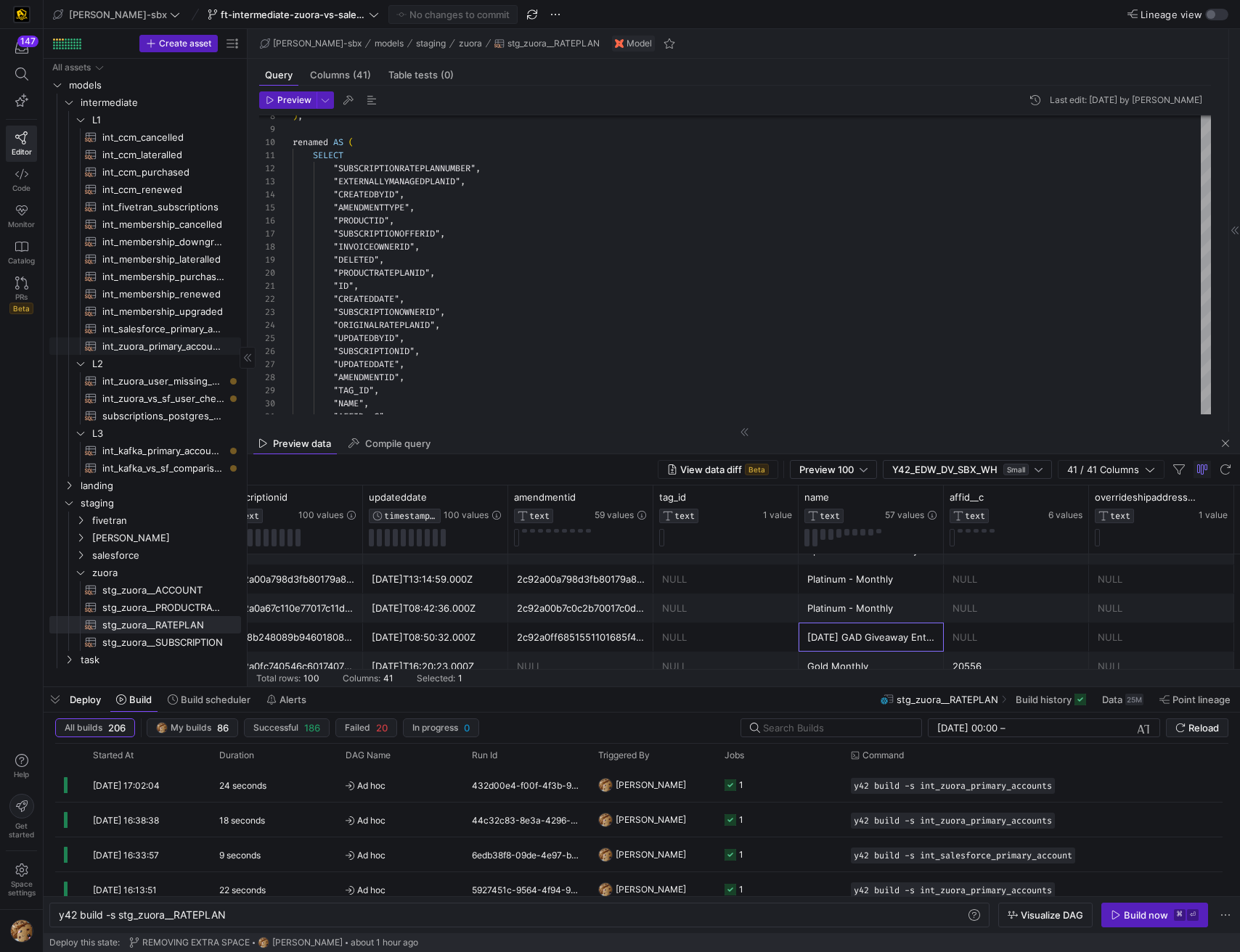
click at [134, 349] on span "int_zuora_primary_accounts​​​​​​​​​​" at bounding box center [163, 346] width 122 height 17
type textarea "-- File Name: int_zuora_primary_accounts -- Created by: [PERSON_NAME] -- Last M…"
type textarea "y42 build -s int_zuora_primary_accounts"
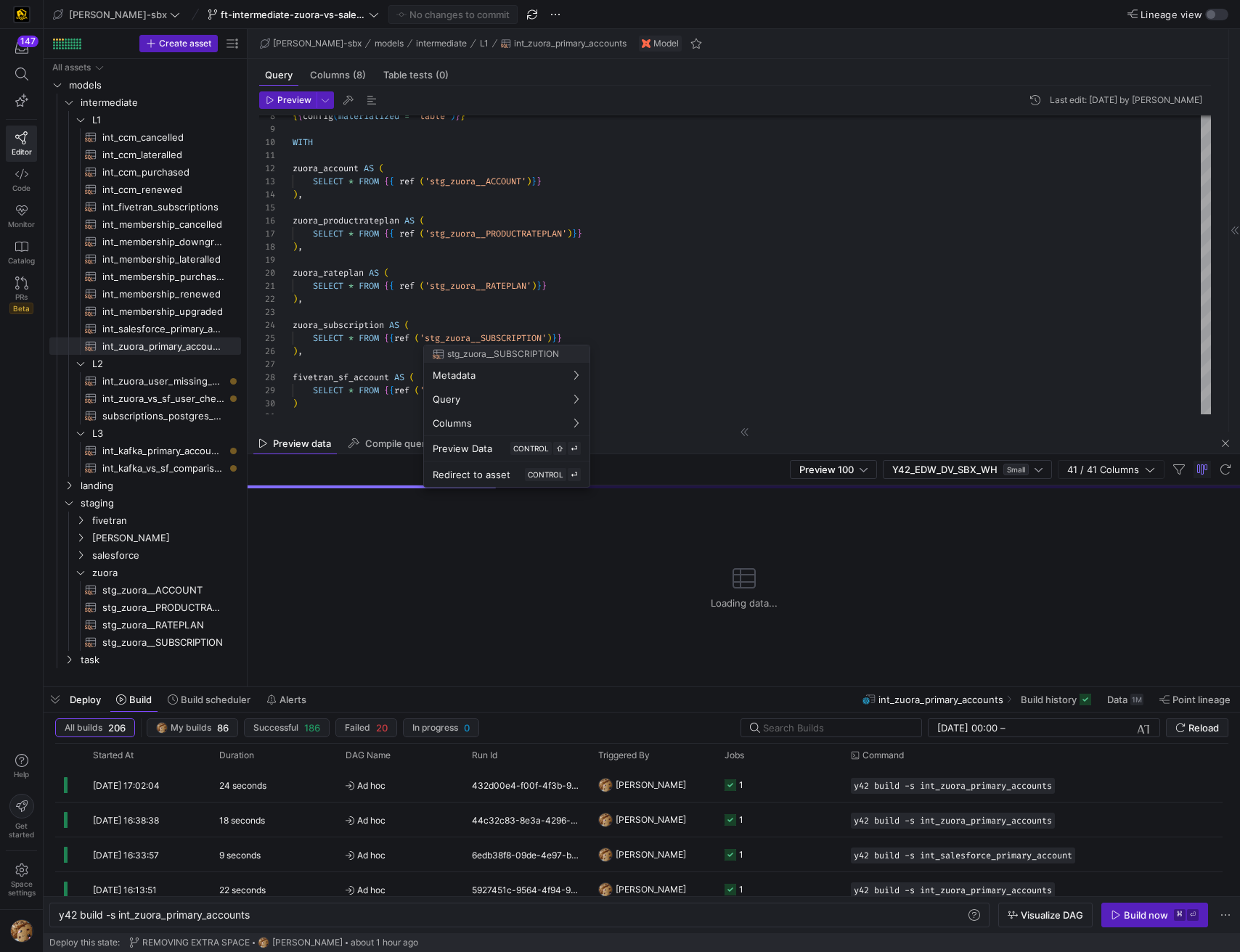
click at [412, 281] on div at bounding box center [620, 476] width 1240 height 952
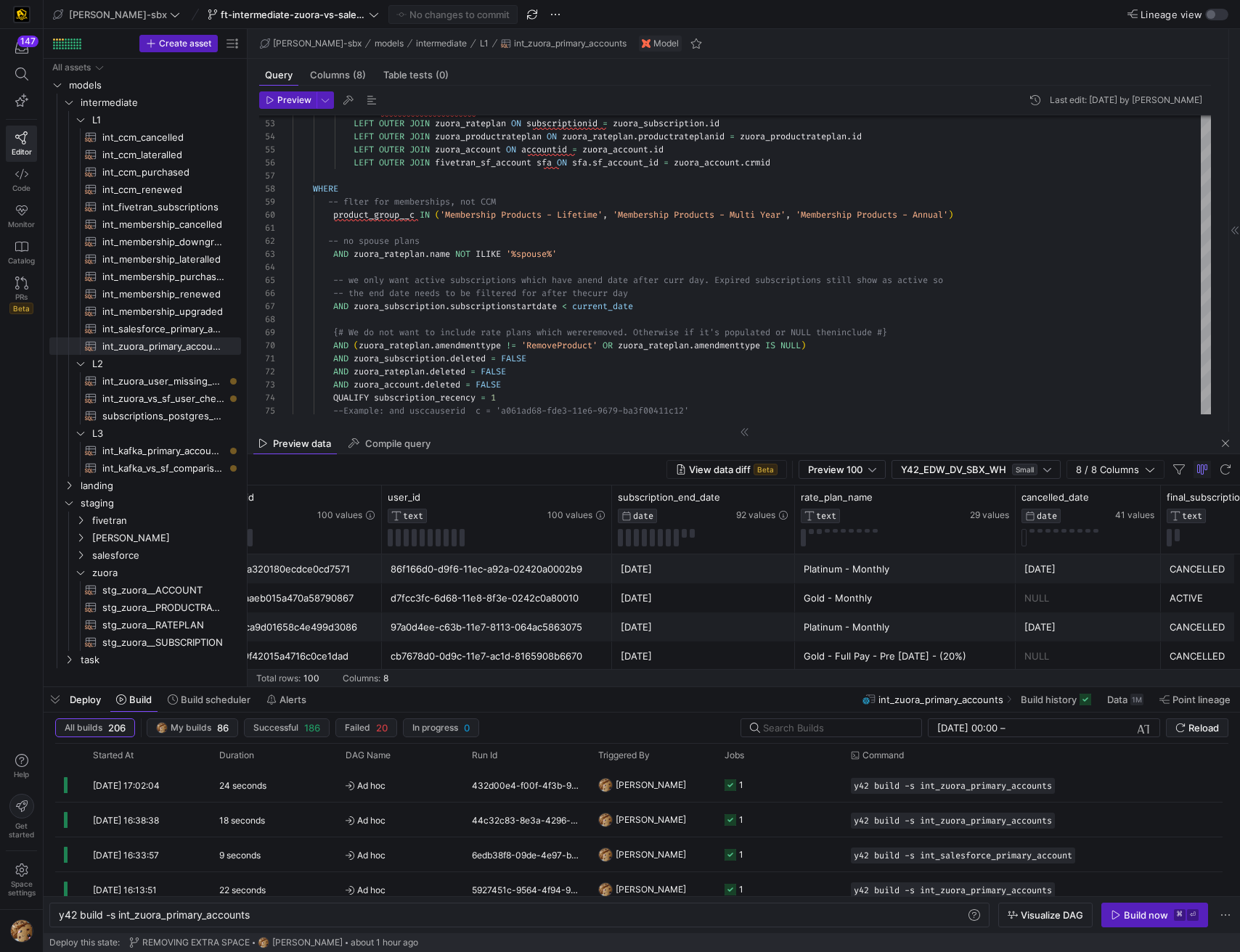
scroll to position [0, 269]
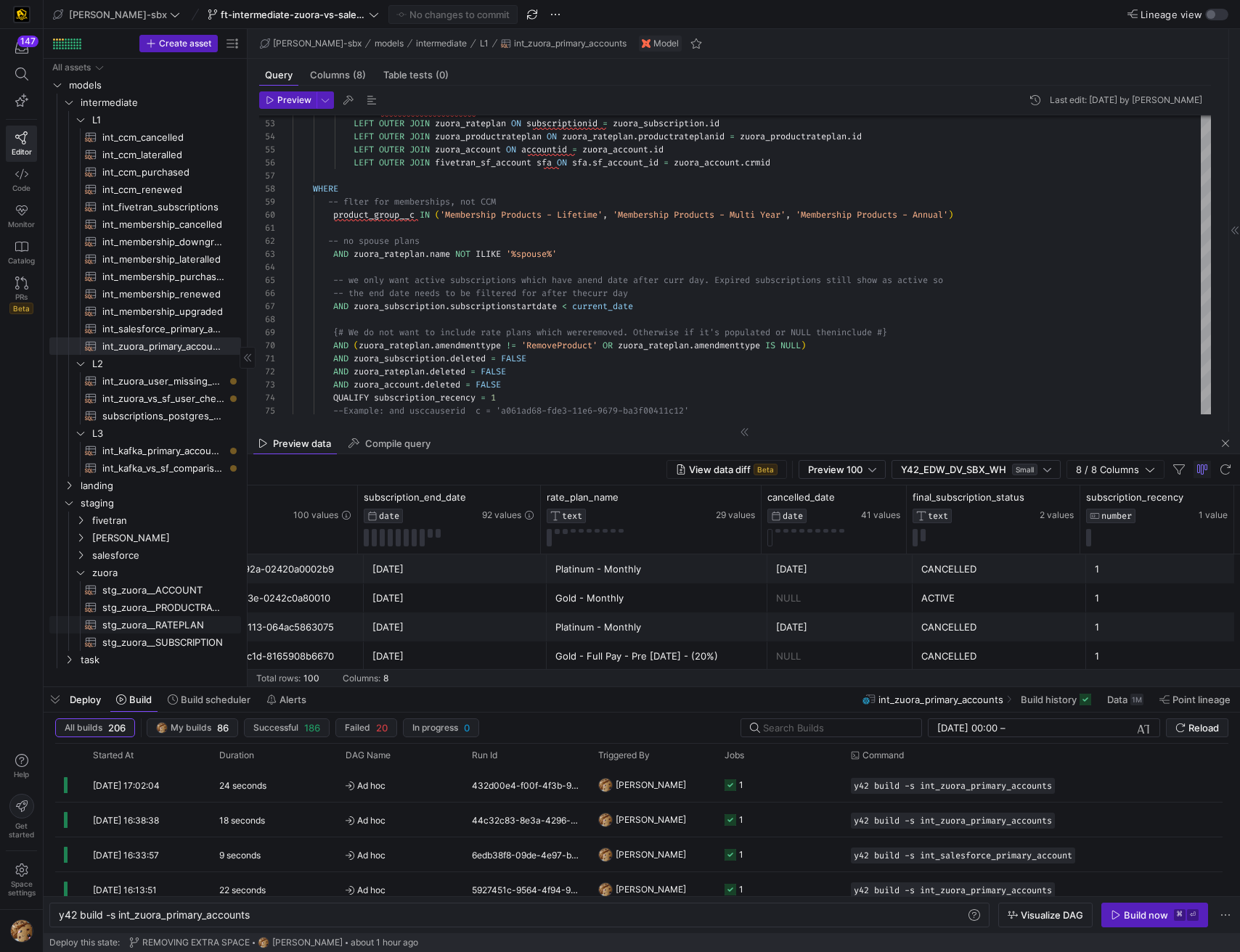
click at [151, 627] on span "stg_zuora__RATEPLAN​​​​​​​​​​" at bounding box center [163, 625] width 122 height 17
type textarea "{{config(tags=["z_vs_sf_prep"])}} {{config(materialized = 'table')}} WITH sourc…"
type textarea "y42 build -s stg_zuora__RATEPLAN"
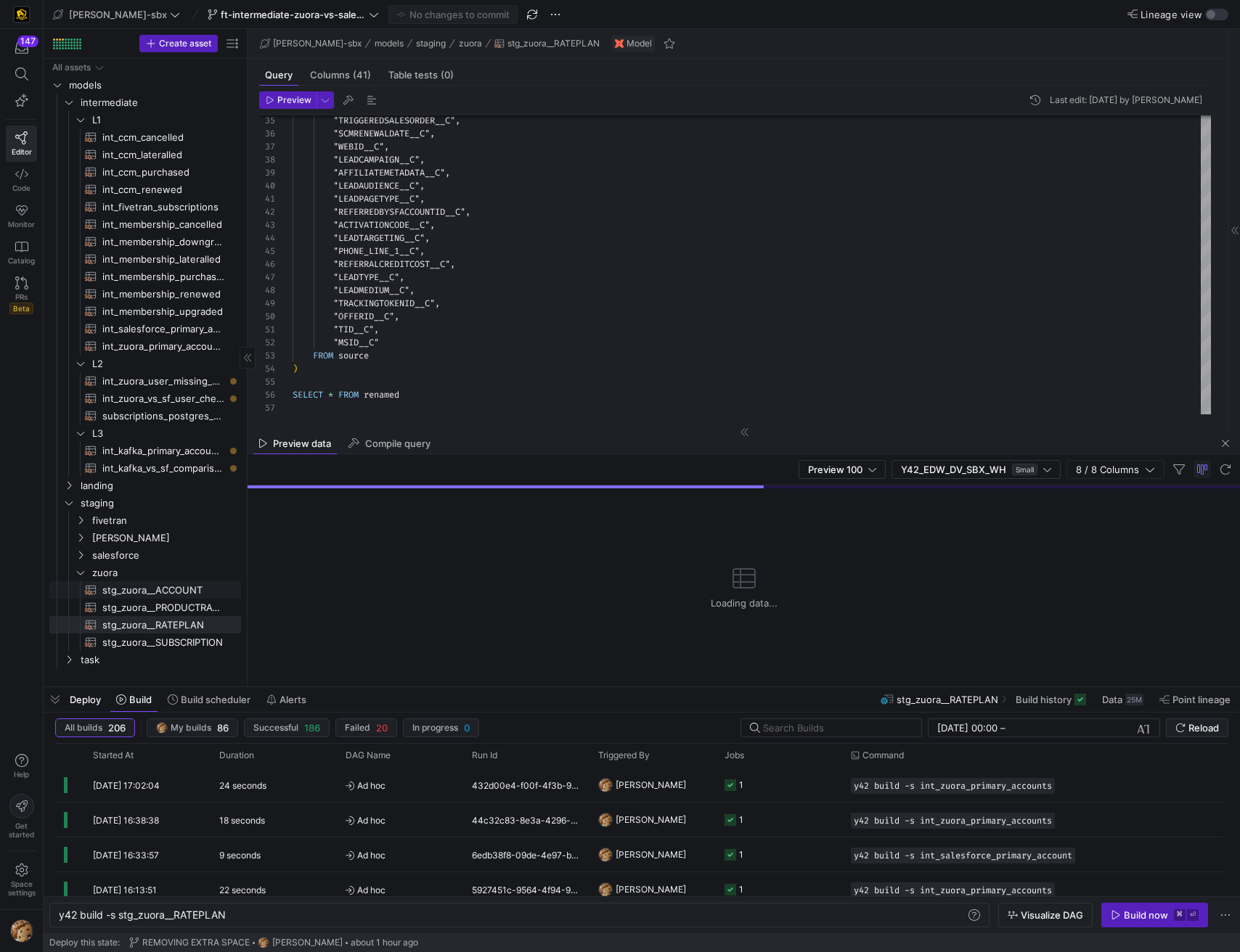
click at [171, 589] on span "stg_zuora__ACCOUNT​​​​​​​​​​" at bounding box center [163, 590] width 122 height 17
type textarea "{{config(tags=["z_vs_sf_prep"])}} {{config(materialized = 'table')}} WITH sourc…"
type textarea "y42 build -s stg_zuora__ACCOUNT"
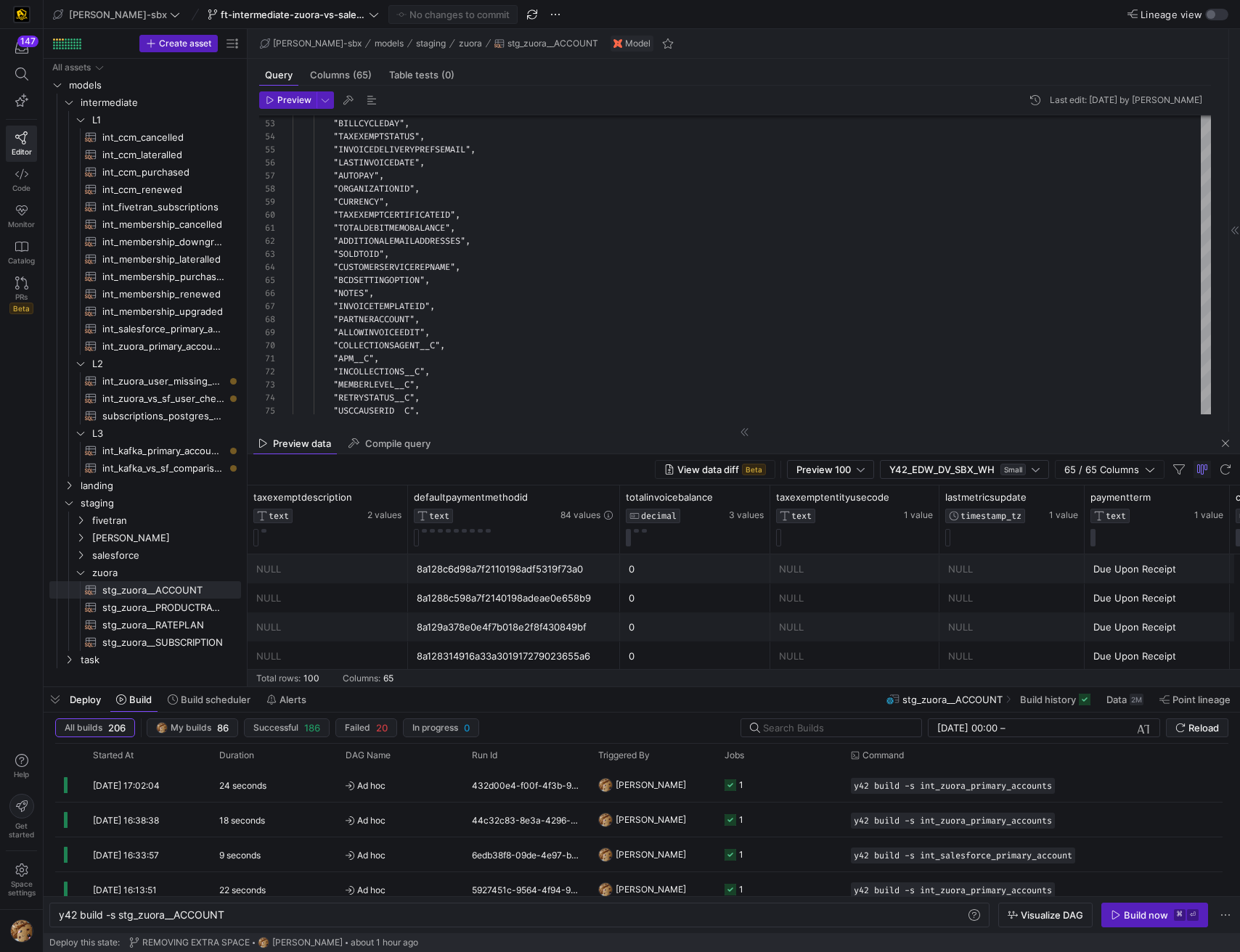
click at [614, 580] on div "8a128c6d98a7f2110198adf5319f73a0" at bounding box center [513, 569] width 212 height 29
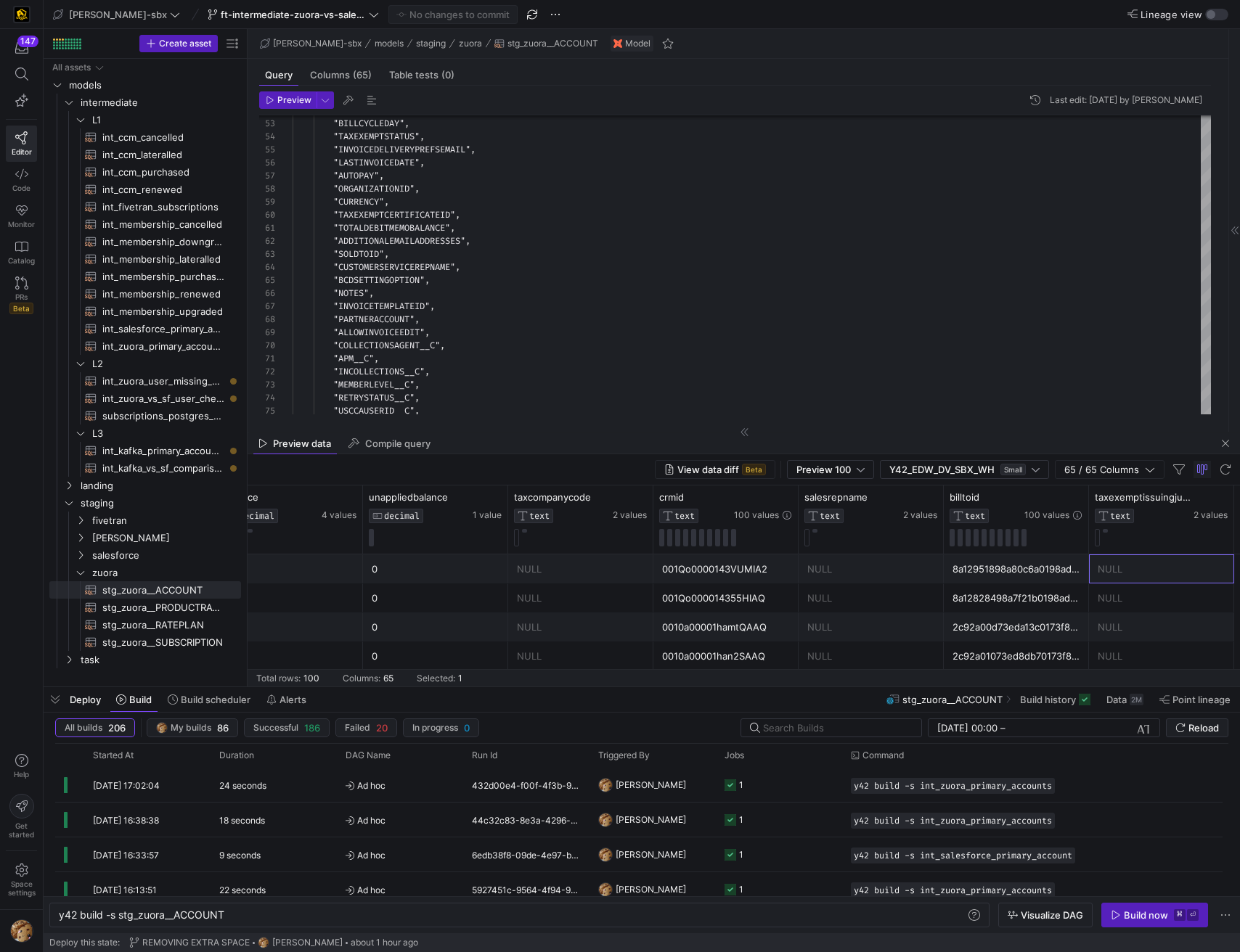
scroll to position [0, 1447]
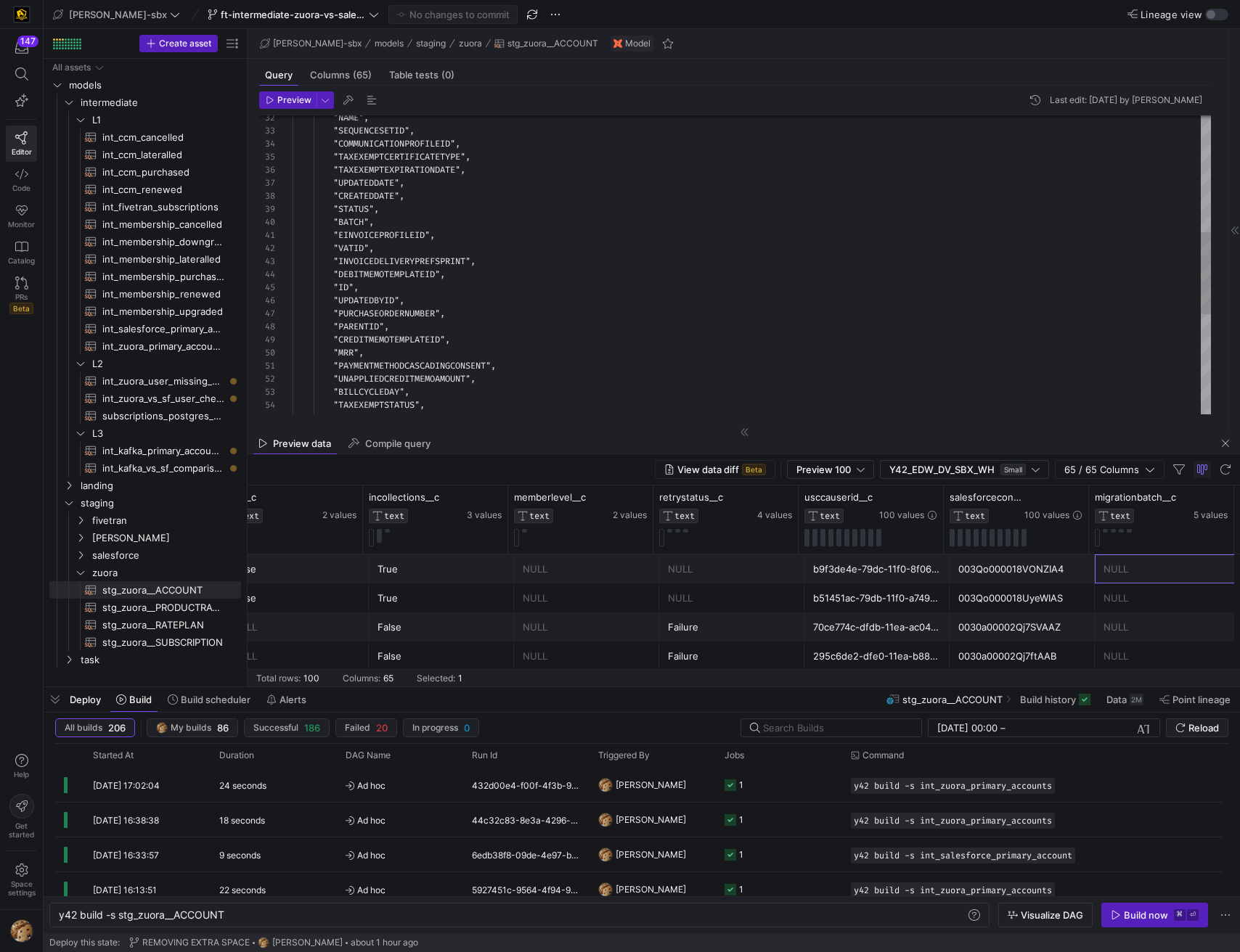
type textarea ""EINVOICEPROFILEID", "VATID", "INVOICEDELIVERYPREFSPRINT", "DEBITMEMOTEMPLATEID…"
click at [475, 291] on div ""TAXEXEMPTSTATUS" , "INVOICEDELIVERYPREFSEMAIL" , "UPDATEDBYID" , "PURCHASEORDE…" at bounding box center [751, 236] width 919 height 1083
type textarea "r"
type textarea ""TOTALDEBITMEMOBALANCE", "ADDITIONALEMAILADDRESSES", "SOLDTOID", "CUSTOMERSERVI…"
type textarea "ra"
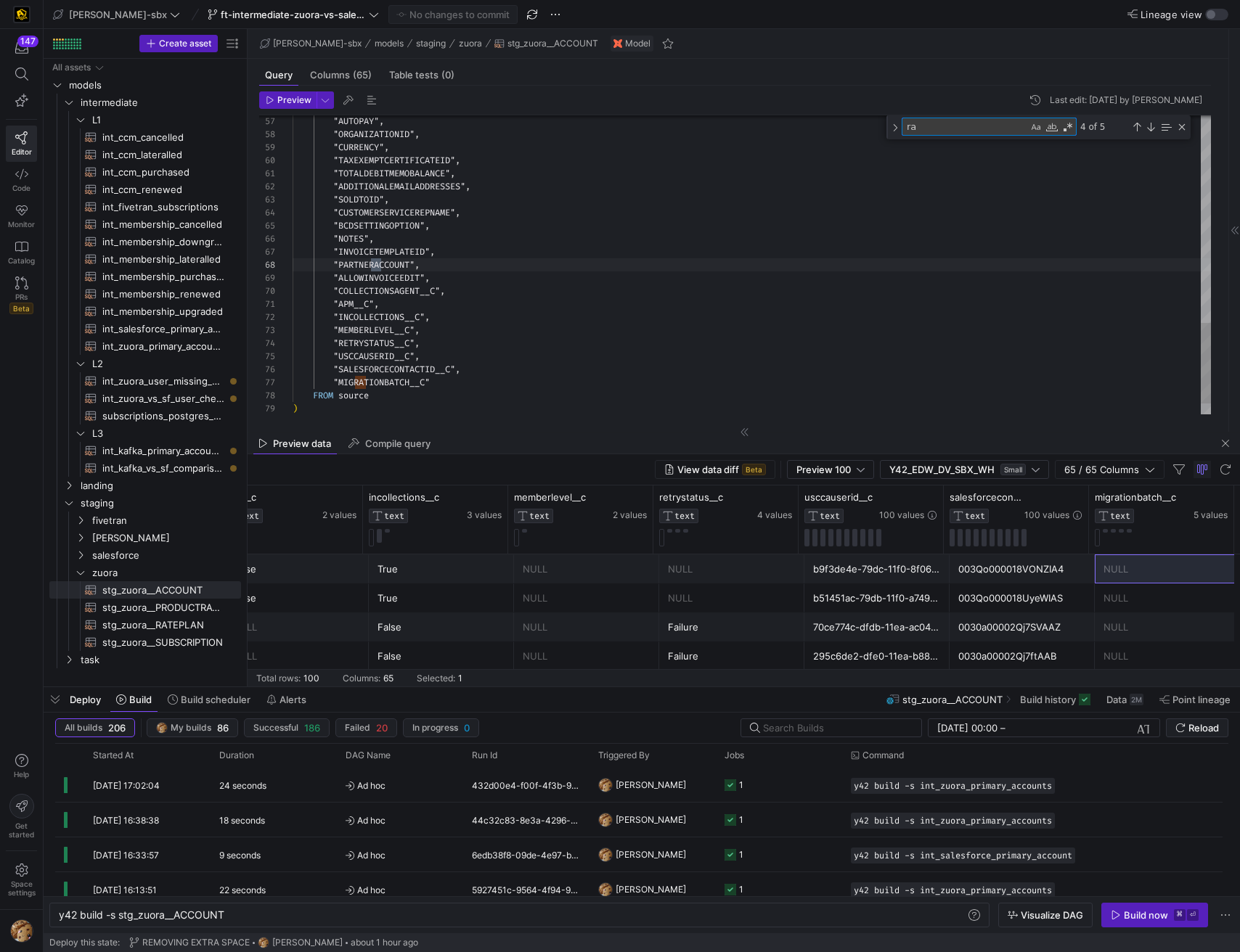
type textarea ""APM__C", "INCOLLECTIONS__C", "MEMBERLEVEL__C", "RETRYSTATUS__C", "USCCAUSERID_…"
type textarea "rate"
click at [147, 620] on span "stg_zuora__RATEPLAN​​​​​​​​​​" at bounding box center [163, 625] width 122 height 17
type textarea "{{config(tags=["z_vs_sf_prep"])}} {{config(materialized = 'table')}} WITH sourc…"
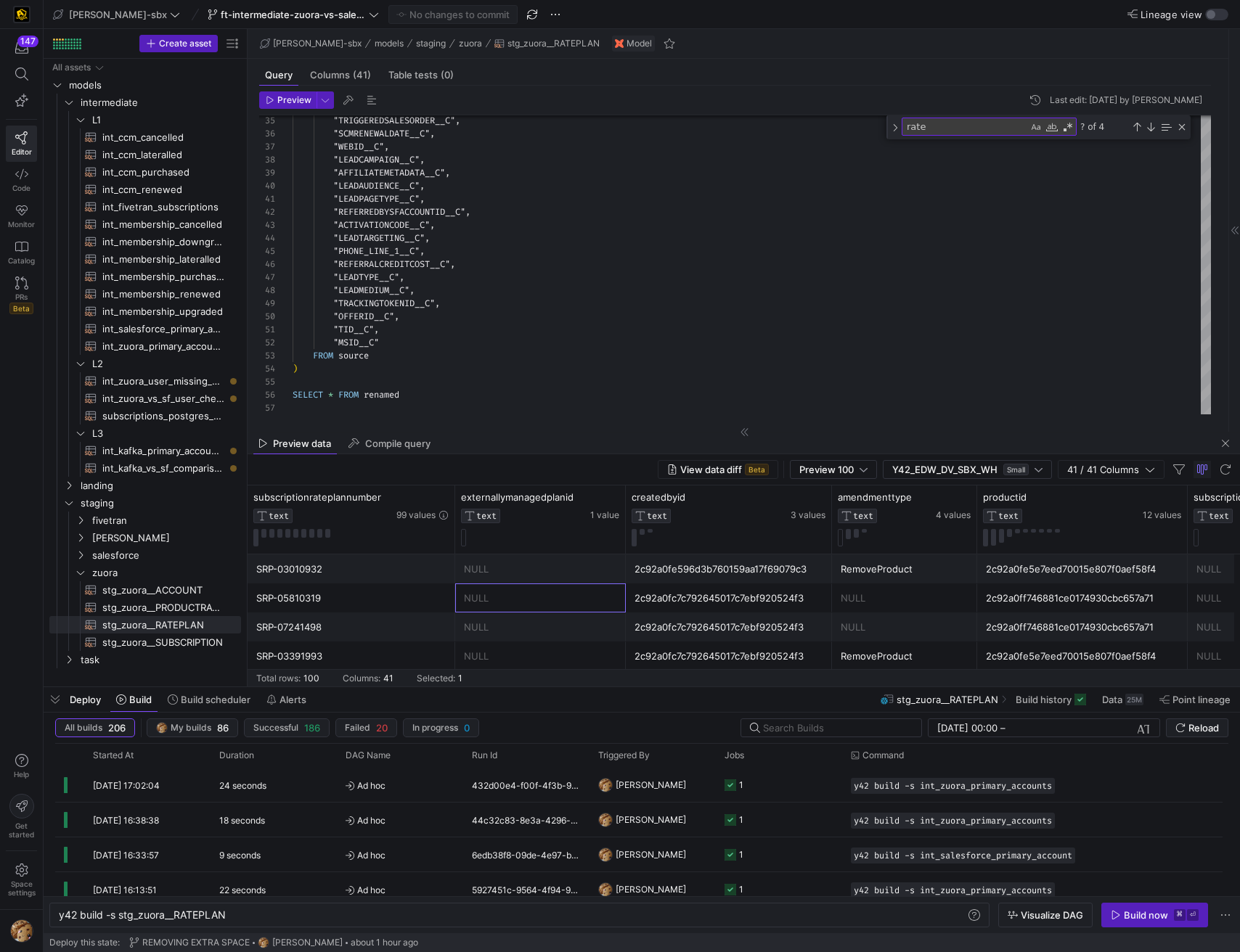
click at [482, 589] on div "NULL" at bounding box center [540, 598] width 153 height 28
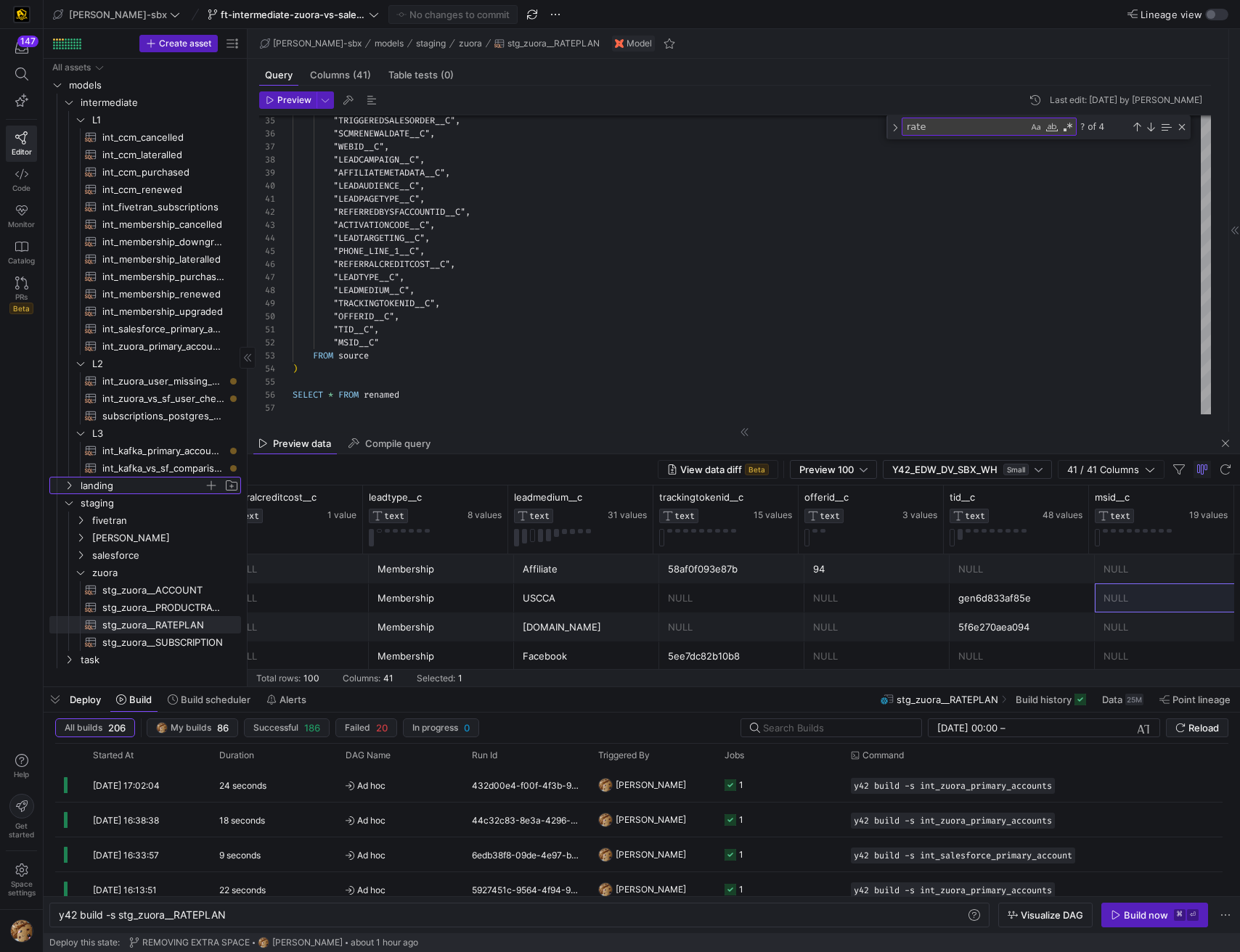
click at [104, 484] on span "landing" at bounding box center [142, 486] width 123 height 17
click at [89, 557] on span "zuora" at bounding box center [156, 555] width 167 height 16
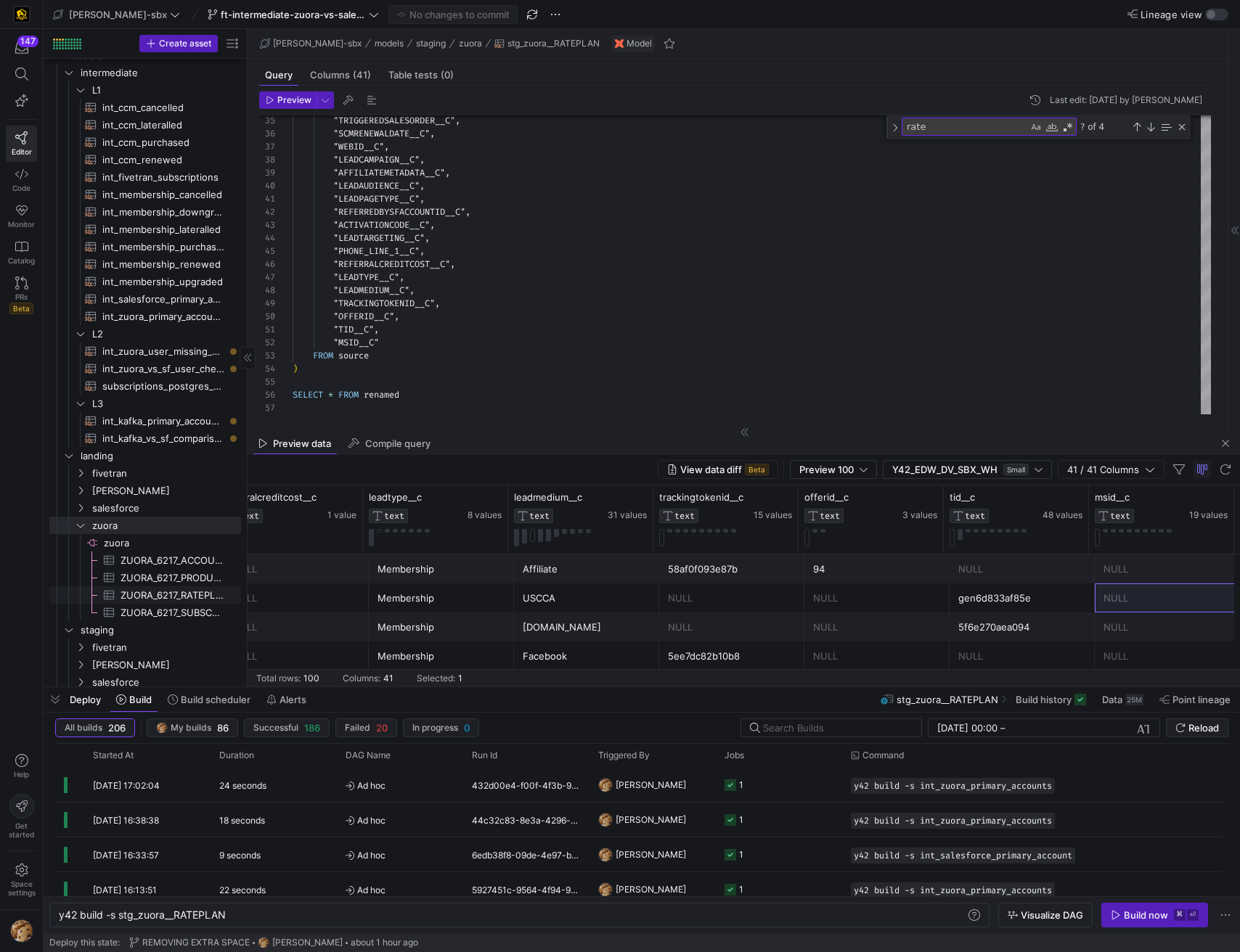
click at [162, 594] on span "ZUORA_6217_RATEPLAN​​​​​​​​​" at bounding box center [172, 595] width 104 height 17
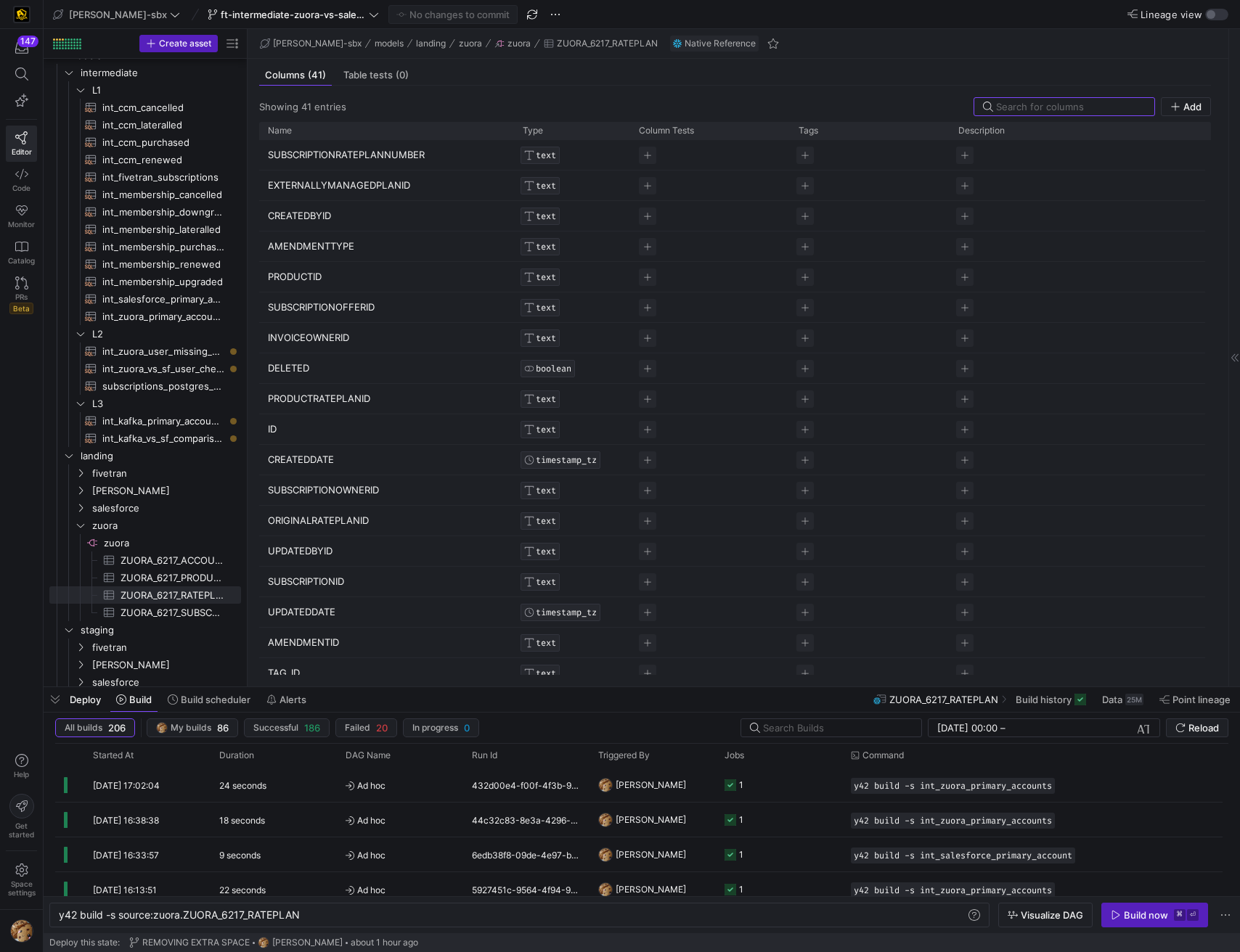
scroll to position [29, 0]
click at [162, 302] on span "int_salesforce_primary_account​​​​​​​​​​" at bounding box center [163, 299] width 122 height 17
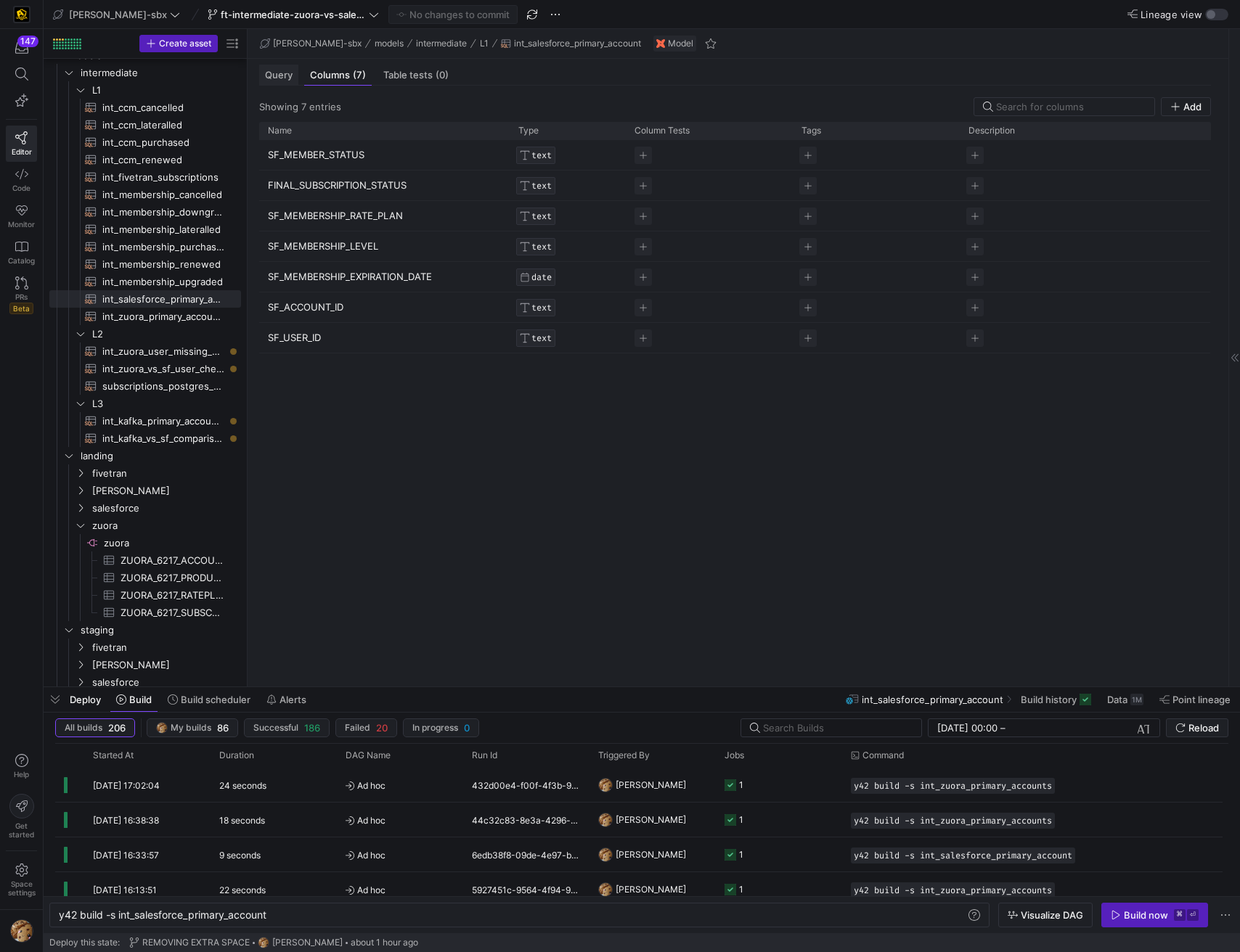
click at [275, 74] on span "Query" at bounding box center [278, 75] width 27 height 10
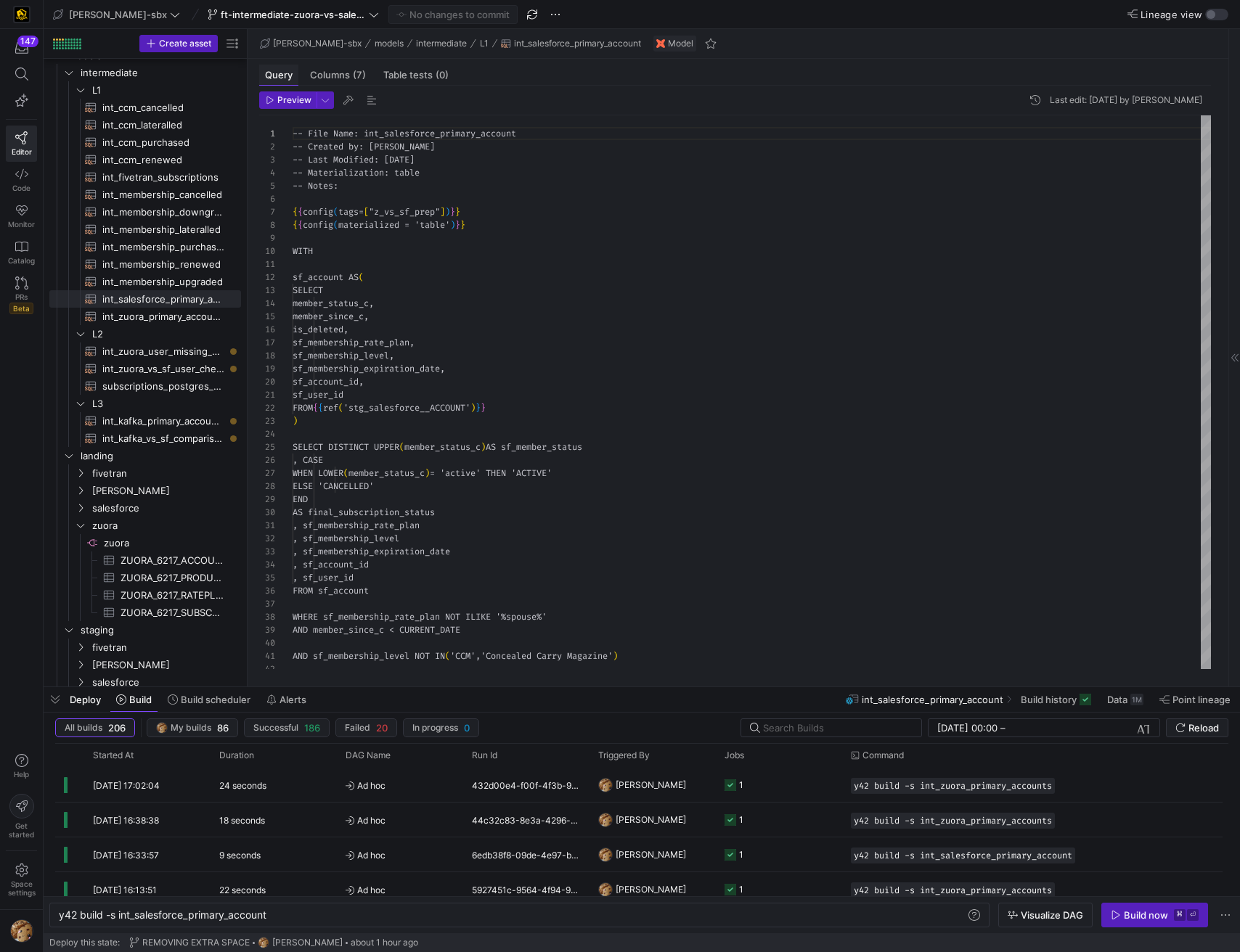
scroll to position [131, 0]
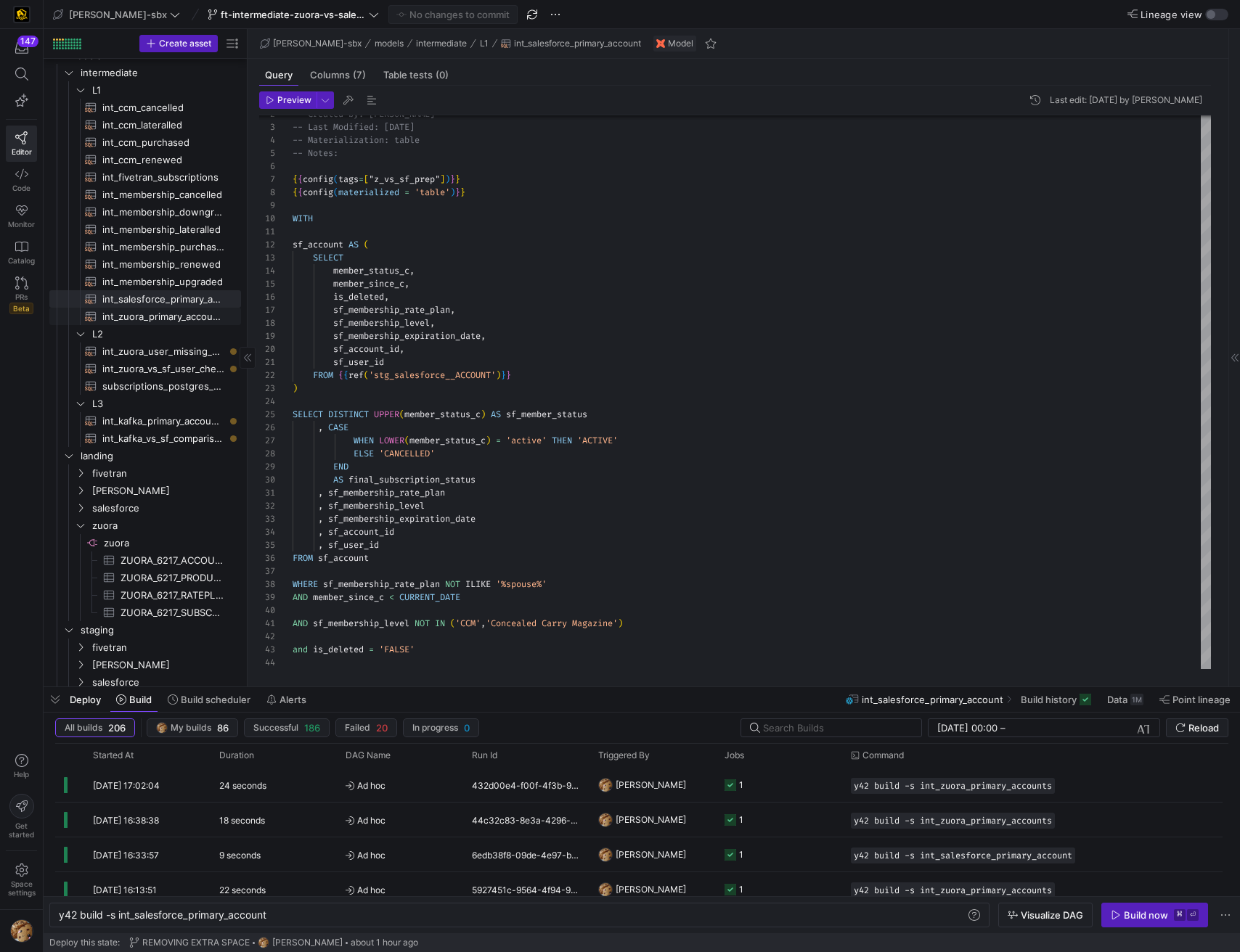
click at [186, 313] on span "int_zuora_primary_accounts​​​​​​​​​​" at bounding box center [163, 317] width 122 height 17
type textarea "y42 build -s int_zuora_primary_accounts"
type textarea "-- File Name: int_zuora_primary_accounts -- Created by: [PERSON_NAME] -- Last M…"
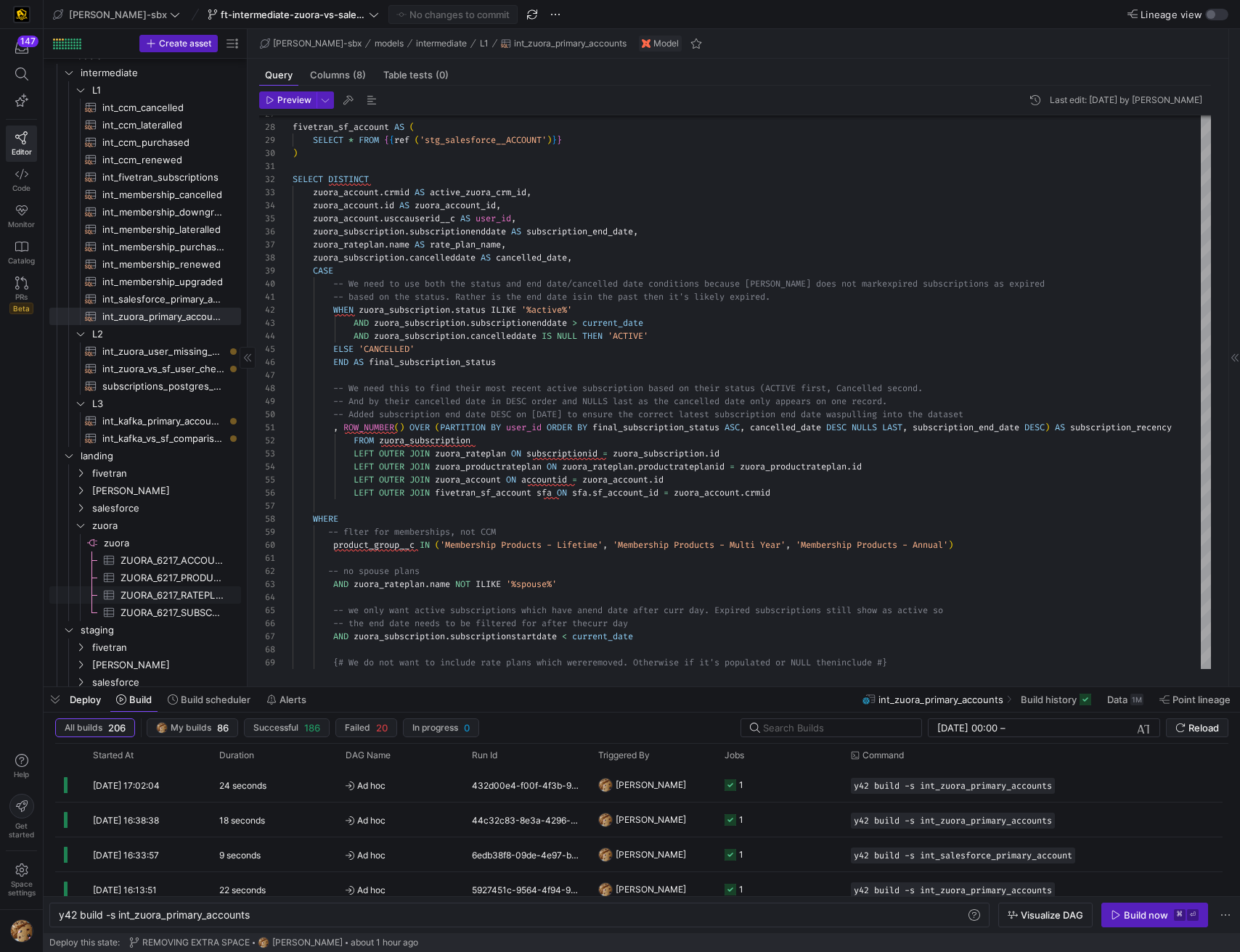
click at [192, 591] on span "ZUORA_6217_RATEPLAN​​​​​​​​​" at bounding box center [172, 595] width 104 height 17
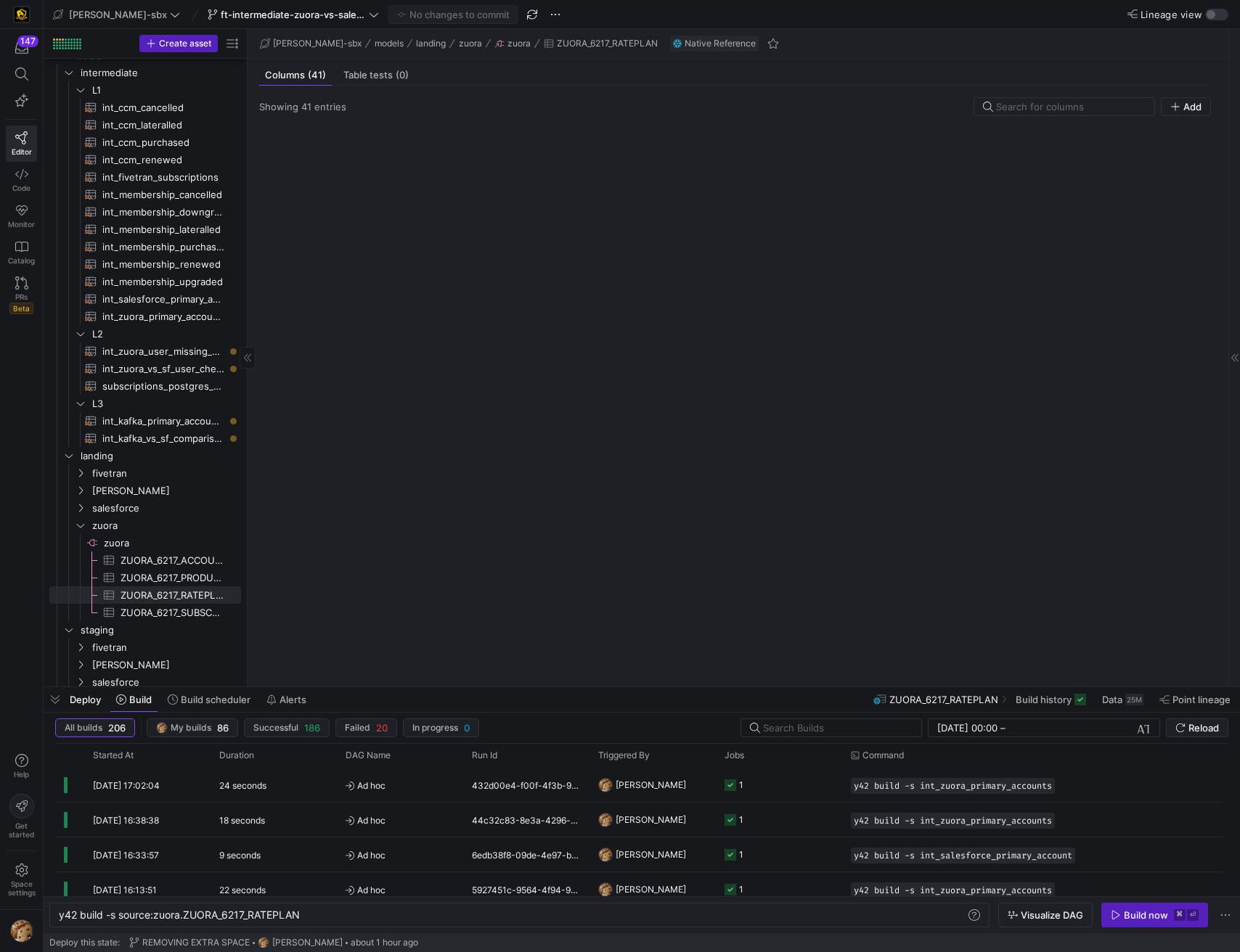
type textarea "y42 build -s source:zuora.ZUORA_6217_RATEPLAN"
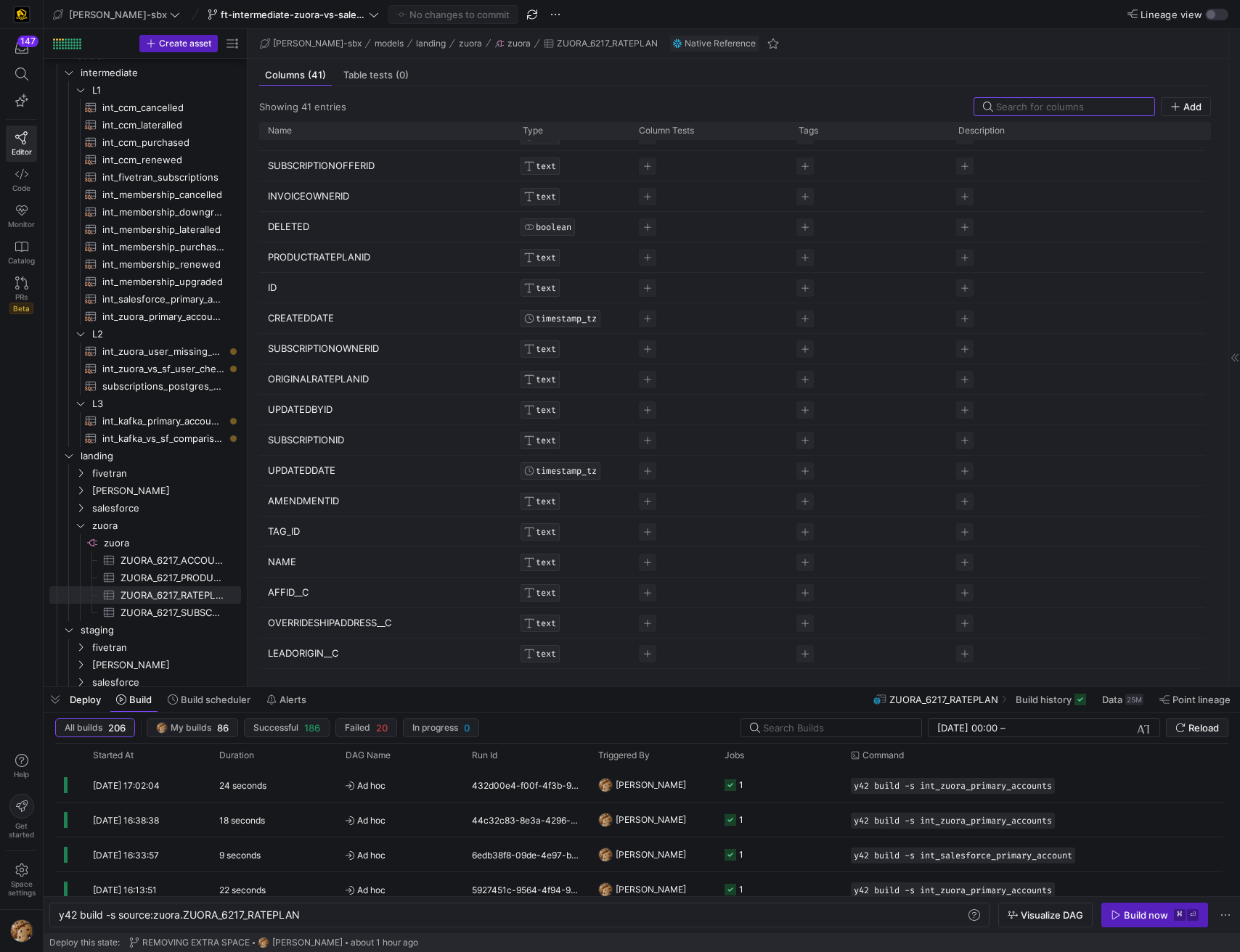
scroll to position [300, 0]
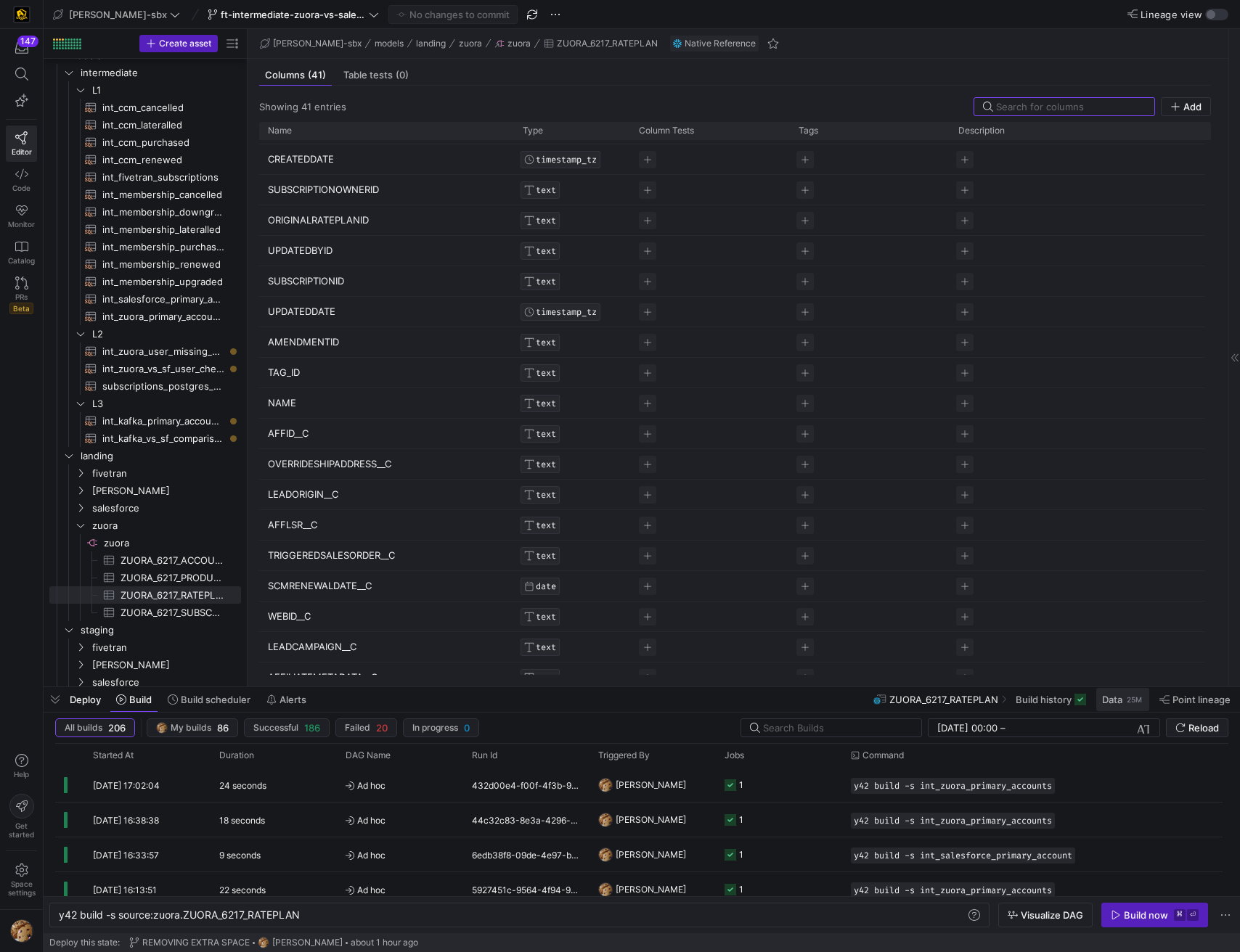
click at [1127, 701] on div "25M" at bounding box center [1133, 700] width 19 height 12
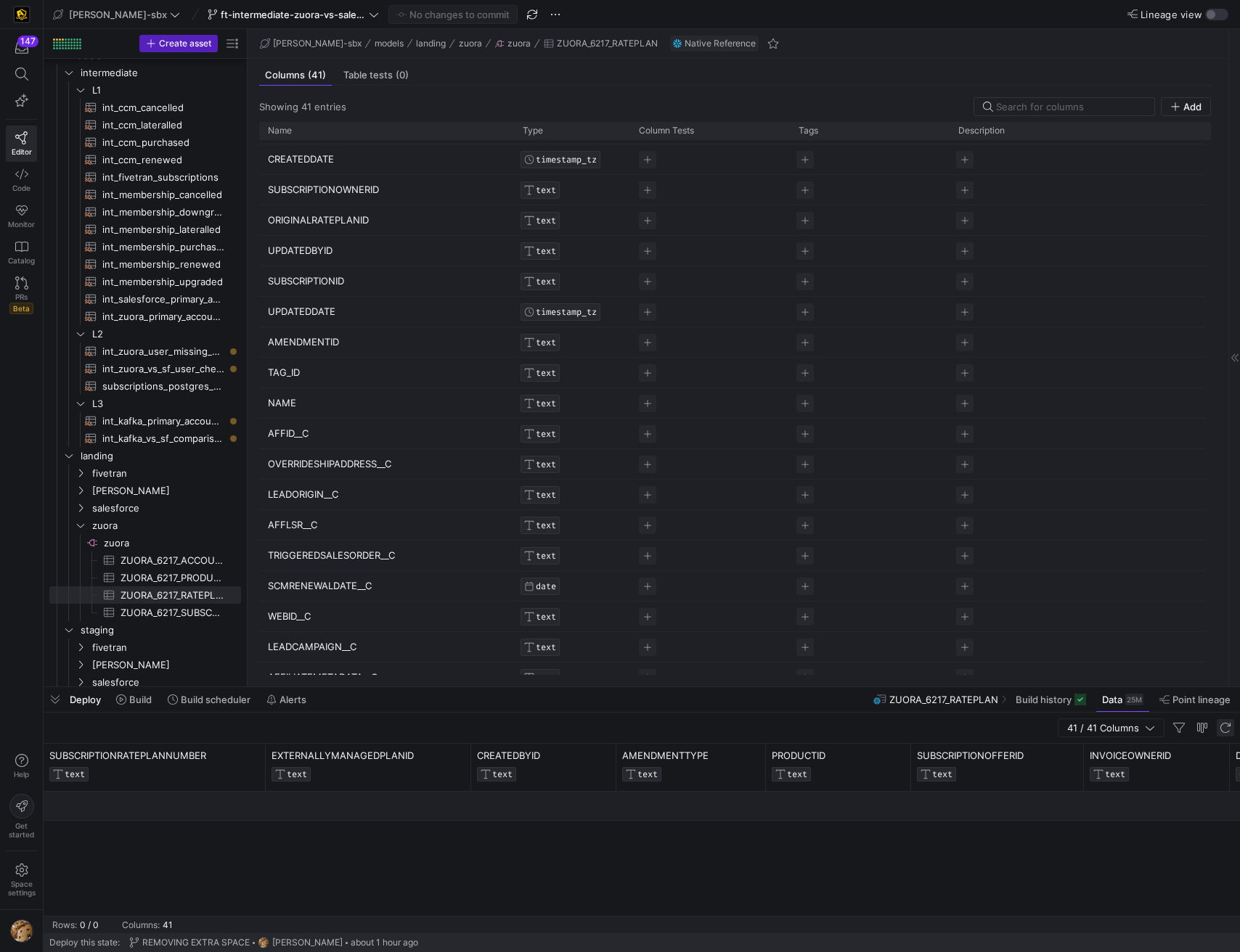
click at [1220, 734] on span "button" at bounding box center [1225, 728] width 18 height 18
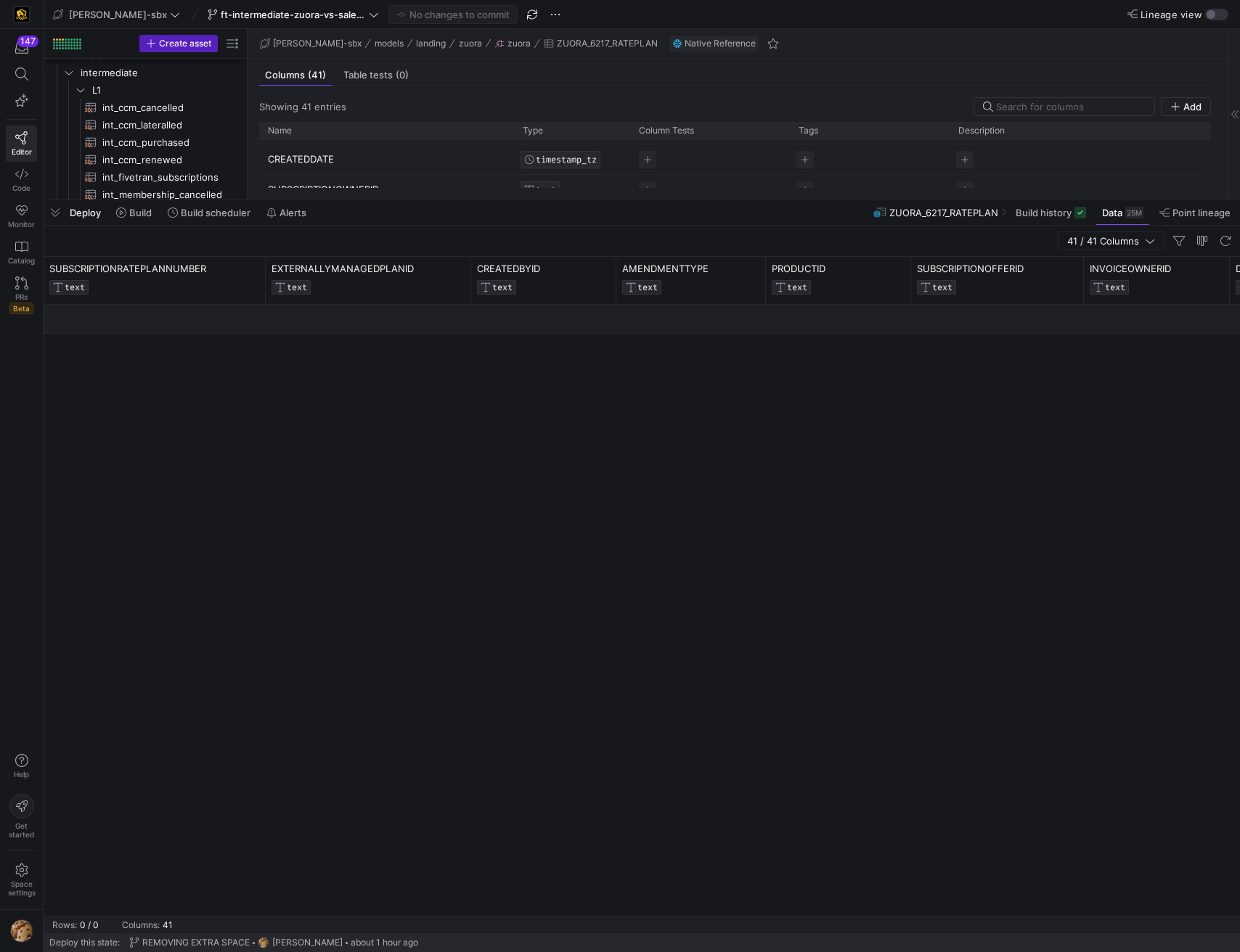
drag, startPoint x: 656, startPoint y: 604, endPoint x: 516, endPoint y: 213, distance: 415.3
click at [646, 197] on div at bounding box center [642, 200] width 1196 height 6
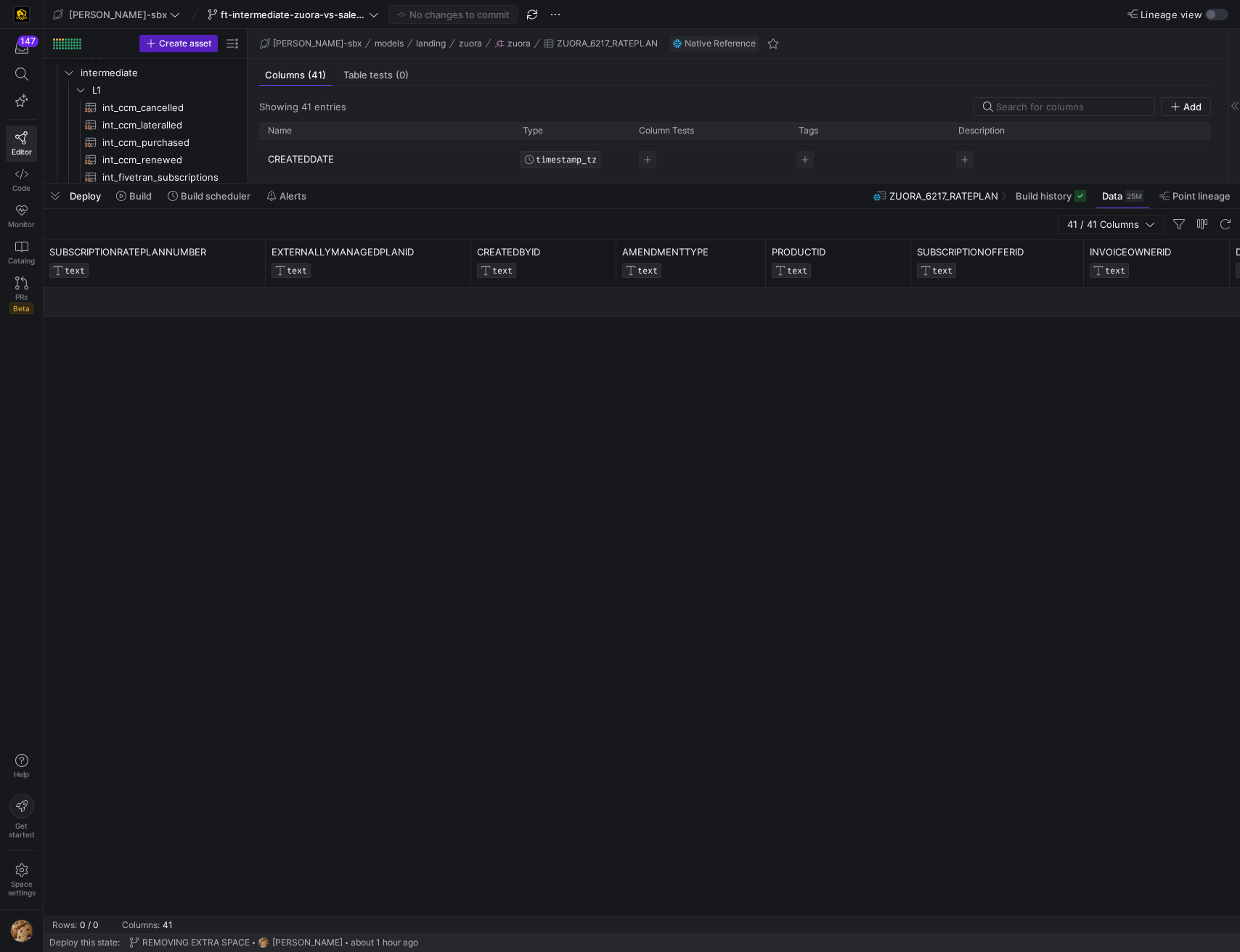
click at [319, 353] on div at bounding box center [642, 602] width 1196 height 627
click at [252, 299] on div at bounding box center [642, 303] width 1196 height 29
drag, startPoint x: 488, startPoint y: 371, endPoint x: 509, endPoint y: 375, distance: 21.4
click at [488, 371] on div at bounding box center [642, 602] width 1196 height 627
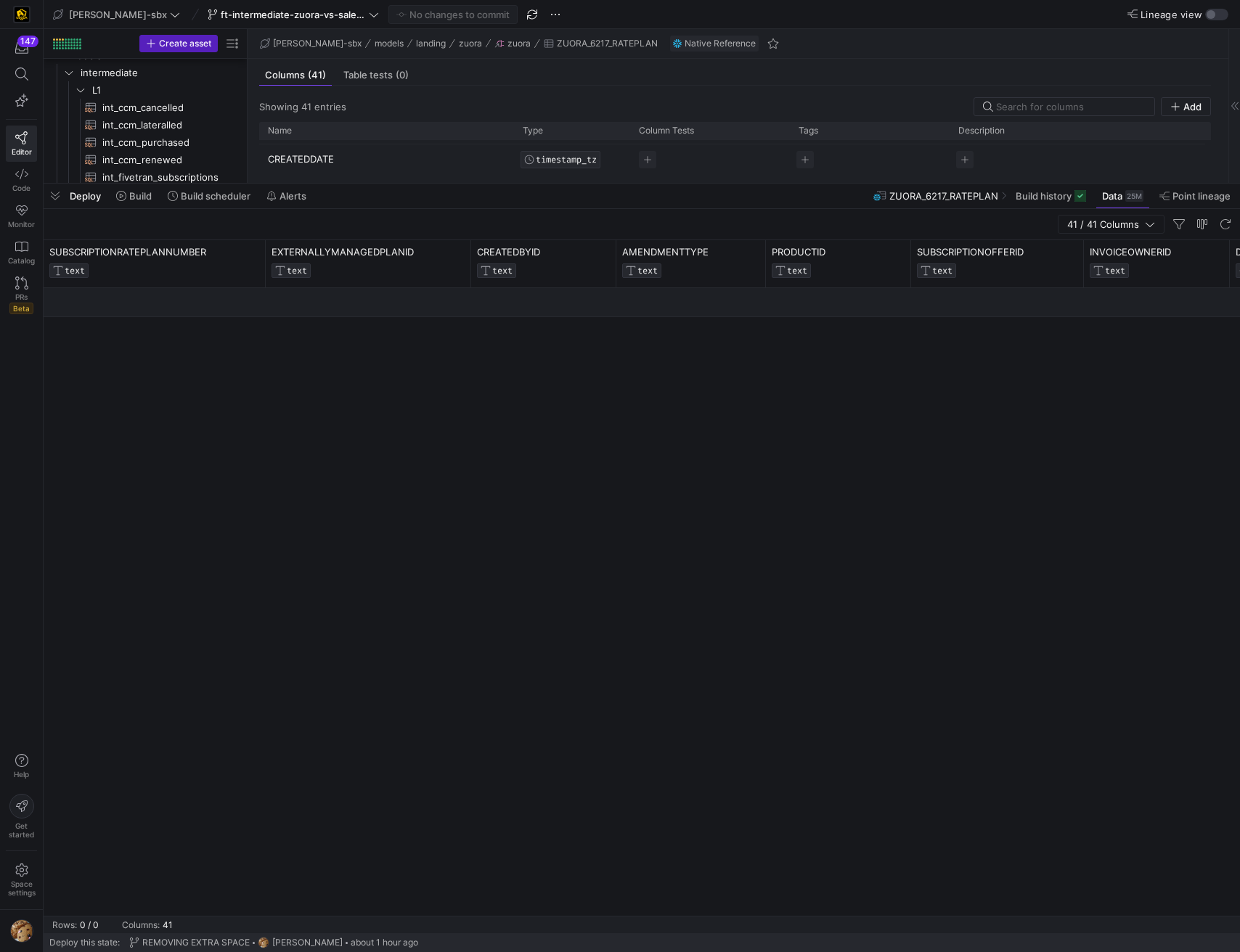
drag, startPoint x: 509, startPoint y: 375, endPoint x: 712, endPoint y: 340, distance: 206.0
click at [651, 357] on div at bounding box center [642, 602] width 1196 height 627
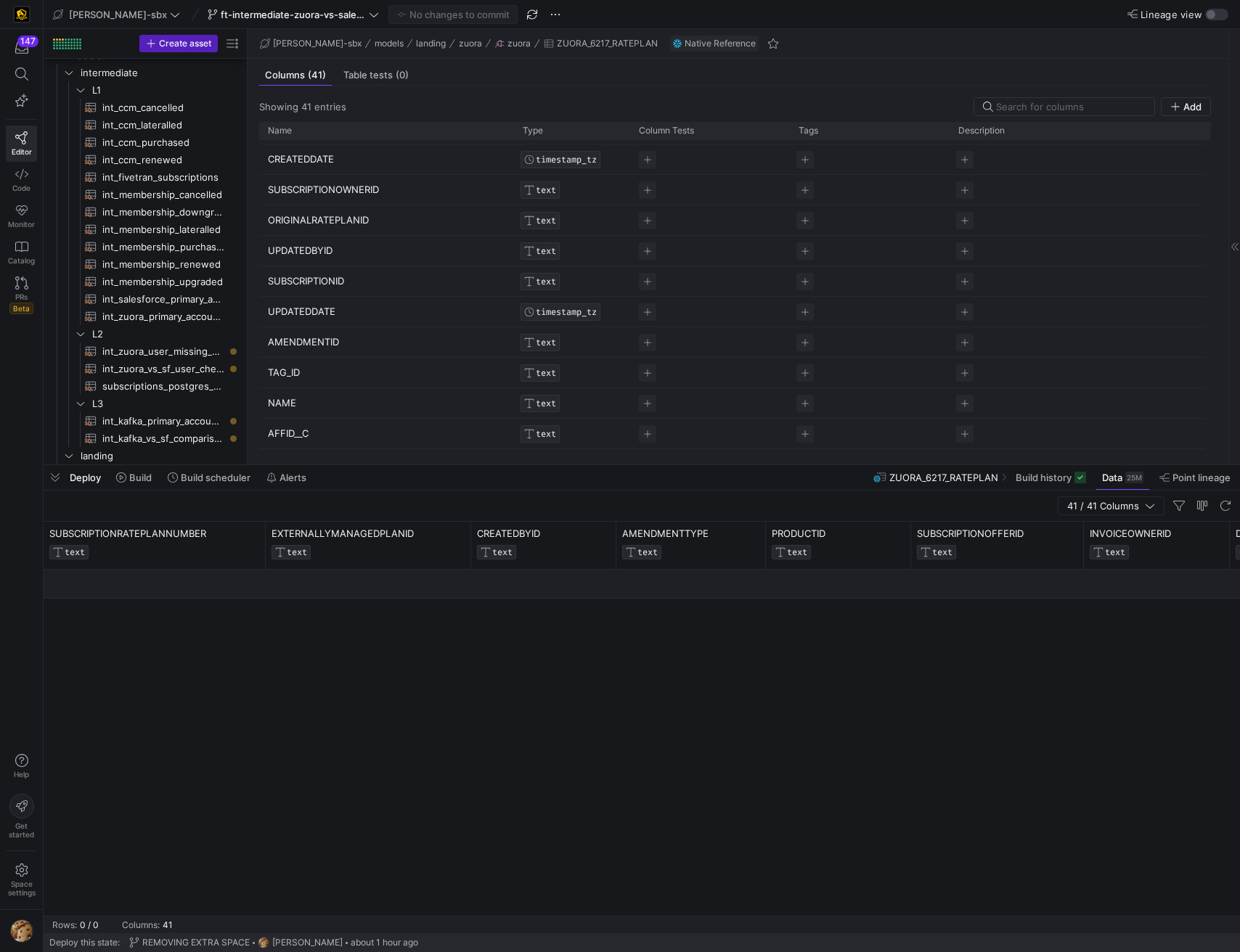
drag, startPoint x: 670, startPoint y: 184, endPoint x: 582, endPoint y: 425, distance: 256.6
click at [620, 468] on div at bounding box center [642, 465] width 1196 height 6
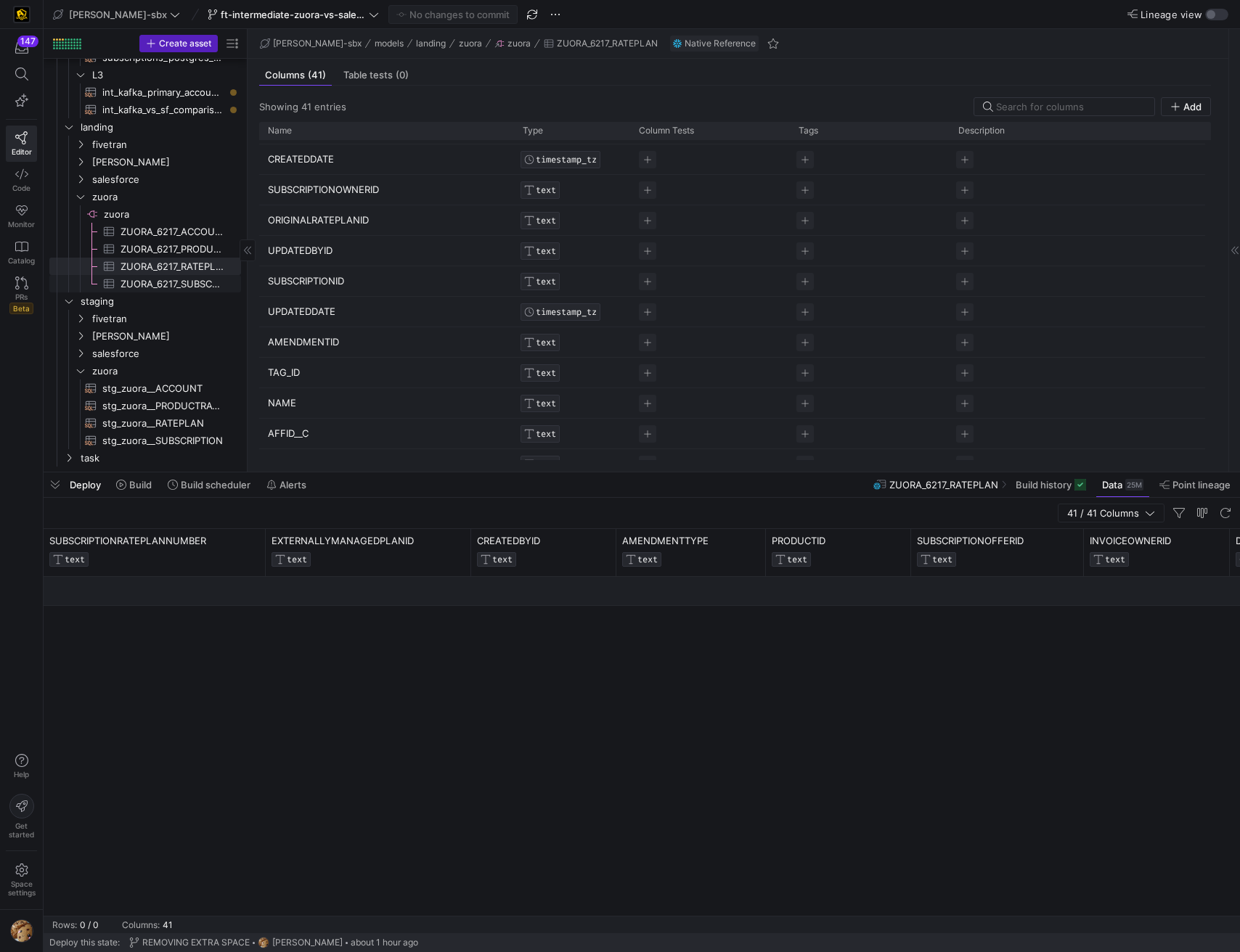
scroll to position [360, 0]
click at [153, 427] on span "stg_zuora__RATEPLAN​​​​​​​​​​" at bounding box center [163, 422] width 122 height 17
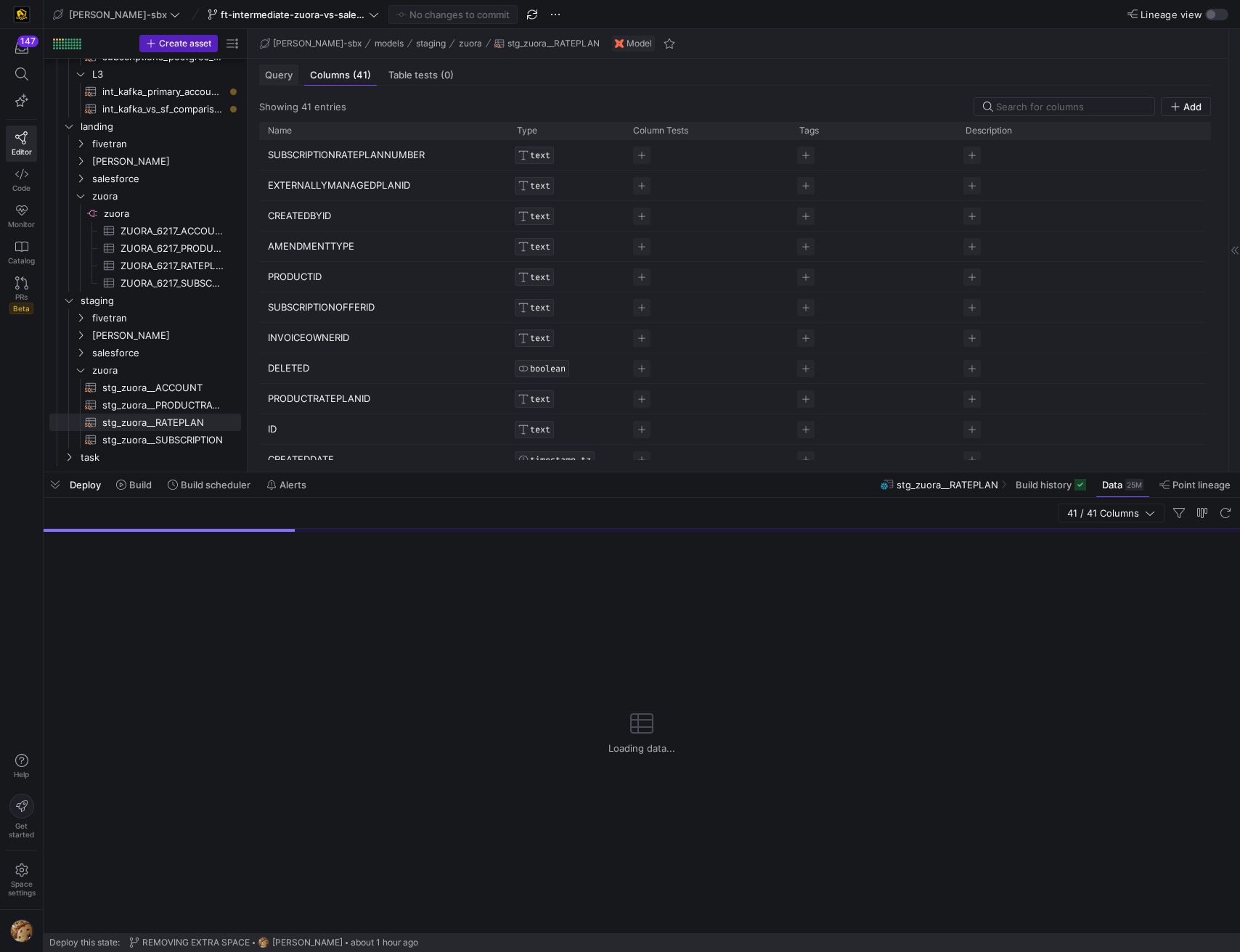
click at [272, 80] on div "Query" at bounding box center [278, 75] width 39 height 22
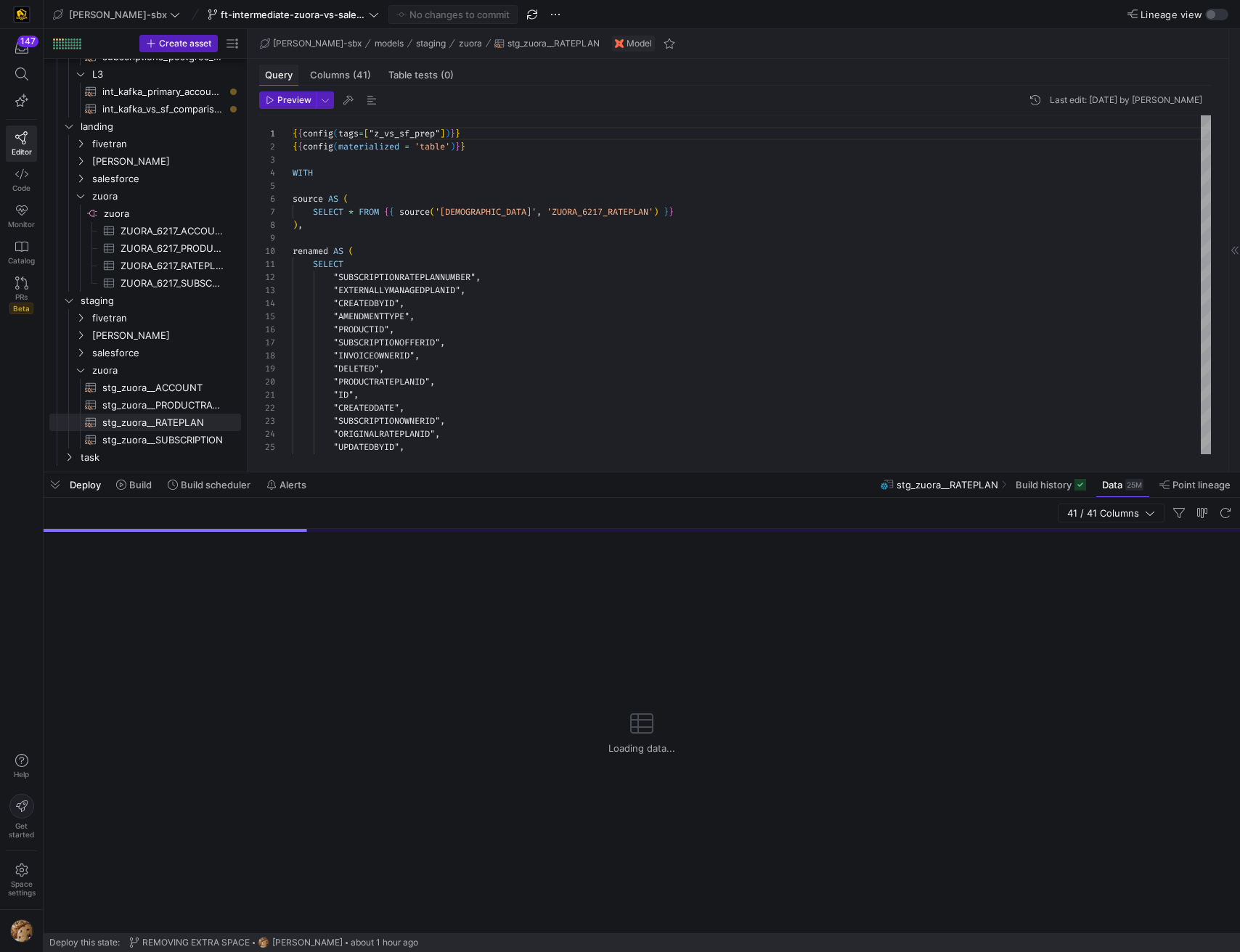
scroll to position [131, 0]
click at [270, 99] on icon "button" at bounding box center [270, 100] width 9 height 9
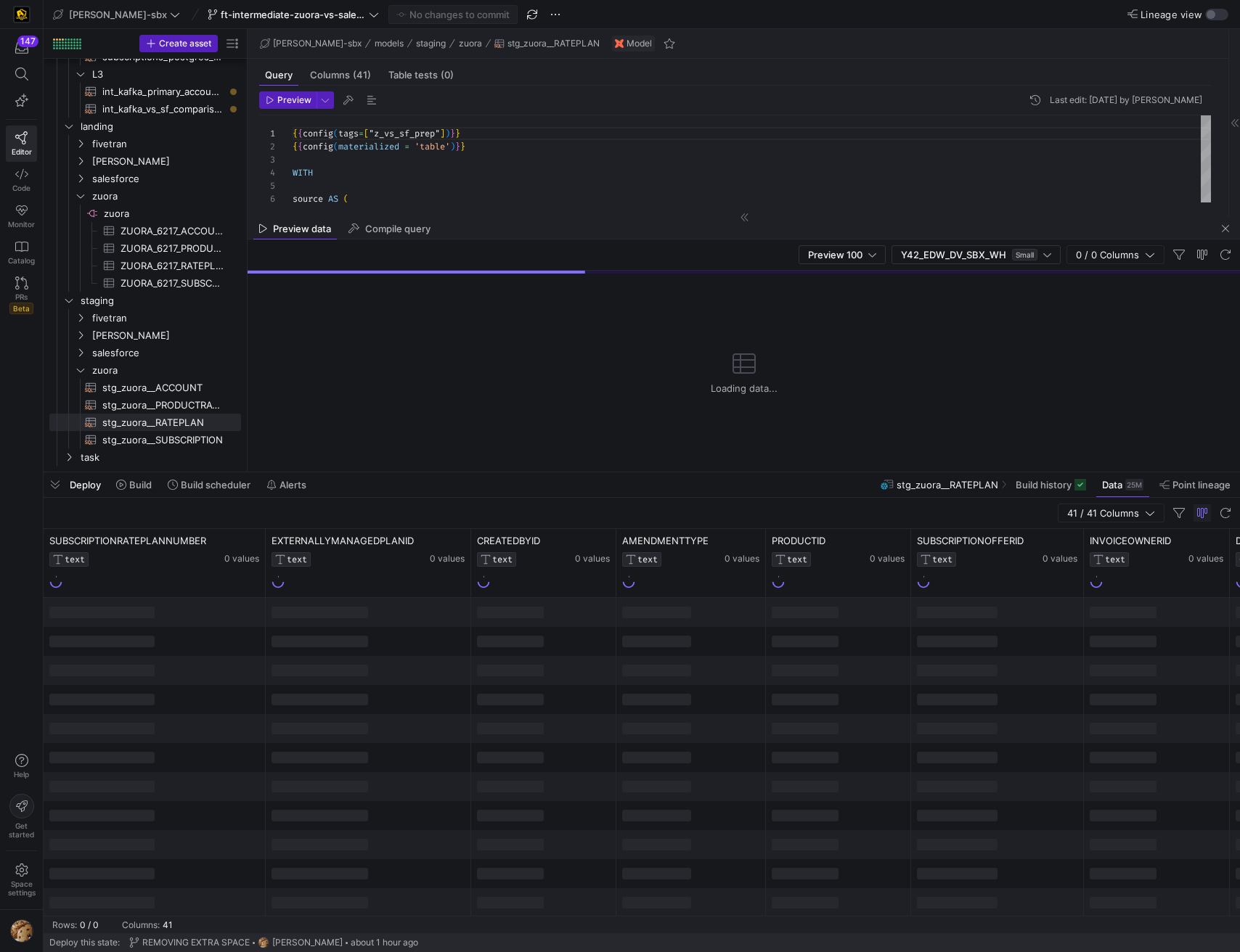
click at [843, 654] on div at bounding box center [838, 642] width 146 height 29
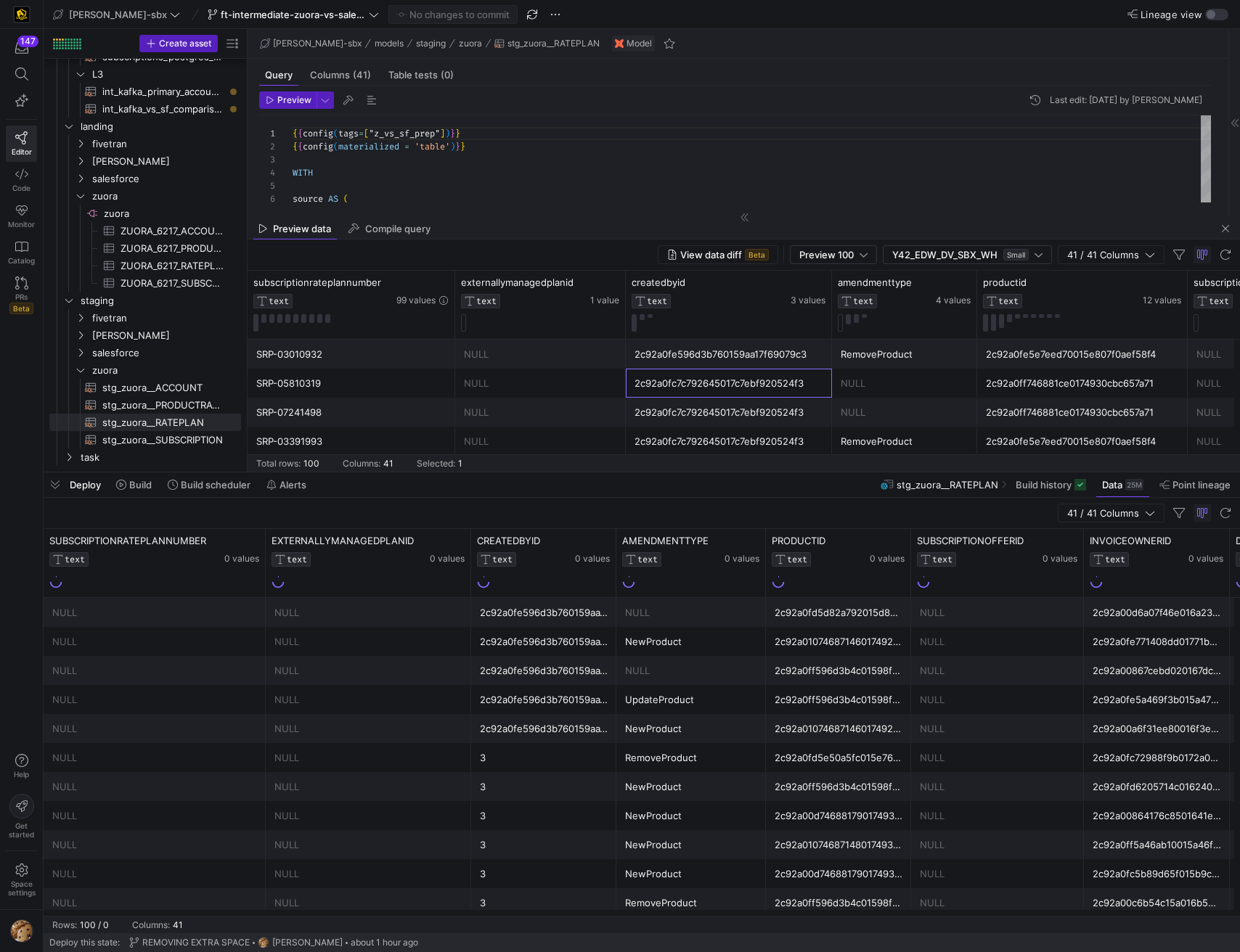
click at [667, 393] on div "2c92a0fc7c792645017c7ebf920524f3" at bounding box center [728, 383] width 189 height 28
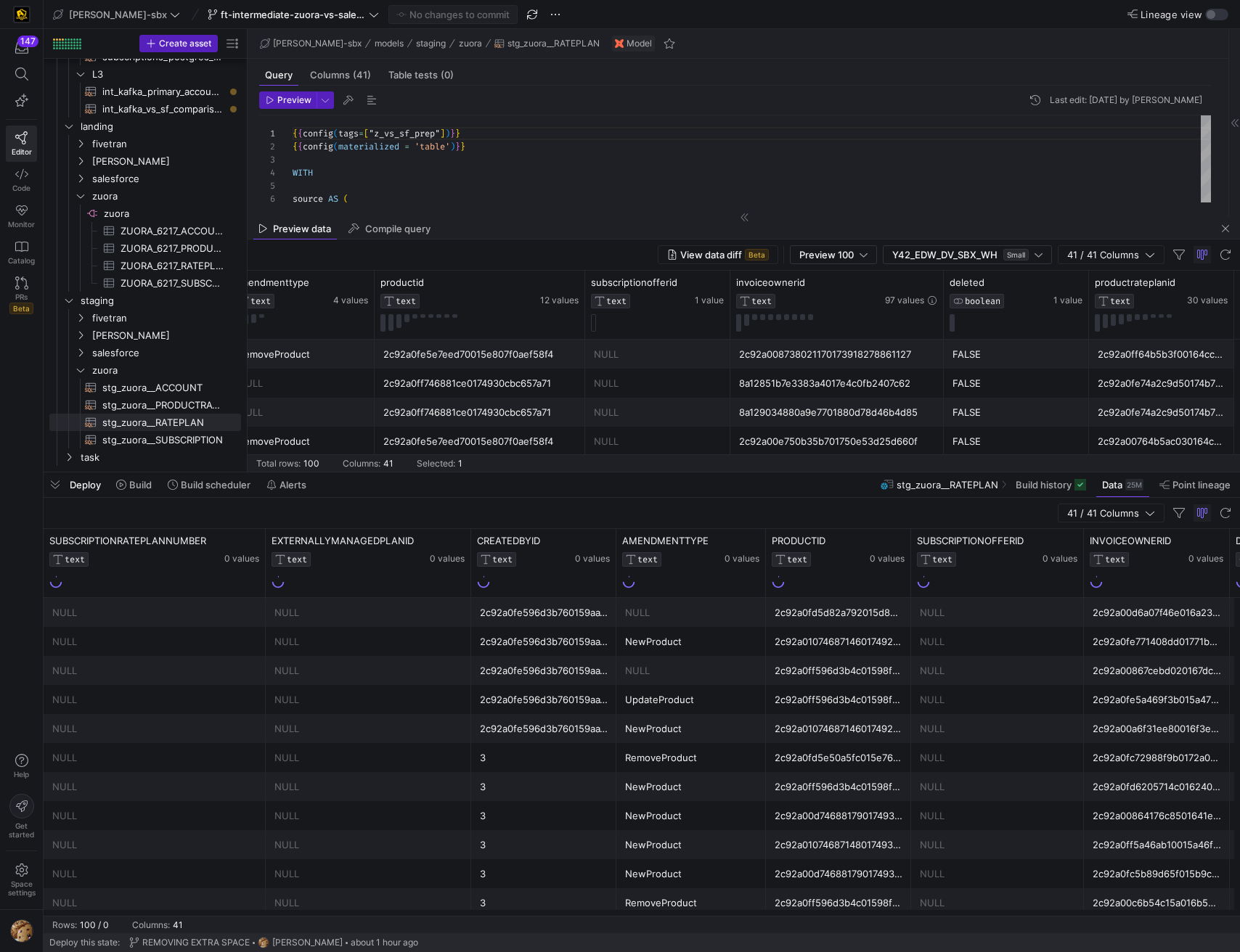
scroll to position [0, 748]
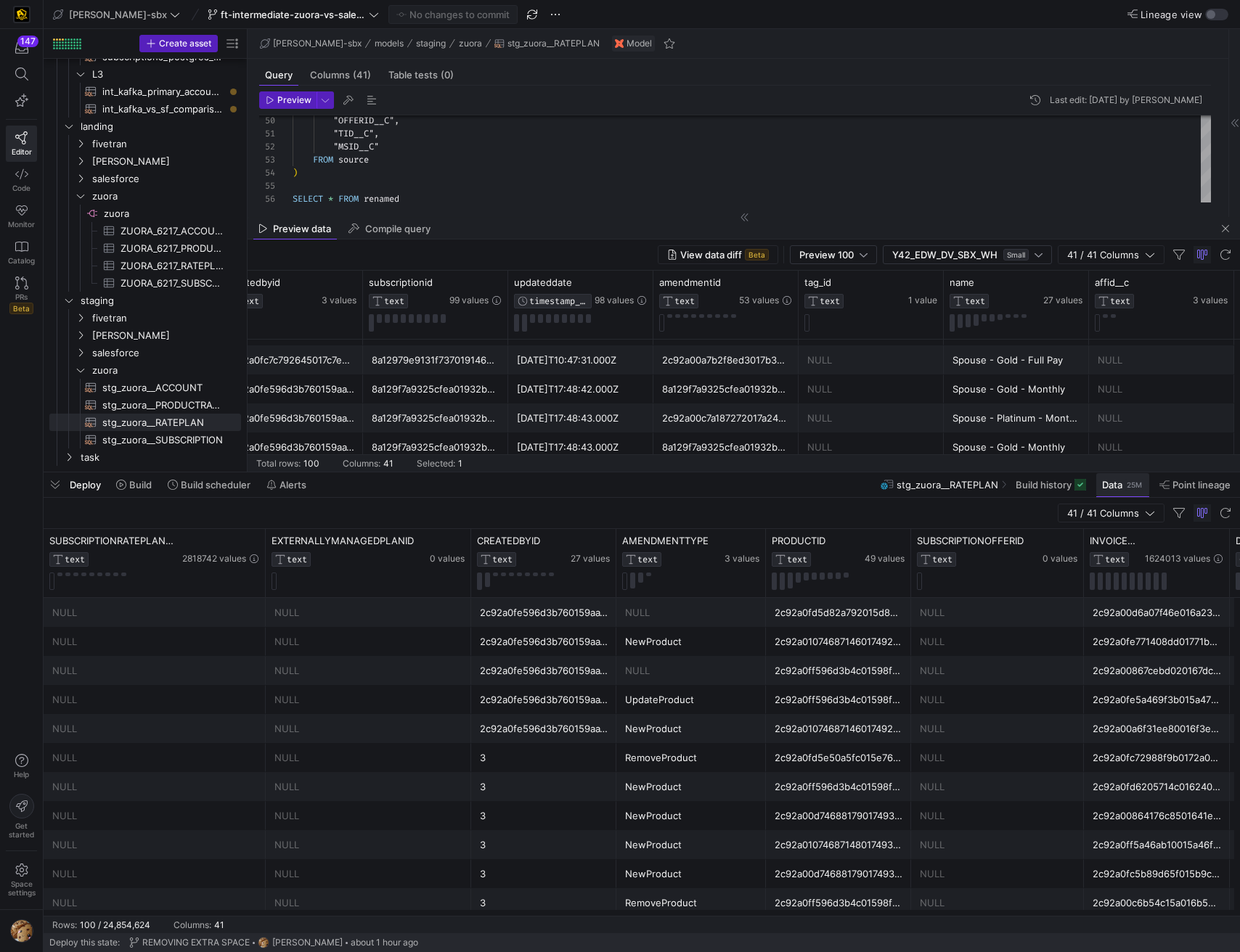
click at [1135, 487] on div "25M" at bounding box center [1133, 485] width 19 height 12
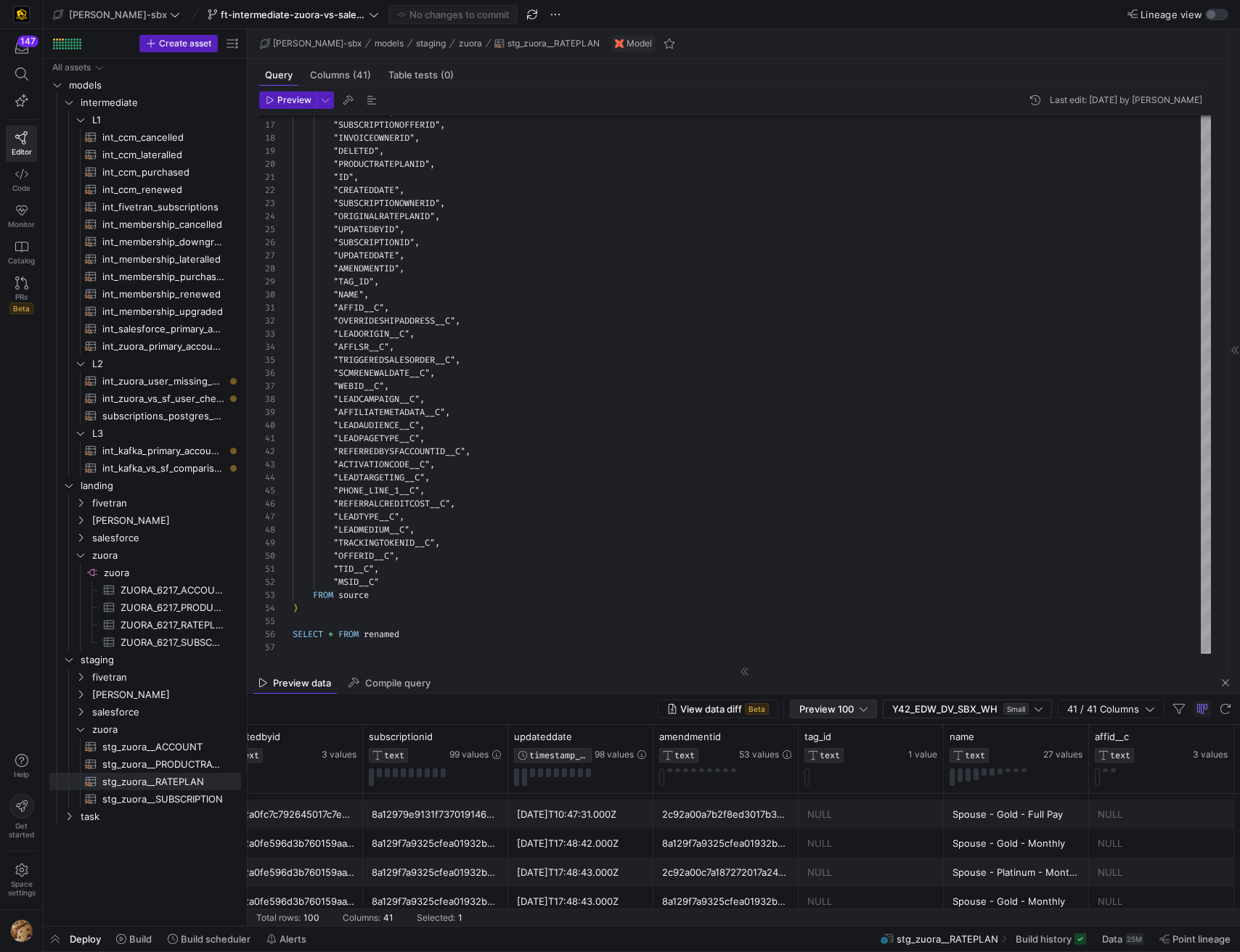
click at [856, 701] on div "Preview 100" at bounding box center [834, 710] width 68 height 18
click at [857, 710] on div at bounding box center [620, 476] width 1240 height 952
click at [857, 713] on div "Preview 100" at bounding box center [834, 710] width 68 height 12
click at [836, 757] on span "Full Preview" at bounding box center [834, 757] width 74 height 12
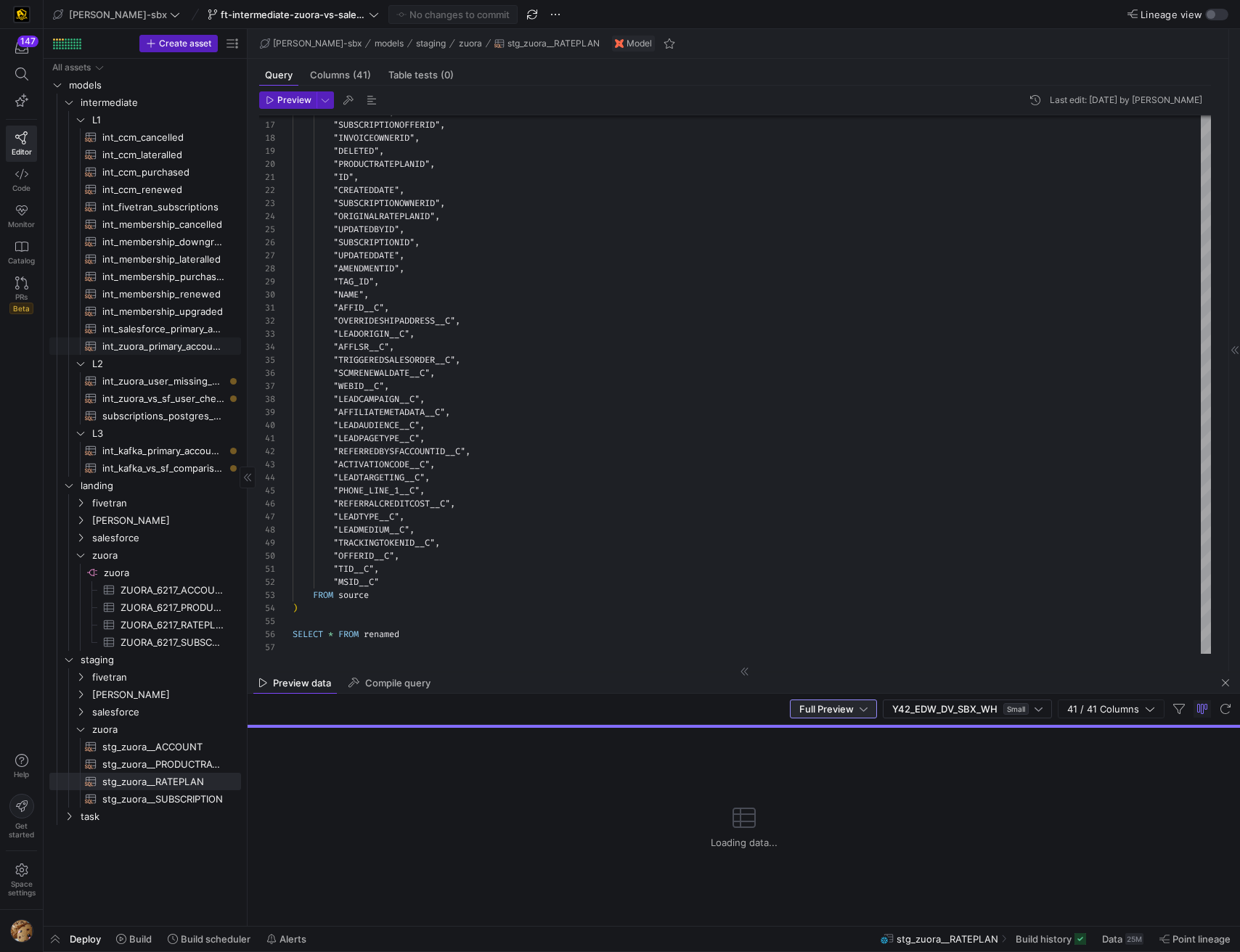
click at [177, 349] on span "int_zuora_primary_accounts​​​​​​​​​​" at bounding box center [163, 346] width 122 height 17
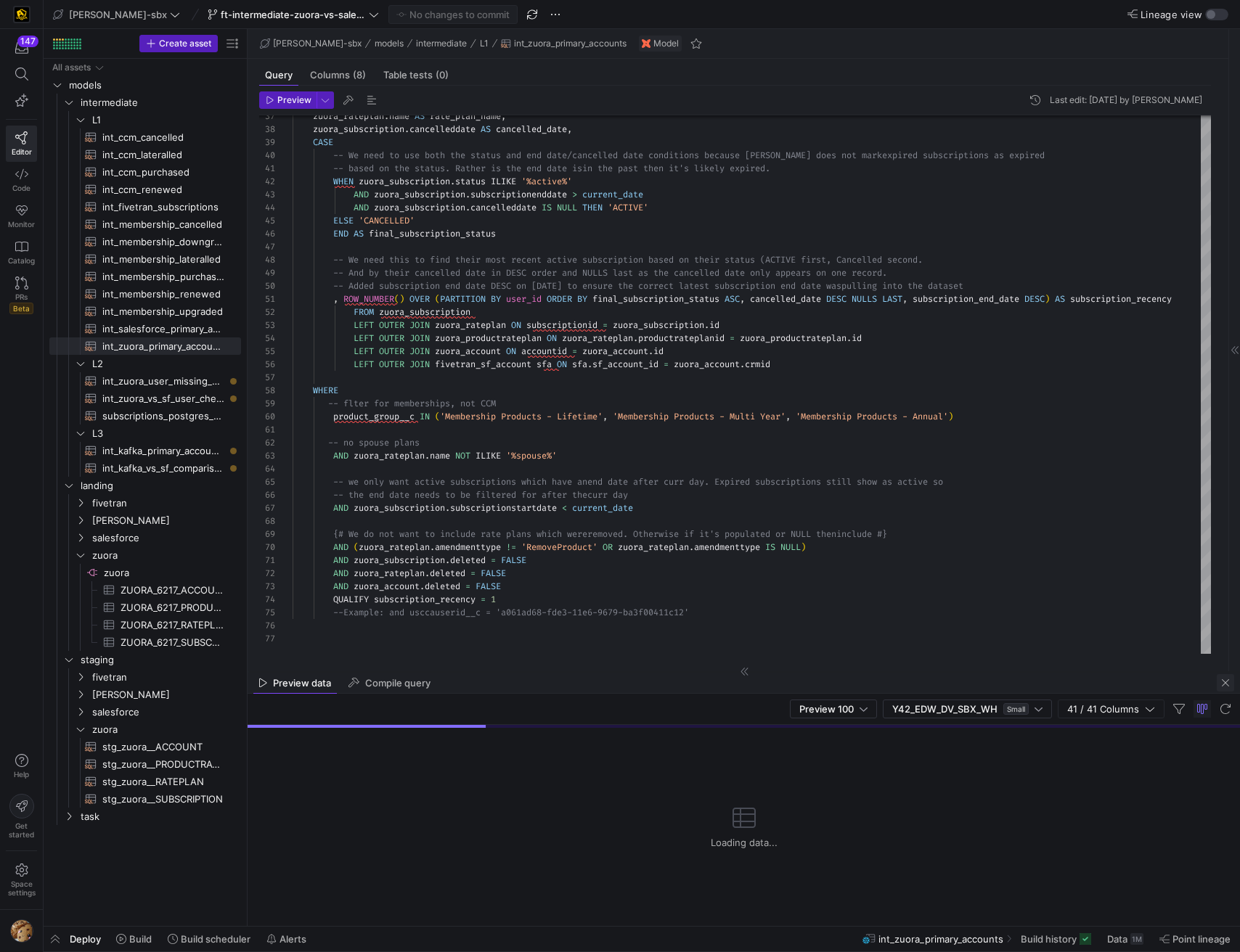
click at [1219, 682] on span "button" at bounding box center [1225, 683] width 18 height 18
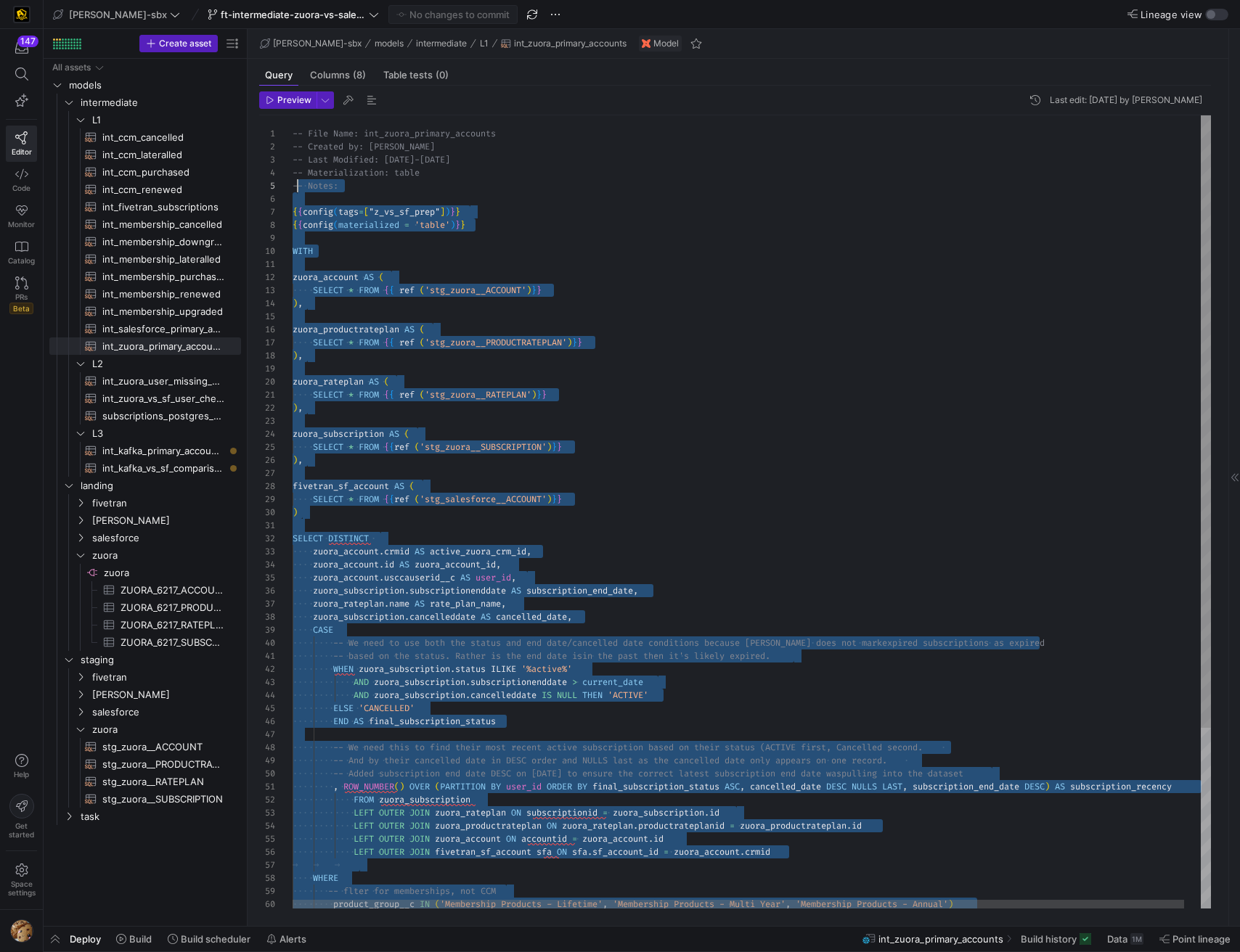
scroll to position [65, 0]
drag, startPoint x: 726, startPoint y: 853, endPoint x: 294, endPoint y: 204, distance: 779.6
click at [634, 312] on div "zuora_rateplan . name AS rate_plan_name , zuora_subscription . cancelleddate AS…" at bounding box center [759, 628] width 935 height 1026
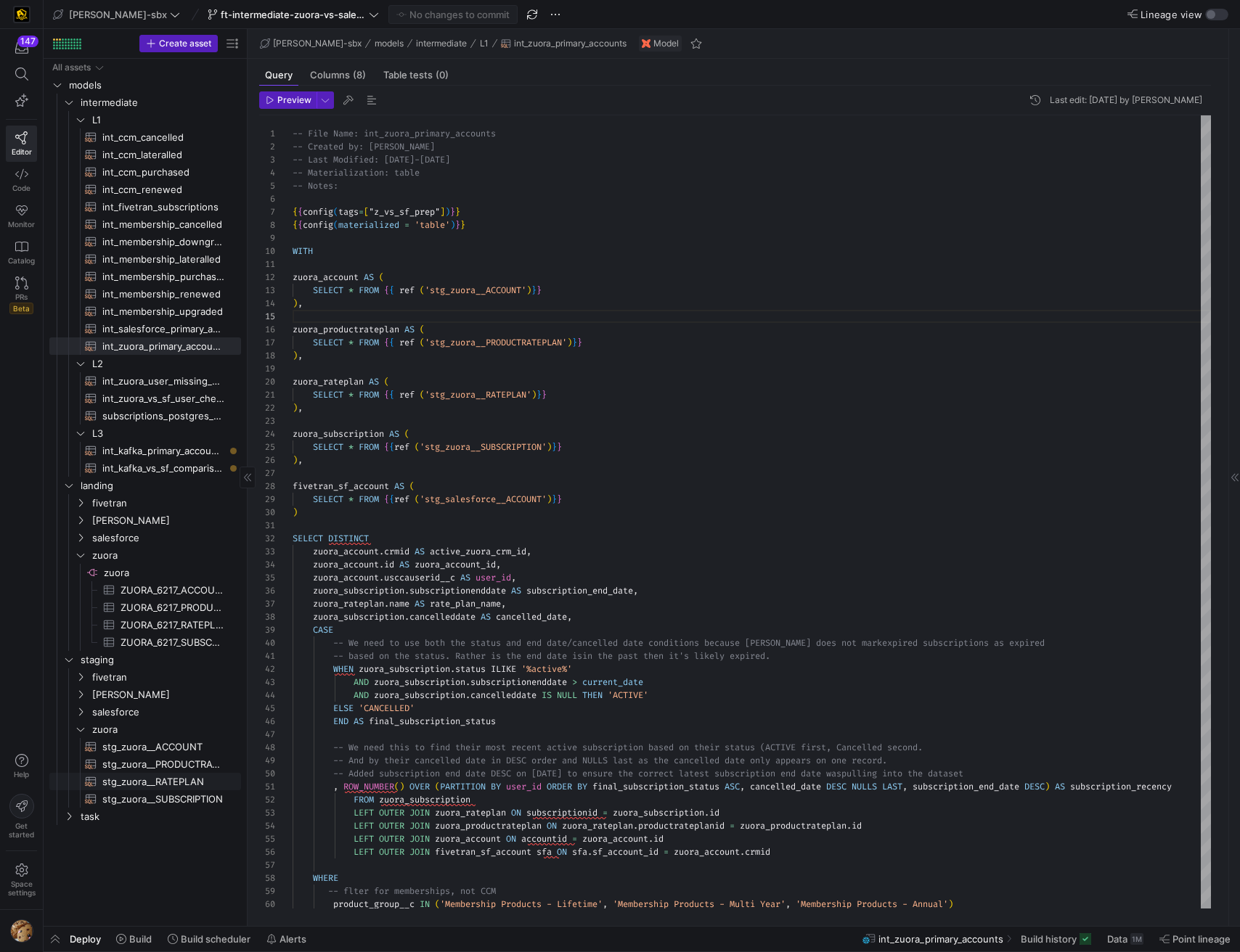
click at [174, 780] on span "stg_zuora__RATEPLAN​​​​​​​​​​" at bounding box center [163, 782] width 122 height 17
type textarea "{{config(tags=["z_vs_sf_prep"])}} {{config(materialized = 'table')}} WITH sourc…"
